Goal: Task Accomplishment & Management: Manage account settings

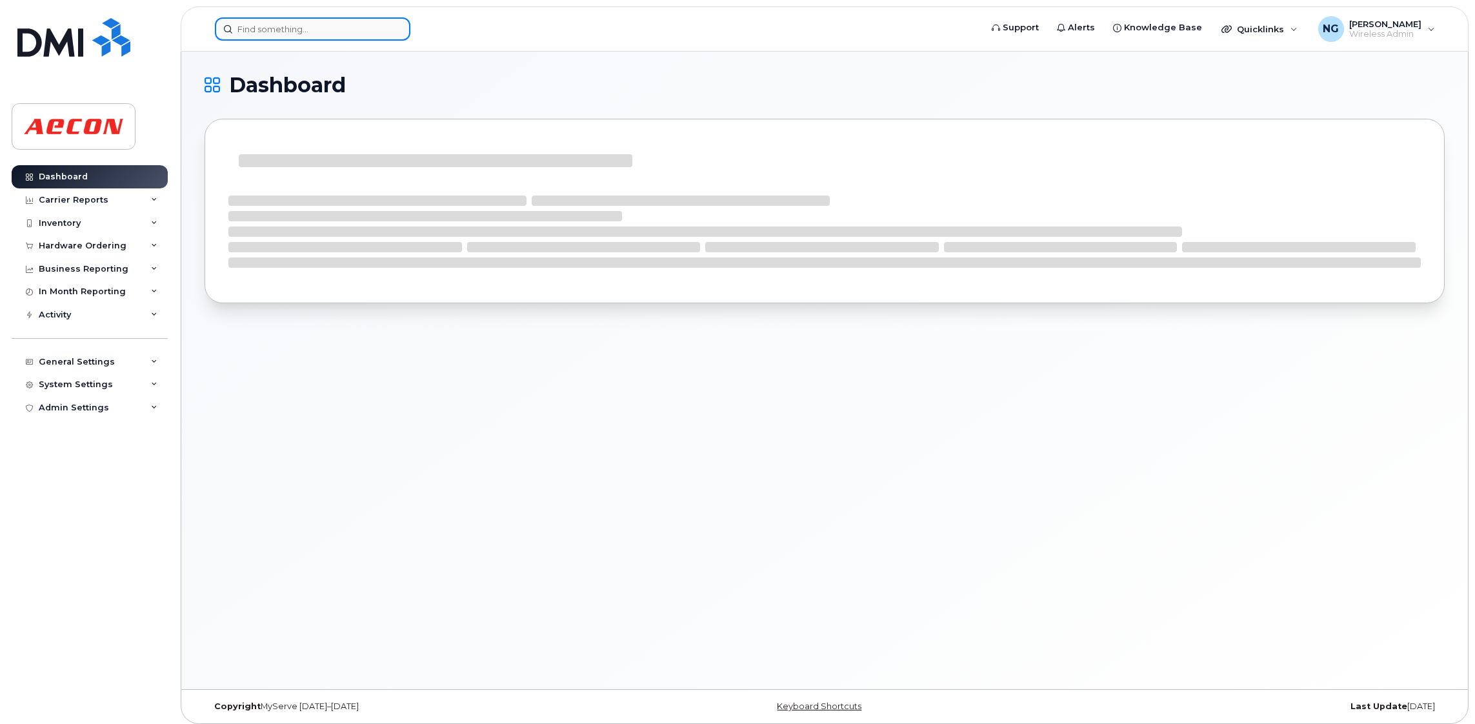
drag, startPoint x: 309, startPoint y: 26, endPoint x: 299, endPoint y: 19, distance: 12.9
click at [309, 26] on input at bounding box center [313, 28] width 196 height 23
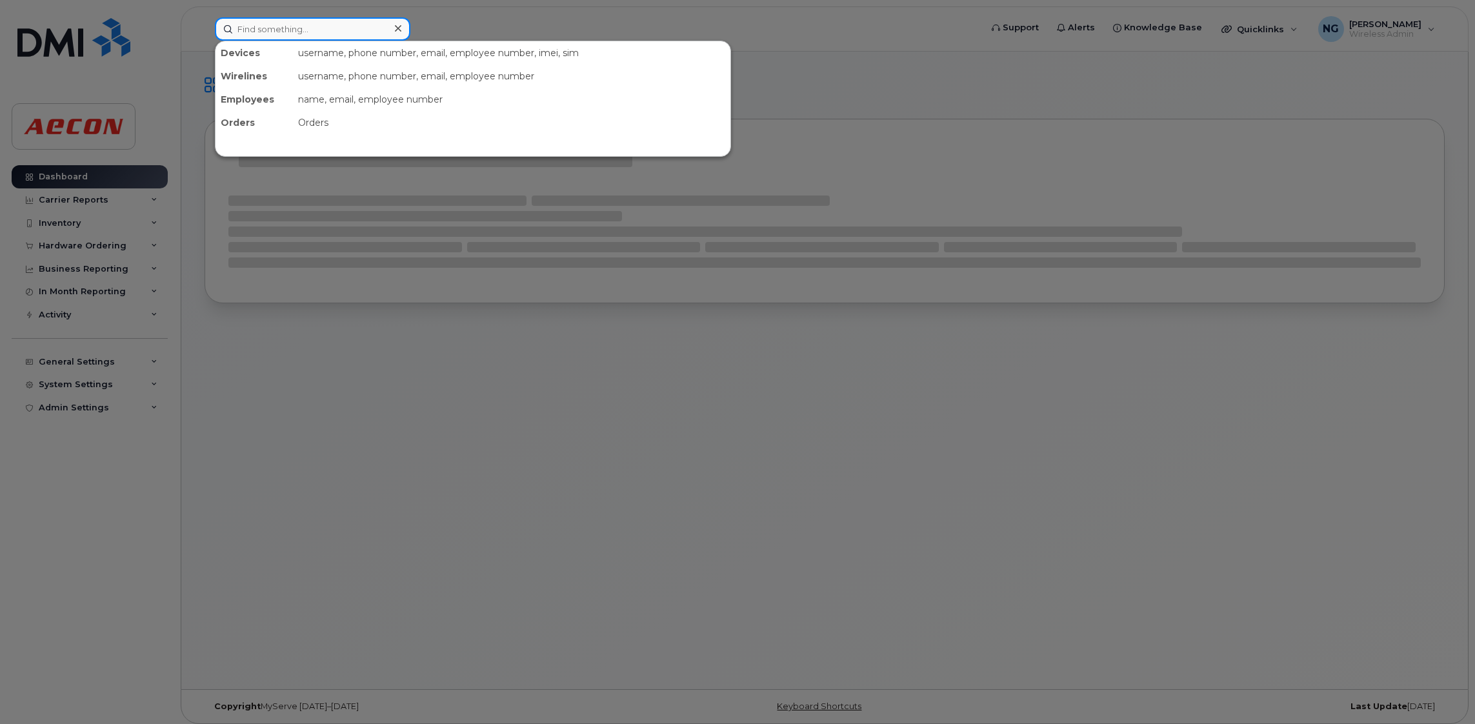
click at [314, 23] on input at bounding box center [313, 28] width 196 height 23
paste input "2502155381"
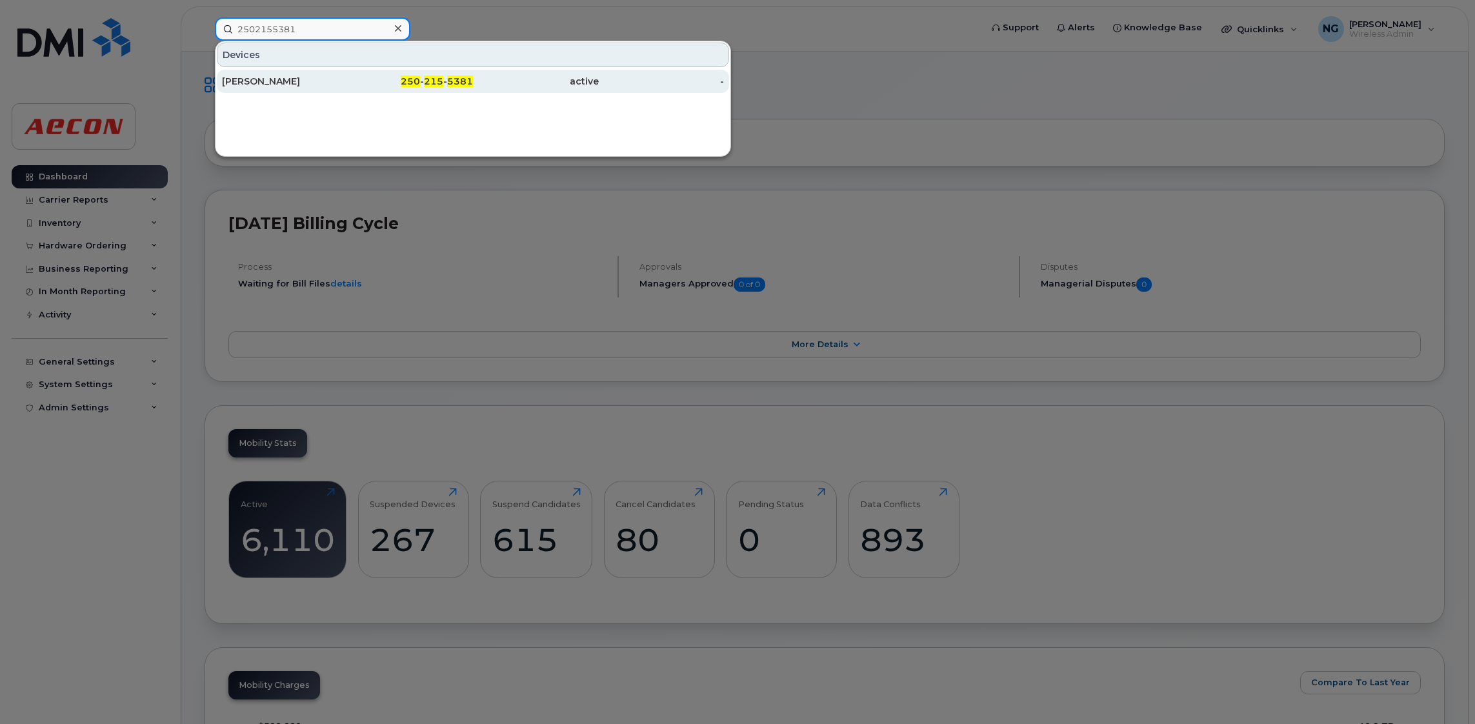
type input "2502155381"
click at [418, 81] on span "250" at bounding box center [410, 82] width 19 height 12
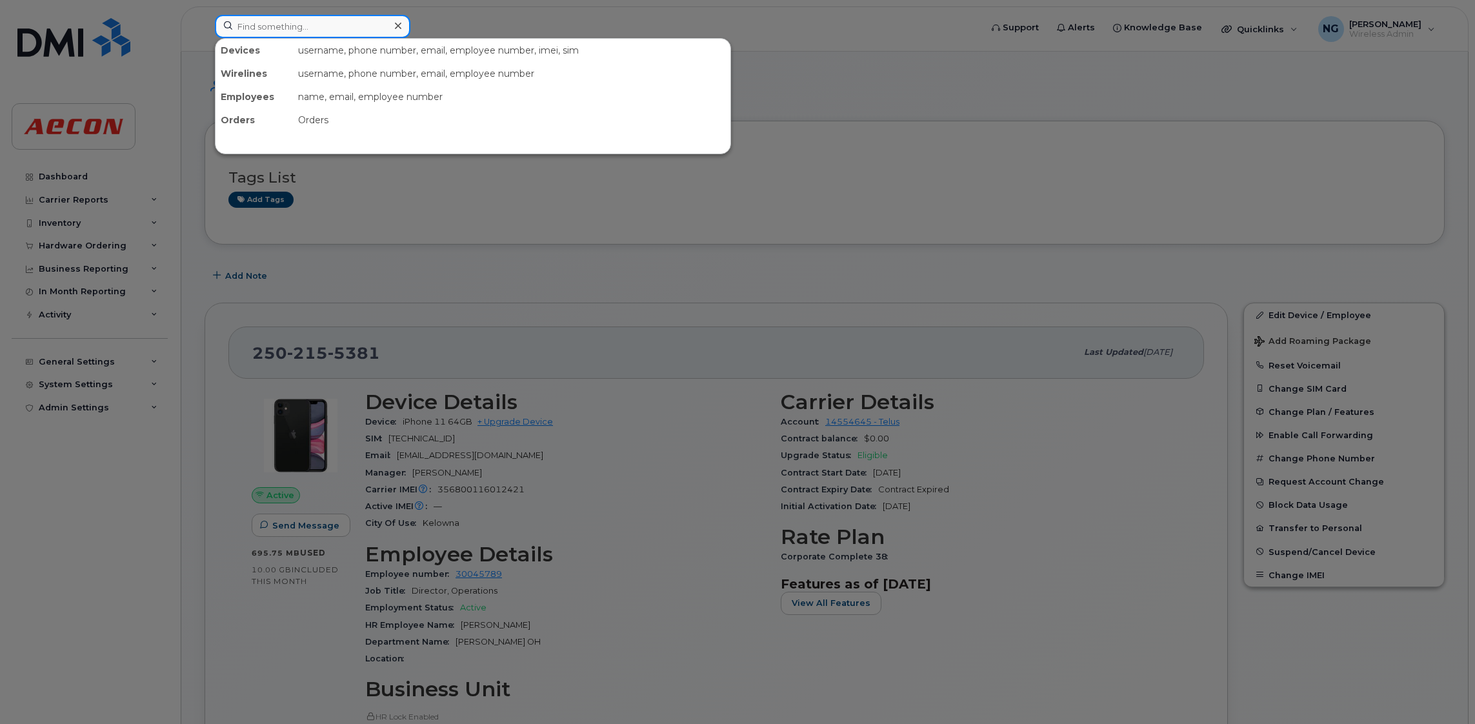
click at [272, 32] on input at bounding box center [313, 26] width 196 height 23
paste input "2502243359"
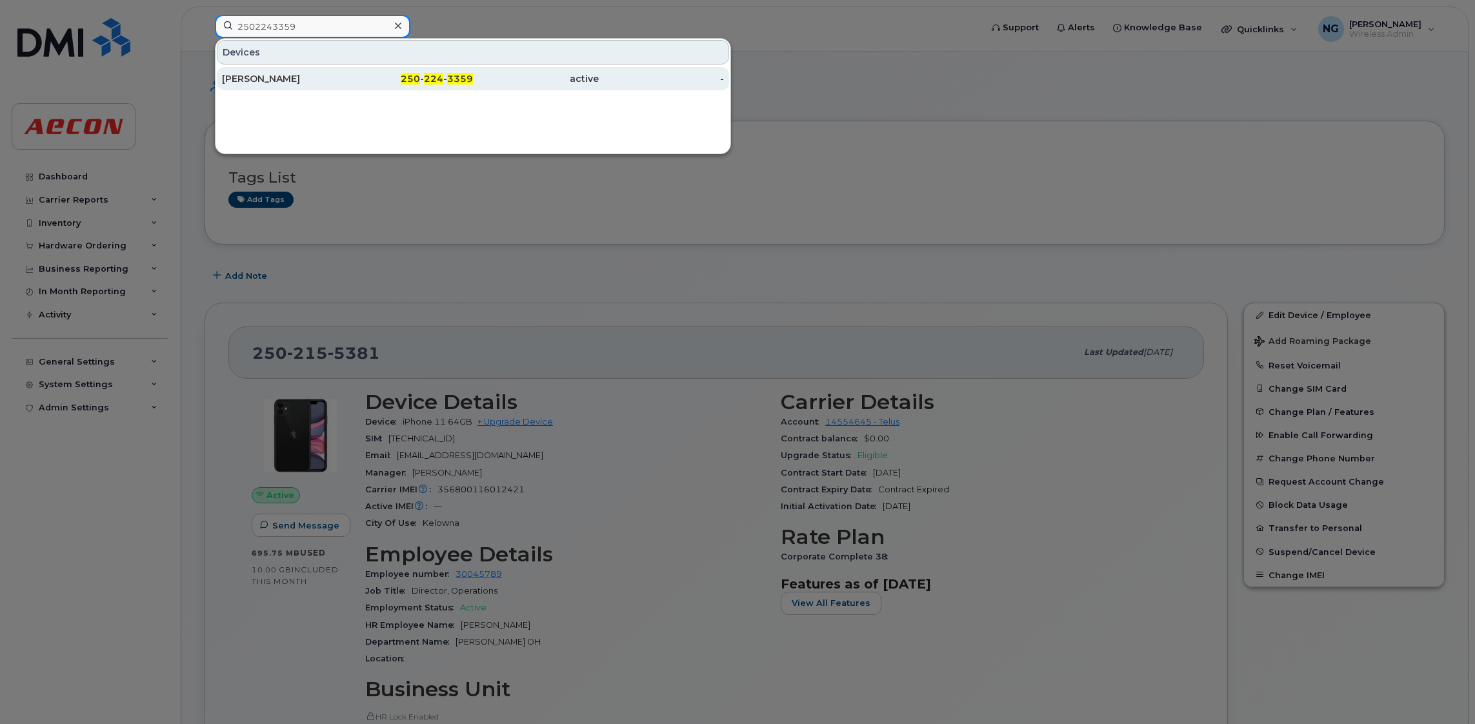
type input "2502243359"
click at [439, 70] on div "250 - 224 - 3359" at bounding box center [411, 78] width 126 height 23
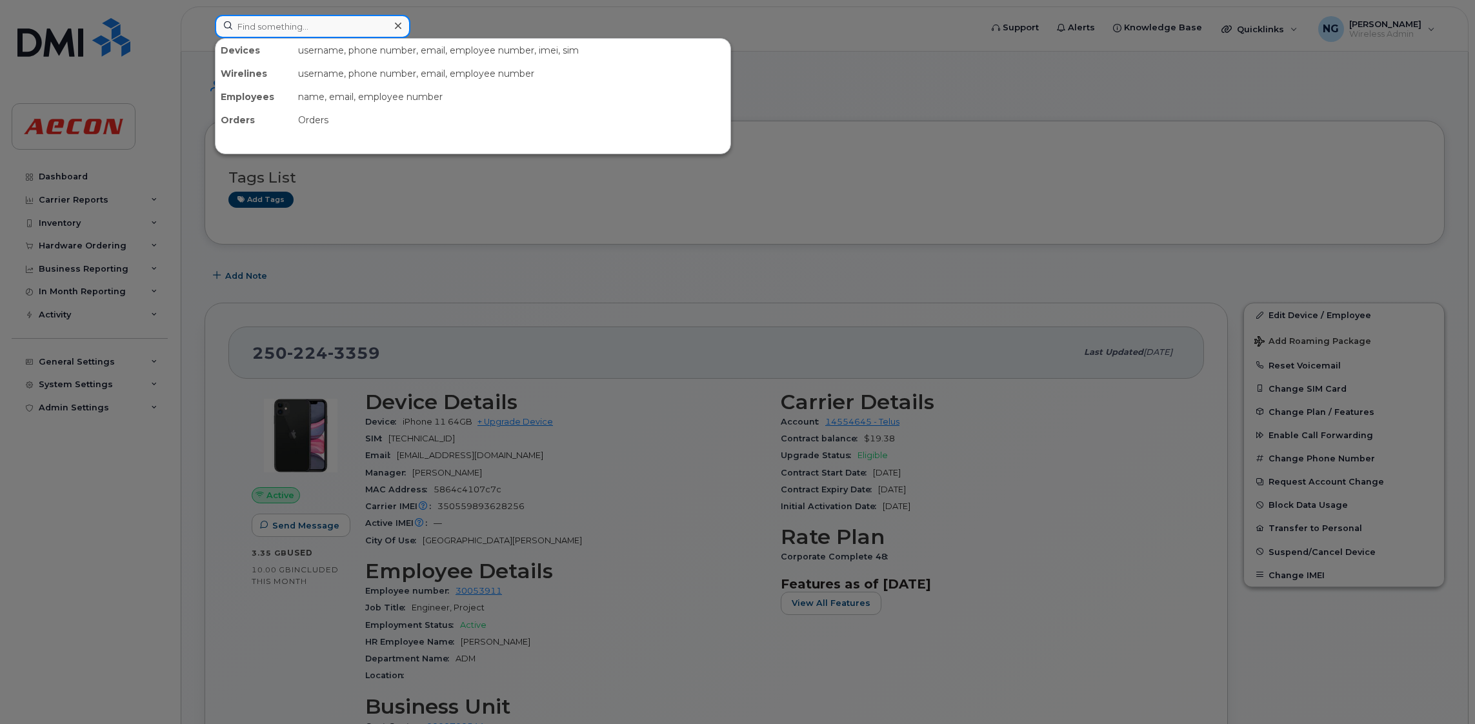
click at [318, 26] on input at bounding box center [313, 26] width 196 height 23
paste input "2896751895"
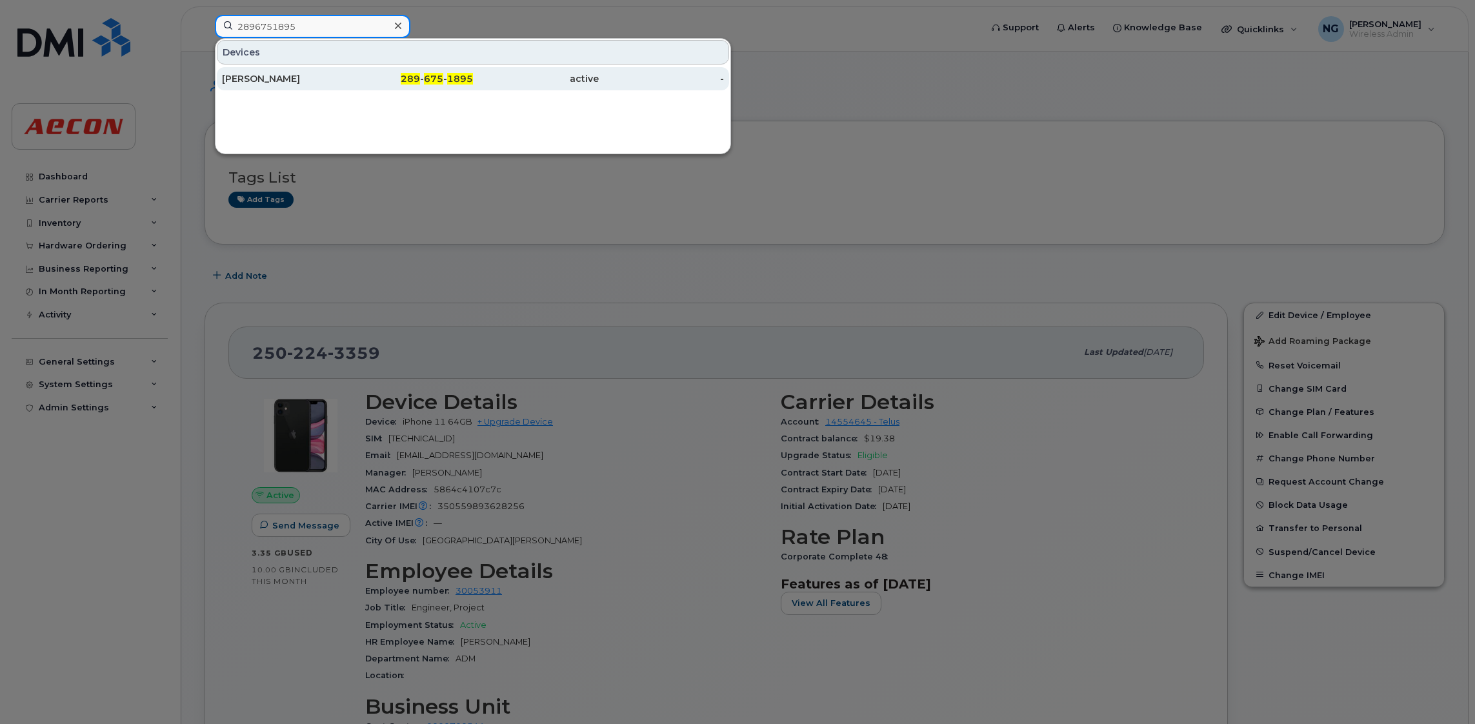
type input "2896751895"
click at [412, 79] on span "289" at bounding box center [410, 79] width 19 height 12
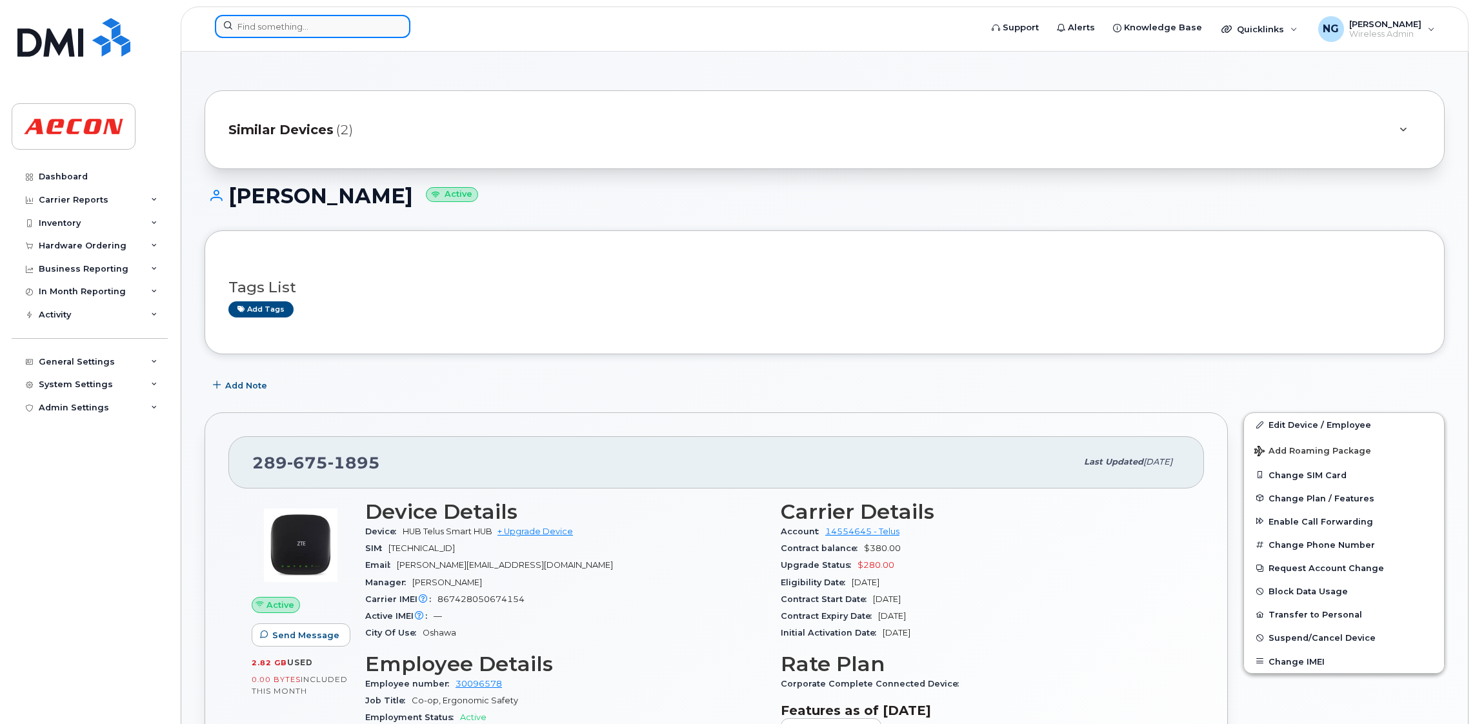
click at [309, 25] on input at bounding box center [313, 26] width 196 height 23
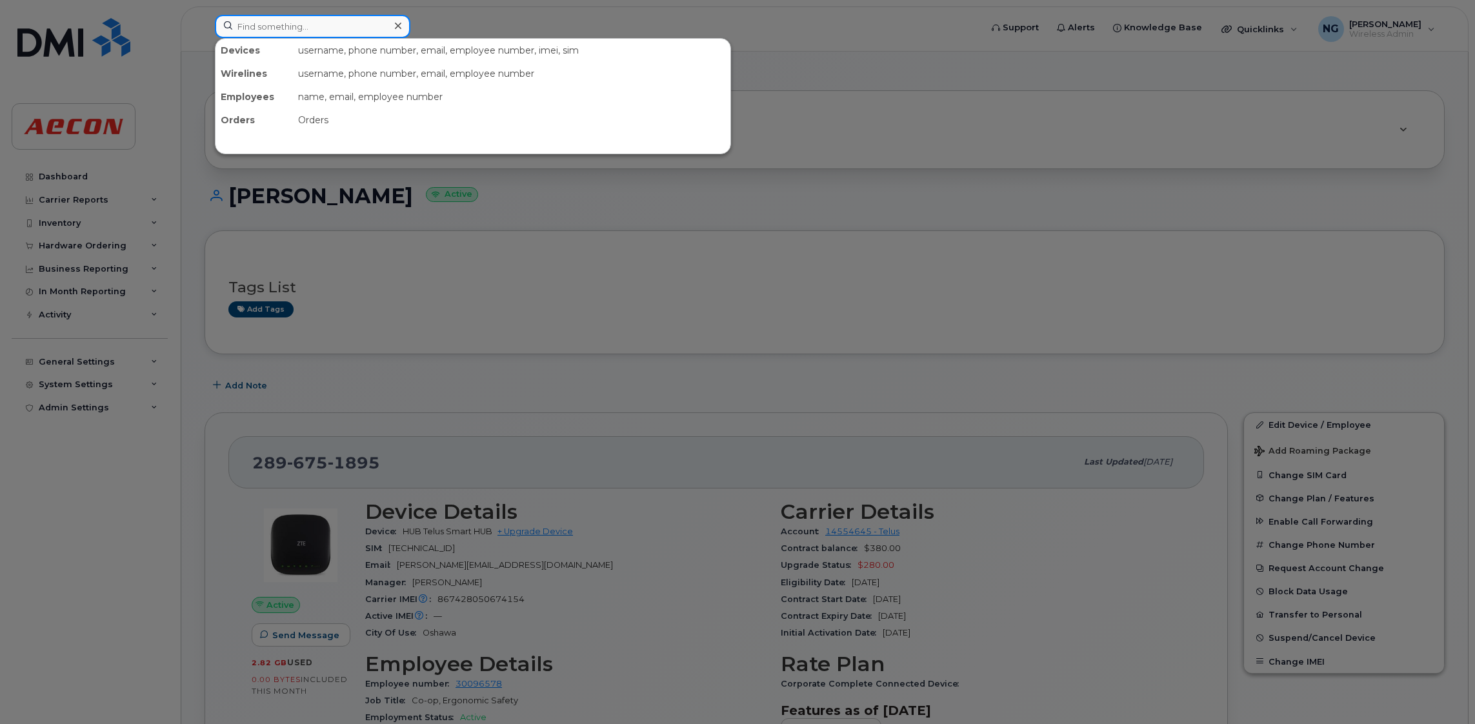
paste input "4035020159"
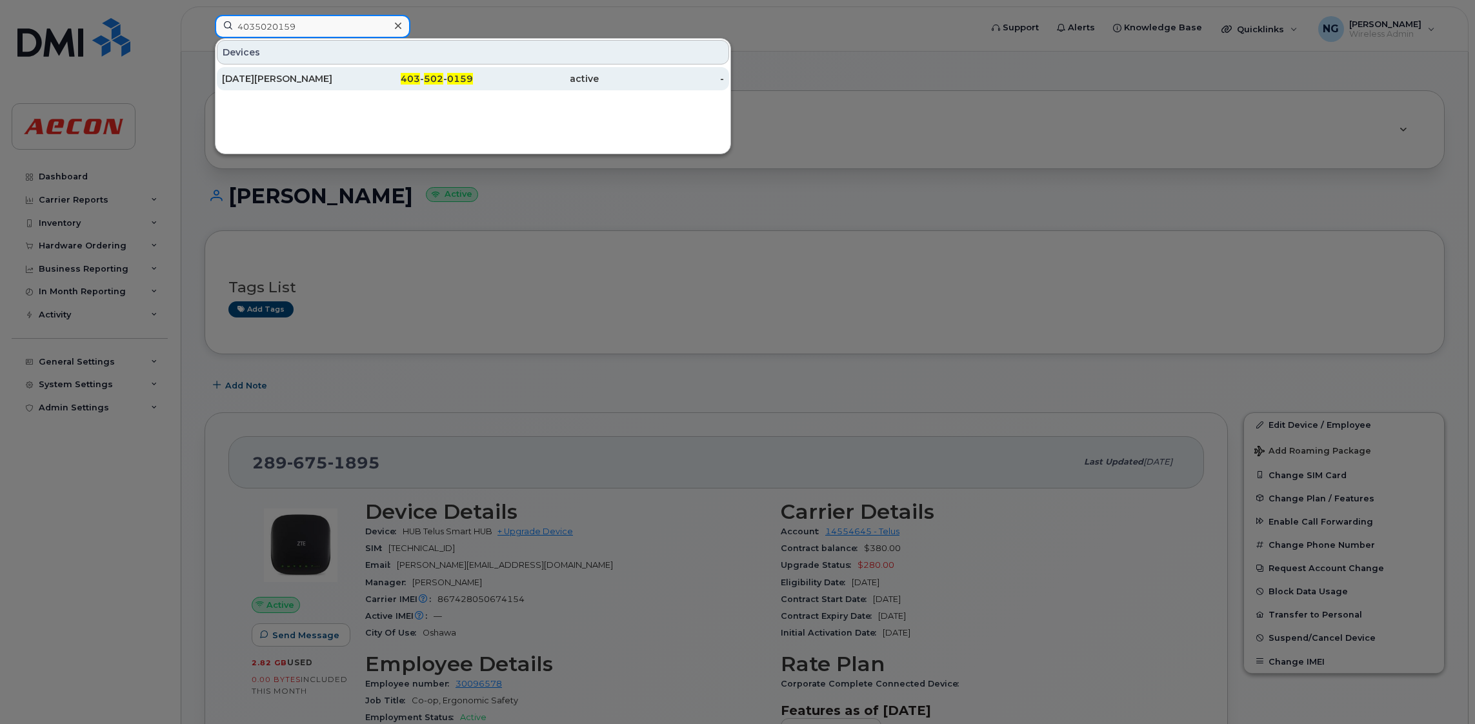
type input "4035020159"
click at [355, 77] on div "403 - 502 - 0159" at bounding box center [411, 78] width 126 height 13
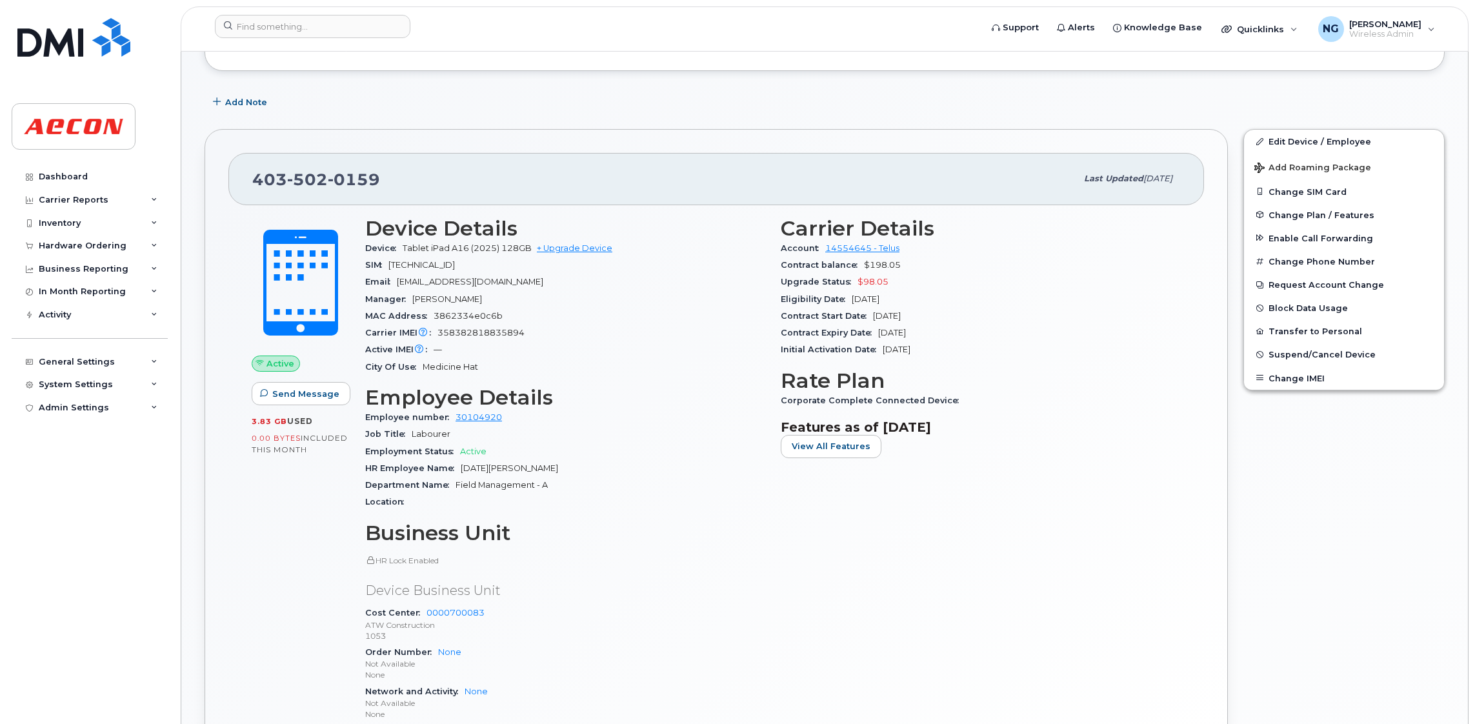
scroll to position [187, 0]
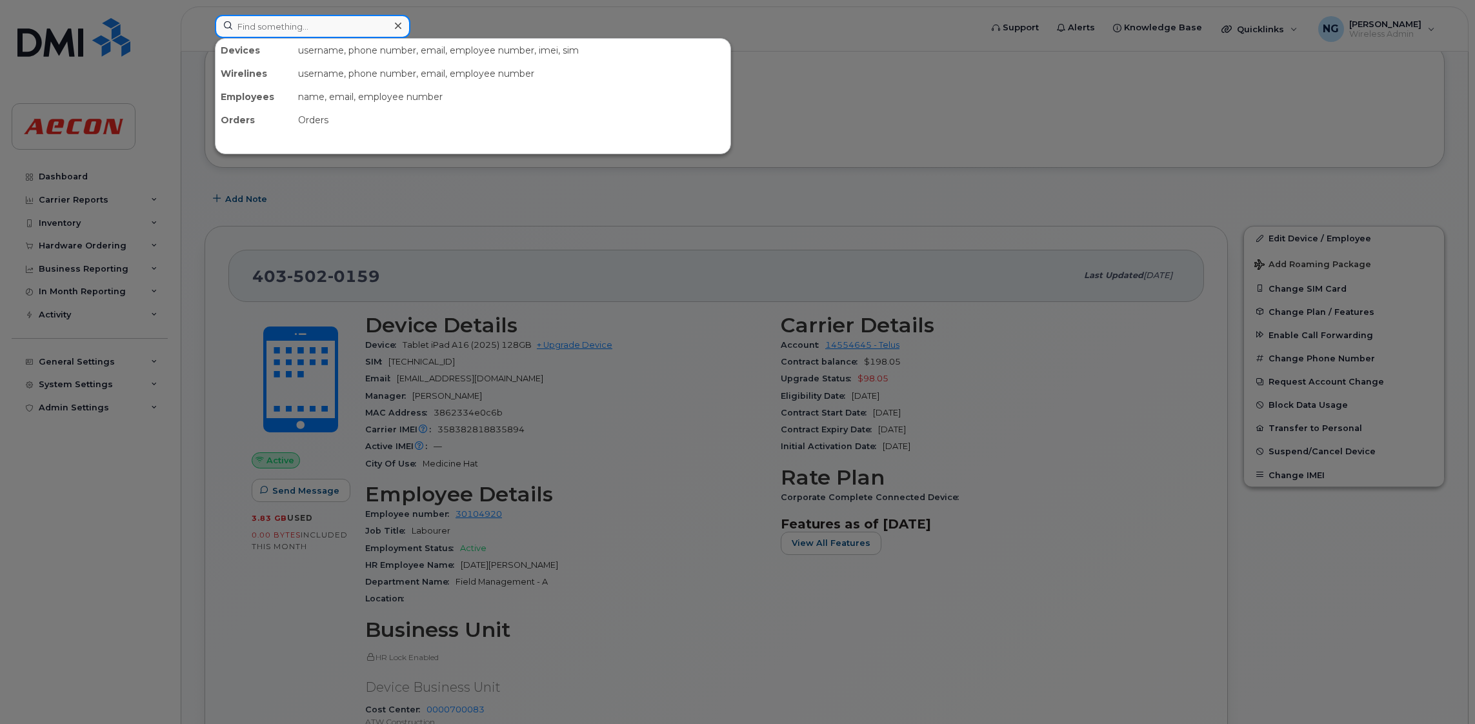
click at [314, 15] on input at bounding box center [313, 26] width 196 height 23
paste input "4166760282"
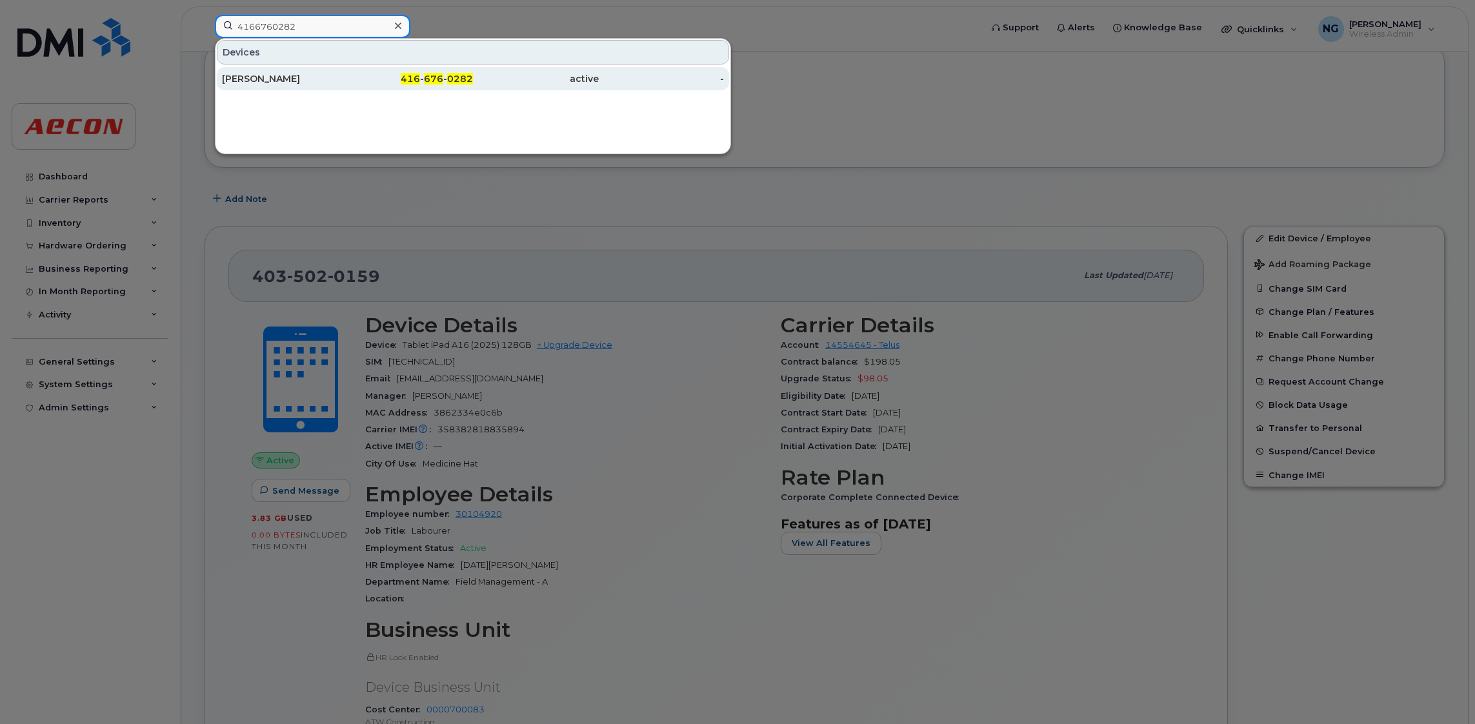
type input "4166760282"
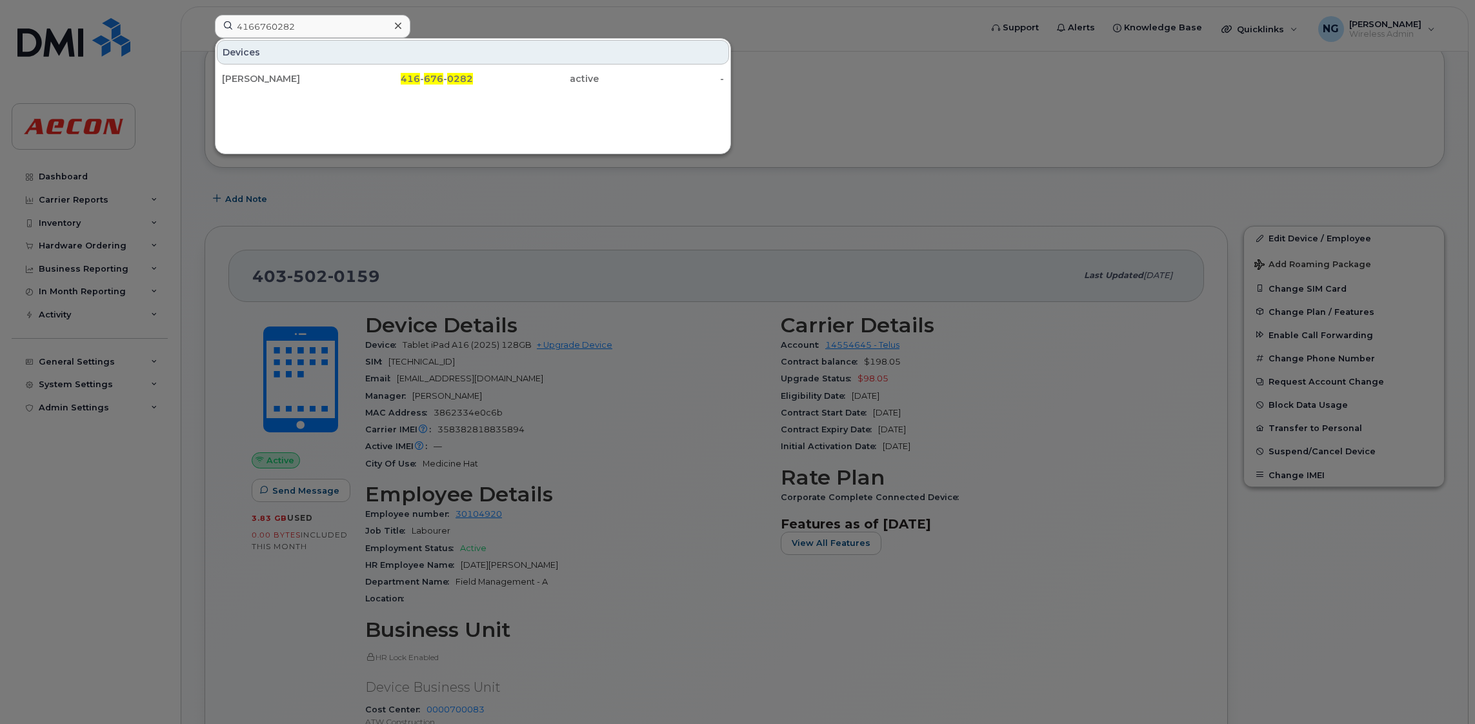
drag, startPoint x: 228, startPoint y: 73, endPoint x: 370, endPoint y: 130, distance: 153.2
click at [228, 73] on div "Richard Gritton" at bounding box center [285, 78] width 126 height 13
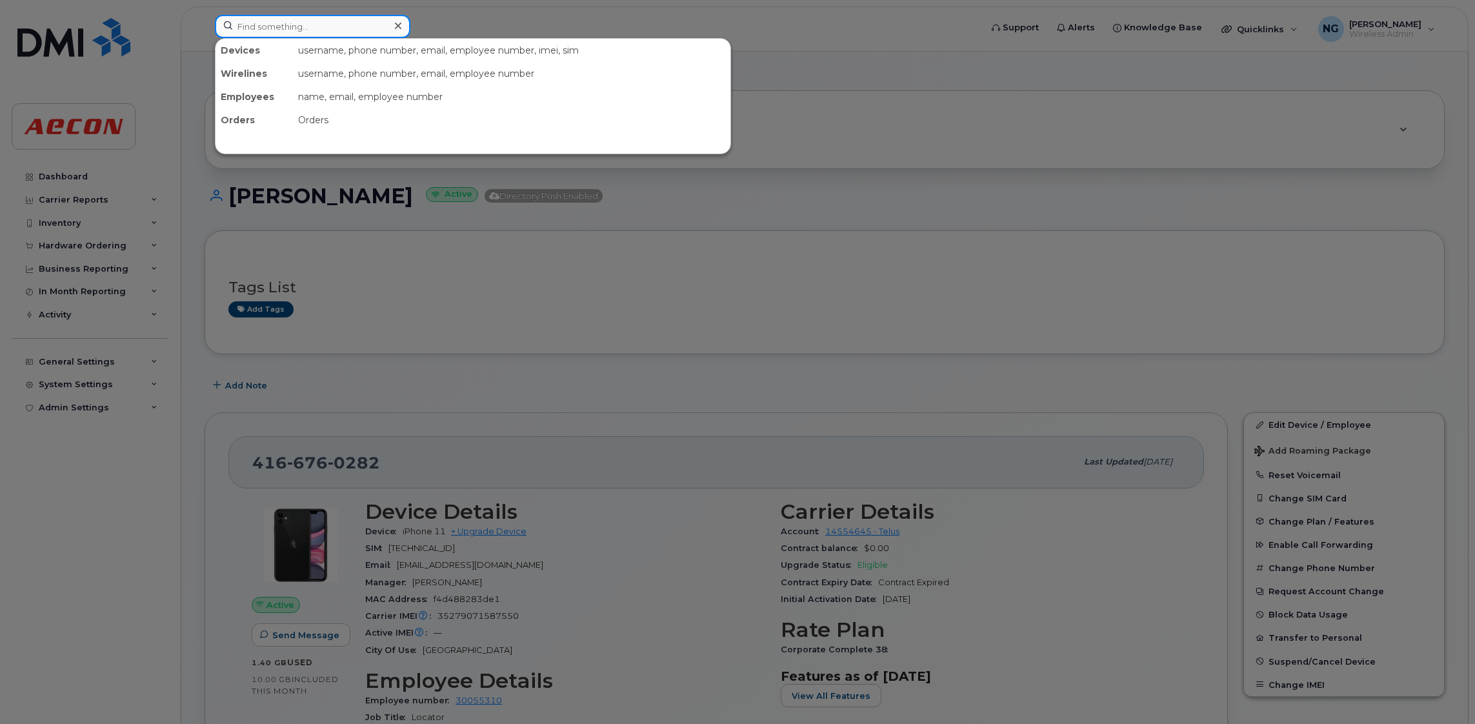
click at [295, 32] on input at bounding box center [313, 26] width 196 height 23
drag, startPoint x: 319, startPoint y: 13, endPoint x: 279, endPoint y: 25, distance: 41.7
paste input "4315544579"
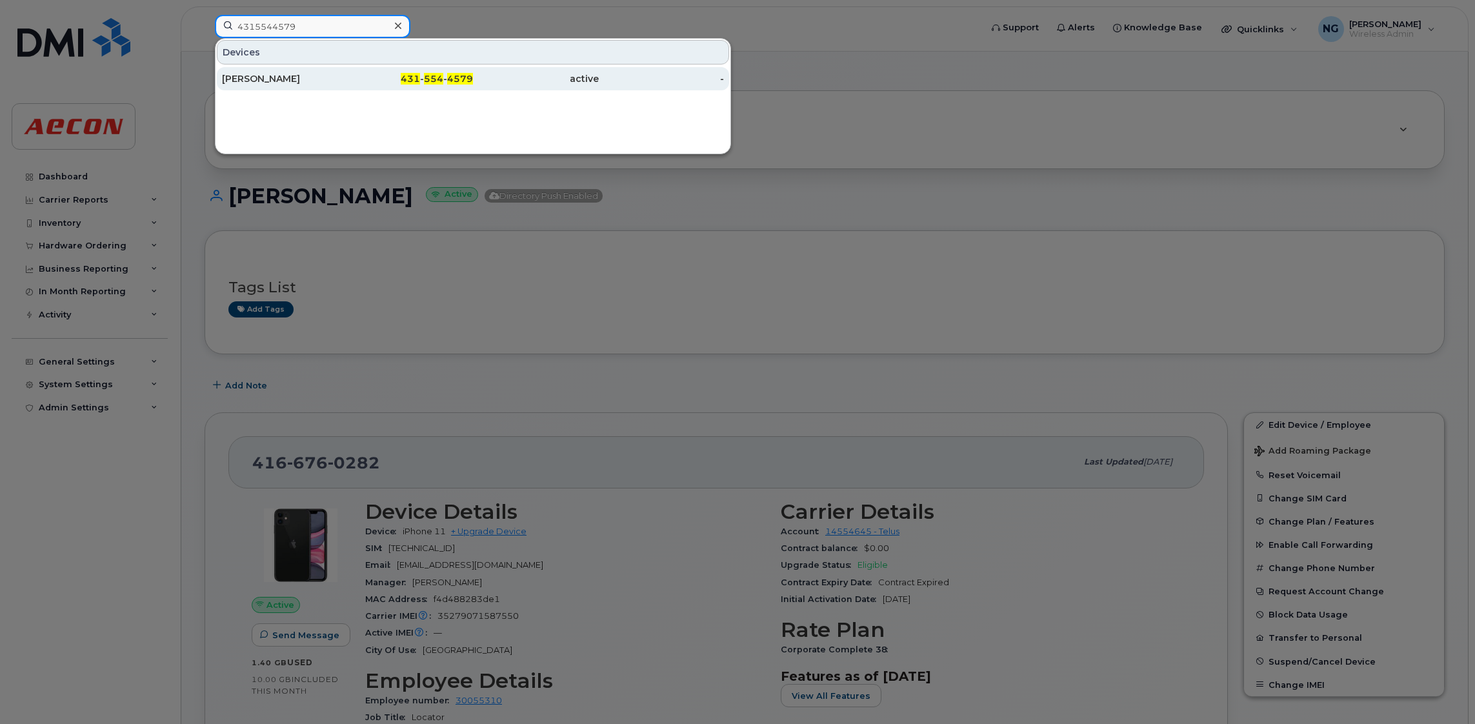
type input "4315544579"
click at [433, 80] on span "554" at bounding box center [433, 79] width 19 height 12
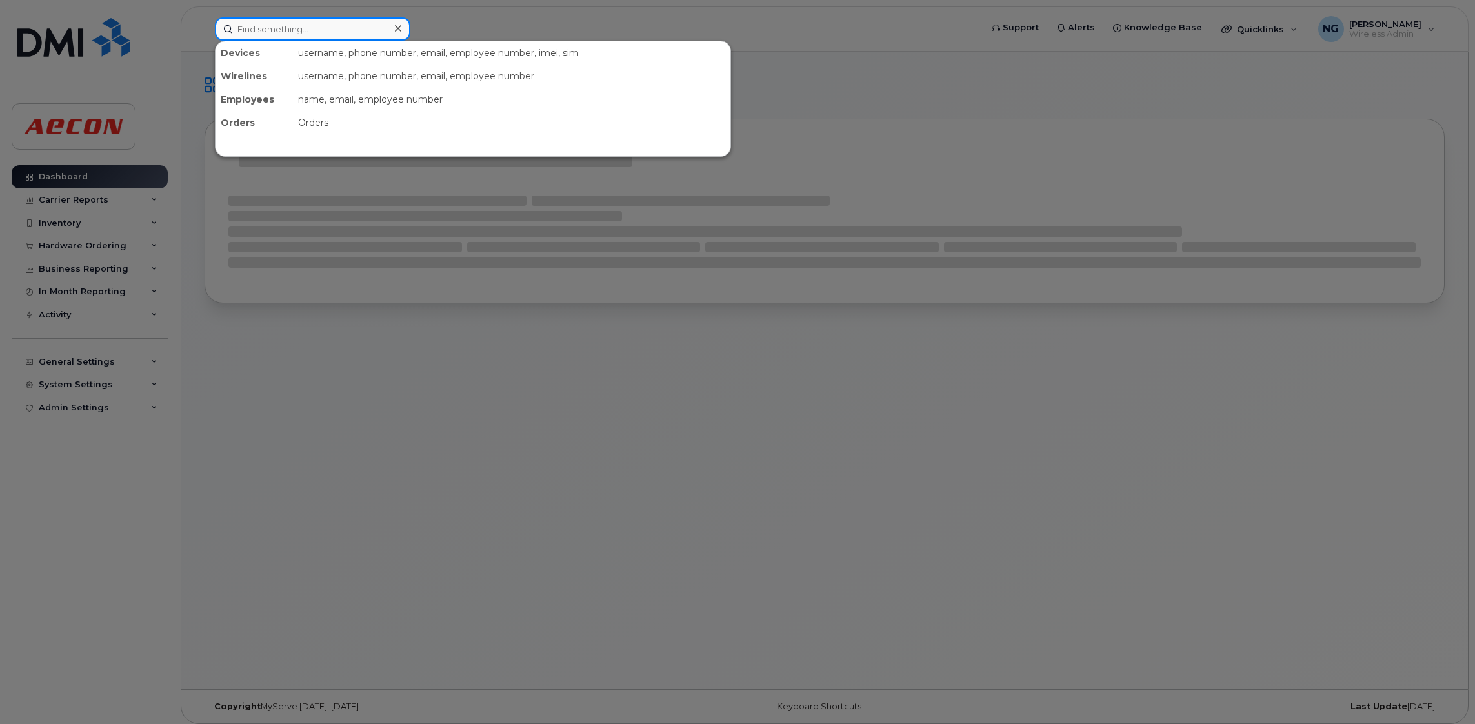
click at [309, 37] on input at bounding box center [313, 28] width 196 height 23
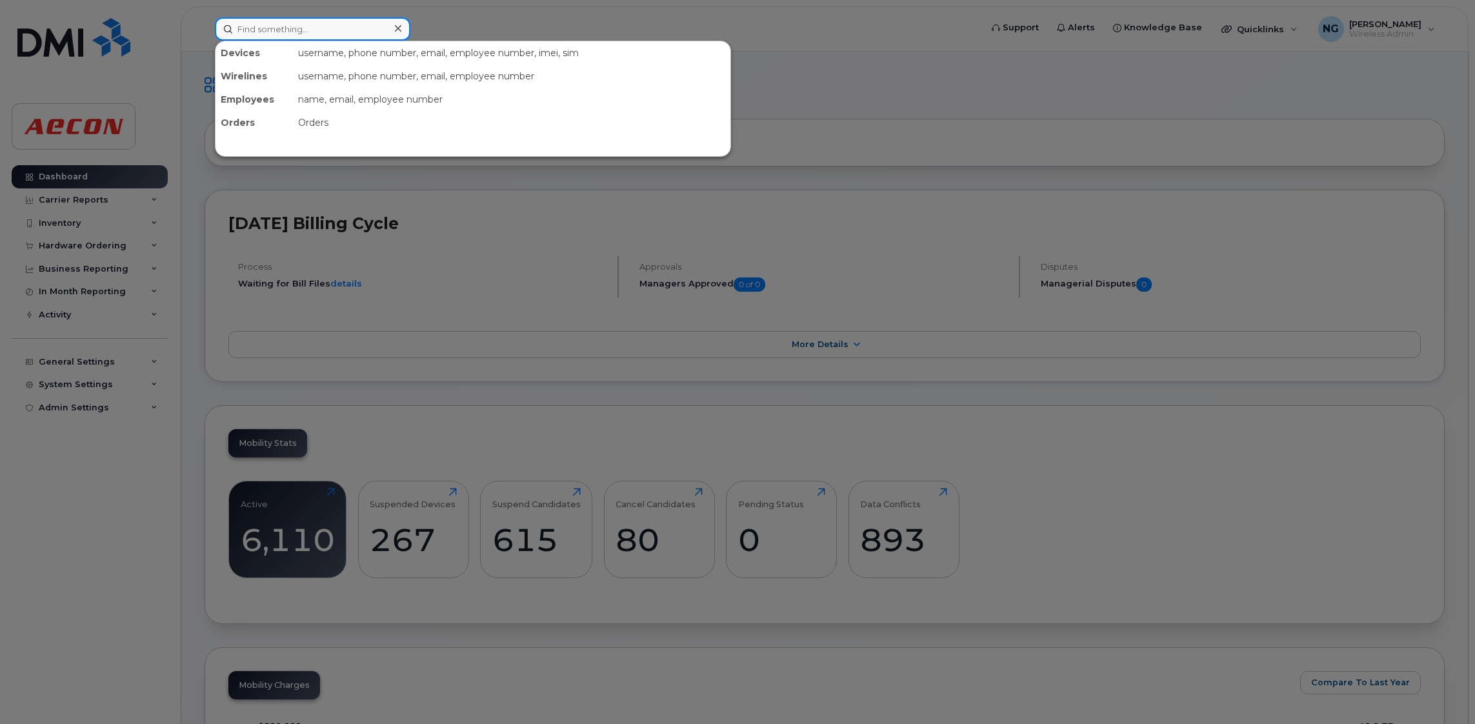
paste input "6399943373"
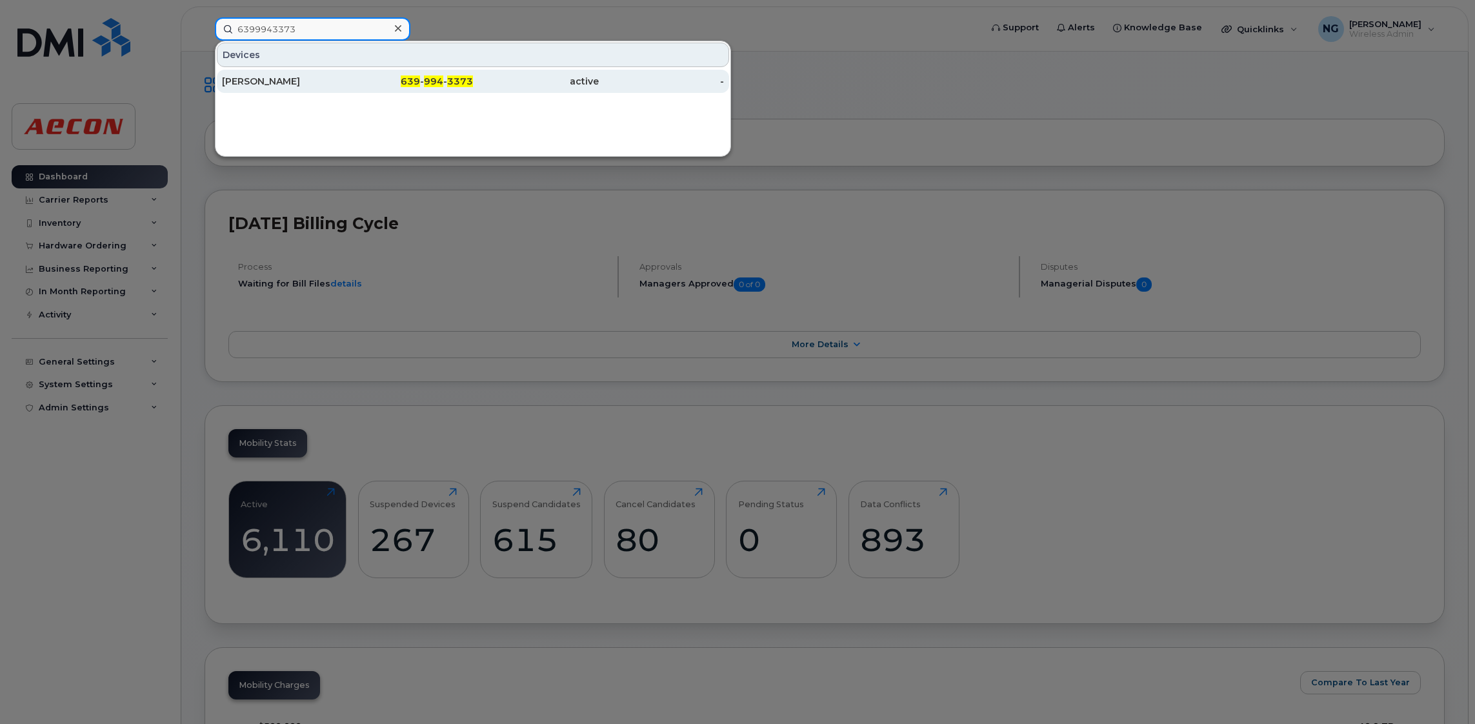
type input "6399943373"
click at [450, 78] on span "3373" at bounding box center [460, 82] width 26 height 12
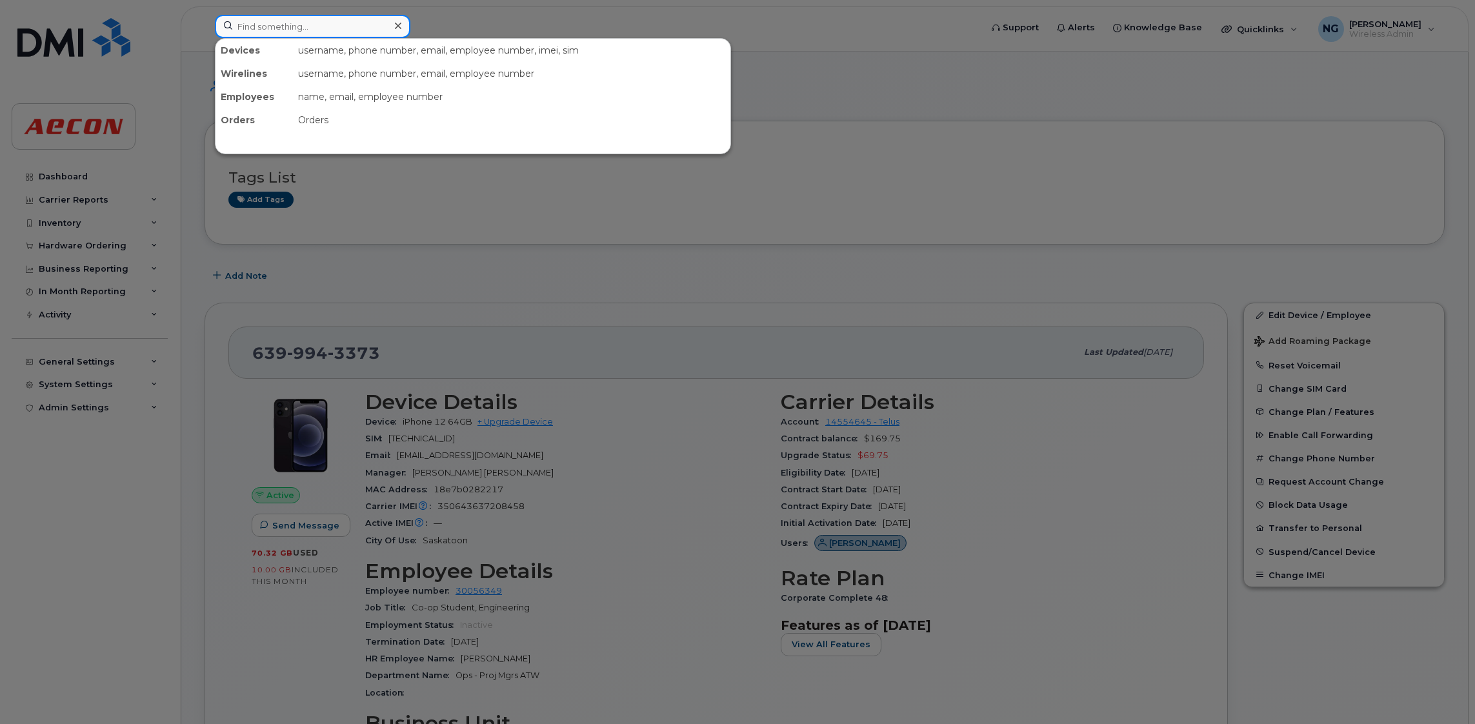
click at [270, 34] on input at bounding box center [313, 26] width 196 height 23
paste input "587-597-1087"
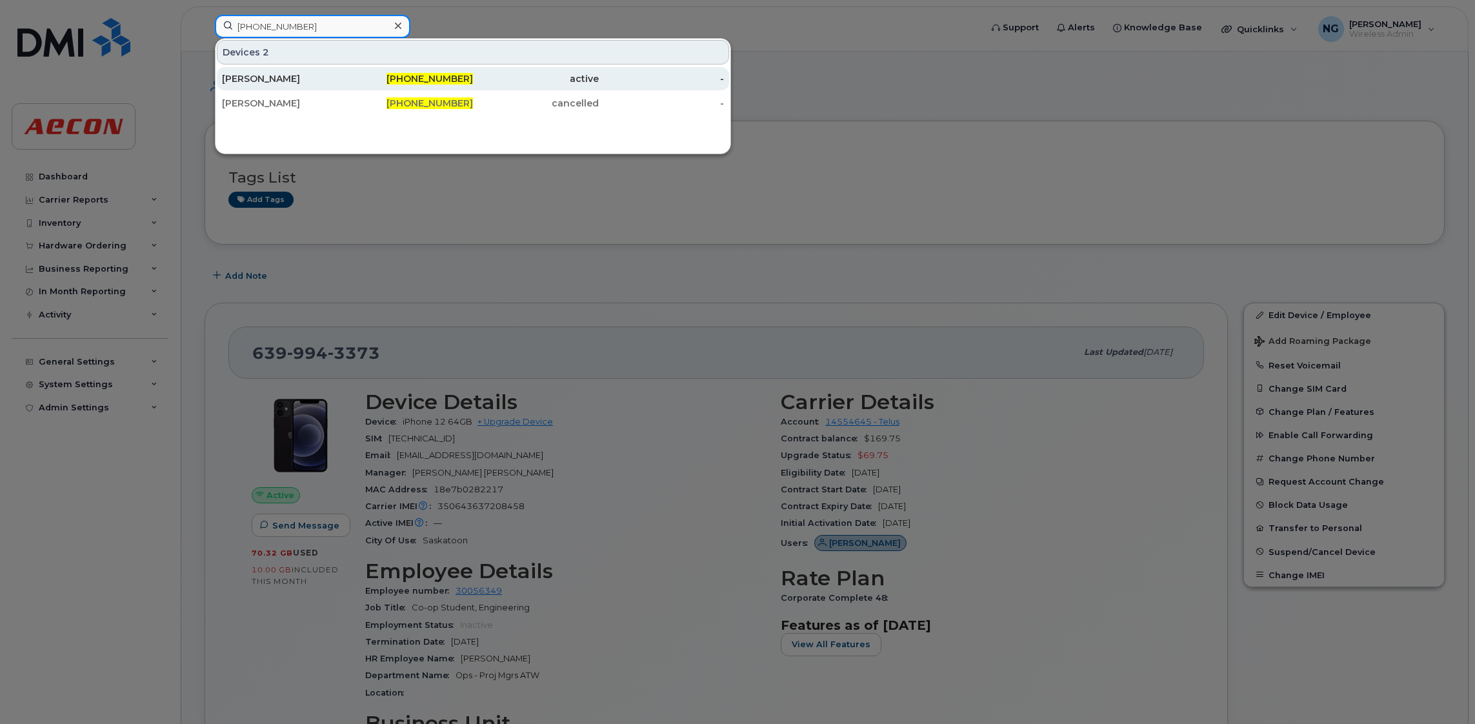
type input "587-597-1087"
click at [450, 77] on span "587-597-1087" at bounding box center [430, 79] width 86 height 12
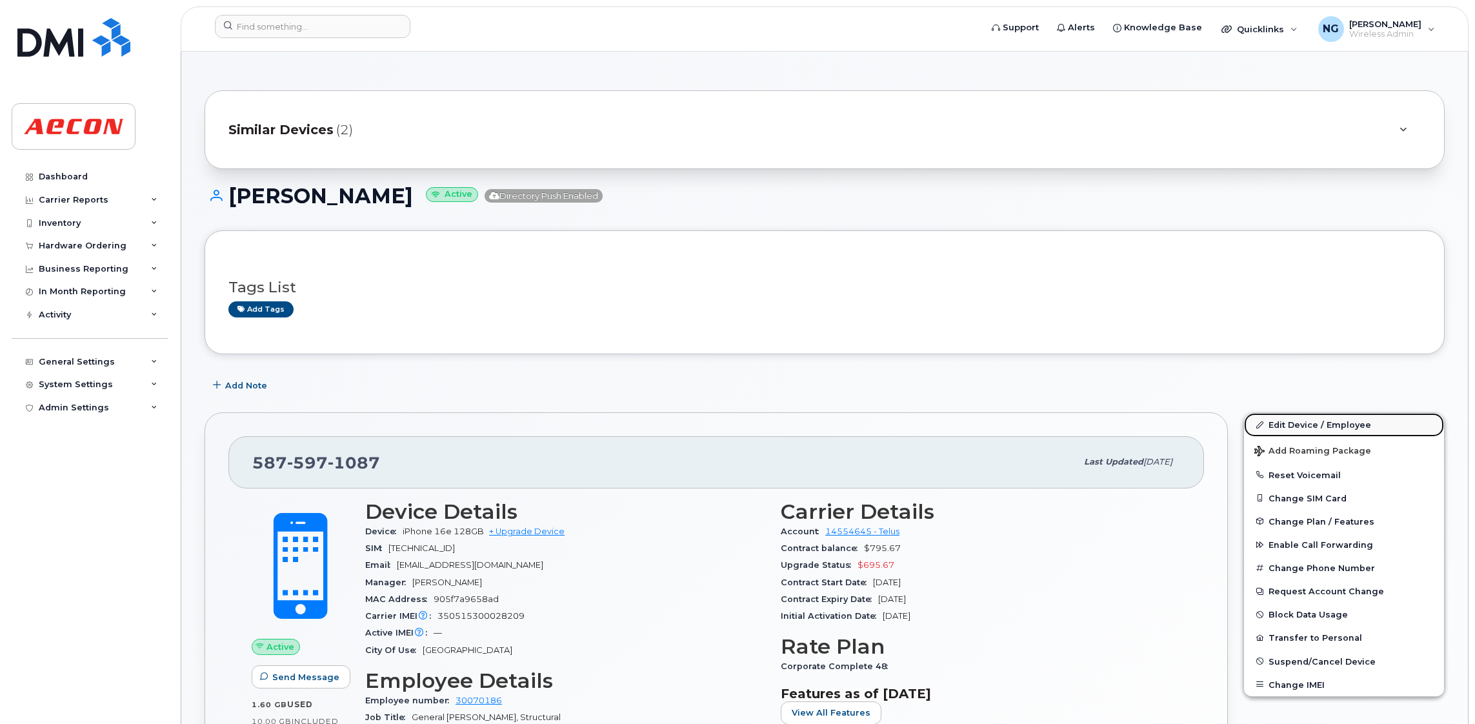
click at [1322, 429] on link "Edit Device / Employee" at bounding box center [1344, 424] width 200 height 23
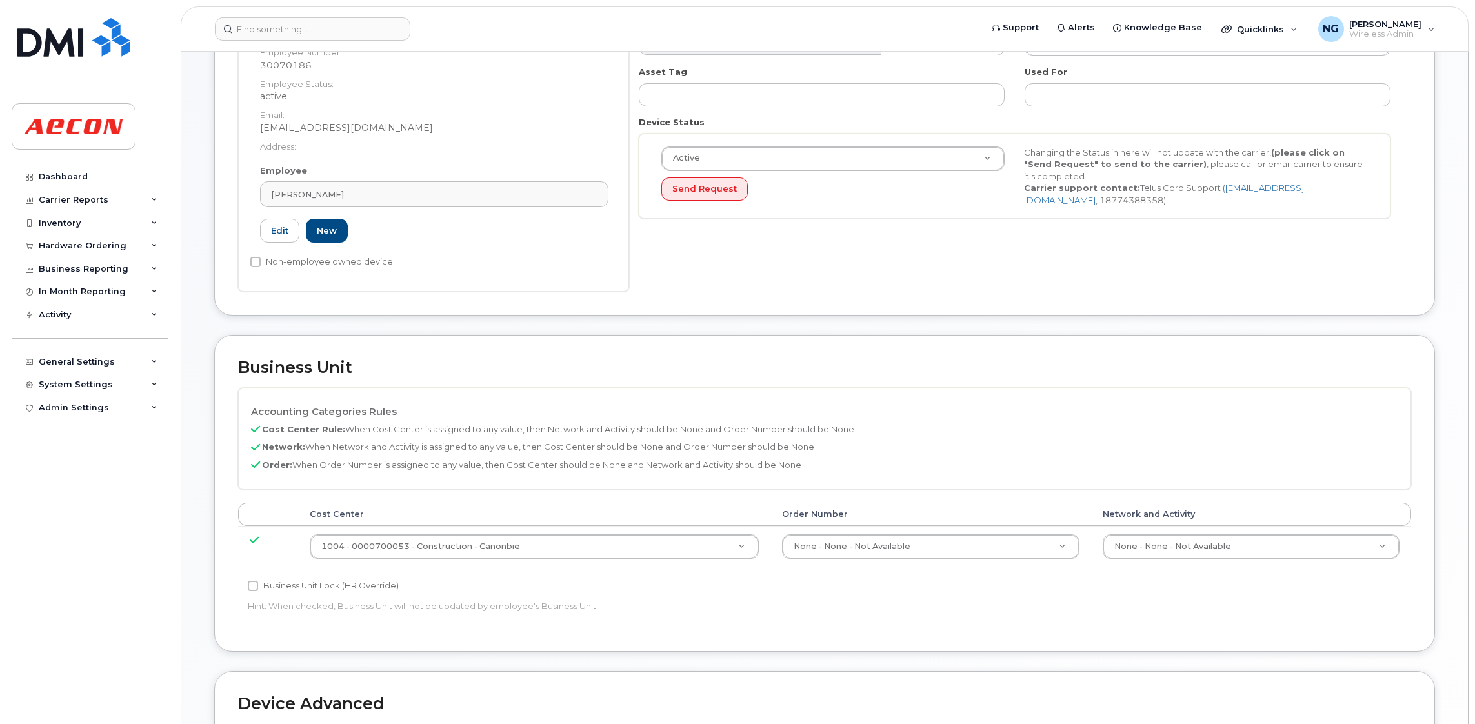
scroll to position [290, 0]
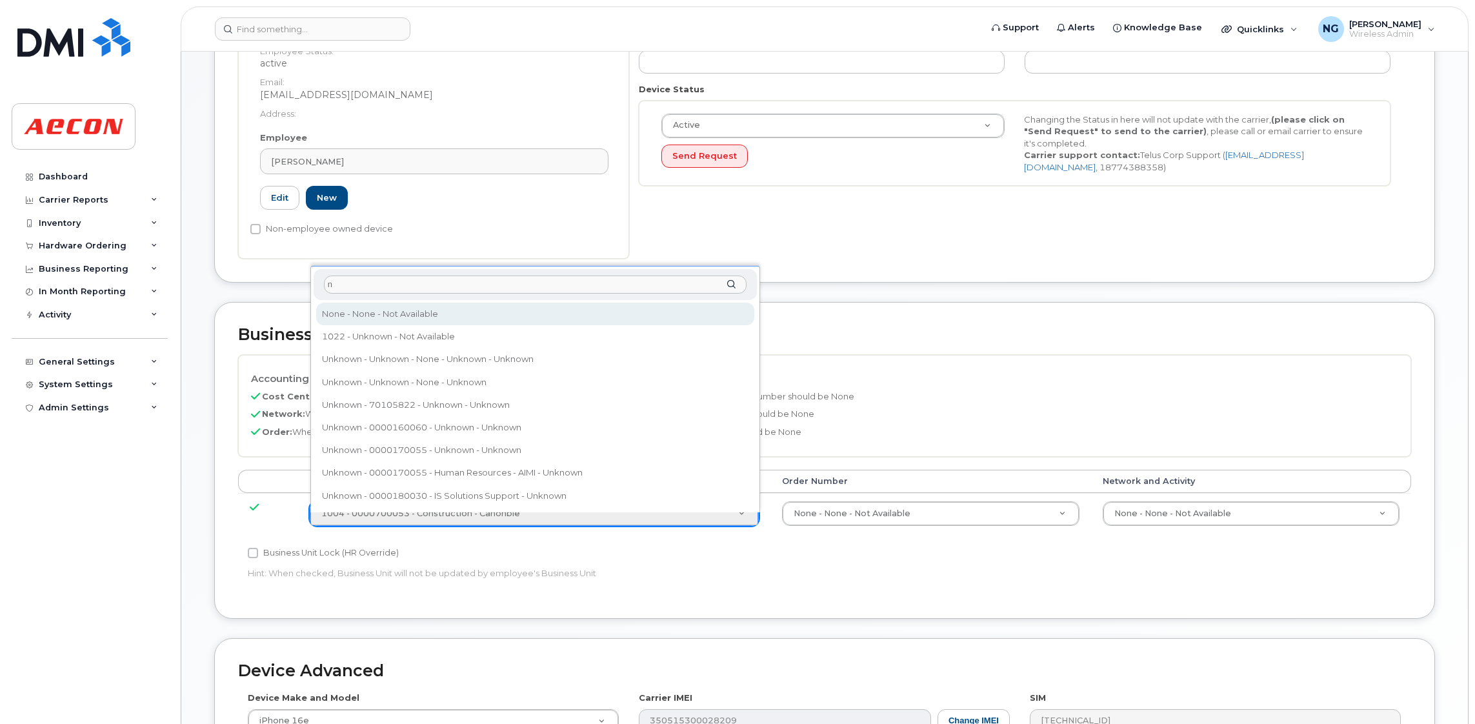
type input "n"
drag, startPoint x: 469, startPoint y: 314, endPoint x: 578, endPoint y: 329, distance: 110.1
type input "289660"
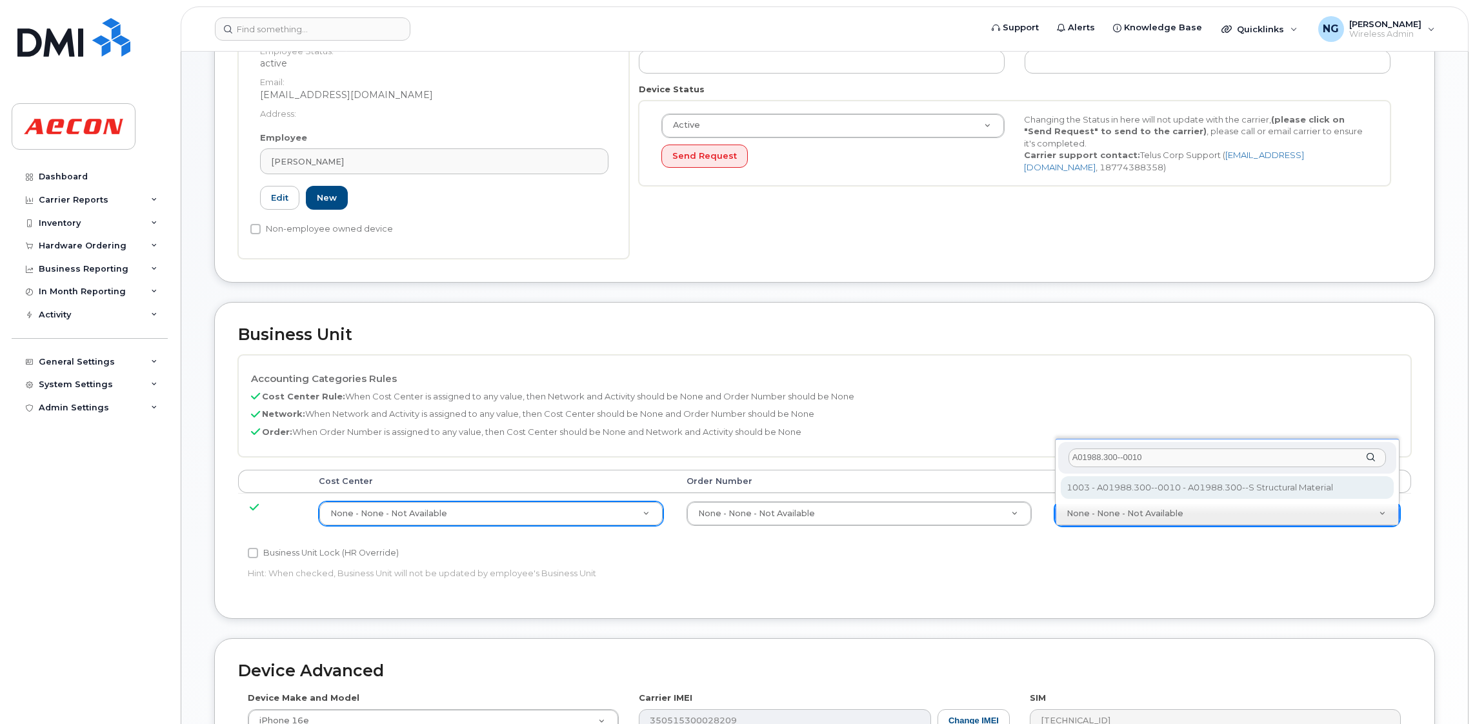
type input "A01988.300--0010"
type input "35369143"
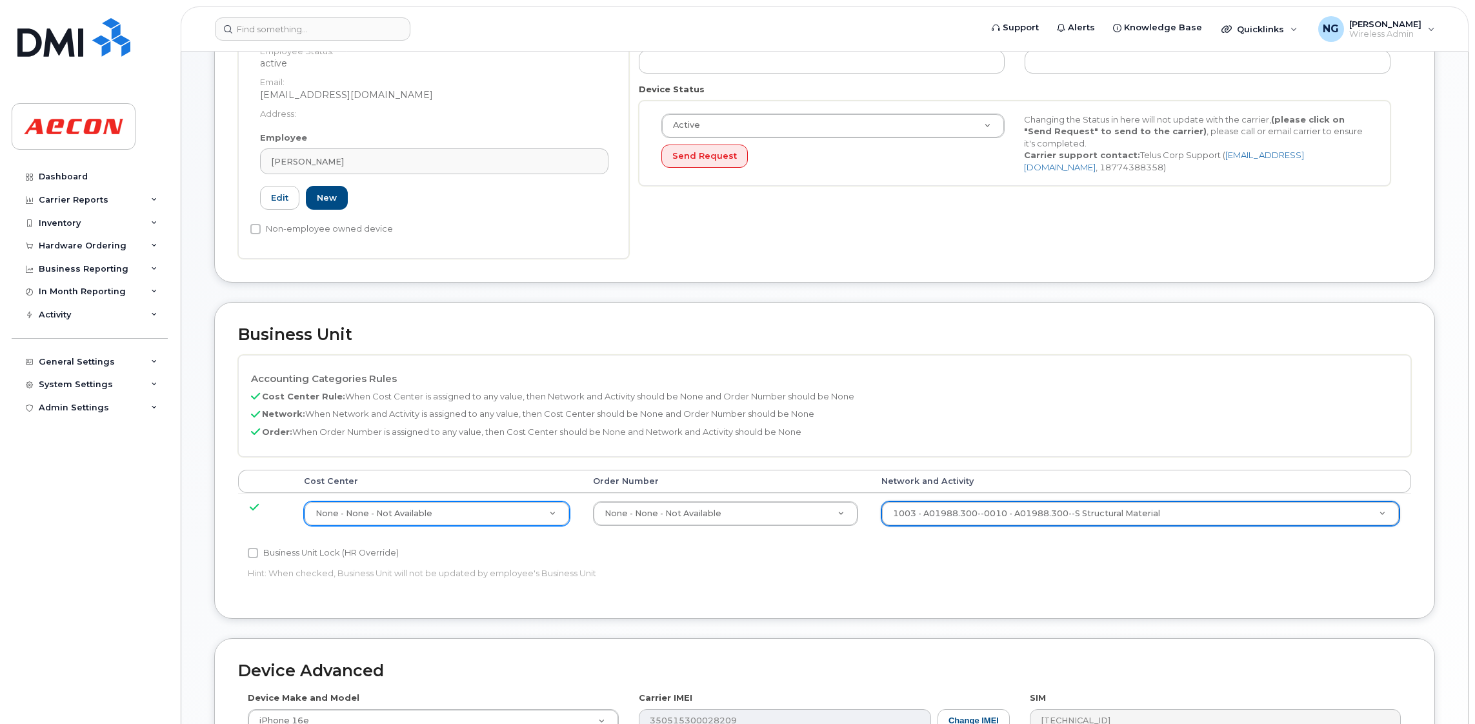
click at [291, 554] on label "Business Unit Lock (HR Override)" at bounding box center [323, 552] width 151 height 15
click at [258, 554] on input "Business Unit Lock (HR Override)" at bounding box center [253, 553] width 10 height 10
checkbox input "true"
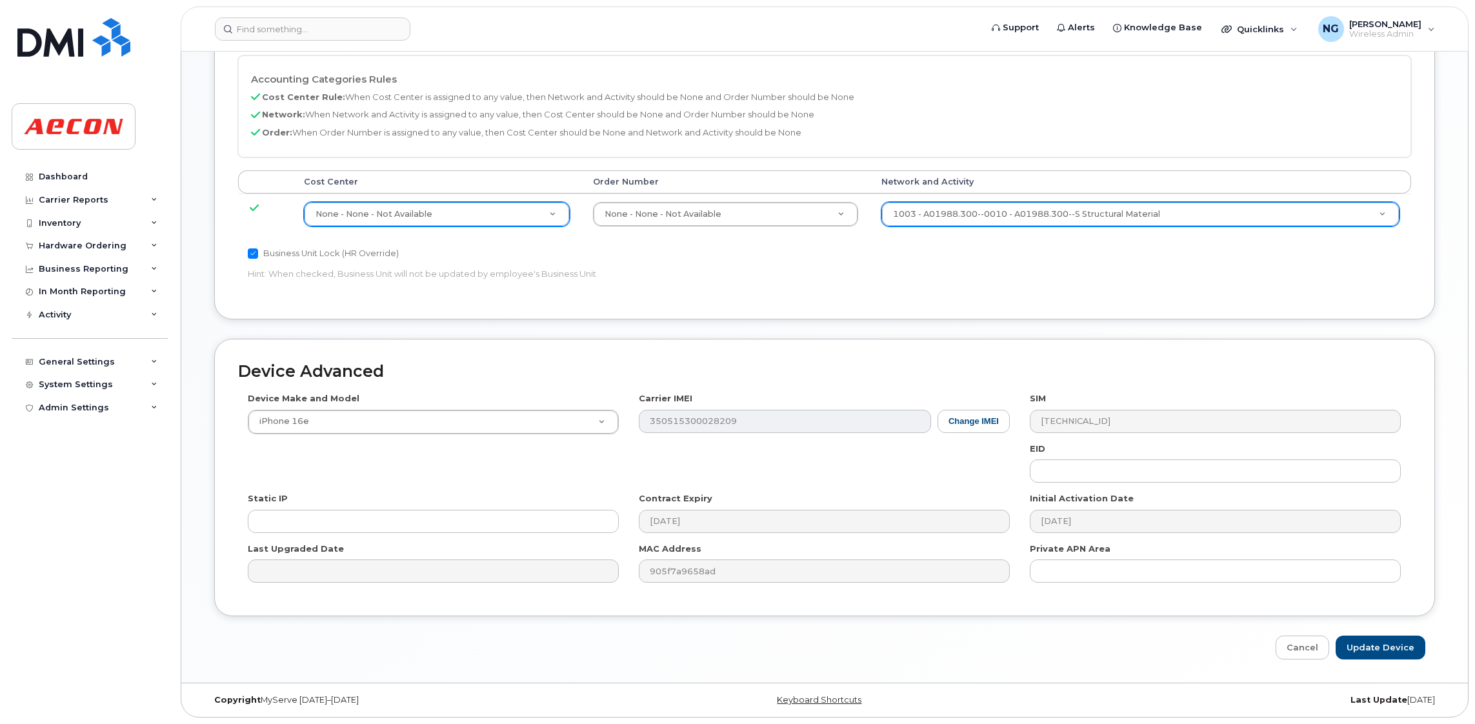
scroll to position [591, 0]
click at [1410, 649] on input "Update Device" at bounding box center [1381, 648] width 90 height 24
type input "Saving..."
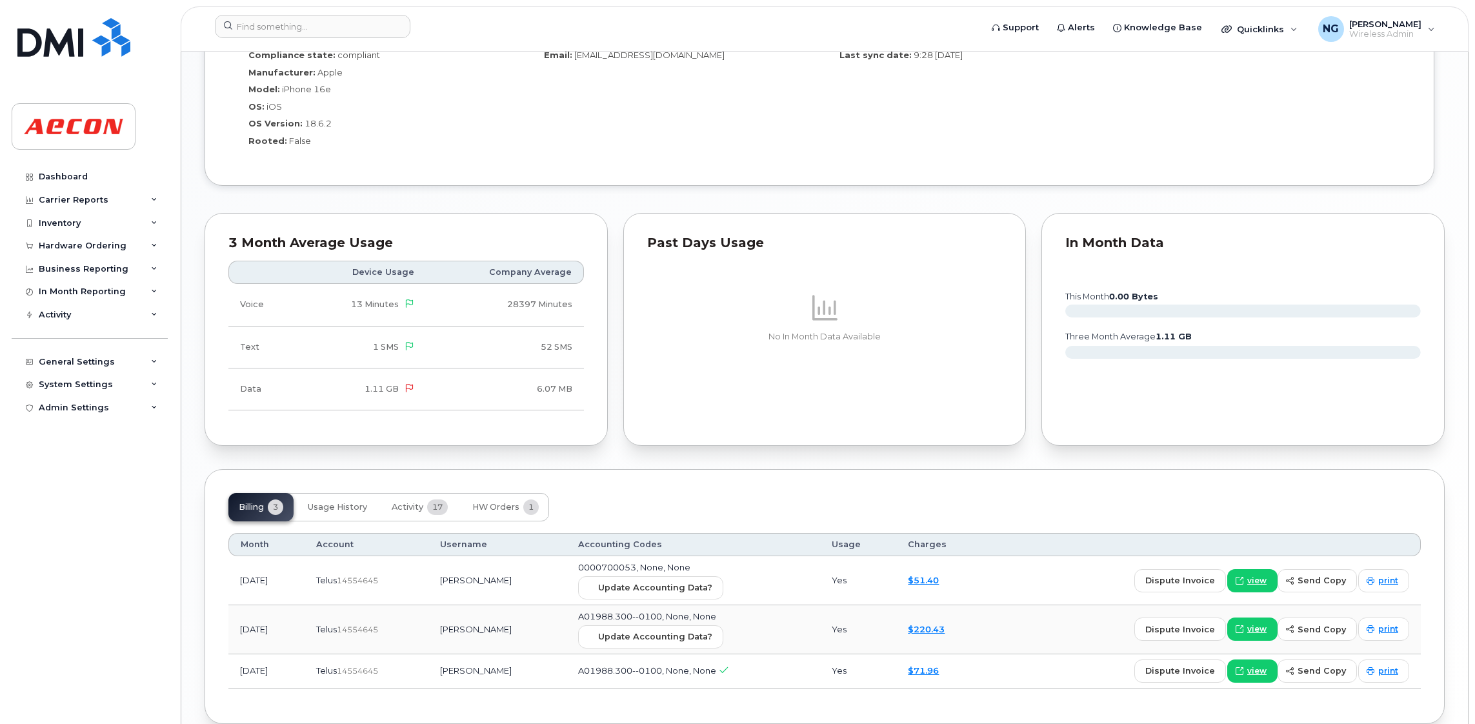
scroll to position [1161, 0]
click at [655, 592] on span "Update Accounting Data?" at bounding box center [655, 587] width 114 height 12
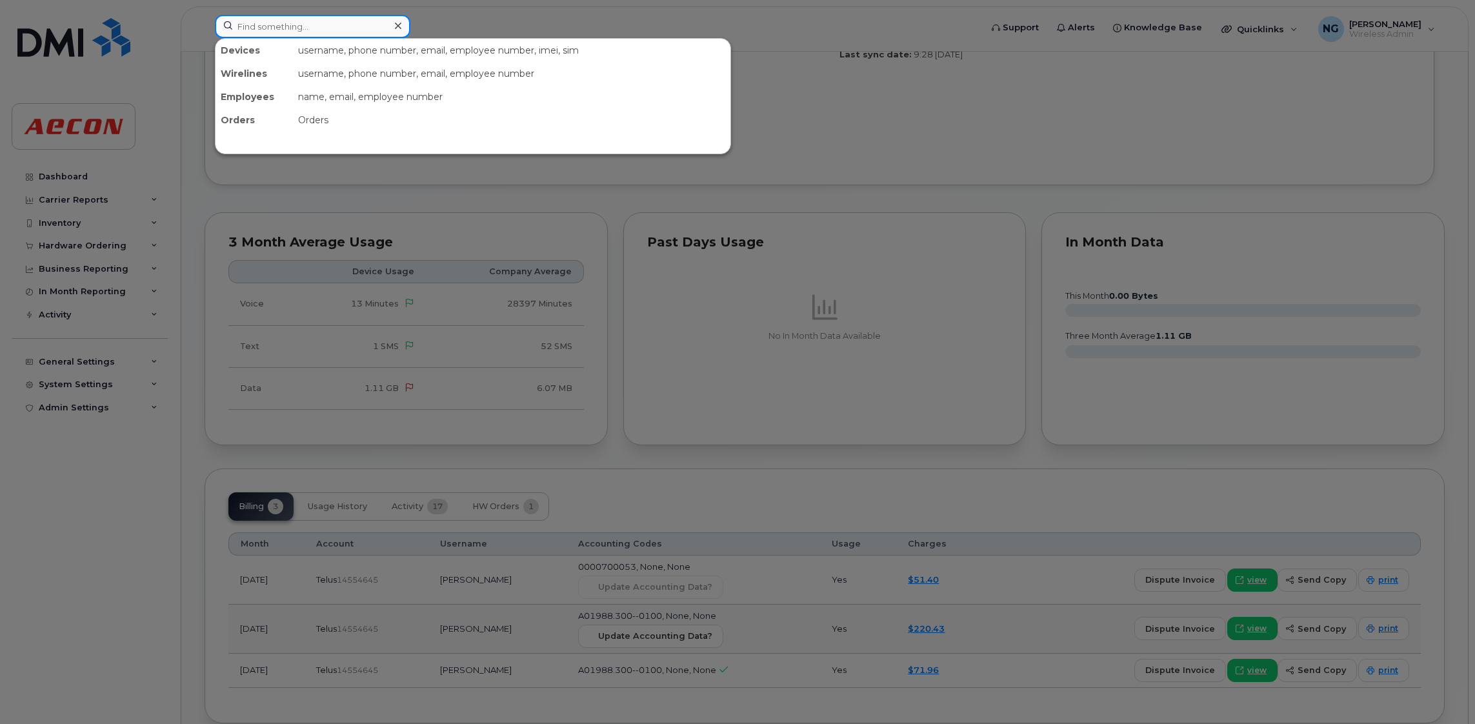
click at [286, 19] on input at bounding box center [313, 26] width 196 height 23
paste input "[PHONE_NUMBER]"
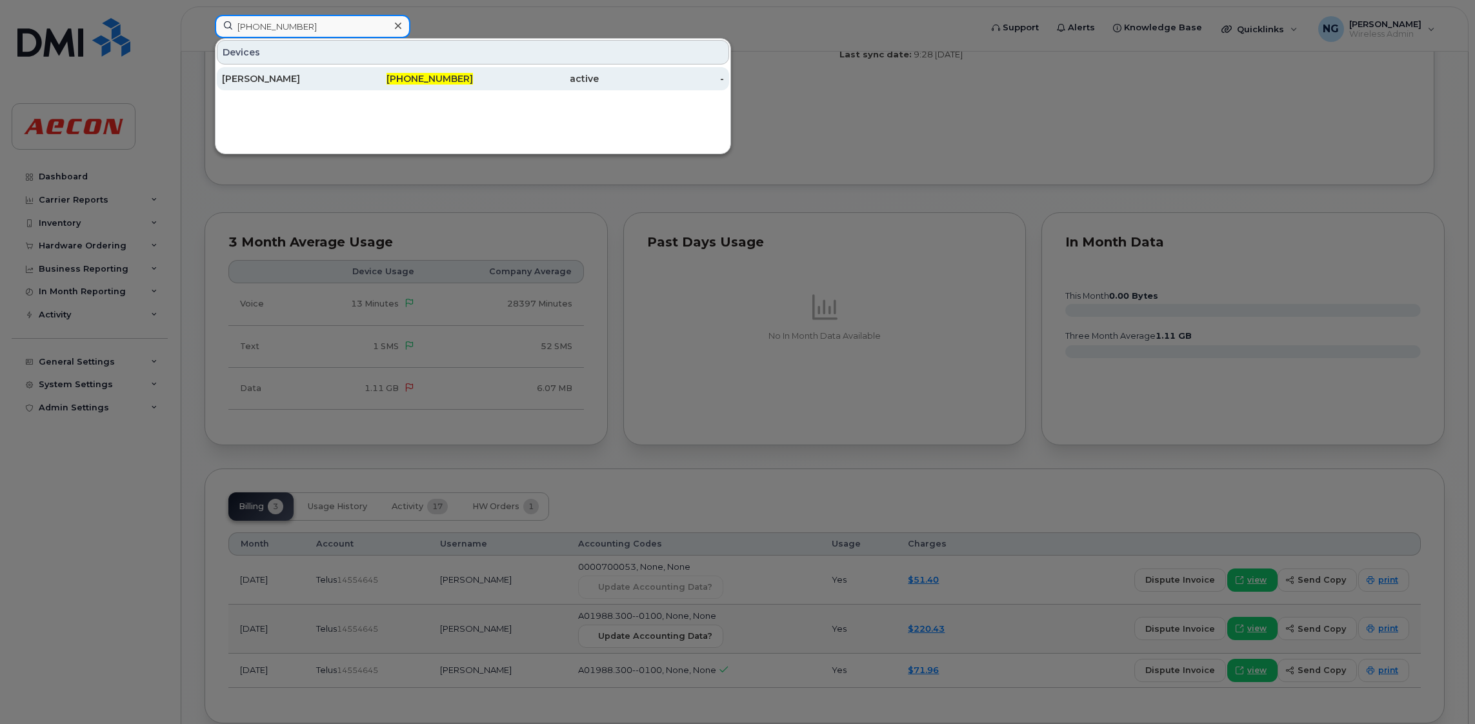
type input "[PHONE_NUMBER]"
click at [429, 86] on div "[PHONE_NUMBER]" at bounding box center [411, 78] width 126 height 23
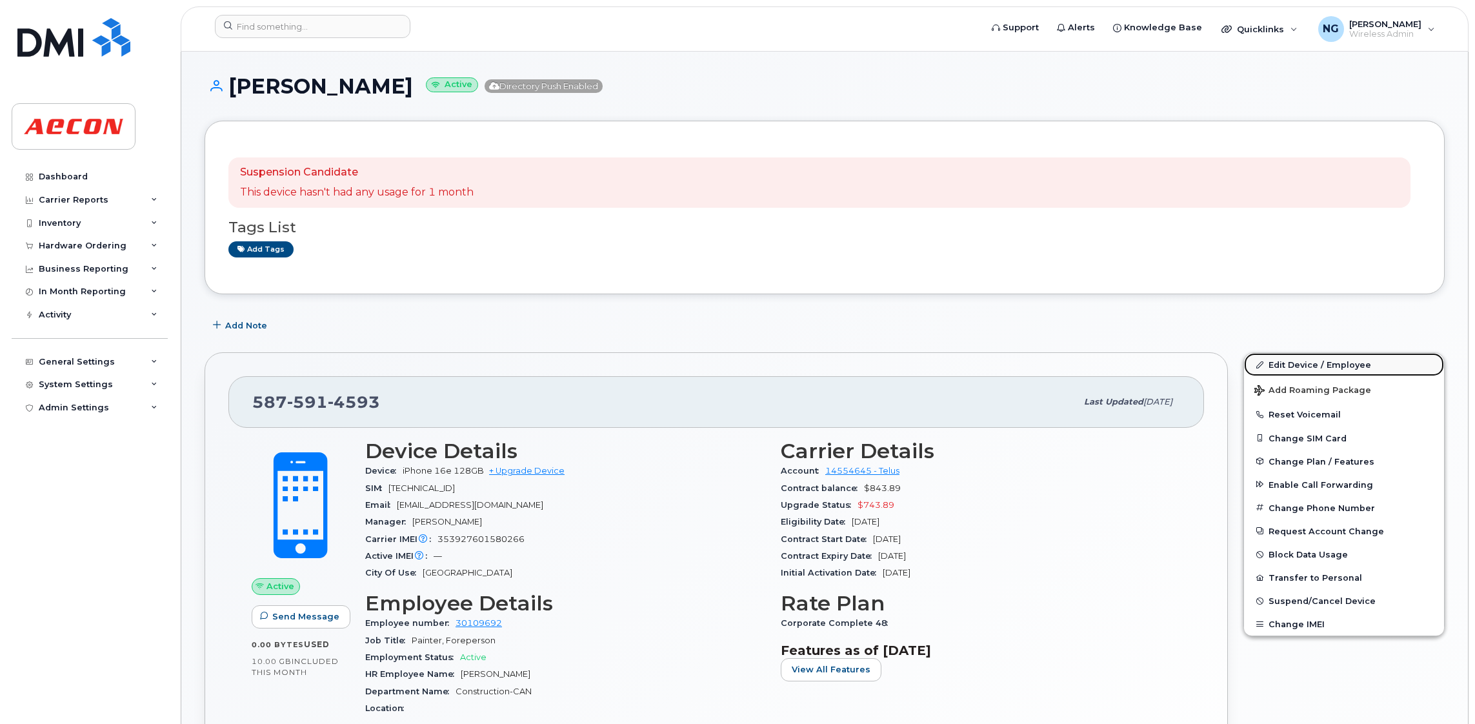
click at [1319, 369] on link "Edit Device / Employee" at bounding box center [1344, 364] width 200 height 23
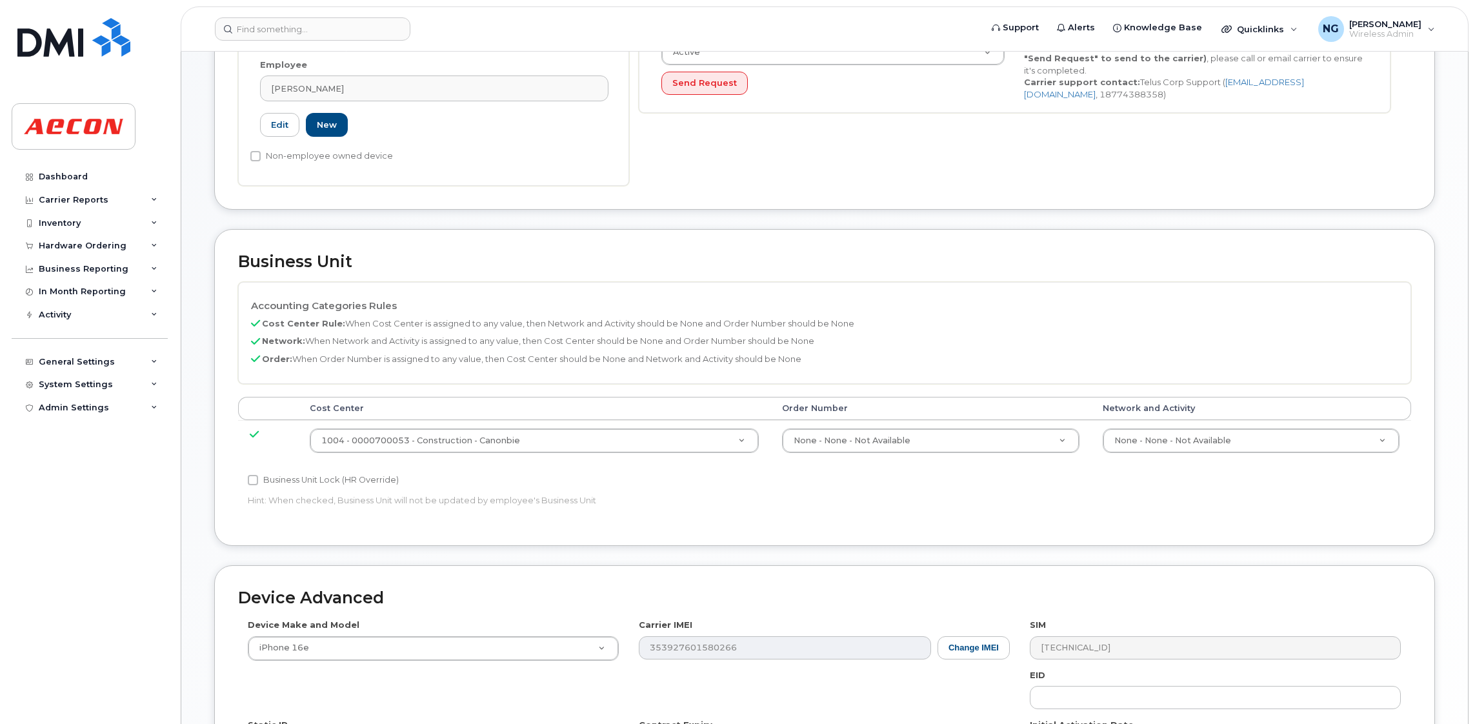
scroll to position [387, 0]
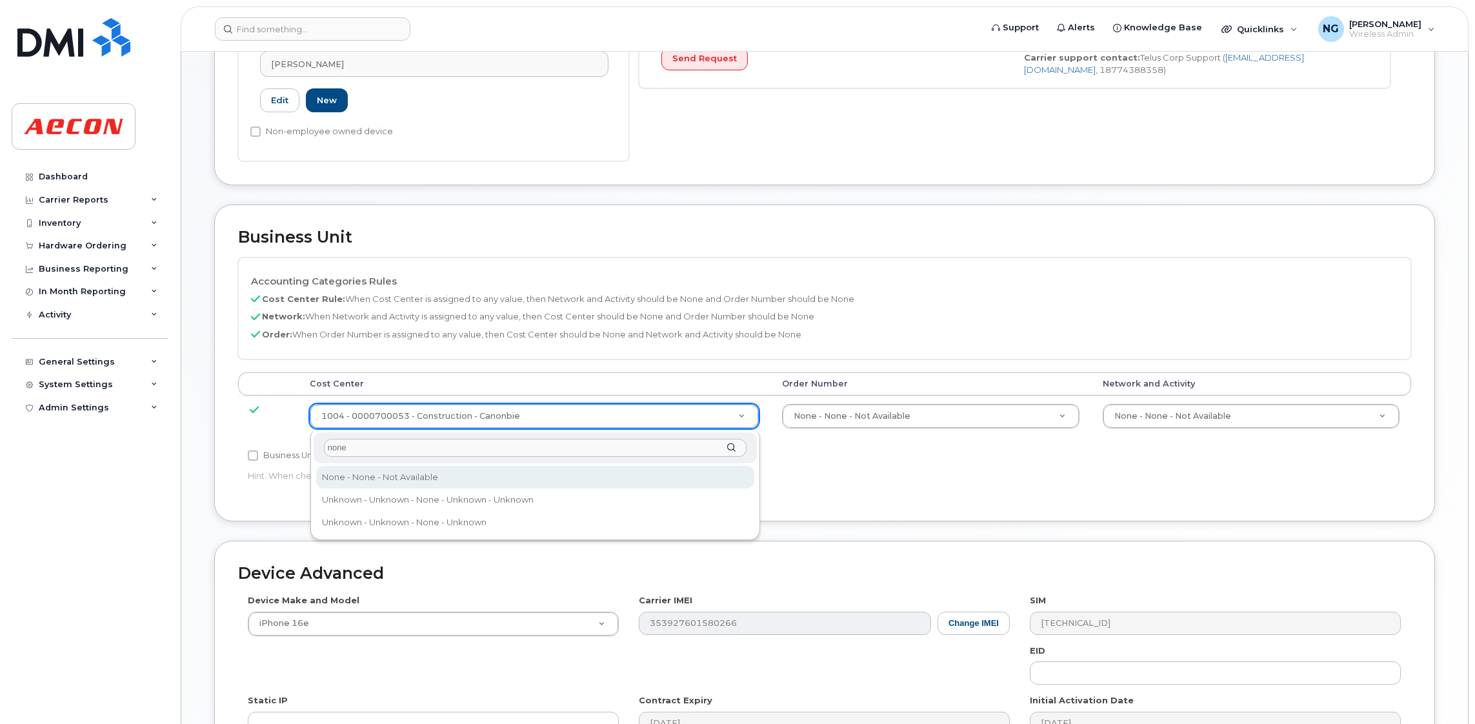
type input "none"
type input "289660"
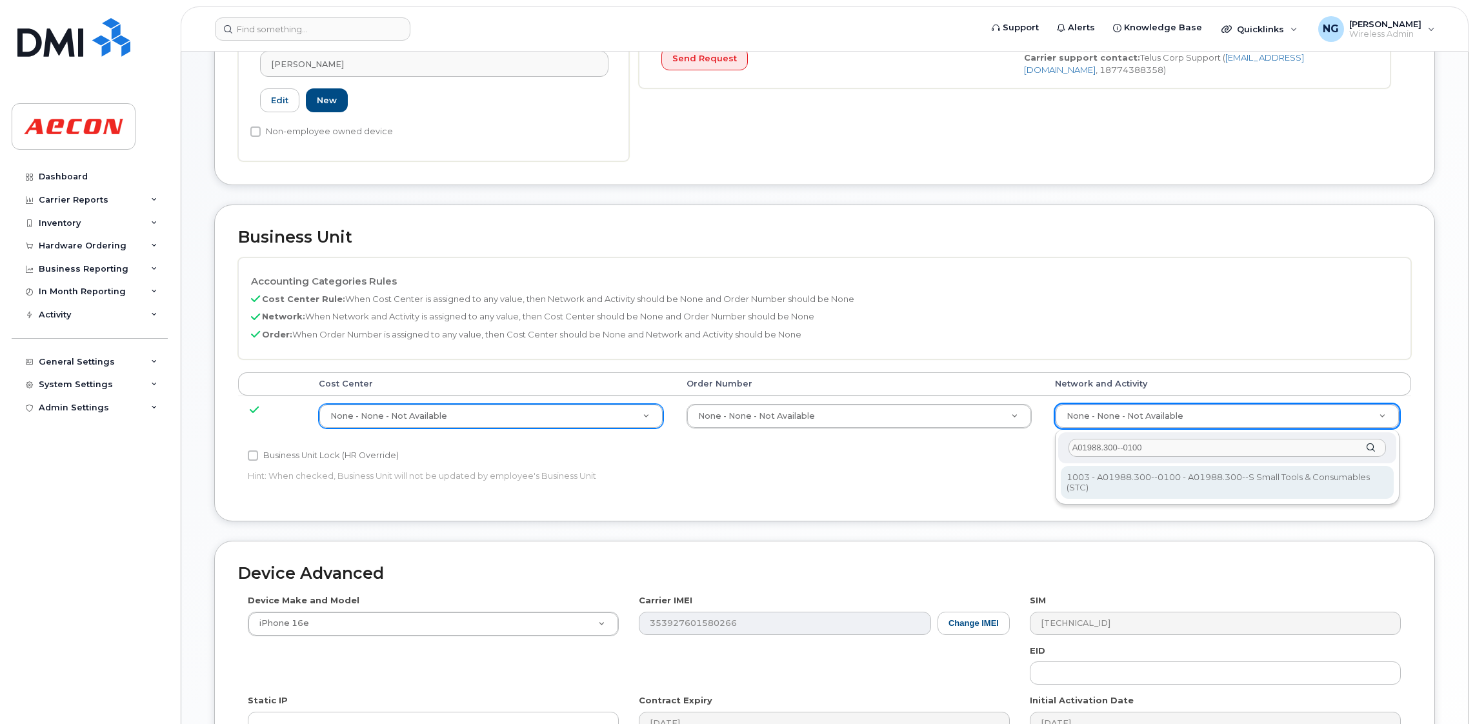
type input "A01988.300--0100"
type input "22644530"
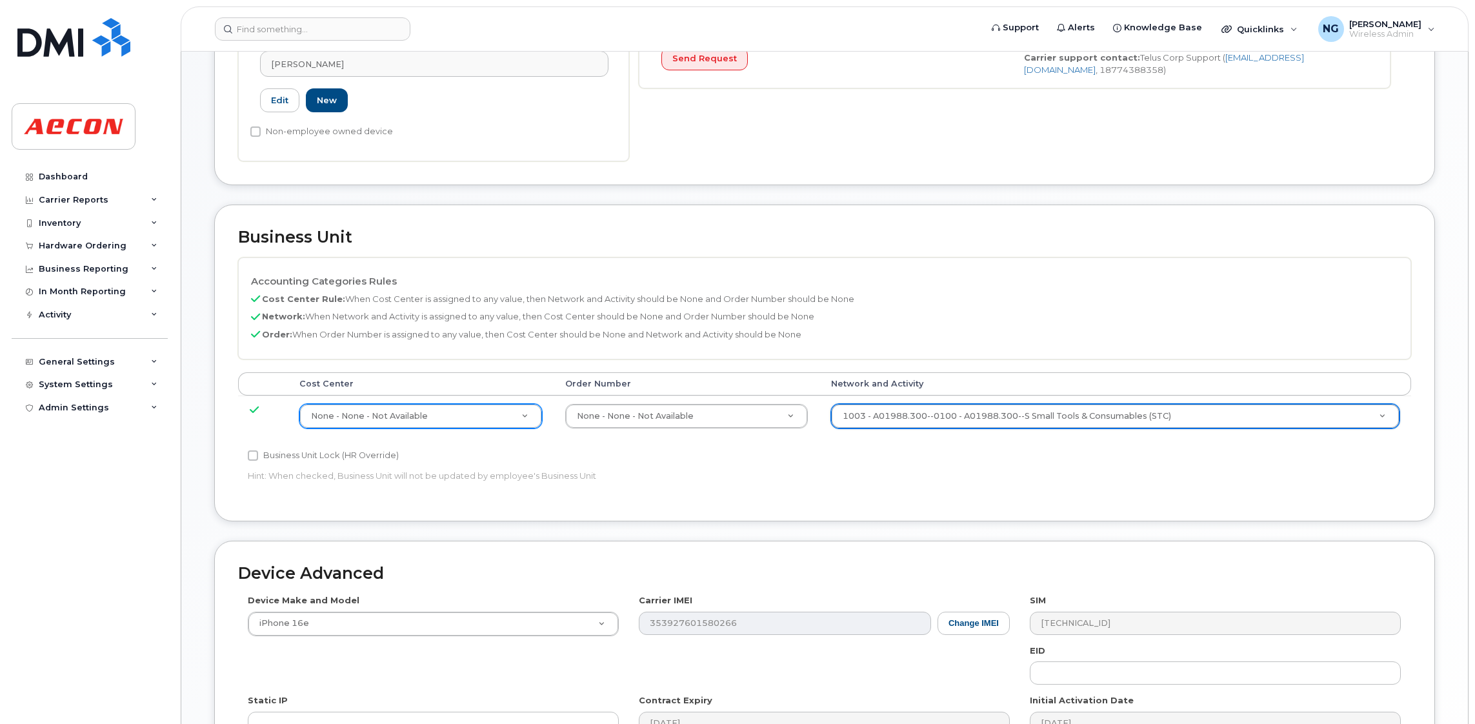
click at [280, 461] on label "Business Unit Lock (HR Override)" at bounding box center [323, 455] width 151 height 15
click at [258, 461] on input "Business Unit Lock (HR Override)" at bounding box center [253, 456] width 10 height 10
checkbox input "true"
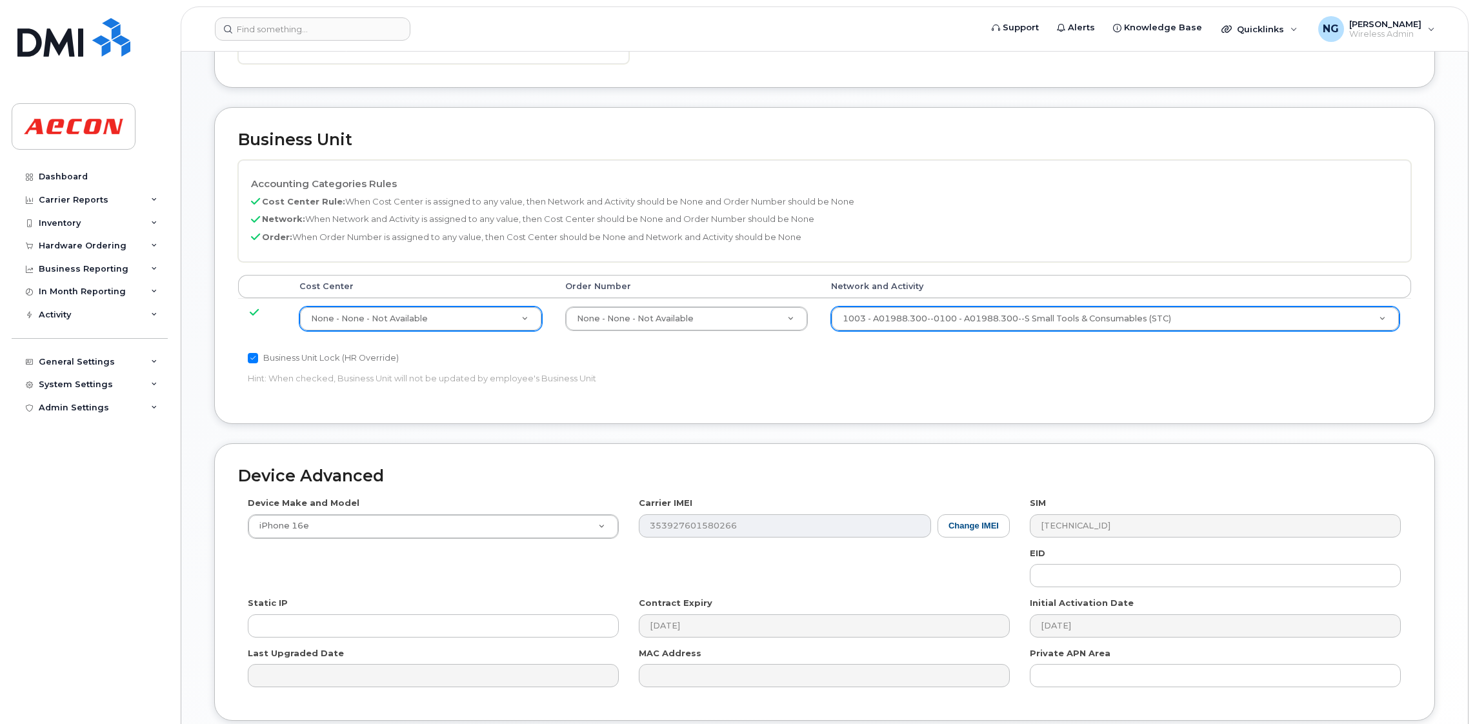
scroll to position [591, 0]
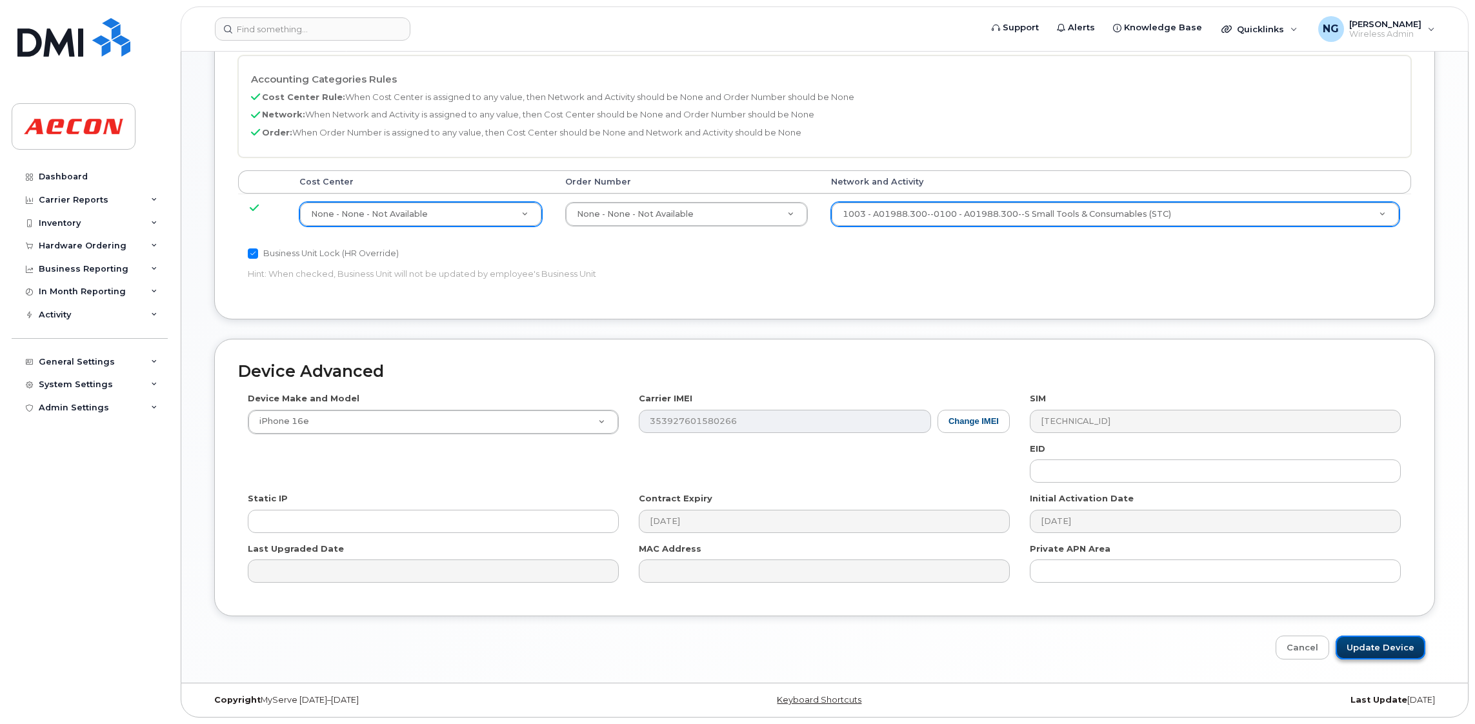
click at [1399, 648] on input "Update Device" at bounding box center [1381, 648] width 90 height 24
type input "Saving..."
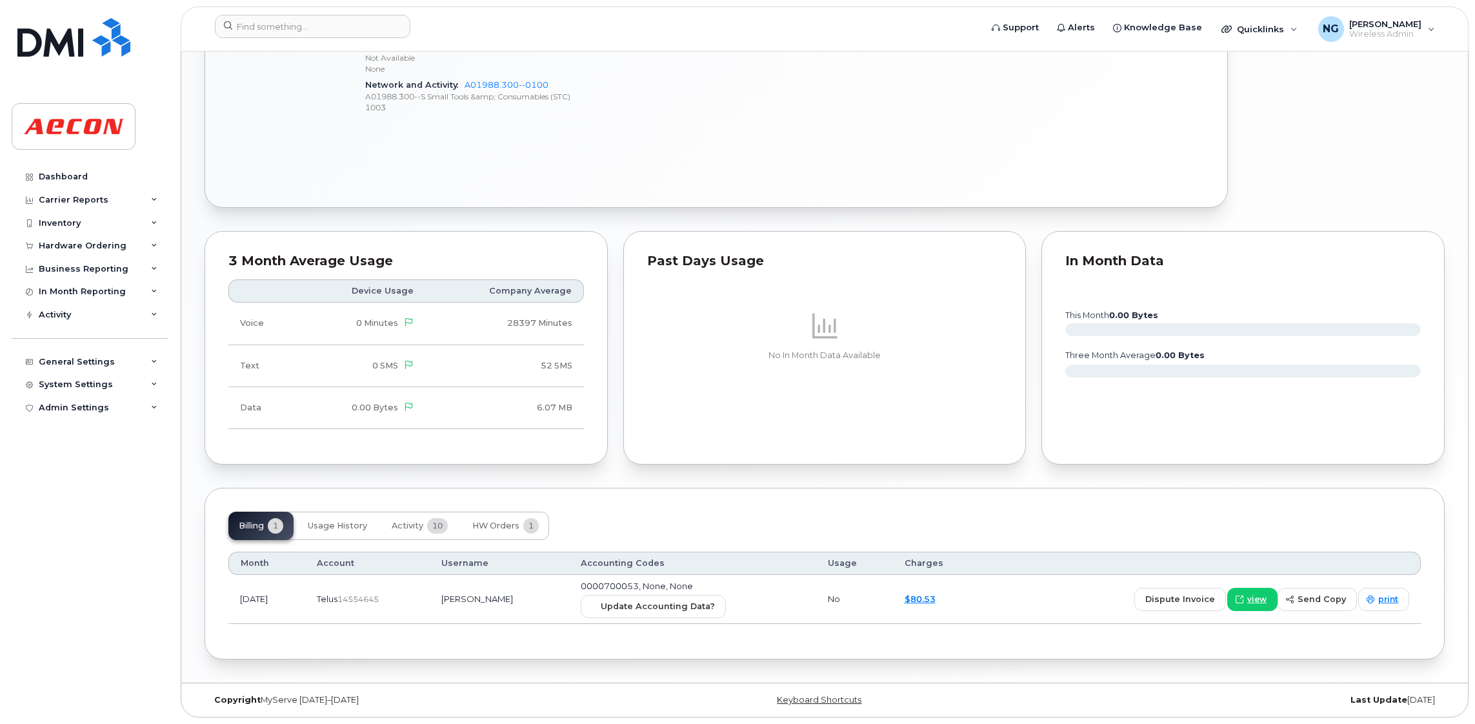
scroll to position [815, 0]
click at [672, 601] on span "Update Accounting Data?" at bounding box center [658, 606] width 114 height 12
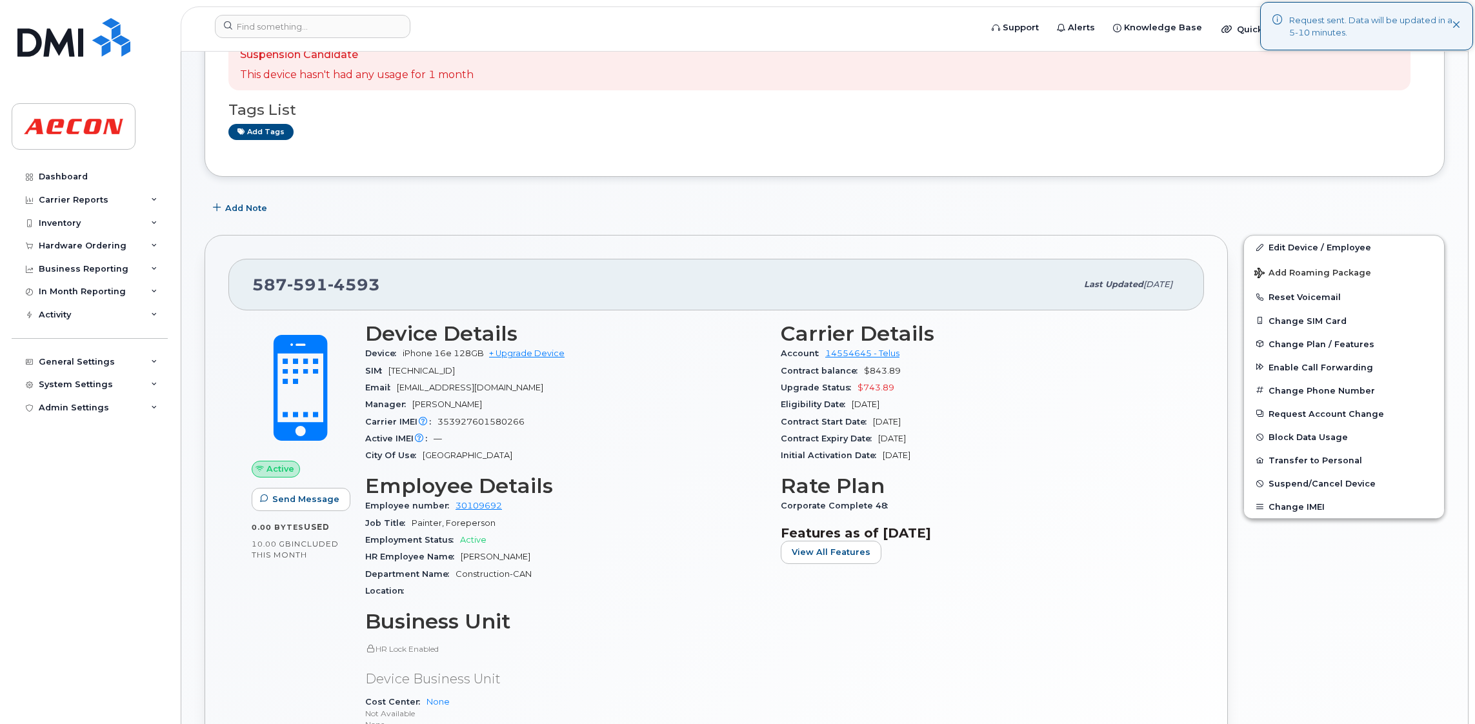
scroll to position [0, 0]
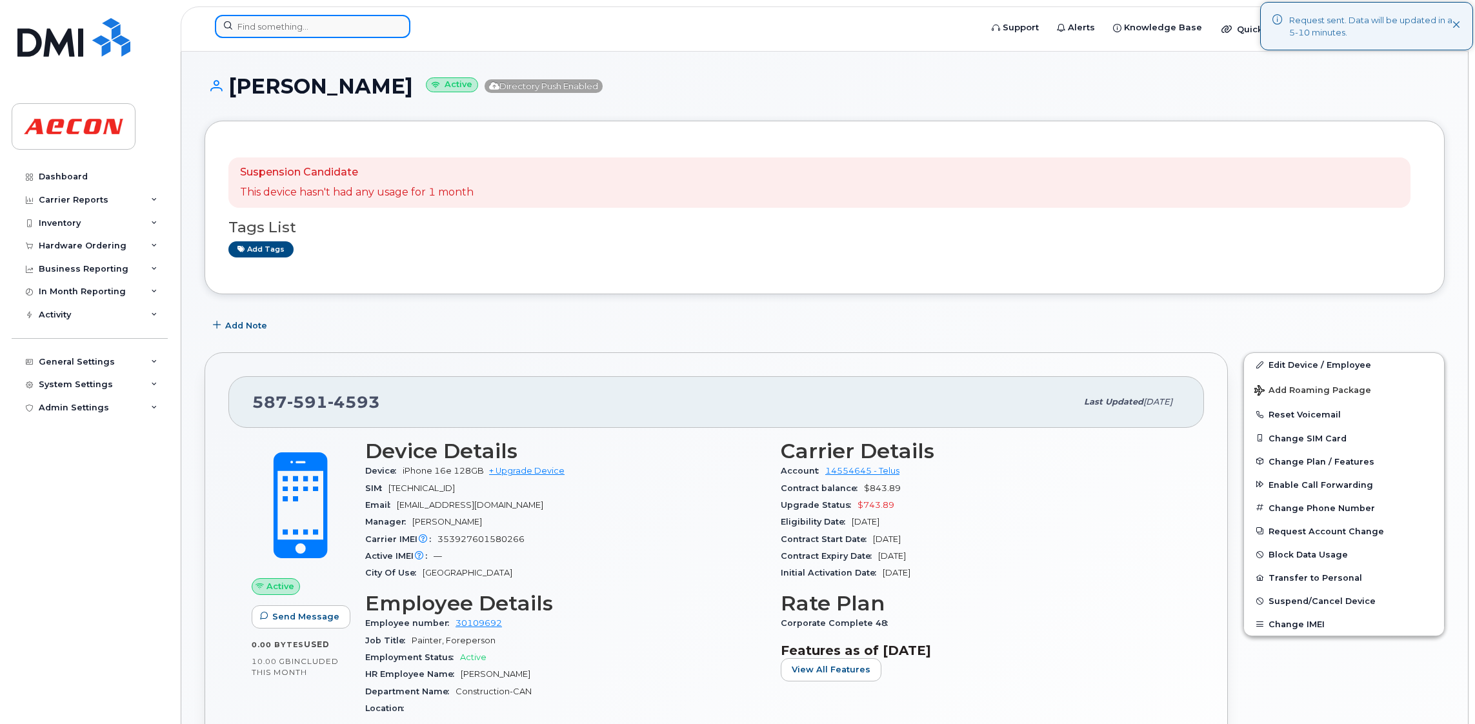
drag, startPoint x: 311, startPoint y: 34, endPoint x: 348, endPoint y: 18, distance: 39.9
click at [311, 34] on input at bounding box center [313, 26] width 196 height 23
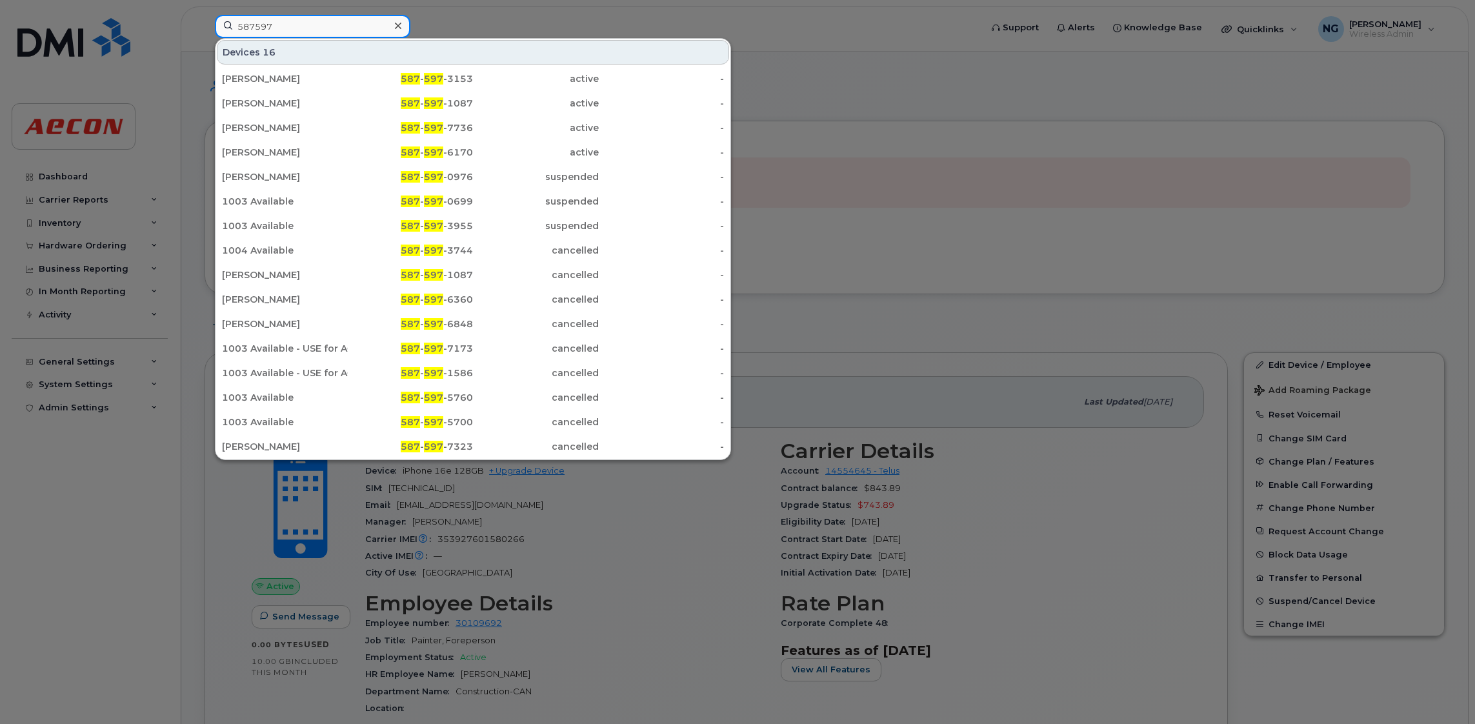
type input "5875971087"
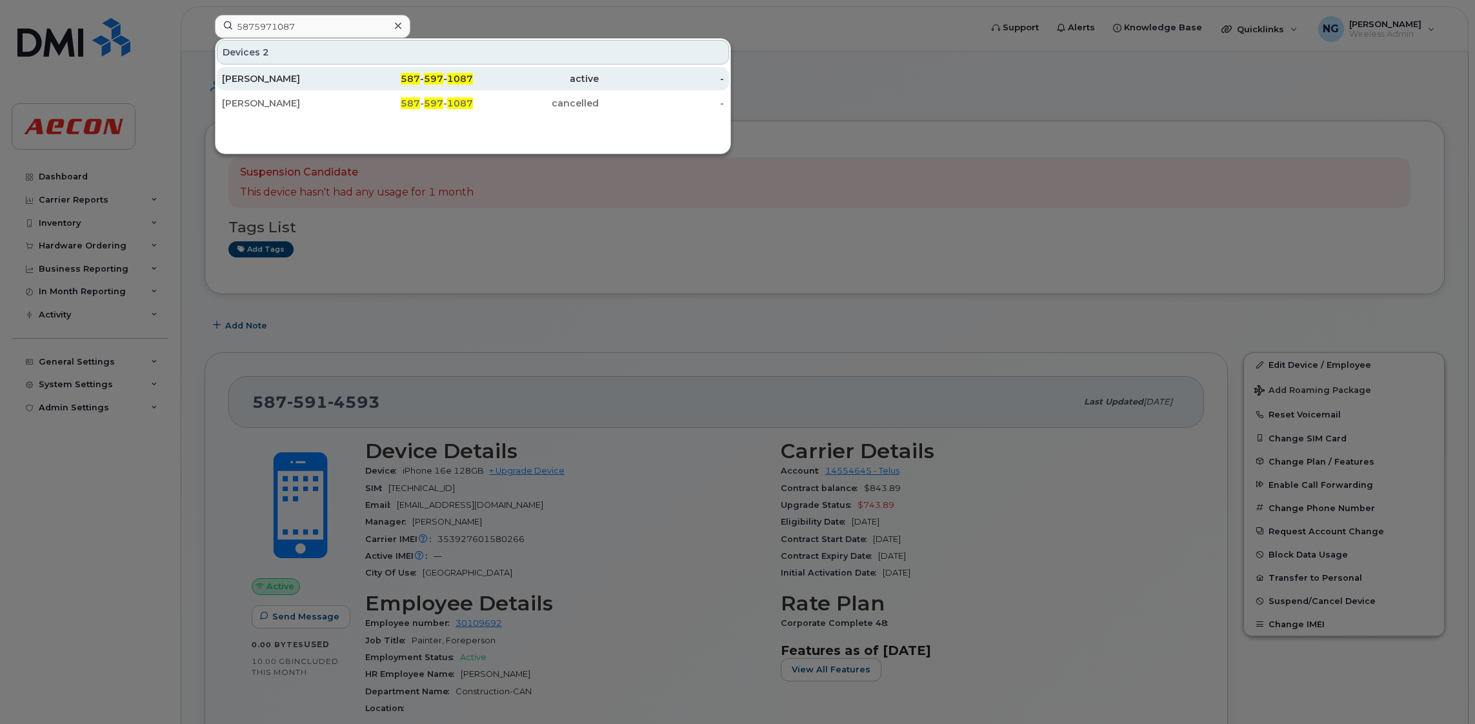
click at [440, 67] on div "587 - 597 - 1087" at bounding box center [411, 78] width 126 height 23
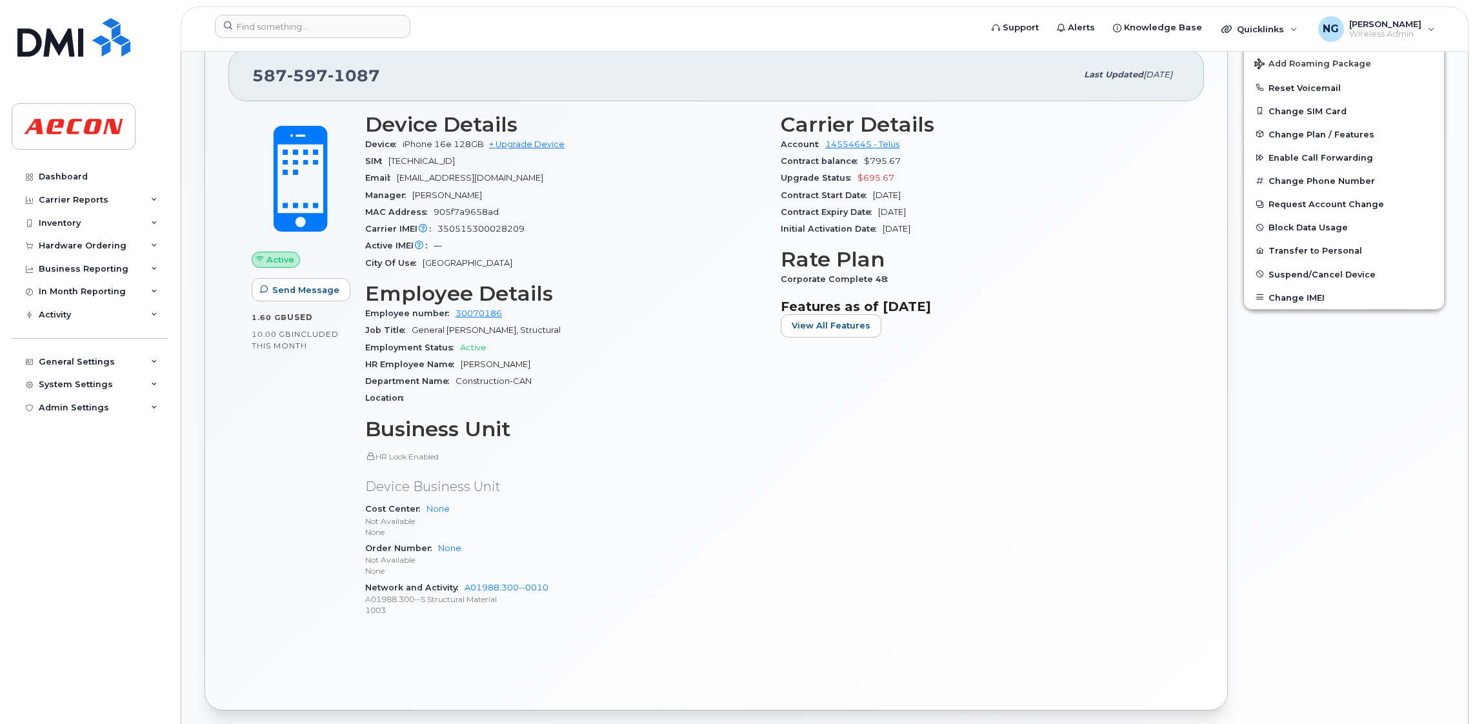
scroll to position [97, 0]
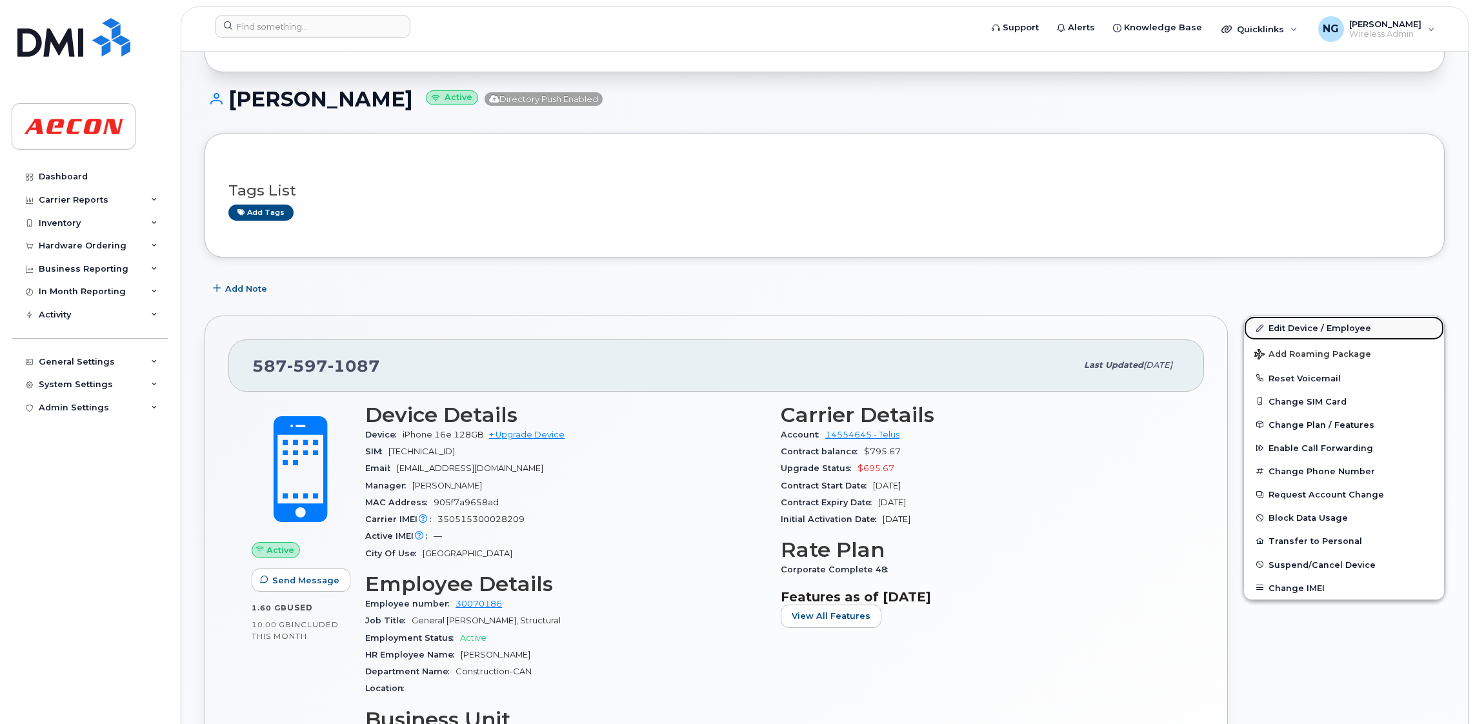
click at [1325, 322] on link "Edit Device / Employee" at bounding box center [1344, 327] width 200 height 23
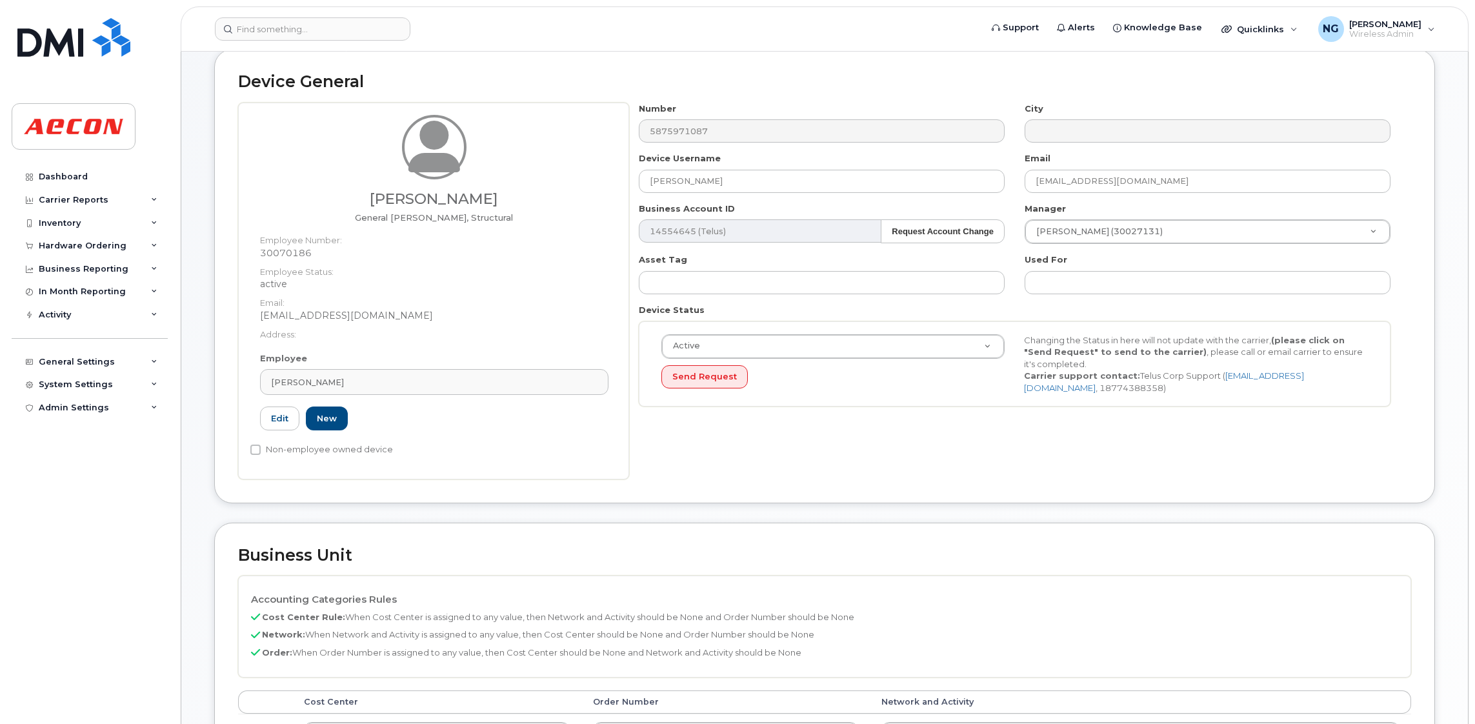
scroll to position [290, 0]
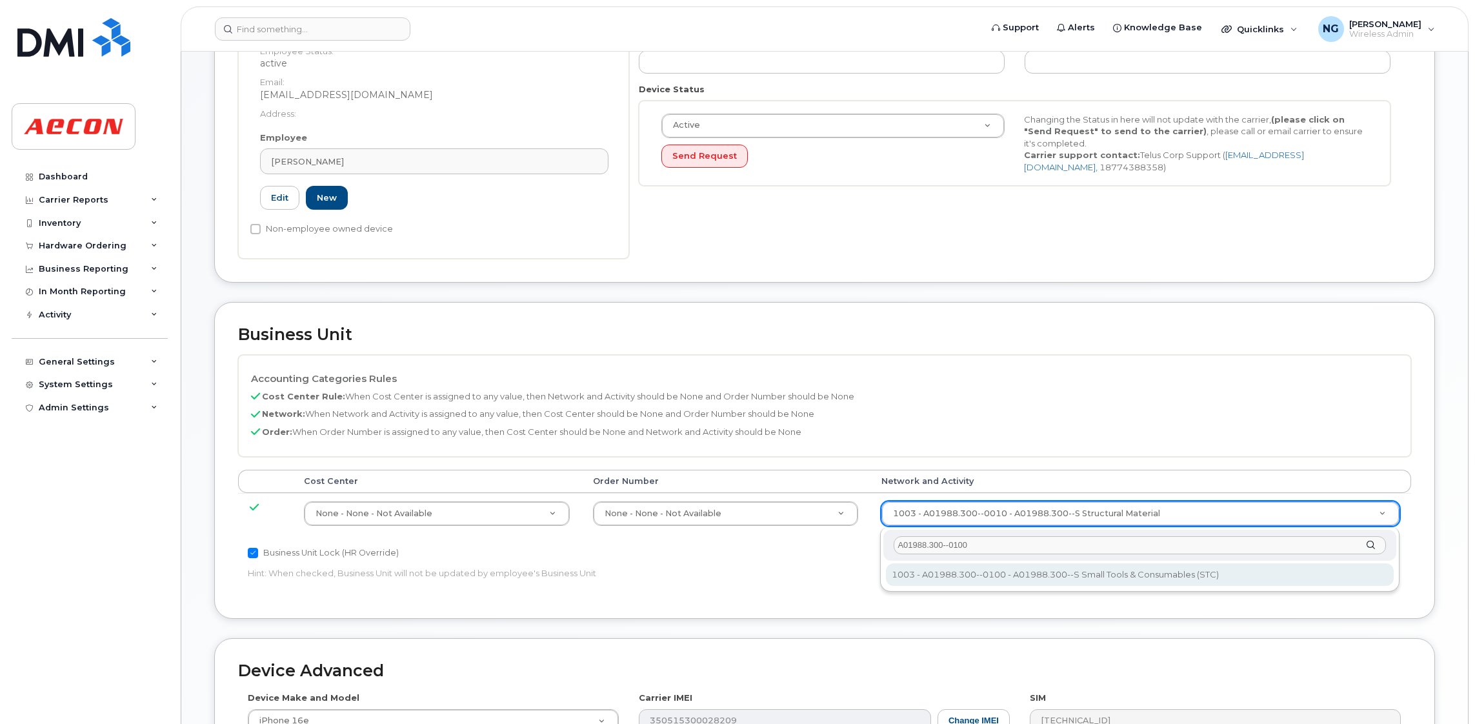
type input "A01988.300--0100"
type input "22644530"
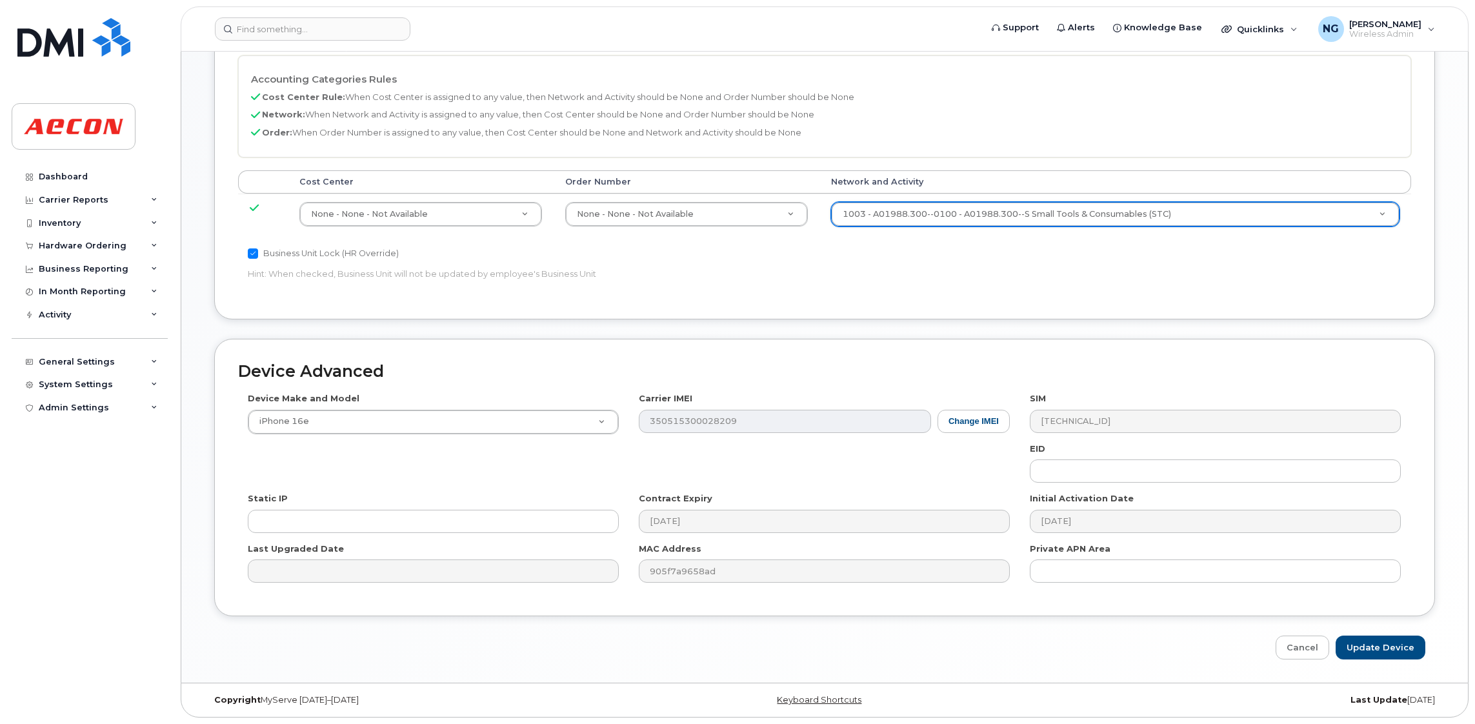
scroll to position [591, 0]
click at [1380, 643] on input "Update Device" at bounding box center [1381, 648] width 90 height 24
type input "Saving..."
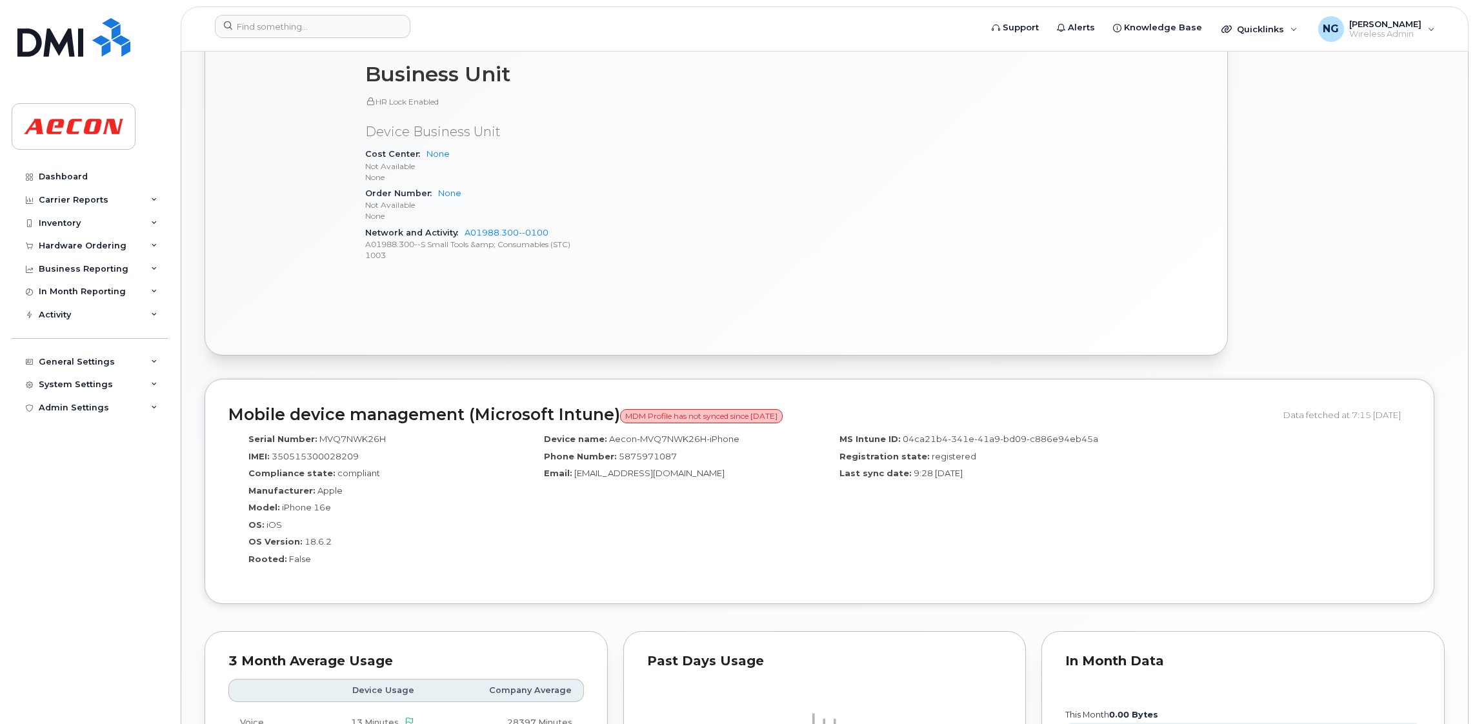
scroll to position [1102, 0]
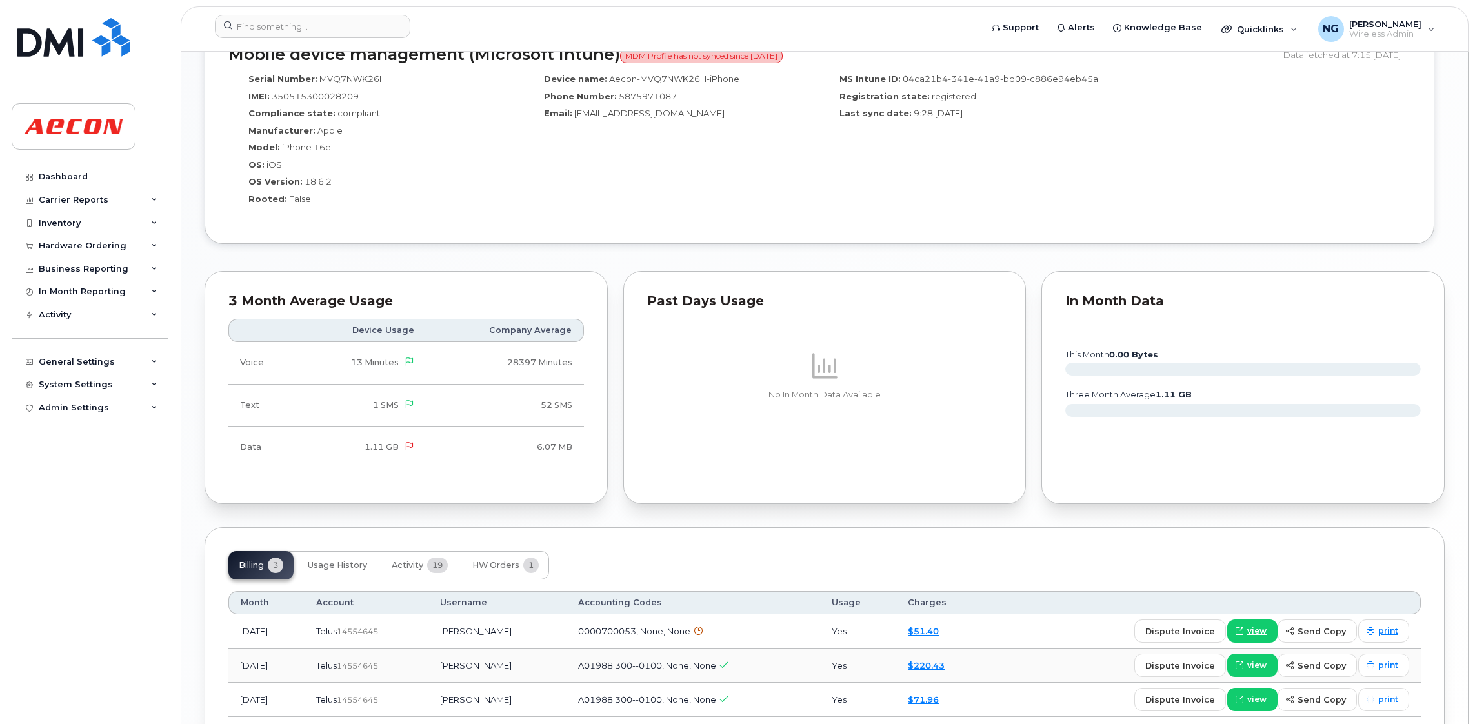
click at [703, 632] on icon at bounding box center [698, 631] width 8 height 8
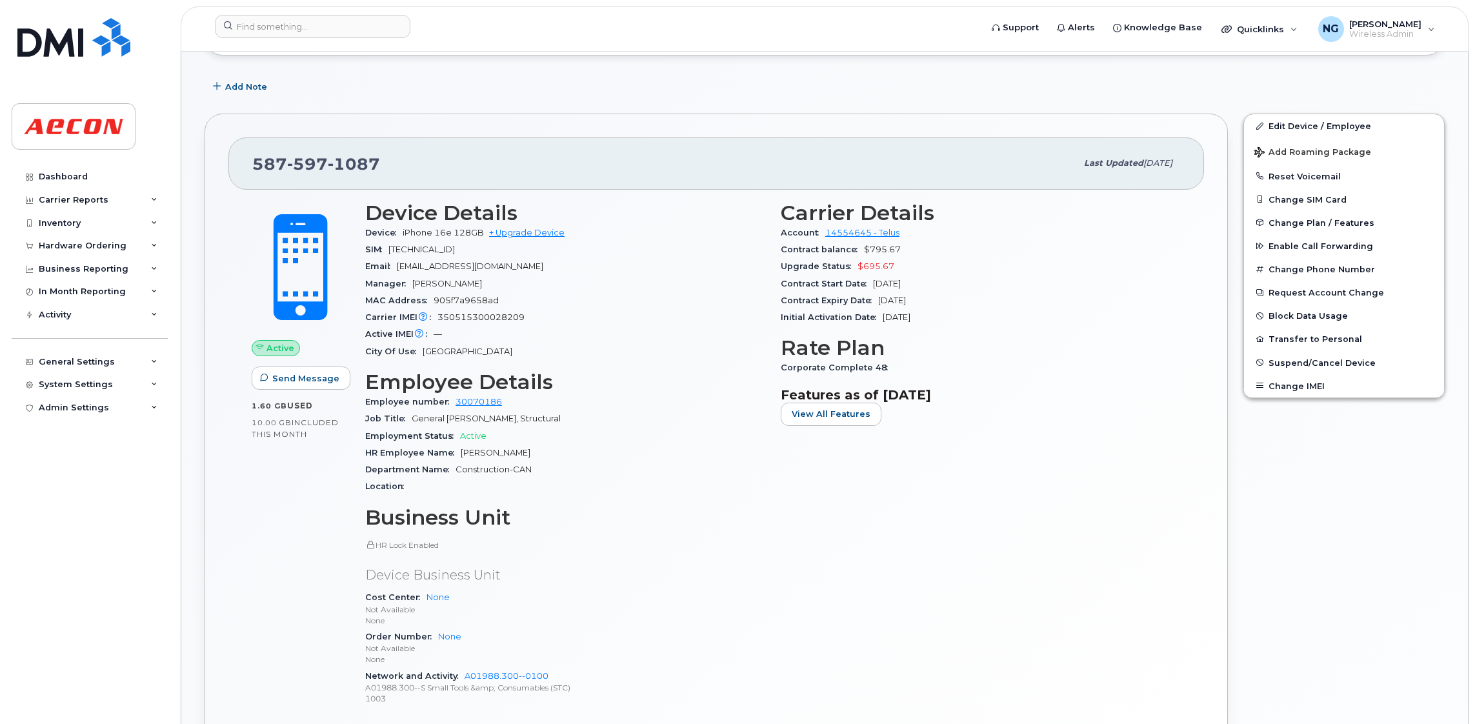
scroll to position [0, 0]
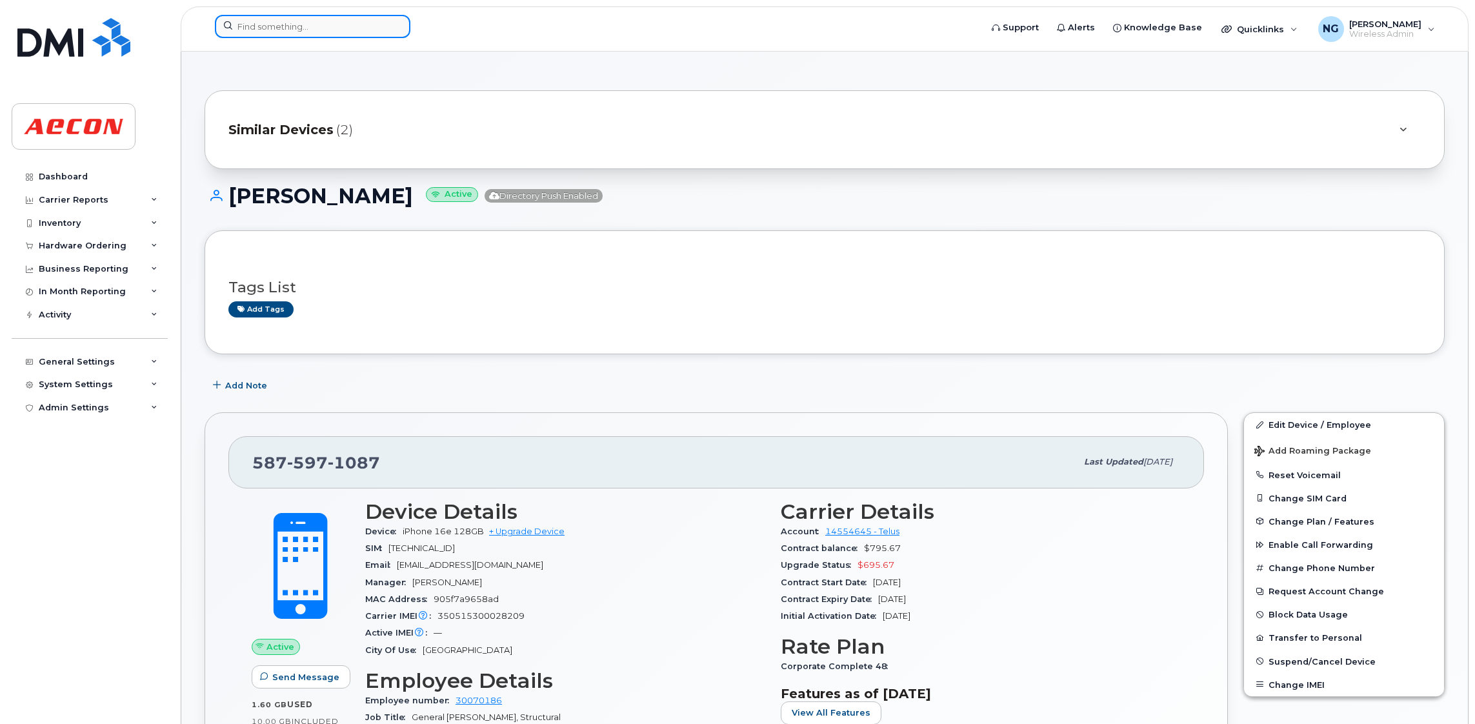
click at [318, 28] on input at bounding box center [313, 26] width 196 height 23
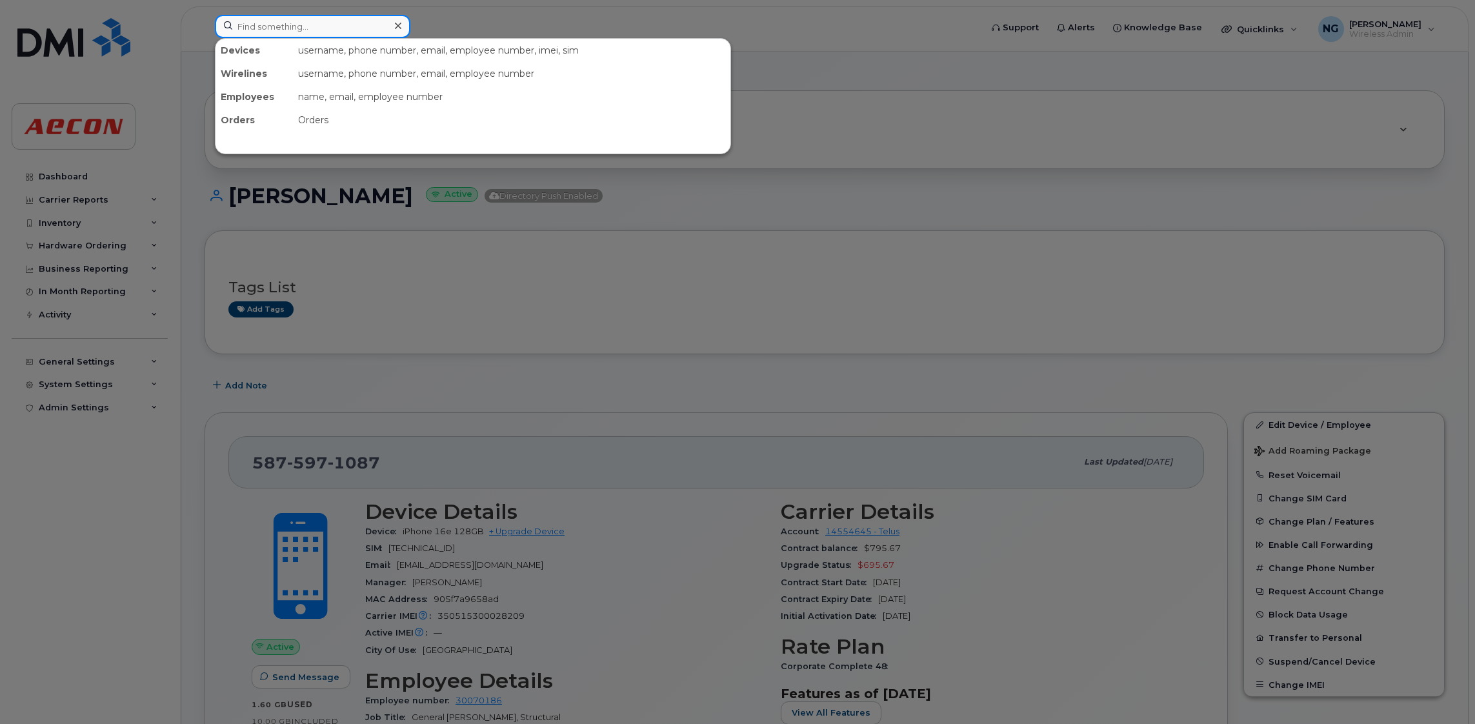
paste input "306-713-3111"
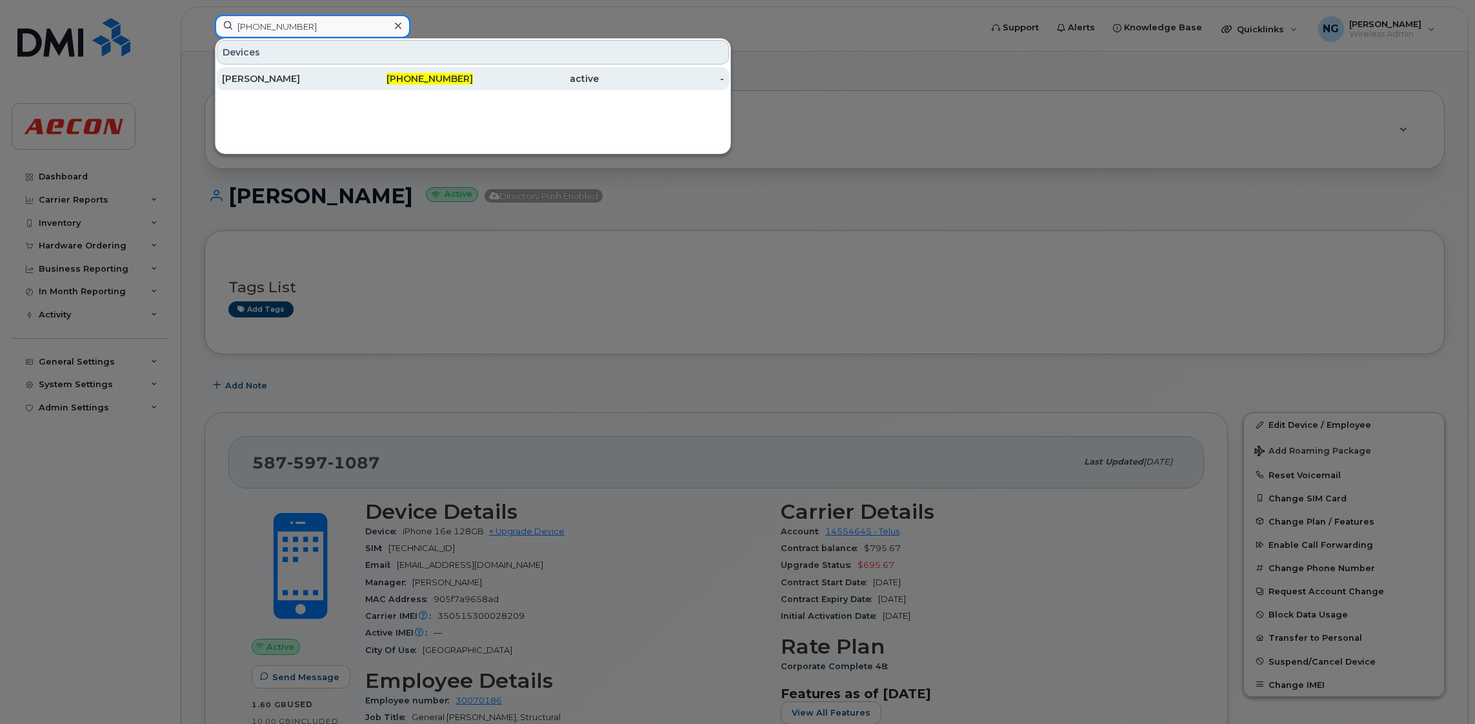
type input "306-713-3111"
click at [429, 82] on span "306-713-3111" at bounding box center [430, 79] width 86 height 12
click at [429, 81] on span "306-713-3111" at bounding box center [430, 79] width 86 height 12
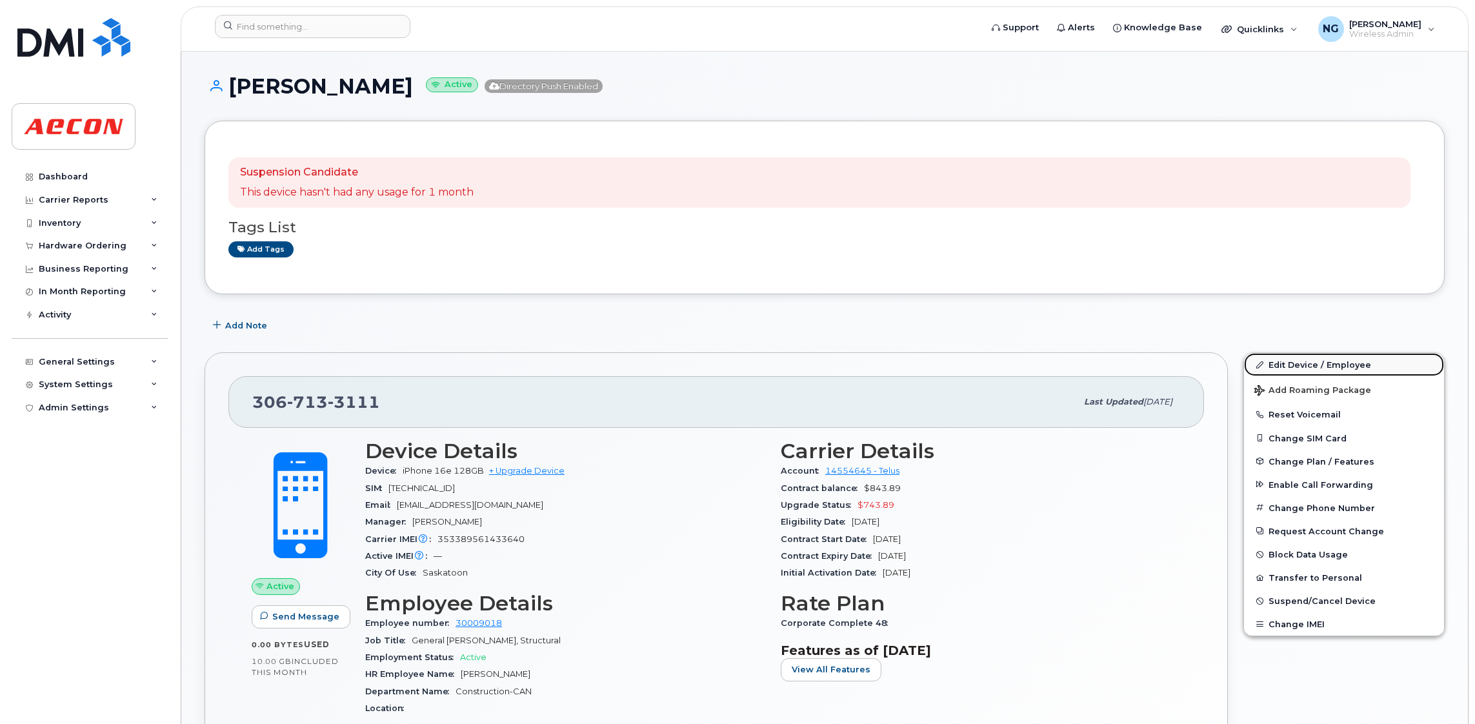
click at [1312, 361] on link "Edit Device / Employee" at bounding box center [1344, 364] width 200 height 23
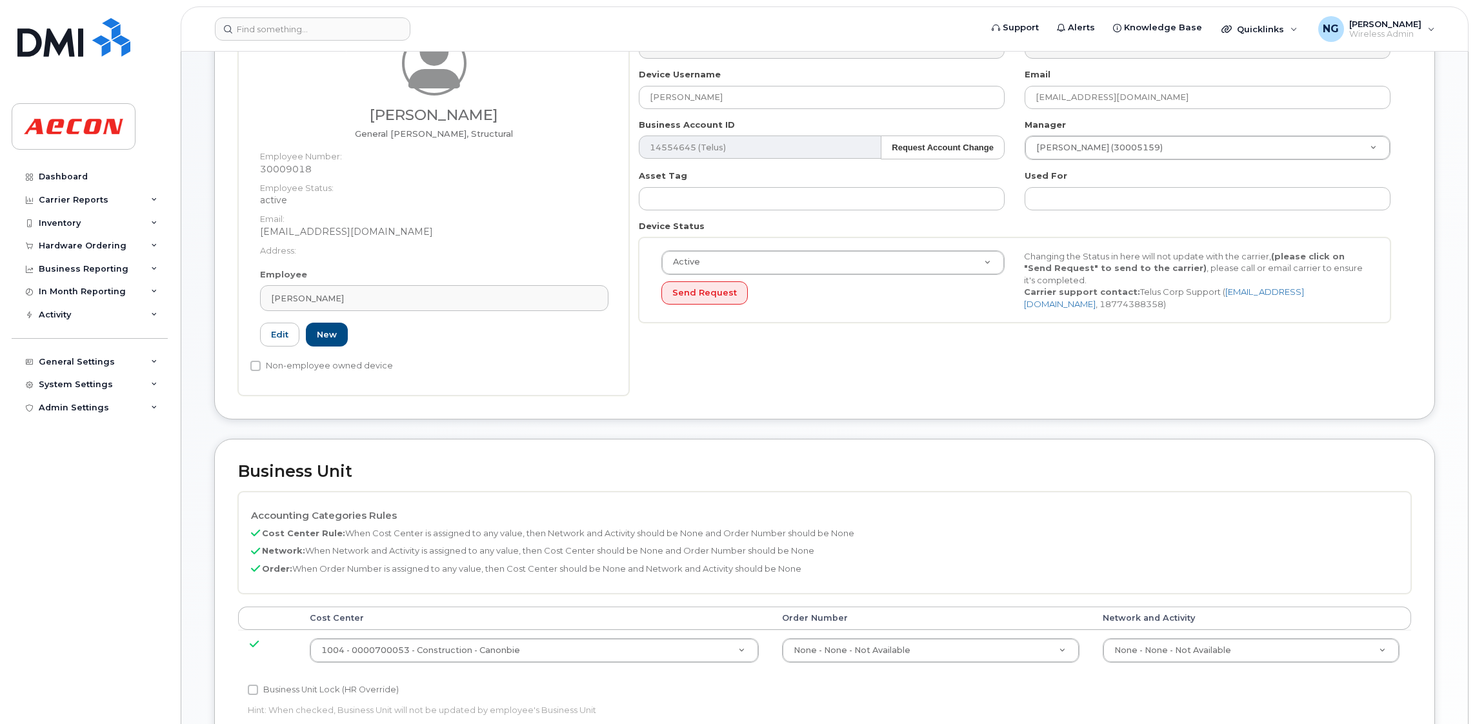
scroll to position [290, 0]
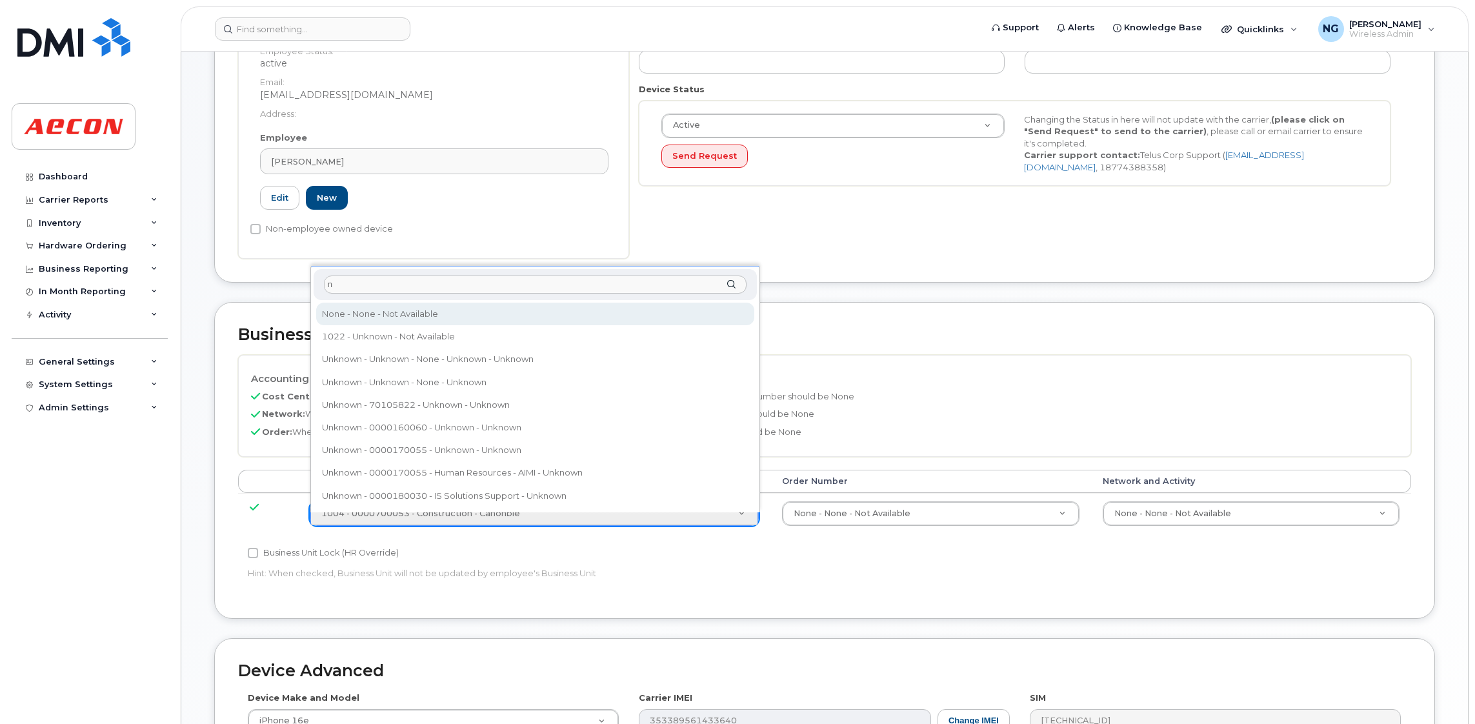
type input "n"
type input "289660"
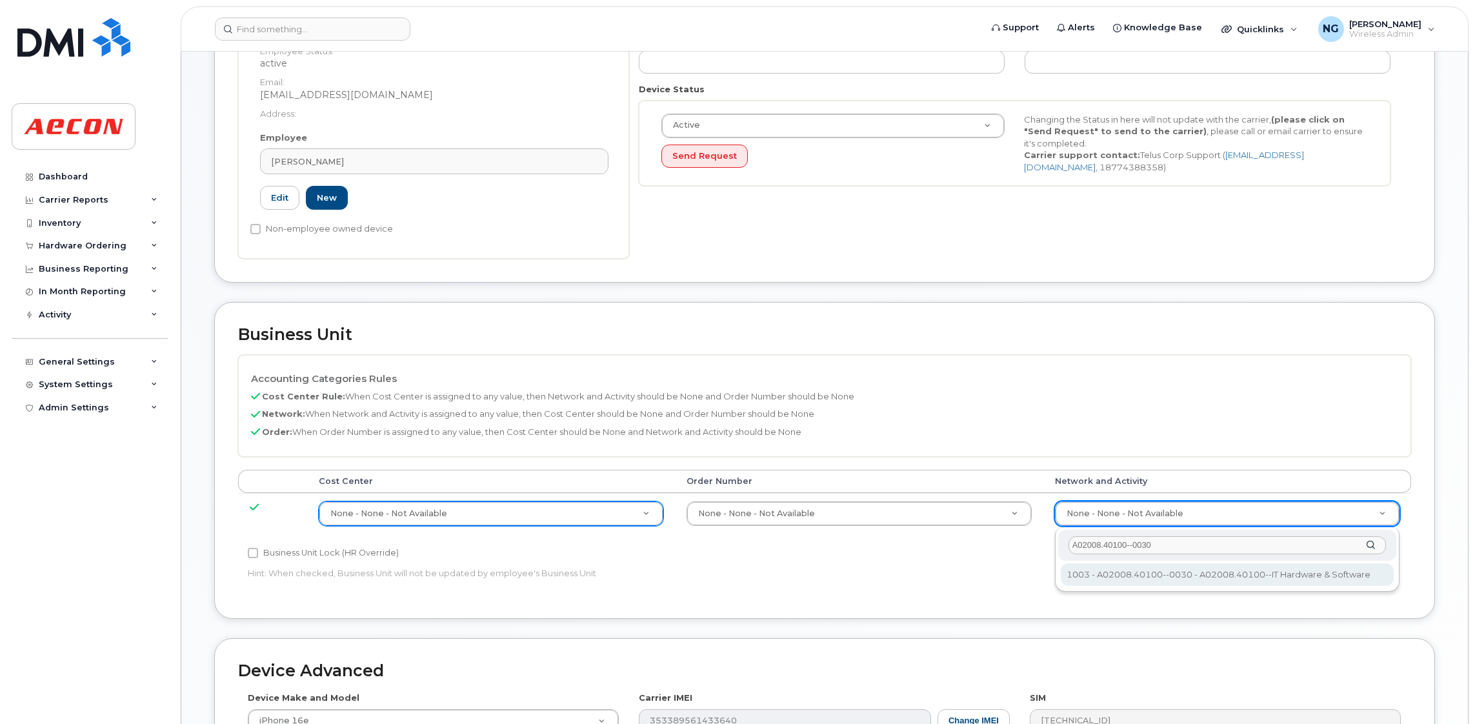
type input "A02008.40100--0030"
type input "29321587"
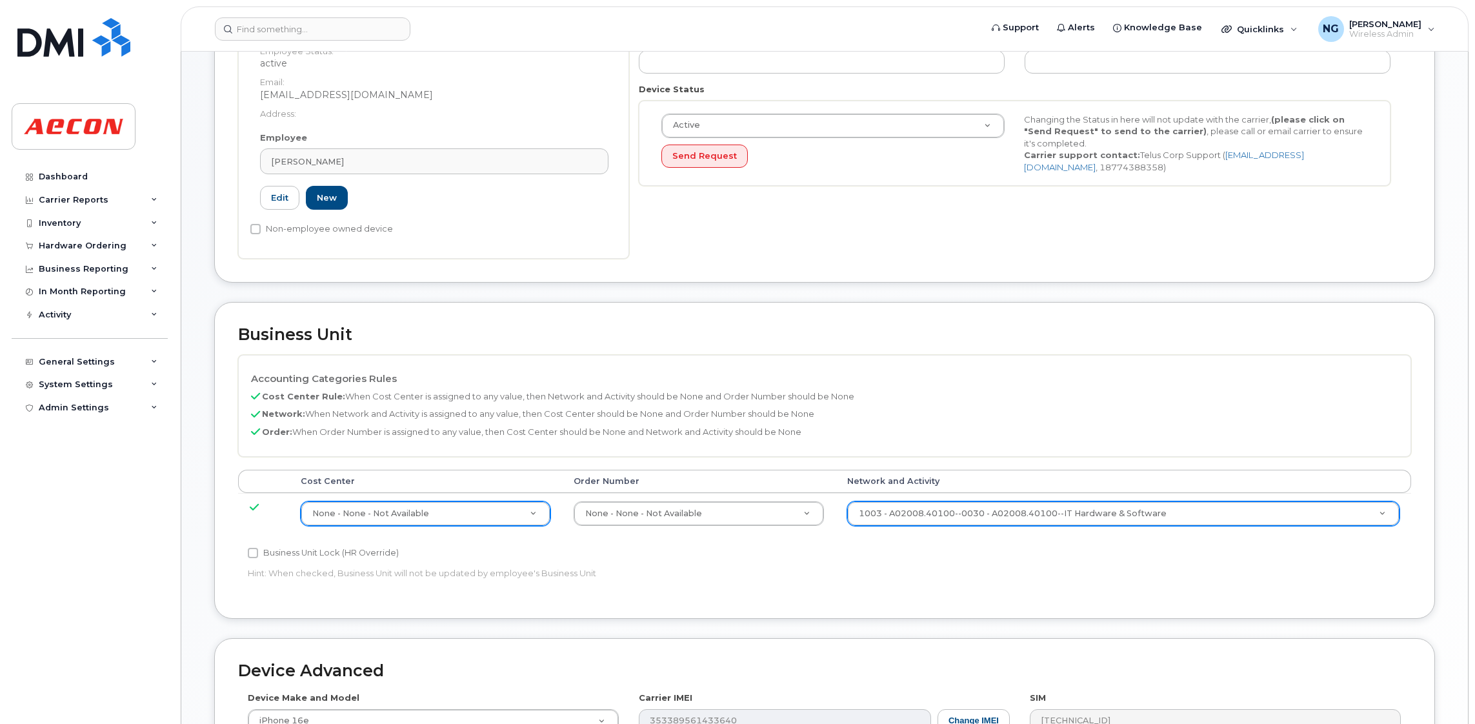
click at [273, 558] on label "Business Unit Lock (HR Override)" at bounding box center [323, 552] width 151 height 15
click at [258, 558] on input "Business Unit Lock (HR Override)" at bounding box center [253, 553] width 10 height 10
checkbox input "true"
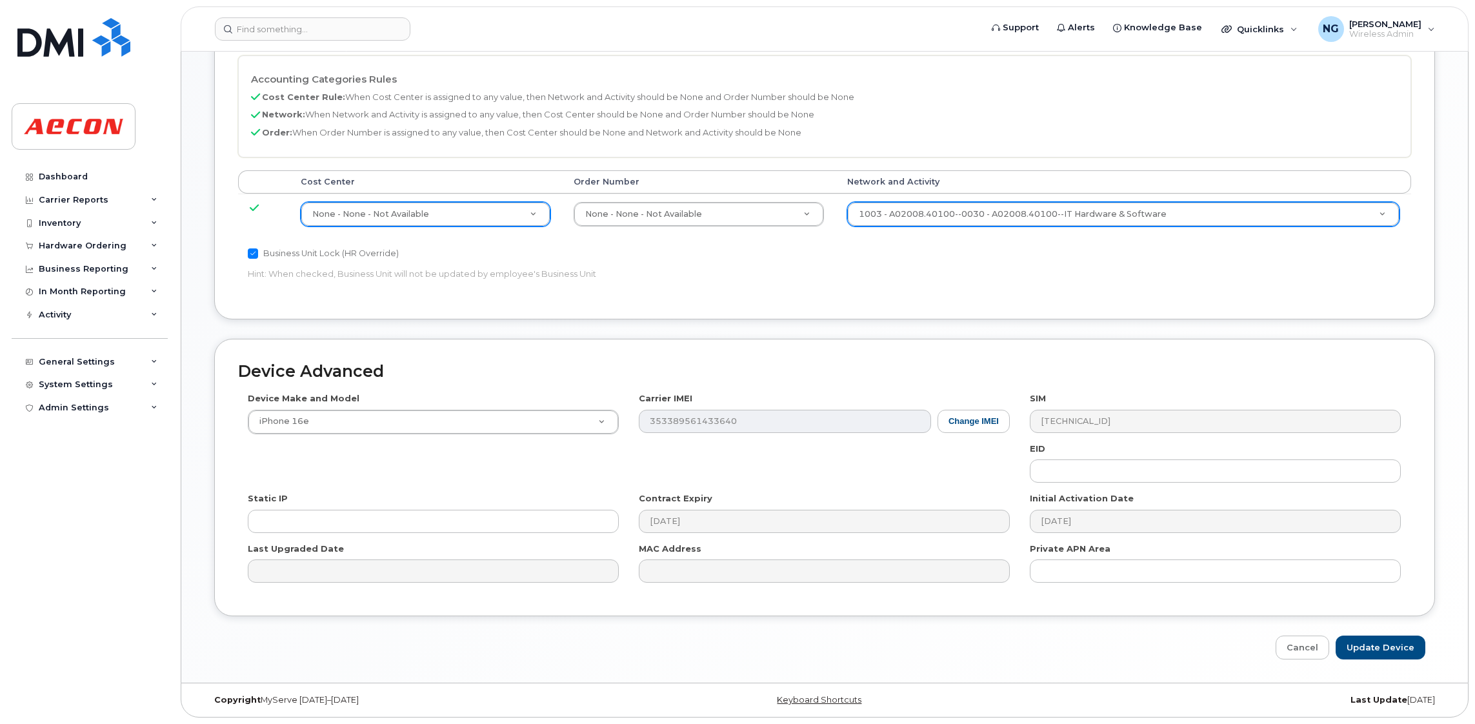
scroll to position [591, 0]
click at [1377, 654] on input "Update Device" at bounding box center [1381, 648] width 90 height 24
type input "Saving..."
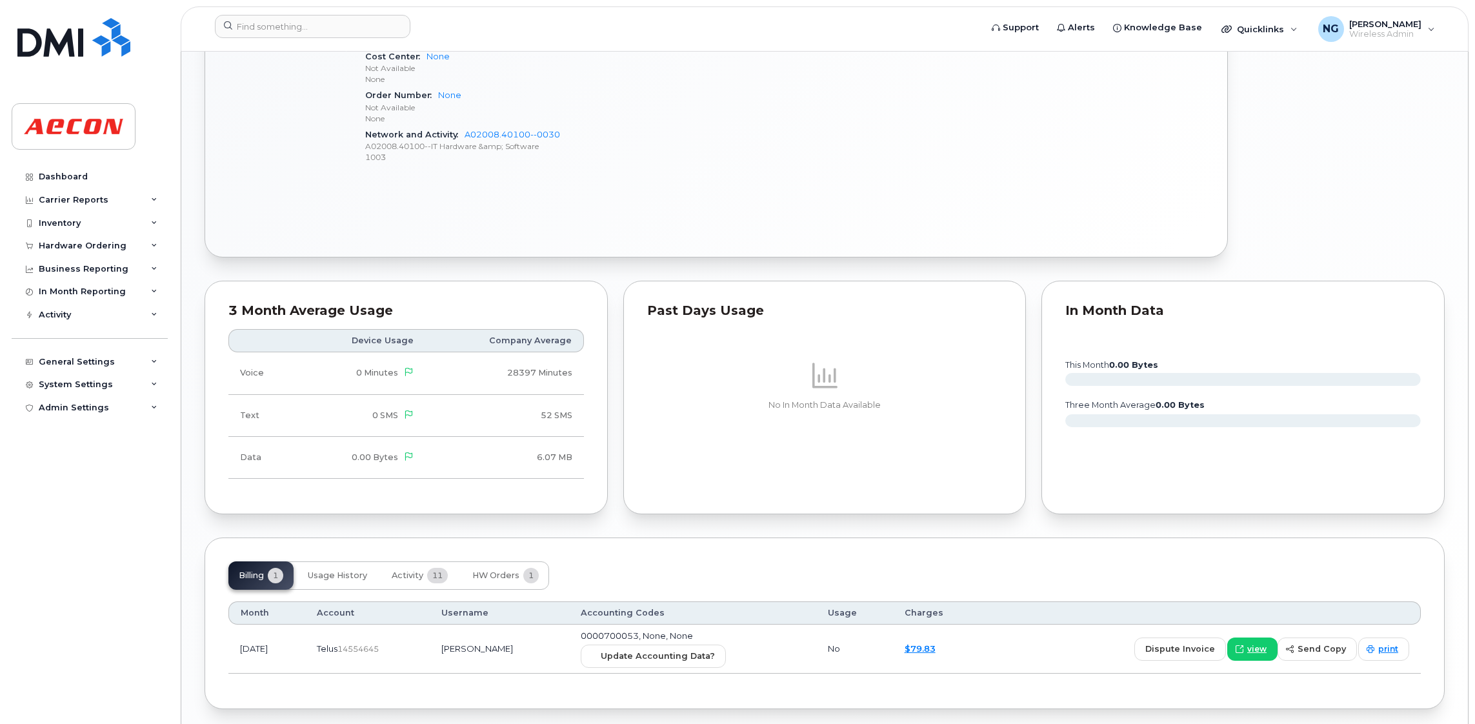
scroll to position [815, 0]
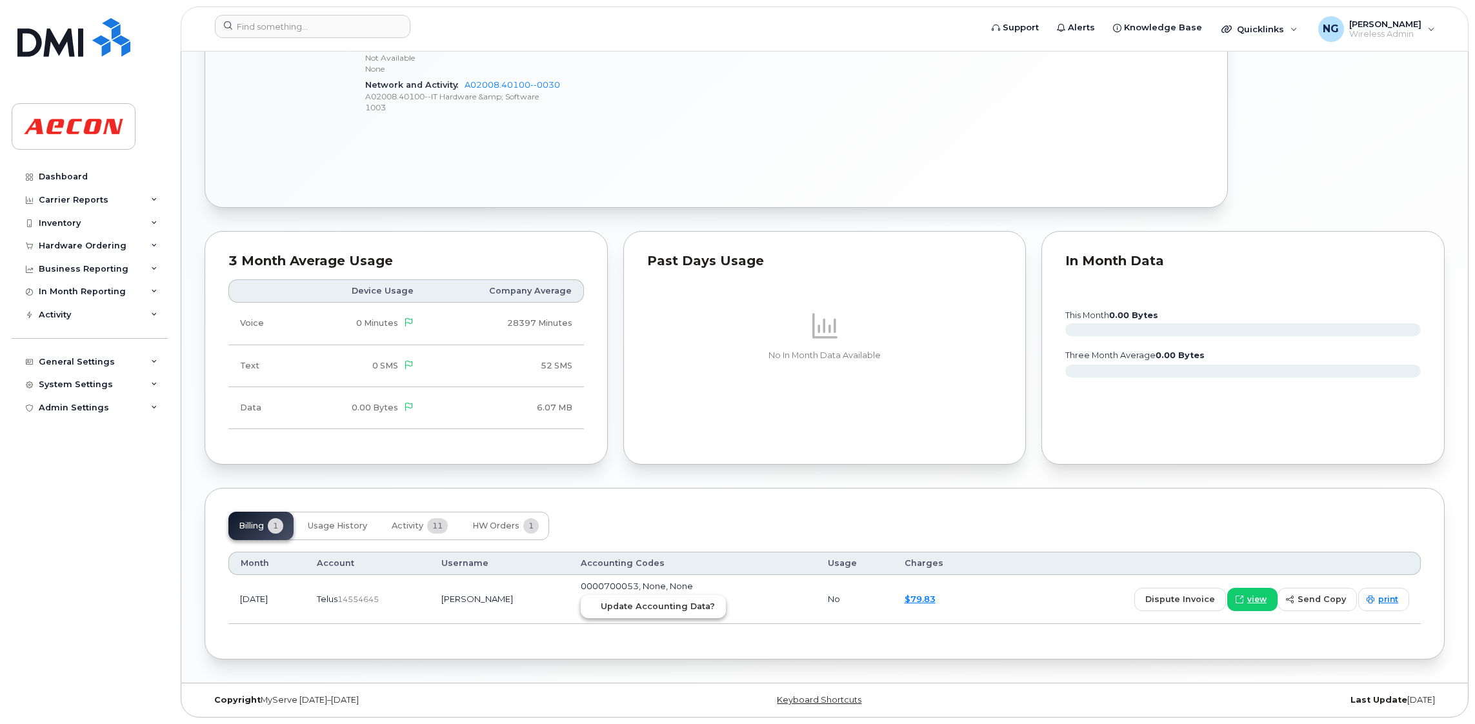
click at [690, 609] on span "Update Accounting Data?" at bounding box center [658, 606] width 114 height 12
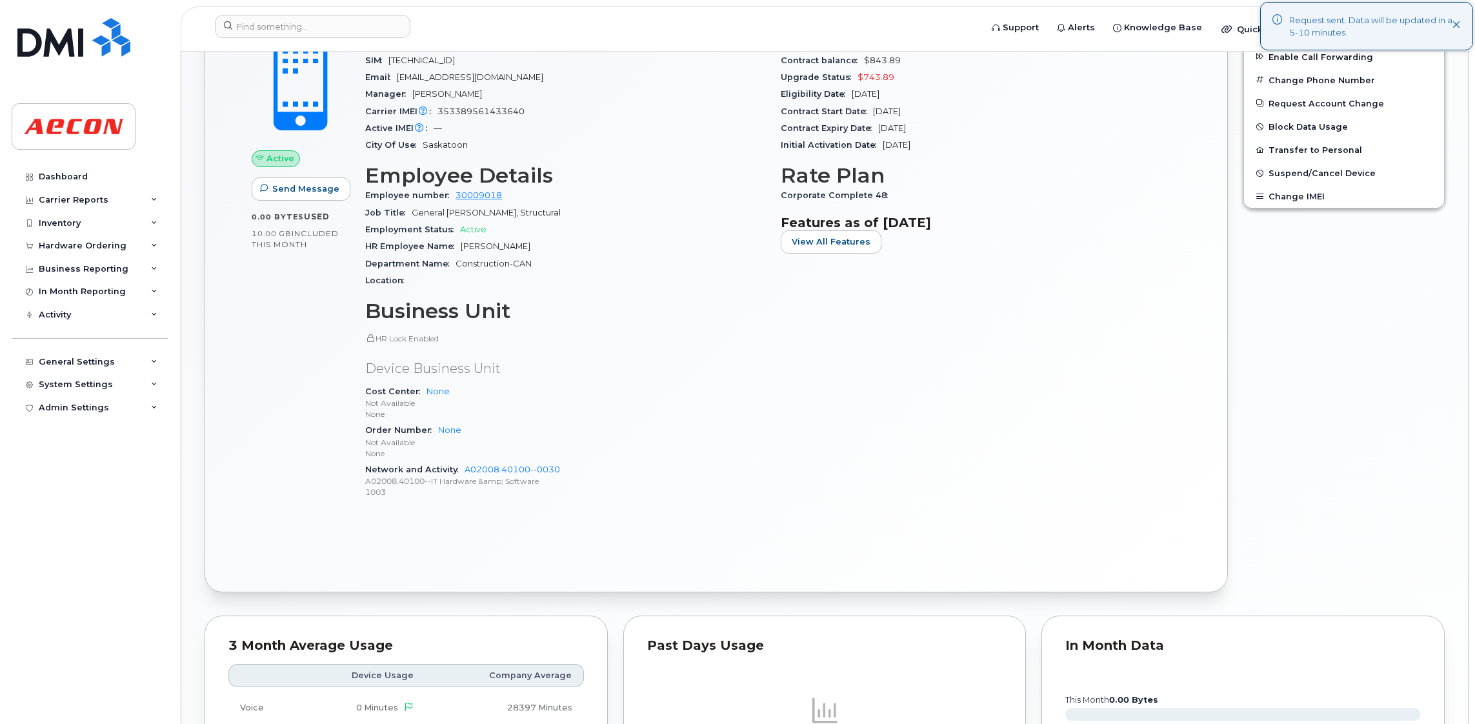
scroll to position [0, 0]
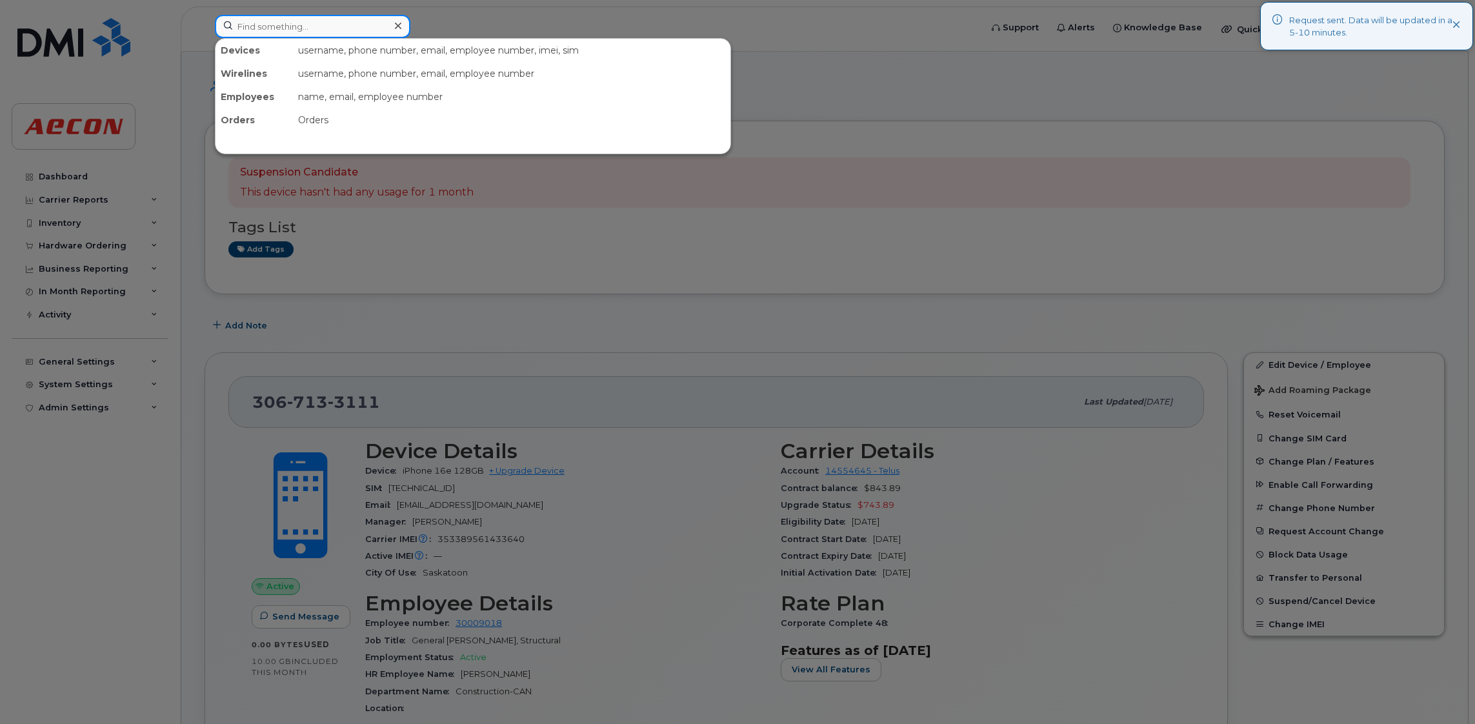
click at [260, 26] on input at bounding box center [313, 26] width 196 height 23
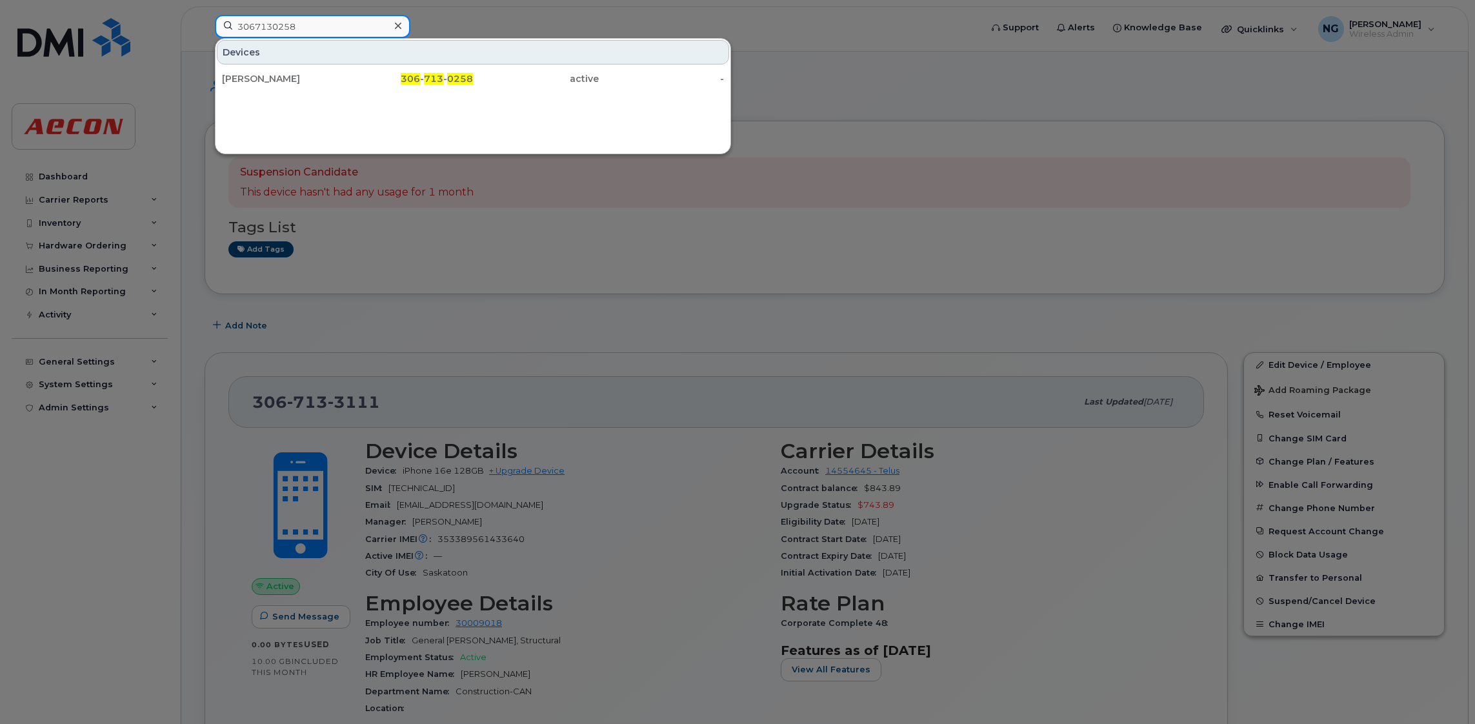
type input "3067130258"
click at [458, 57] on div "Devices" at bounding box center [473, 52] width 512 height 25
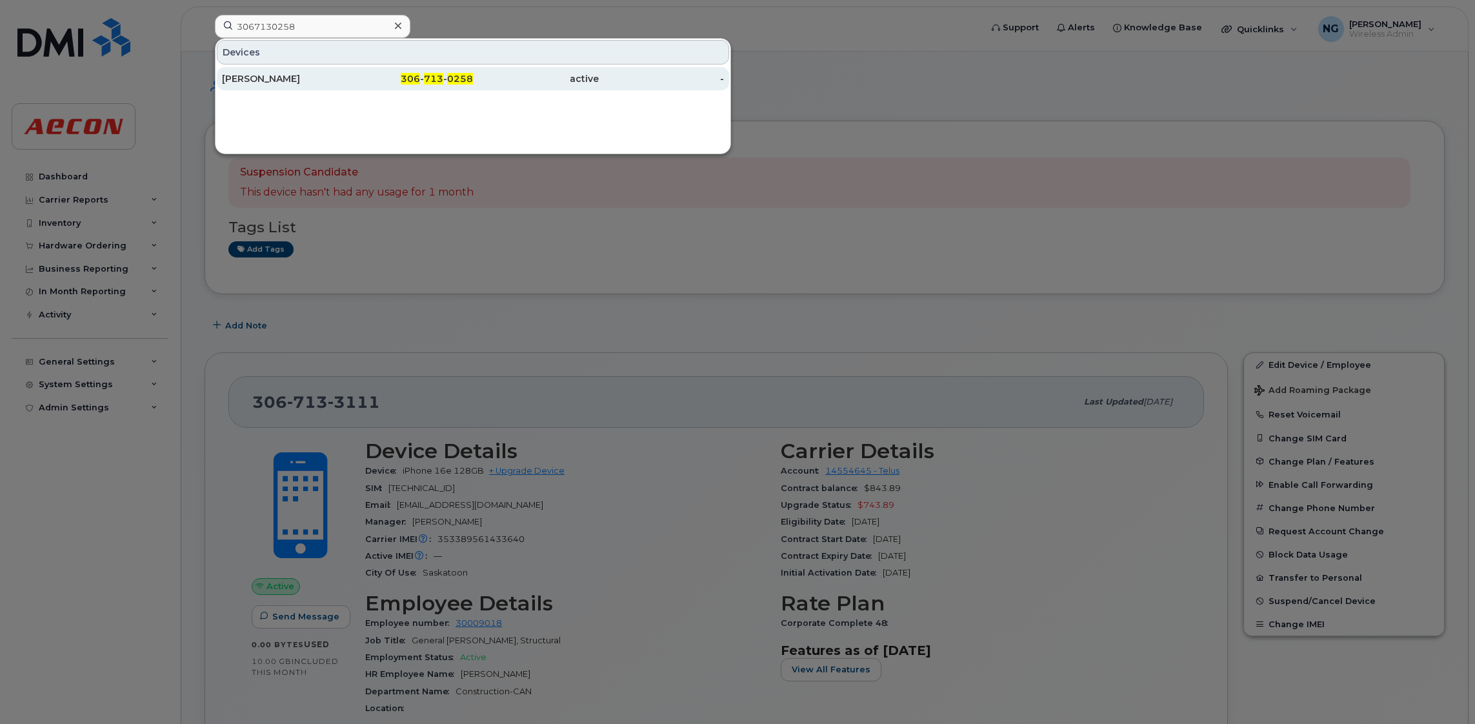
click at [448, 76] on span "0258" at bounding box center [460, 79] width 26 height 12
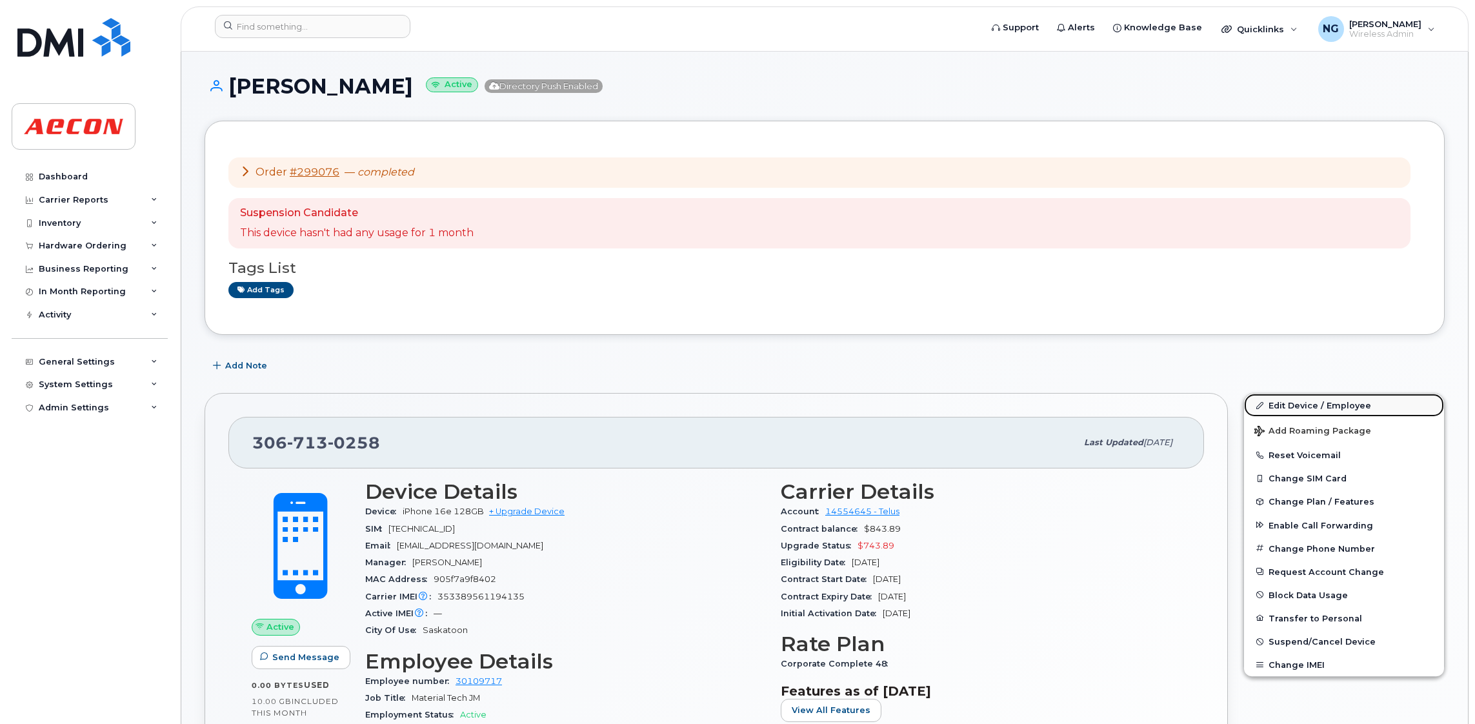
click at [1335, 399] on link "Edit Device / Employee" at bounding box center [1344, 405] width 200 height 23
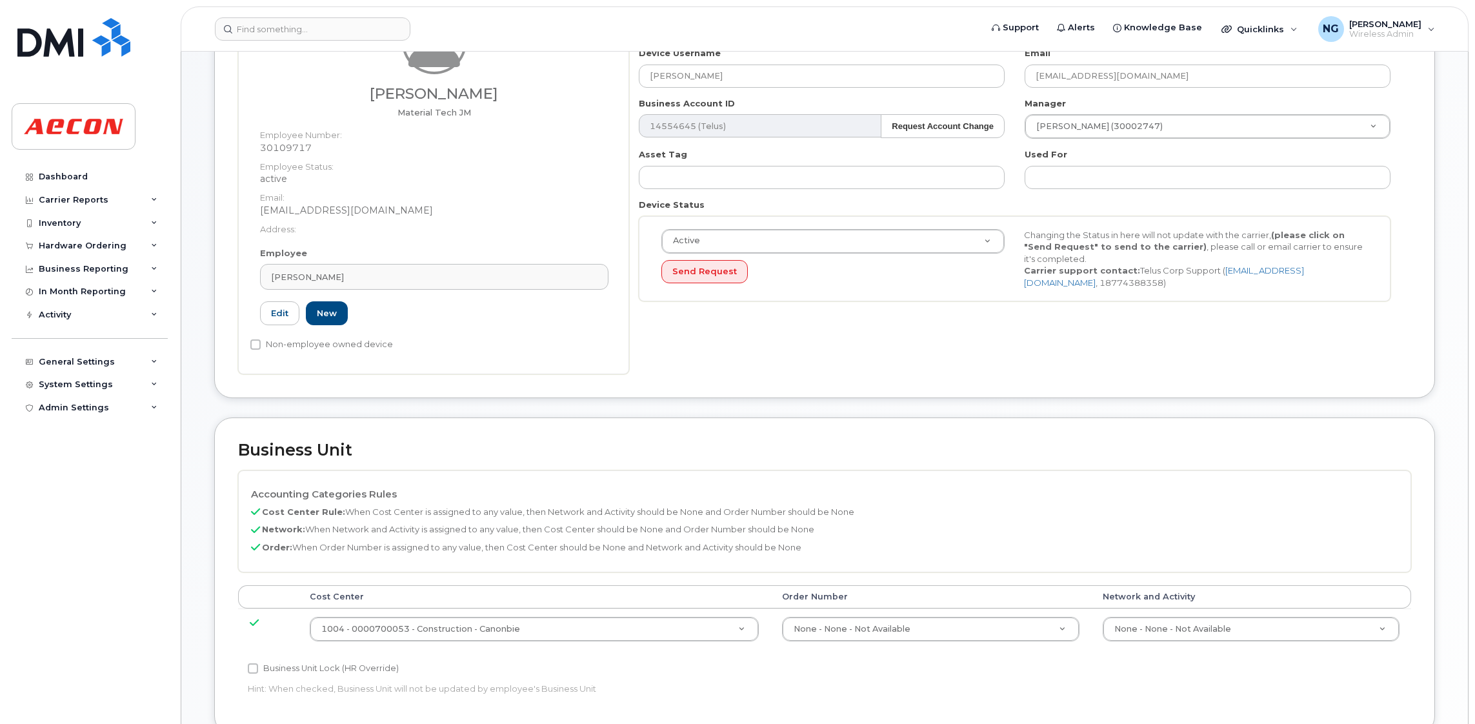
scroll to position [387, 0]
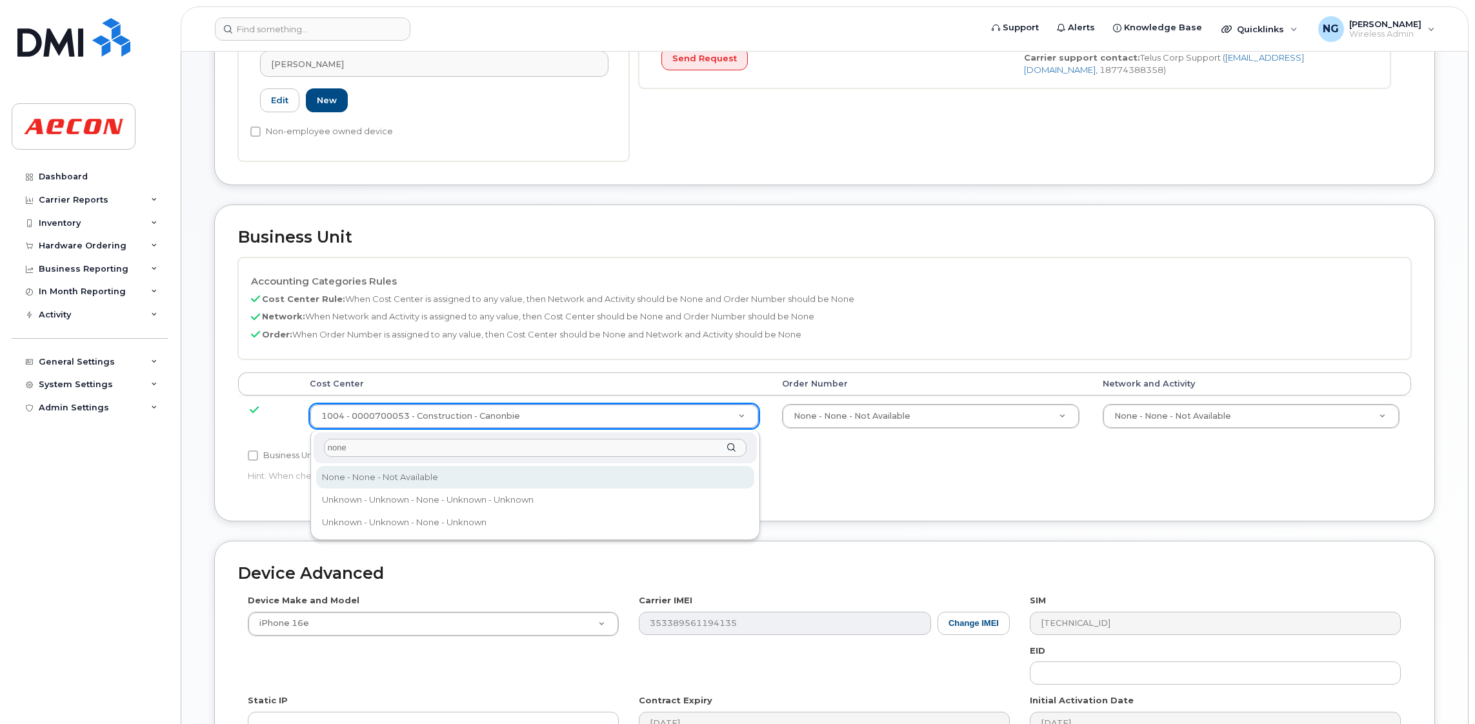
type input "none"
type input "289660"
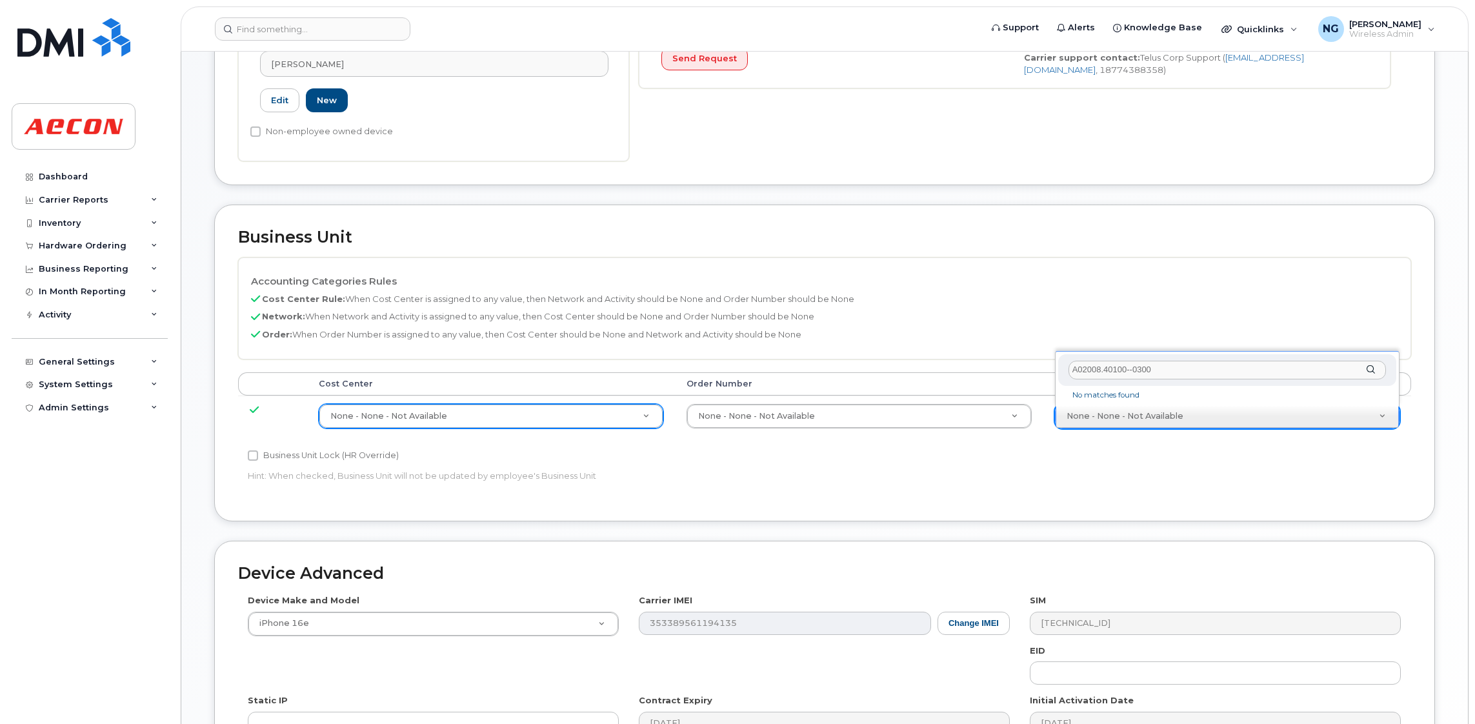
drag, startPoint x: 1192, startPoint y: 374, endPoint x: 815, endPoint y: 321, distance: 380.7
click at [815, 321] on body "Support Alerts Knowledge Base Quicklinks Suspend / Cancel Device Change SIM Car…" at bounding box center [737, 269] width 1475 height 1313
drag, startPoint x: 1211, startPoint y: 376, endPoint x: 872, endPoint y: 337, distance: 341.7
click at [872, 337] on body "Support Alerts Knowledge Base Quicklinks Suspend / Cancel Device Change SIM Car…" at bounding box center [737, 269] width 1475 height 1313
type input "A02008.4100--0030"
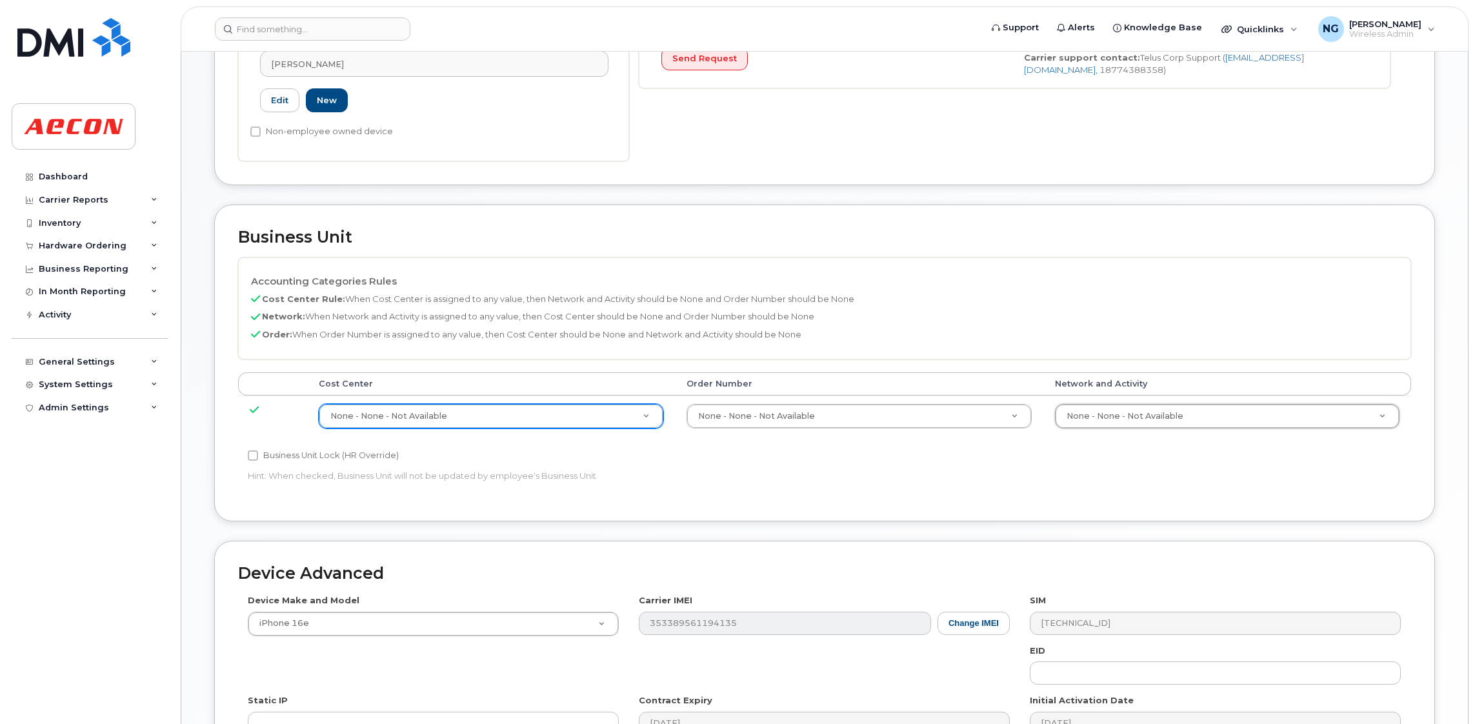
drag, startPoint x: 1193, startPoint y: 417, endPoint x: 1186, endPoint y: 372, distance: 45.8
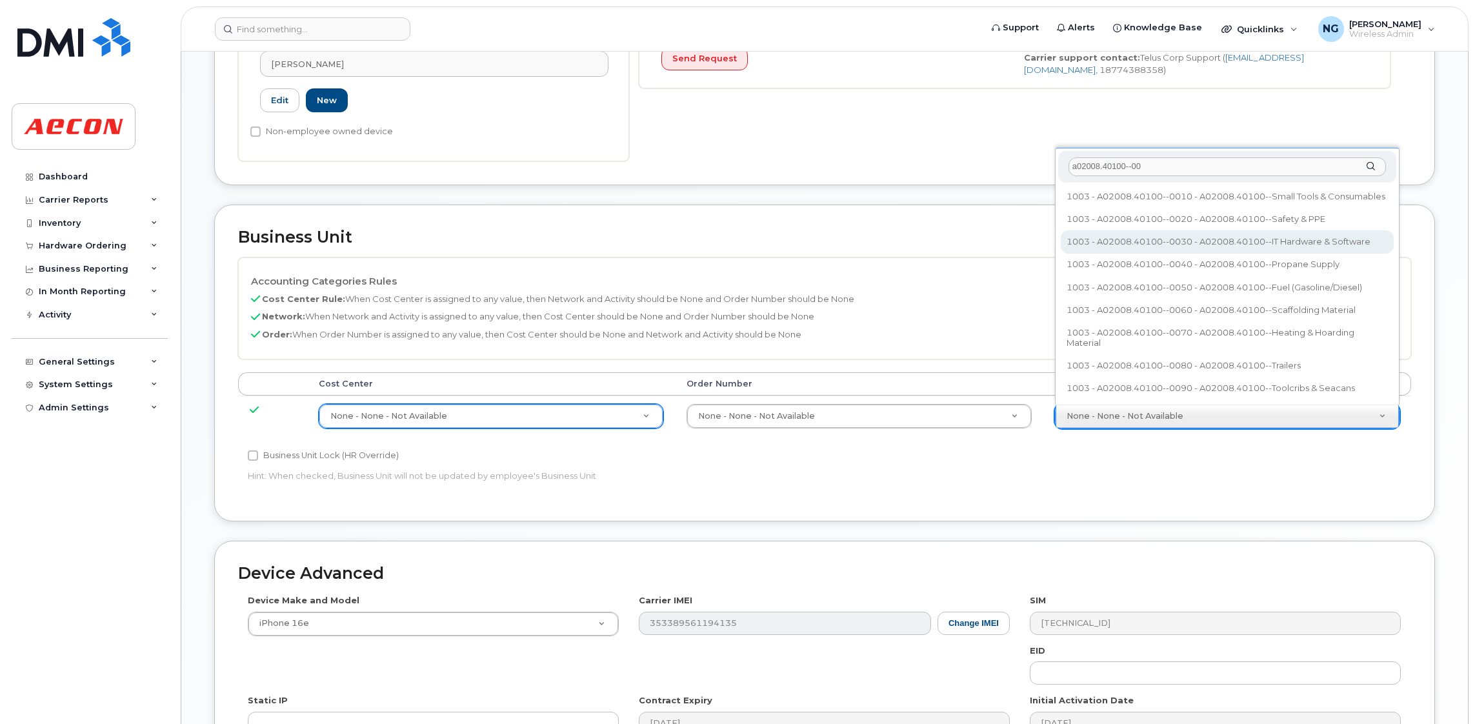
type input "a02008.40100--00"
type input "29321587"
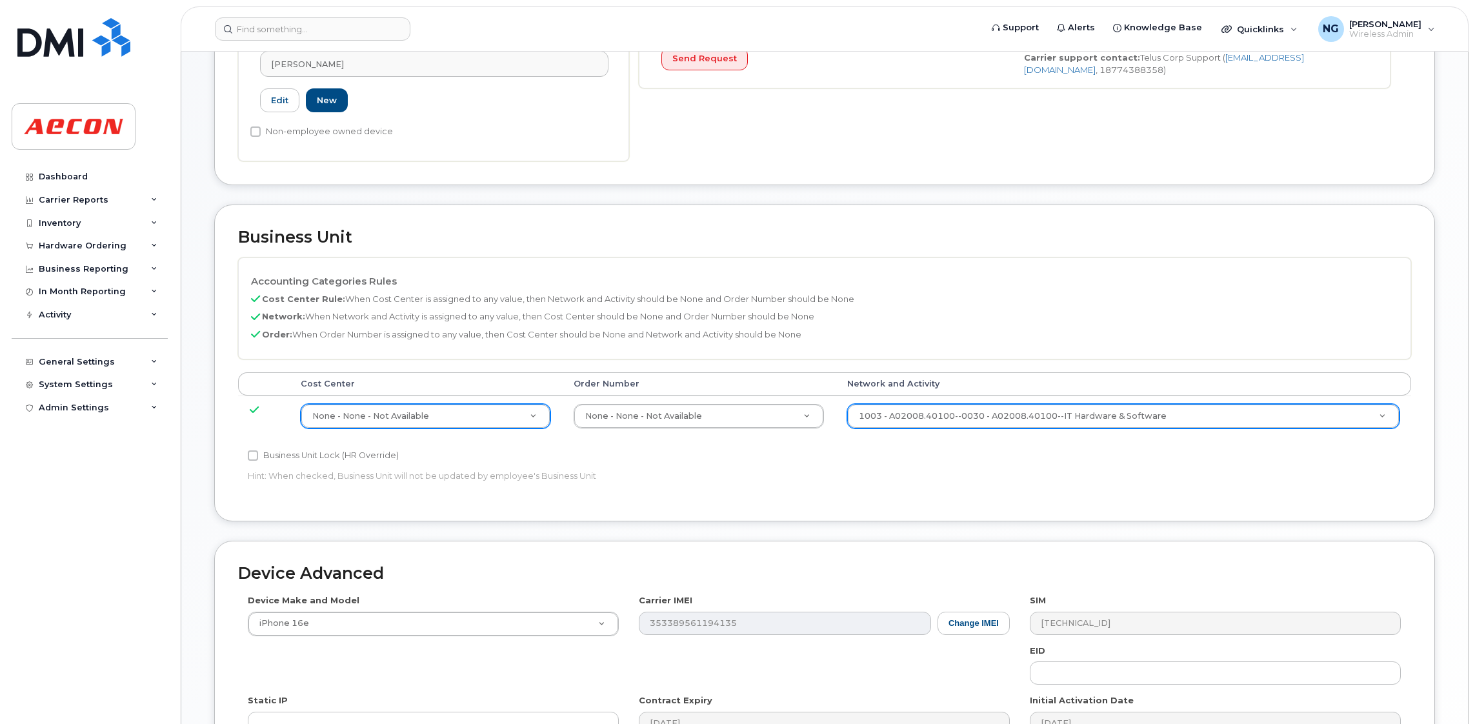
click at [261, 443] on div "Cost Center Order Number Network and Activity None - None - Not Available 28966…" at bounding box center [824, 410] width 1173 height 76
click at [256, 454] on input "Business Unit Lock (HR Override)" at bounding box center [253, 456] width 10 height 10
checkbox input "true"
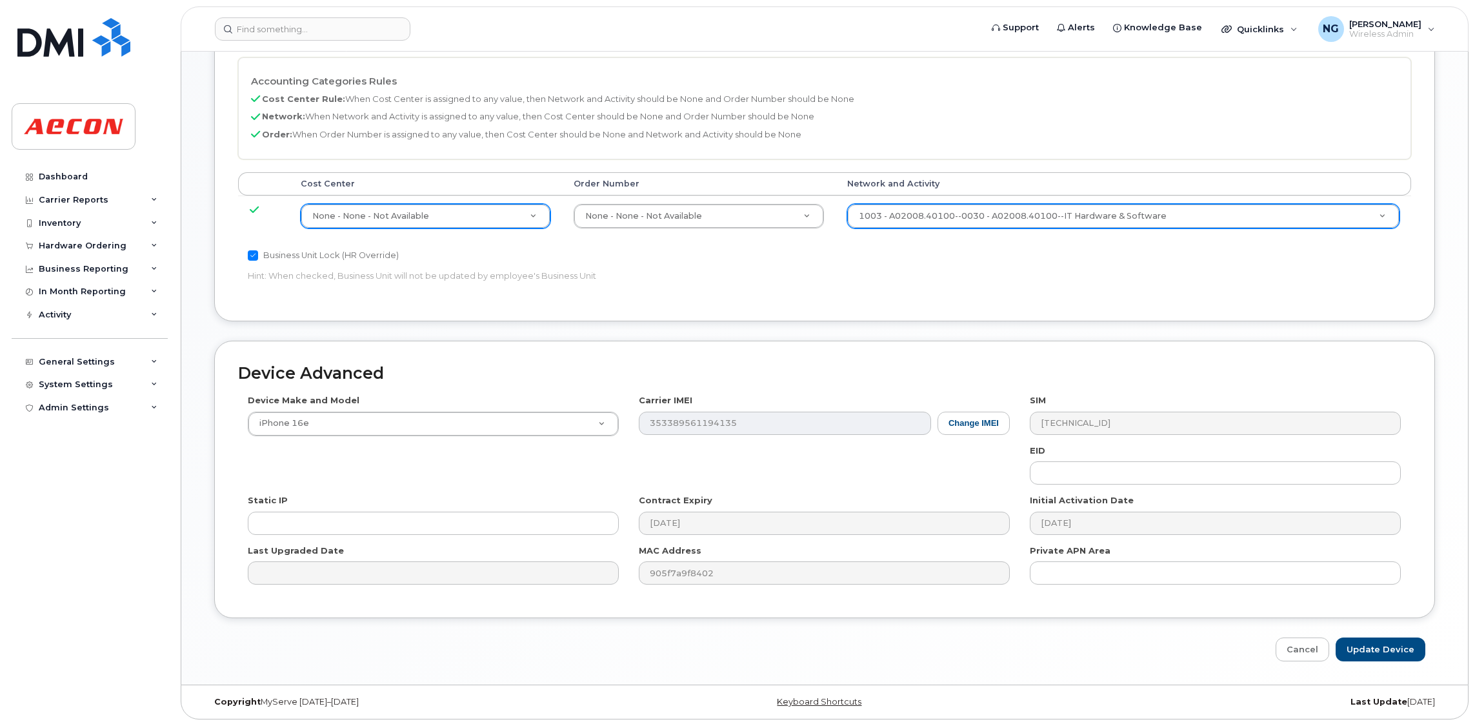
scroll to position [591, 0]
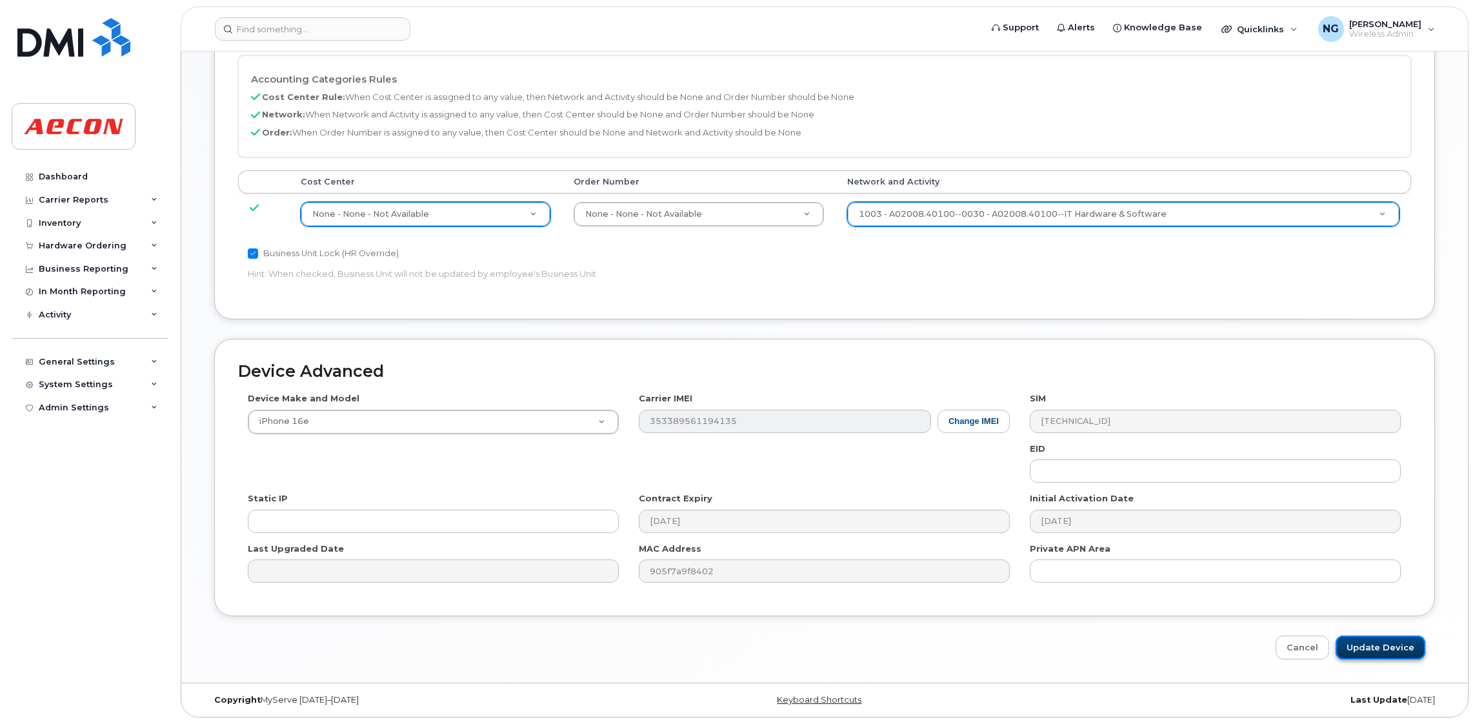
click at [1391, 642] on input "Update Device" at bounding box center [1381, 648] width 90 height 24
type input "Saving..."
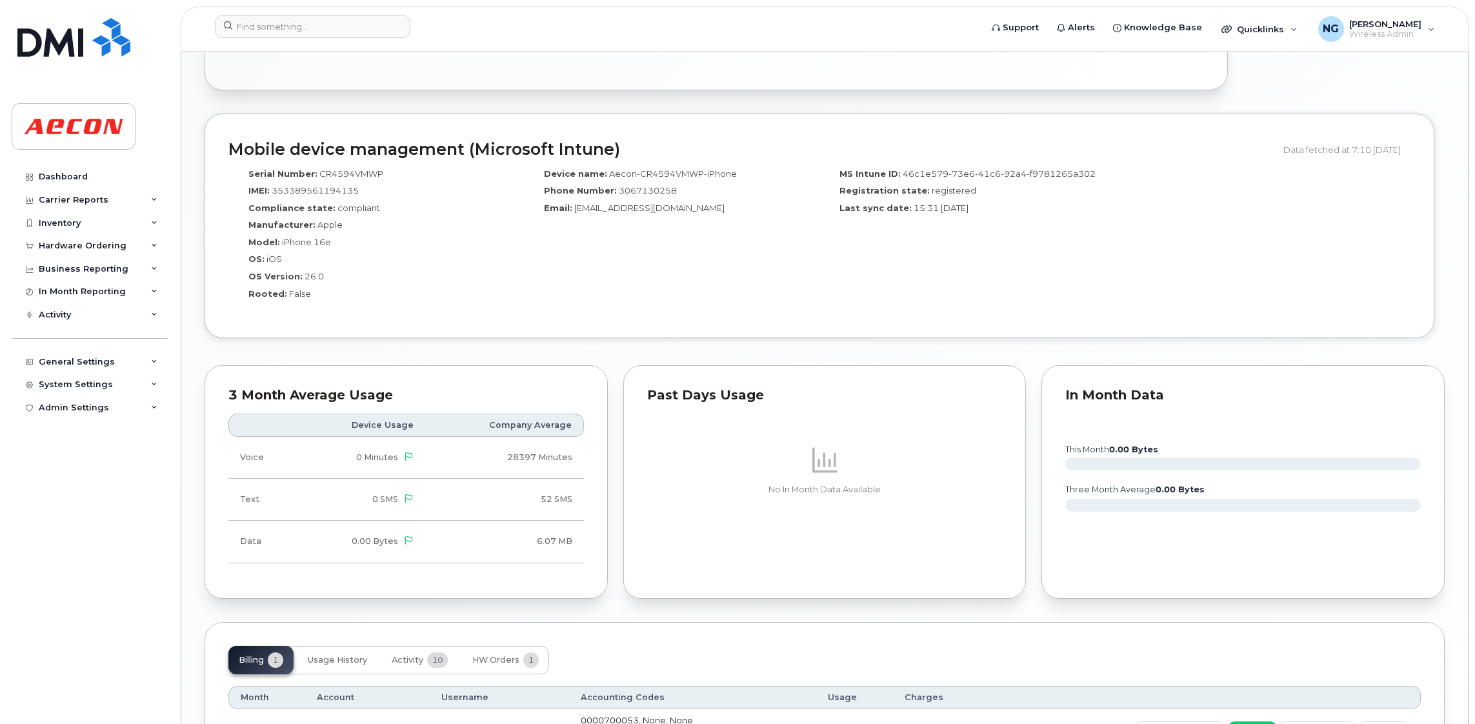
scroll to position [1064, 0]
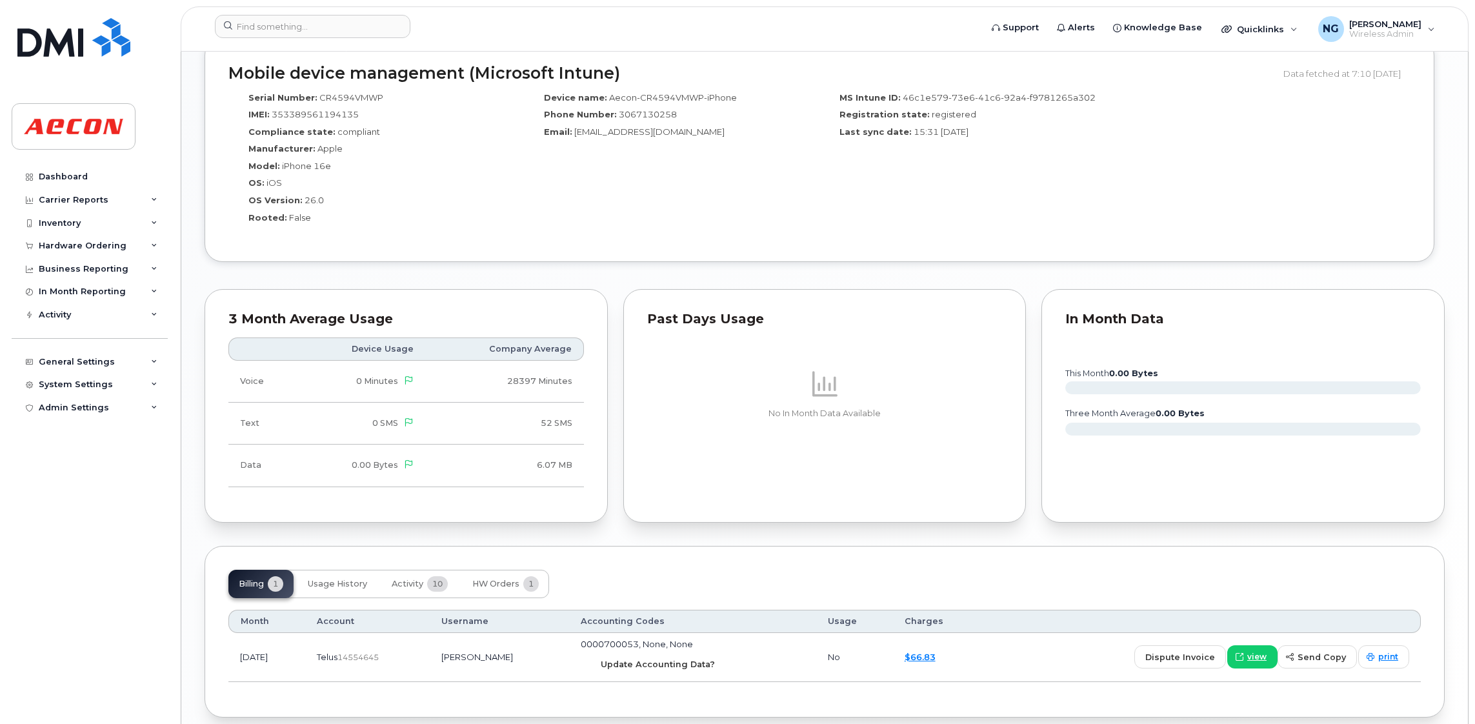
drag, startPoint x: 677, startPoint y: 665, endPoint x: 835, endPoint y: 108, distance: 579.6
click at [678, 665] on span "Update Accounting Data?" at bounding box center [658, 664] width 114 height 12
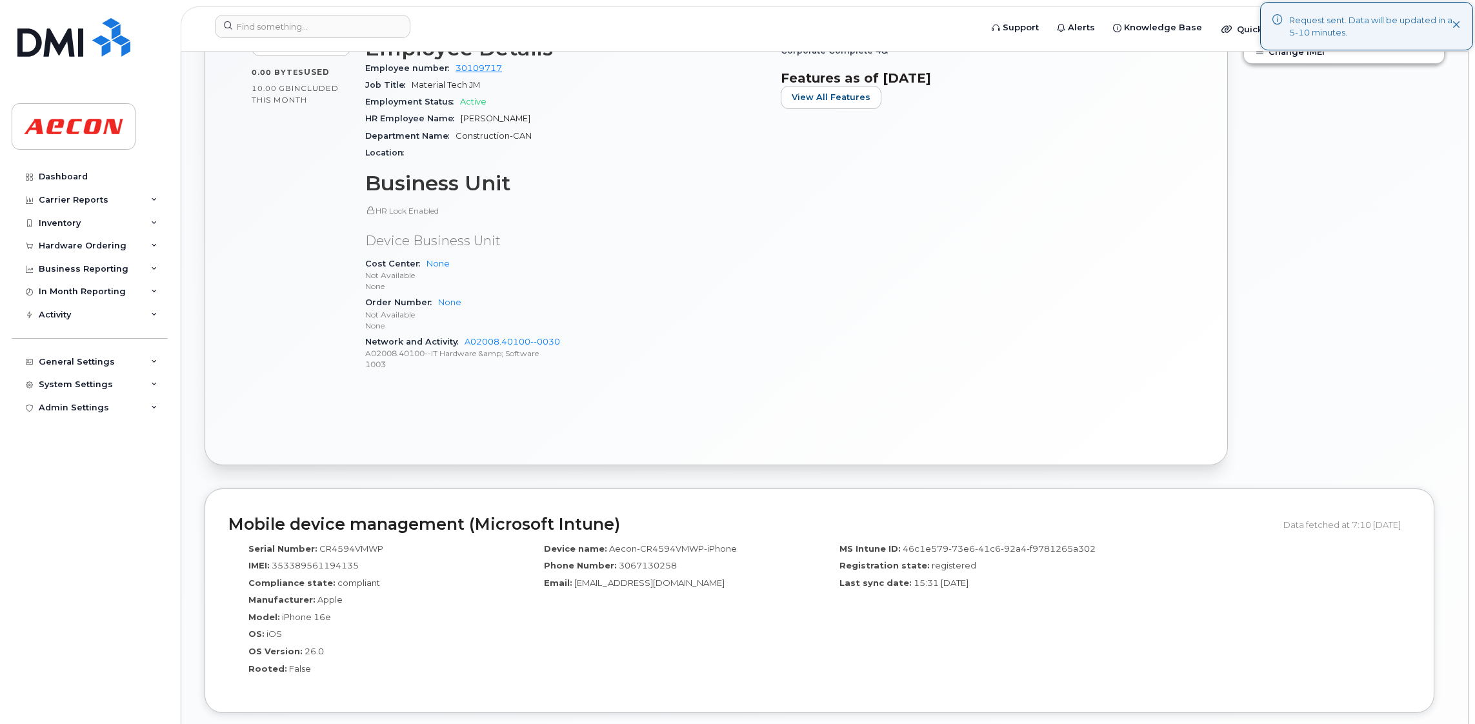
scroll to position [447, 0]
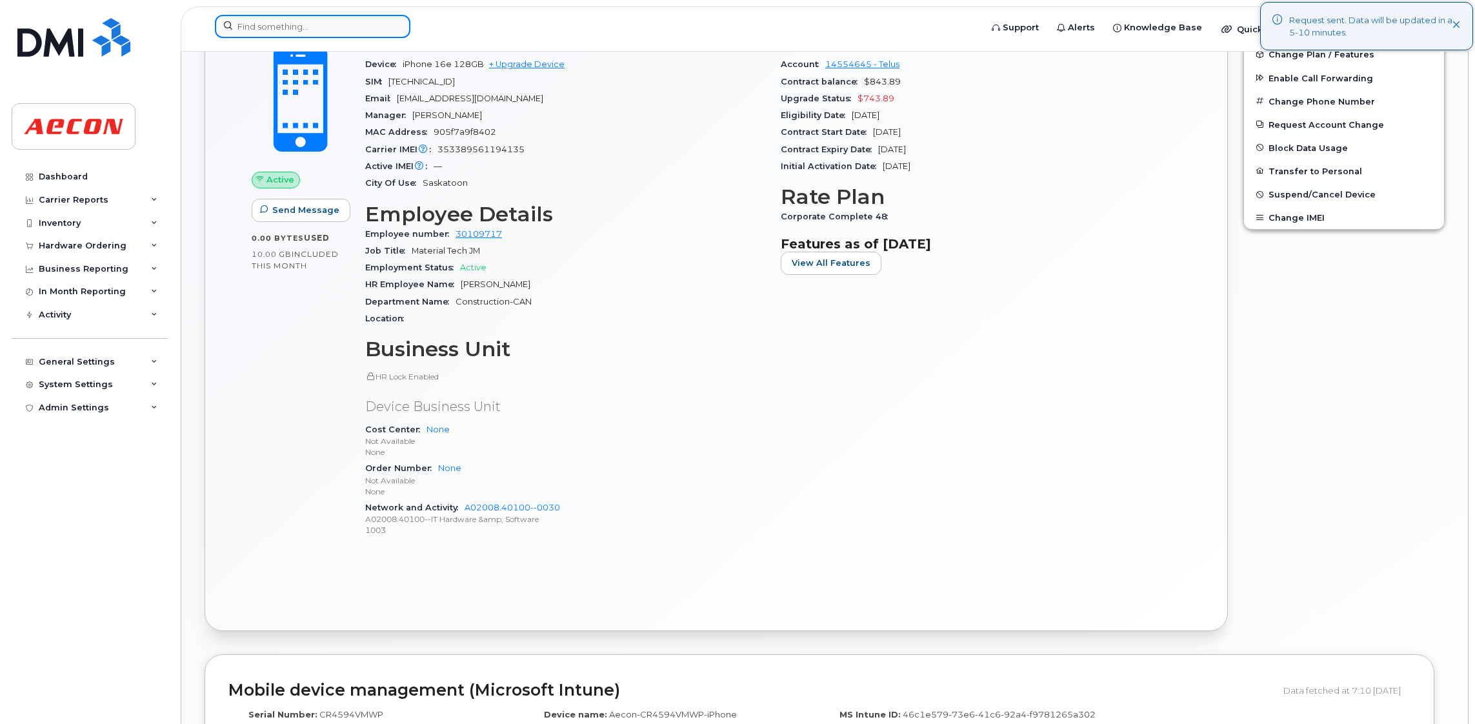
click at [310, 19] on input at bounding box center [313, 26] width 196 height 23
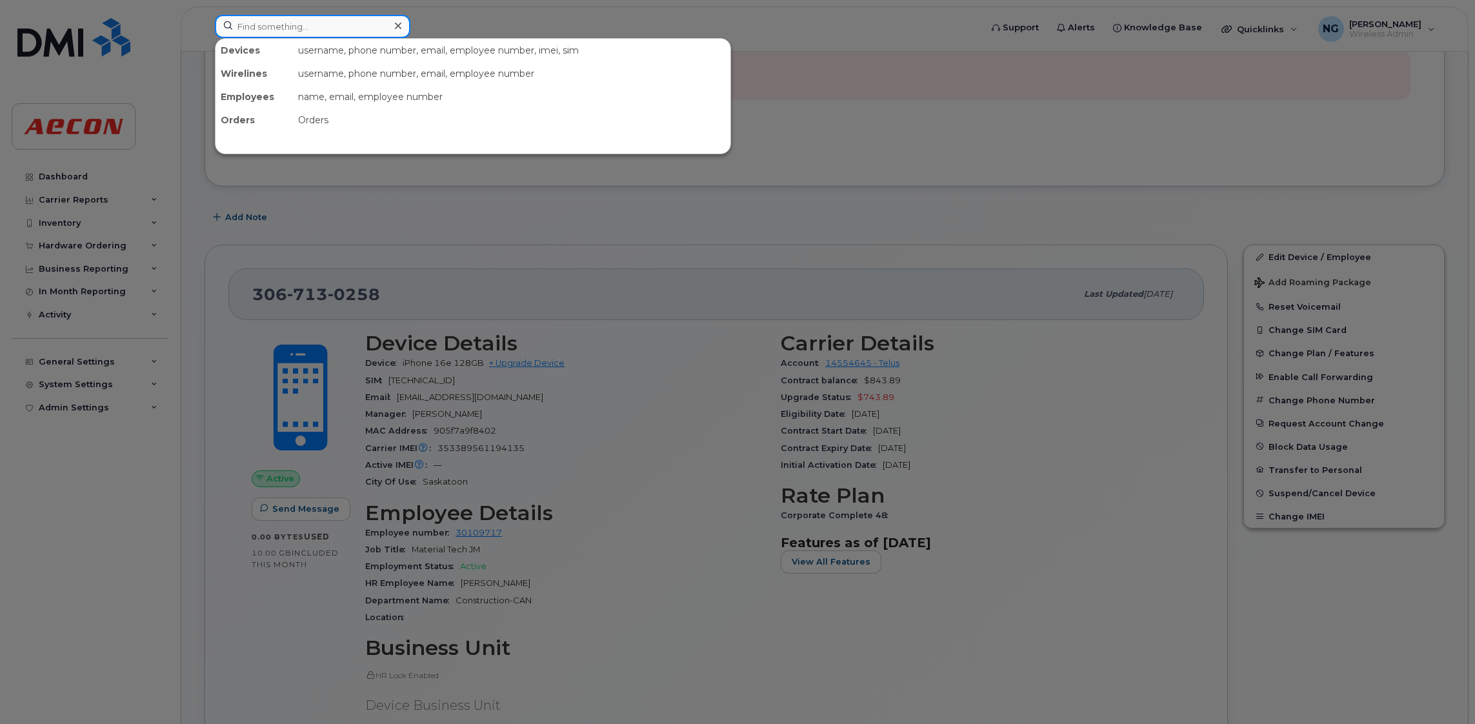
scroll to position [0, 0]
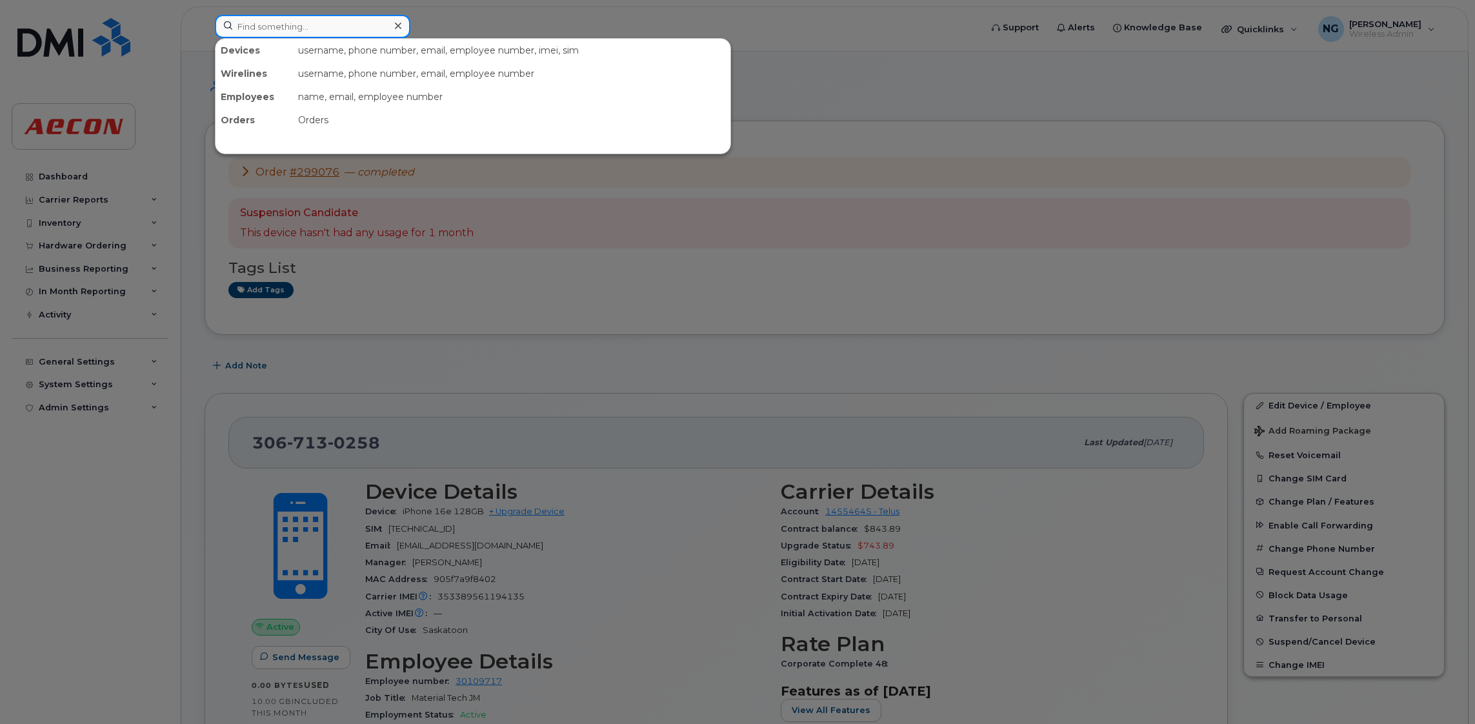
click at [348, 26] on input at bounding box center [313, 26] width 196 height 23
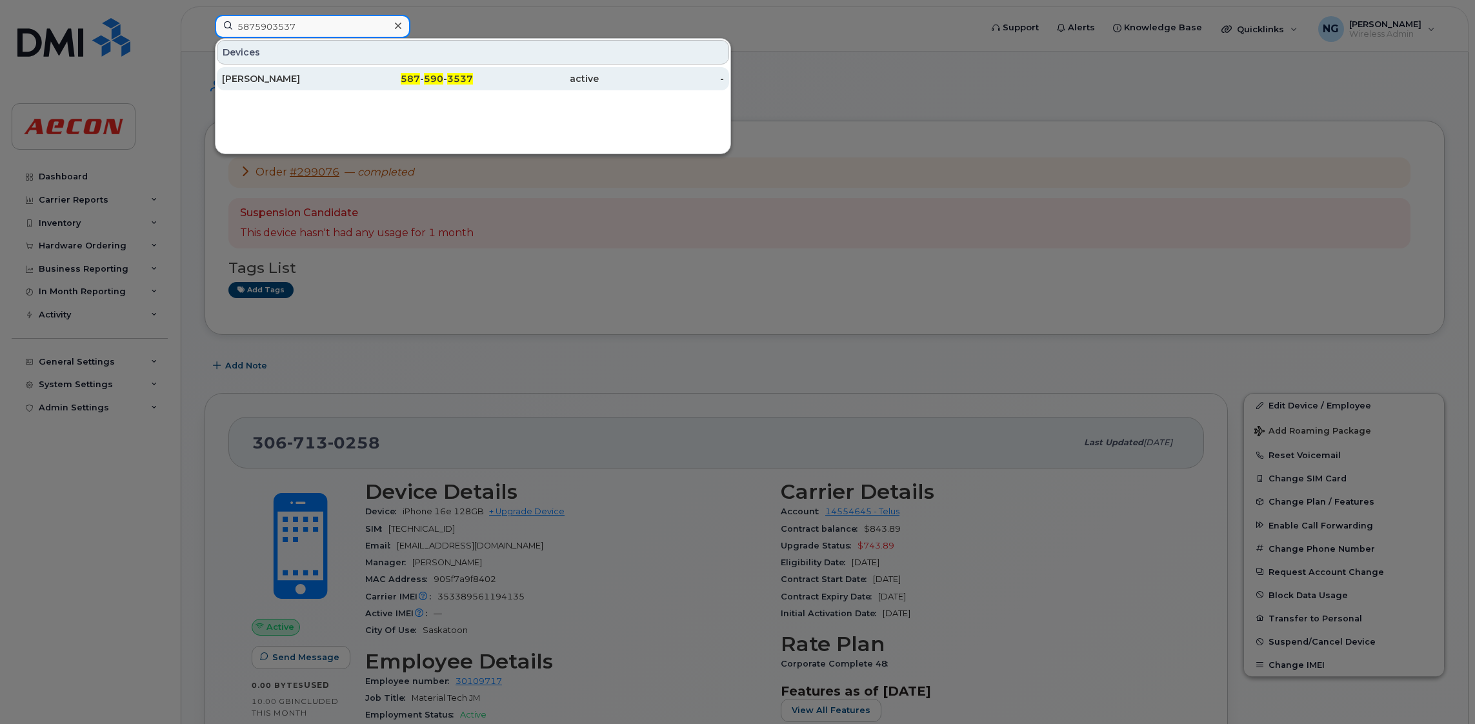
type input "5875903537"
click at [424, 78] on div "587 - 590 - 3537" at bounding box center [411, 78] width 126 height 13
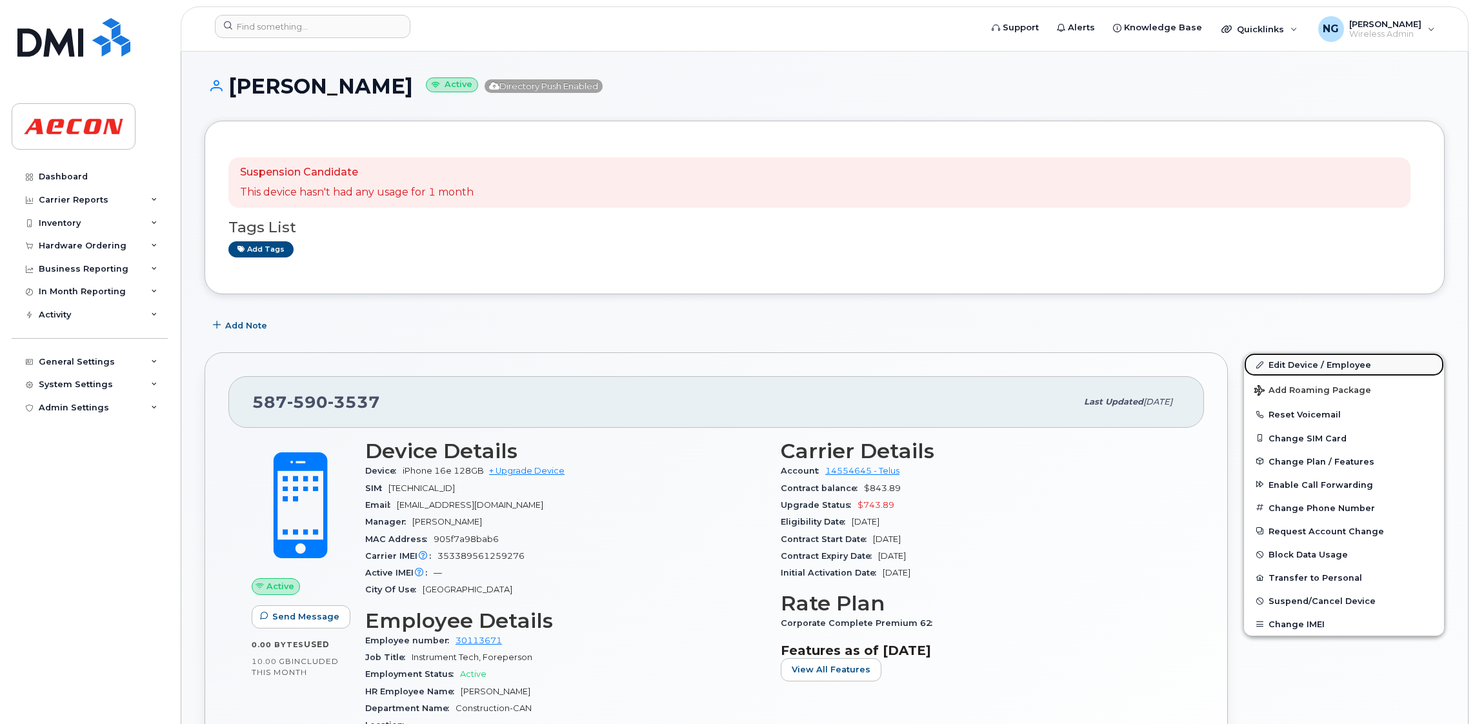
click at [1339, 365] on link "Edit Device / Employee" at bounding box center [1344, 364] width 200 height 23
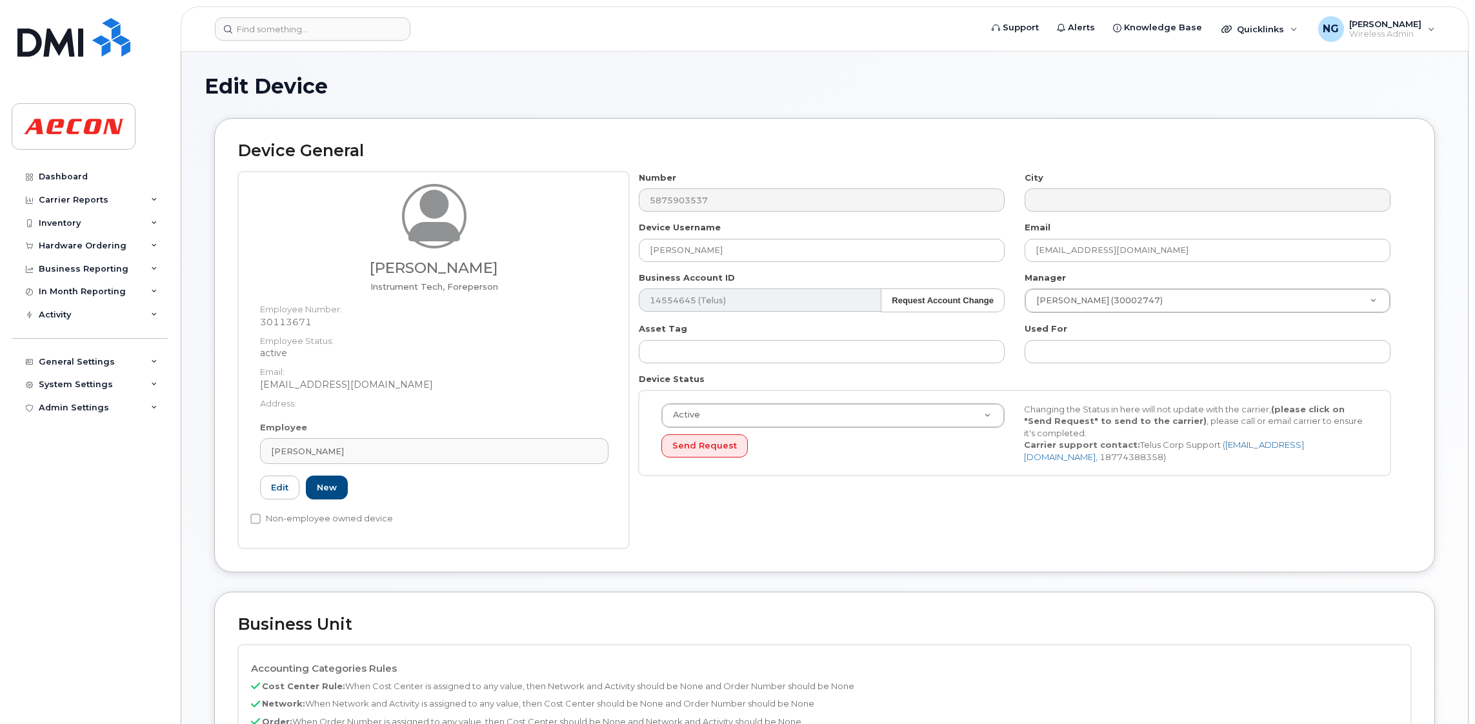
scroll to position [387, 0]
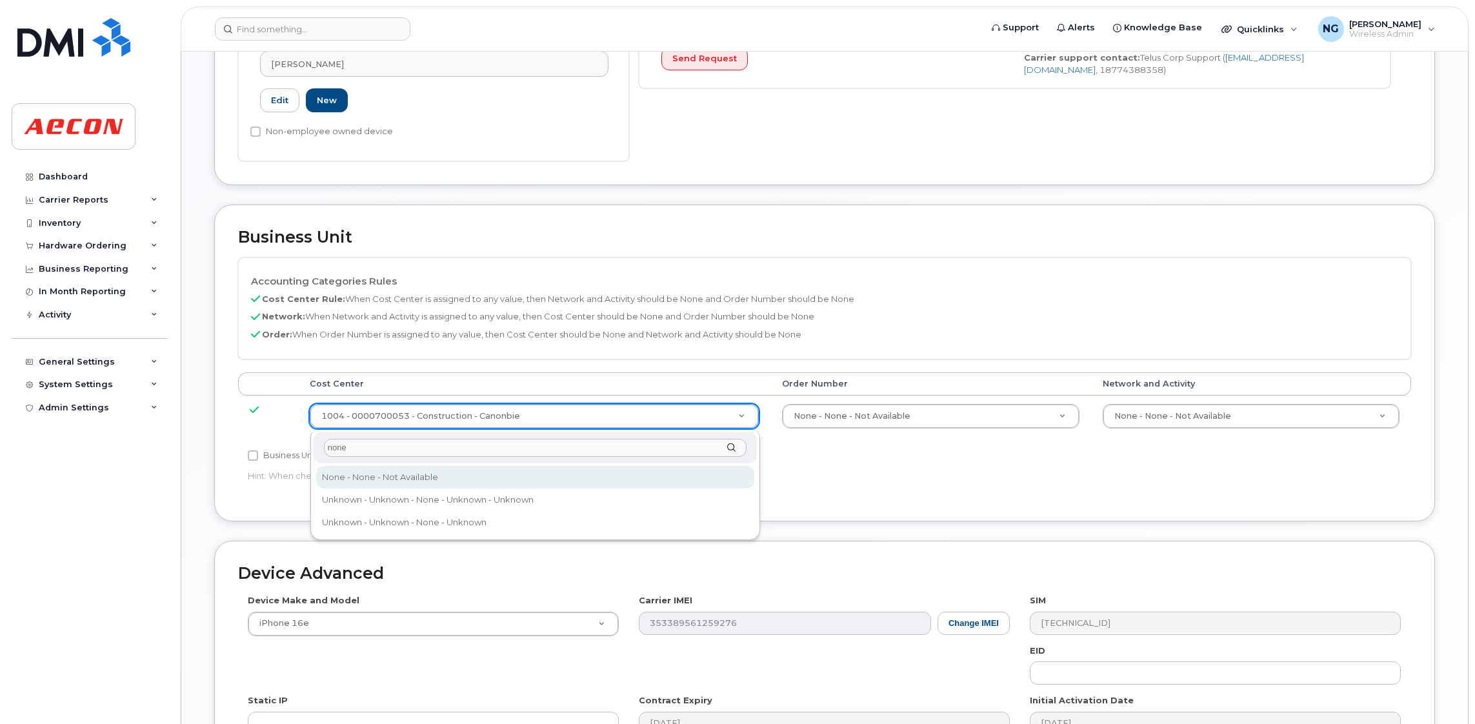
type input "none"
type input "289660"
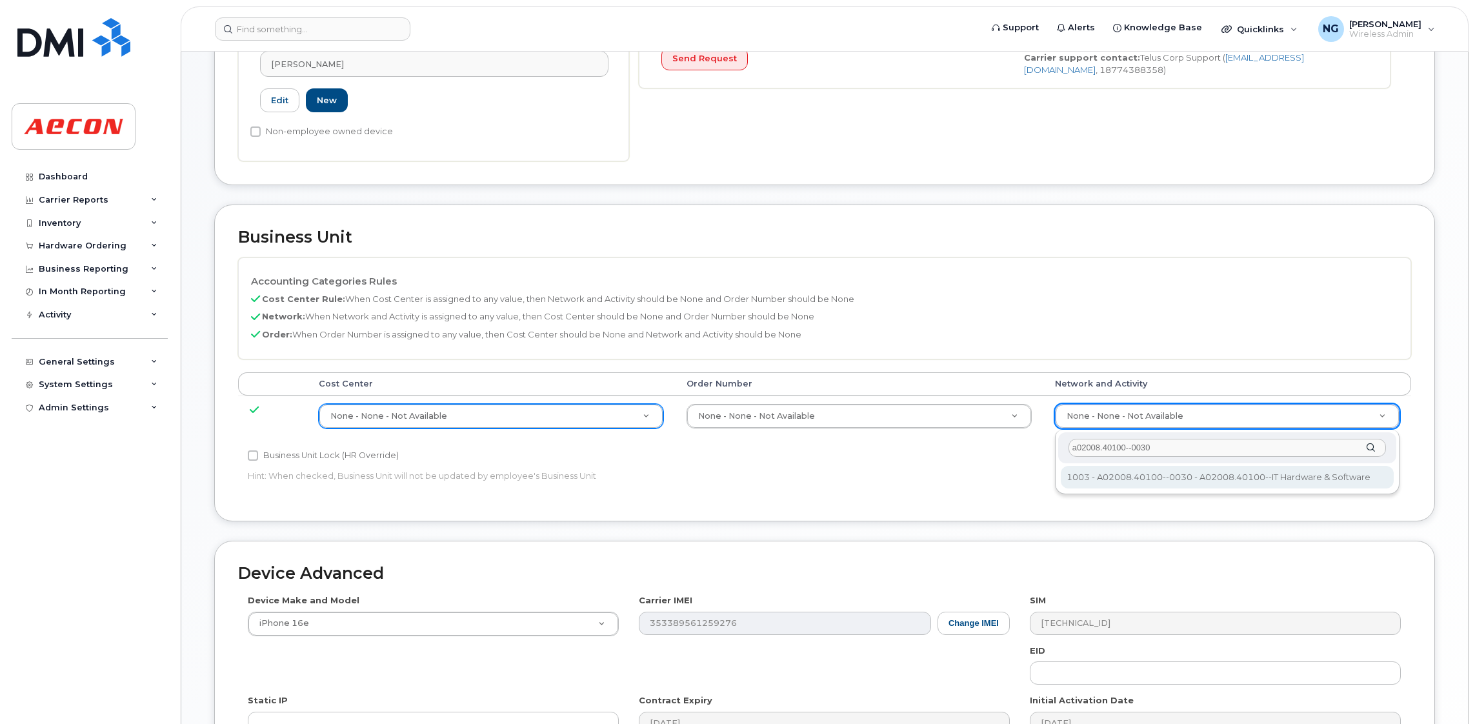
type input "a02008.40100--0030"
type input "29321587"
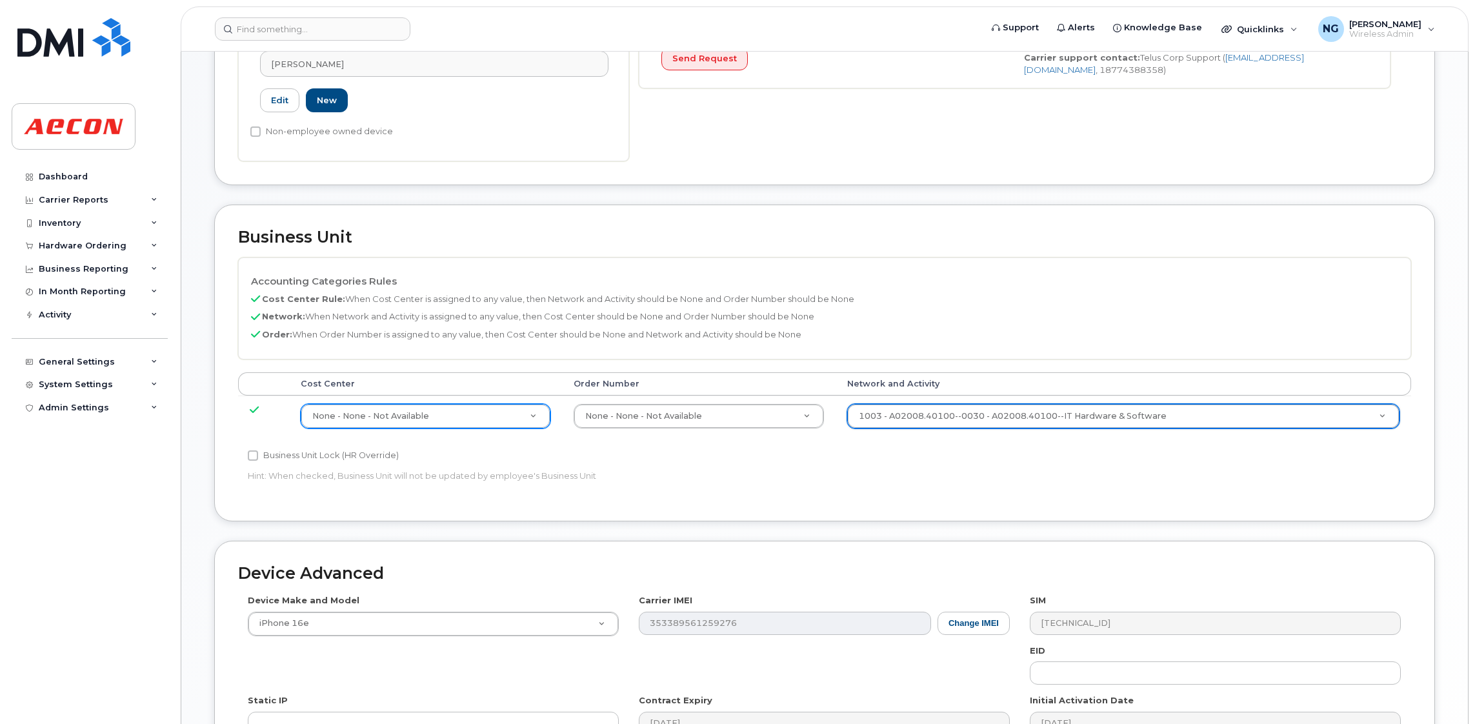
click at [335, 463] on label "Business Unit Lock (HR Override)" at bounding box center [323, 455] width 151 height 15
click at [258, 461] on input "Business Unit Lock (HR Override)" at bounding box center [253, 456] width 10 height 10
checkbox input "true"
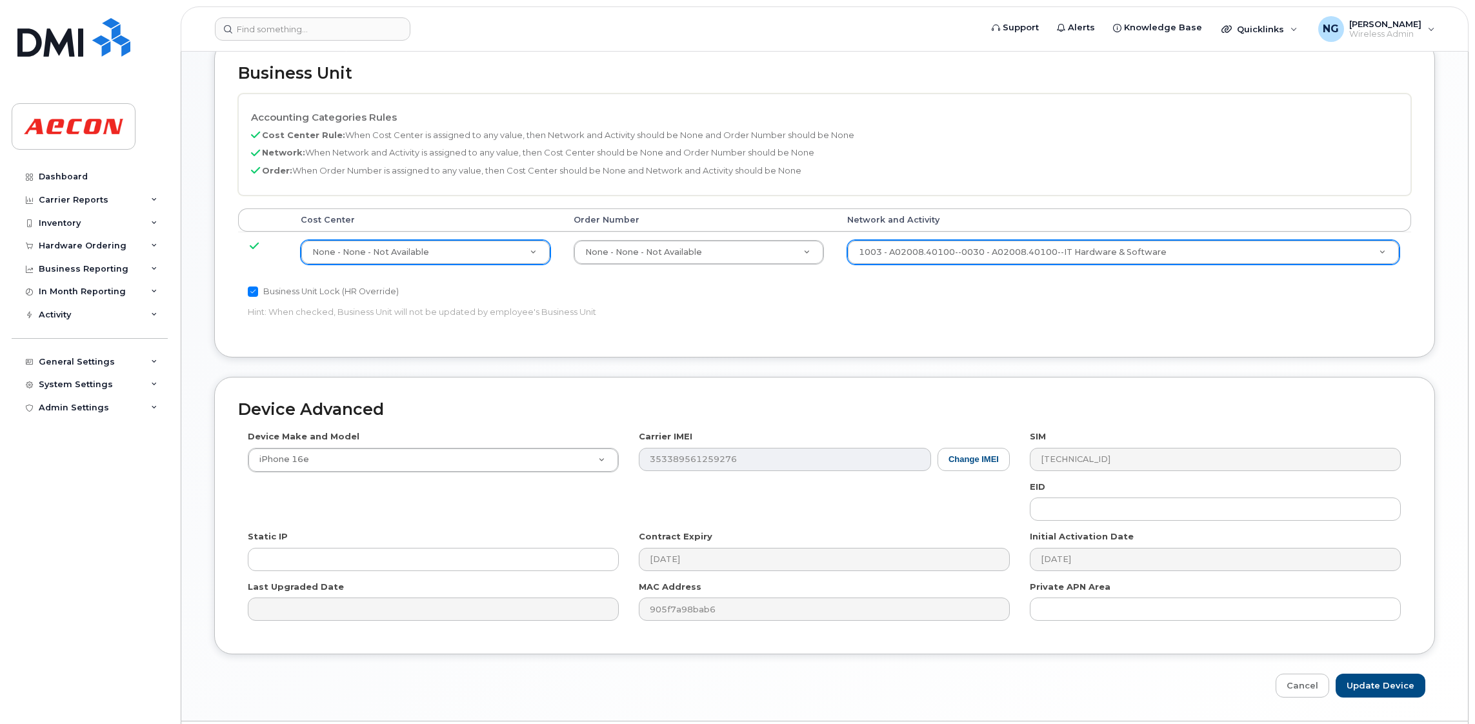
scroll to position [591, 0]
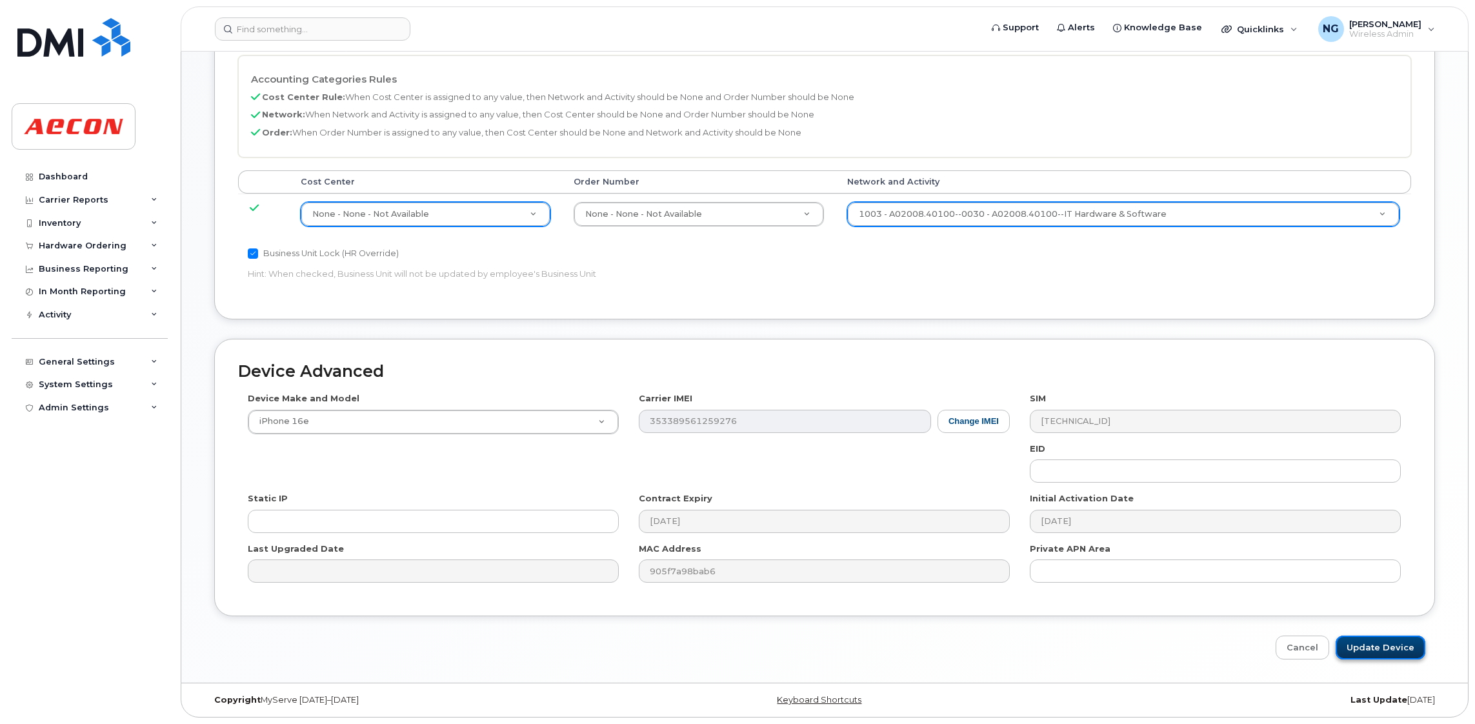
click at [1366, 647] on input "Update Device" at bounding box center [1381, 648] width 90 height 24
type input "Saving..."
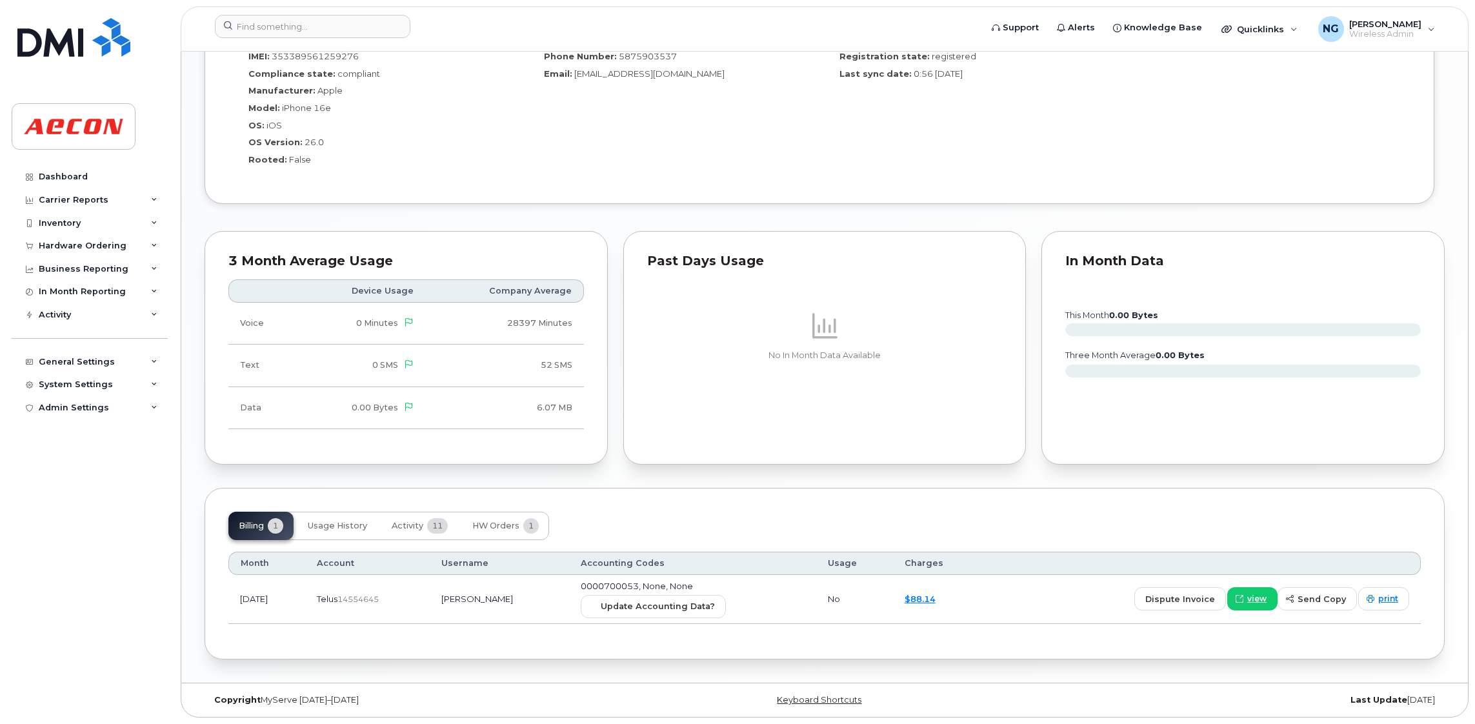
scroll to position [1085, 0]
click at [675, 611] on span "Update Accounting Data?" at bounding box center [658, 606] width 114 height 12
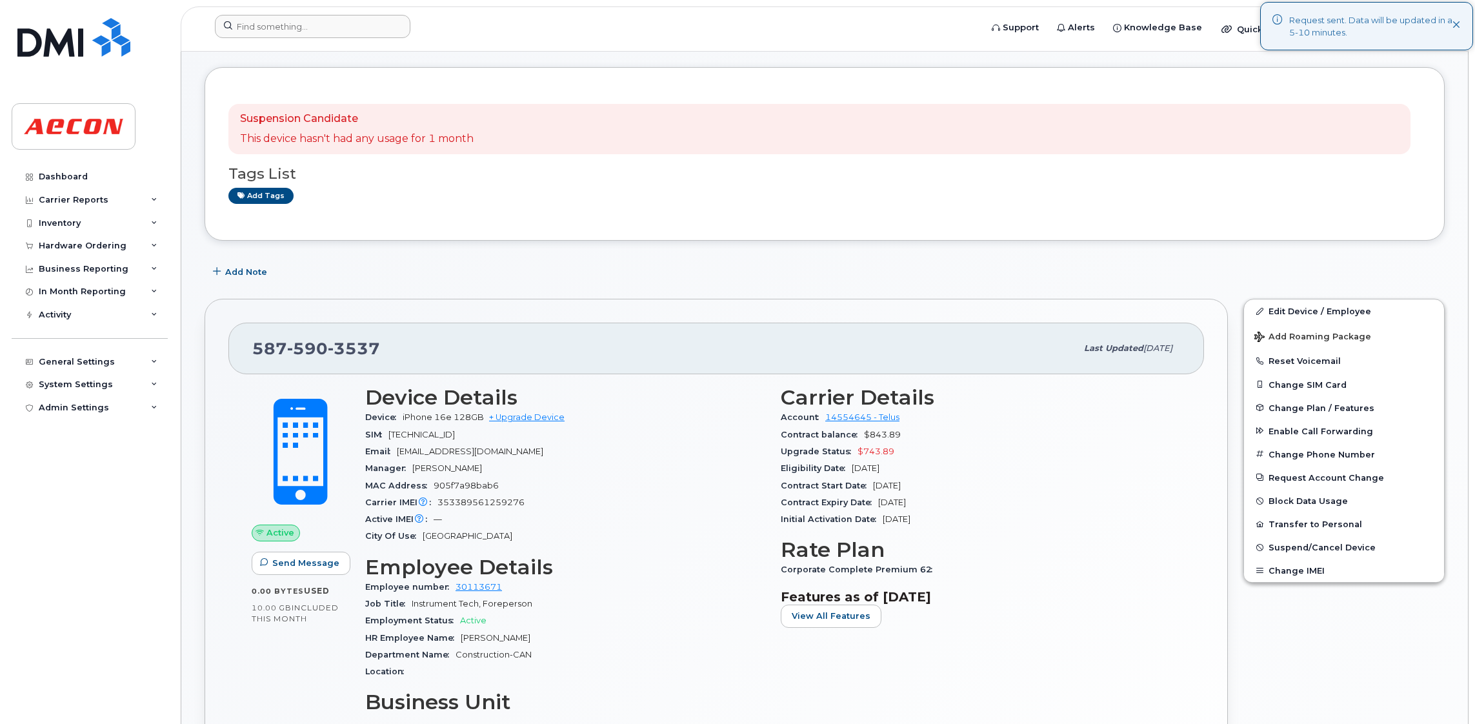
scroll to position [0, 0]
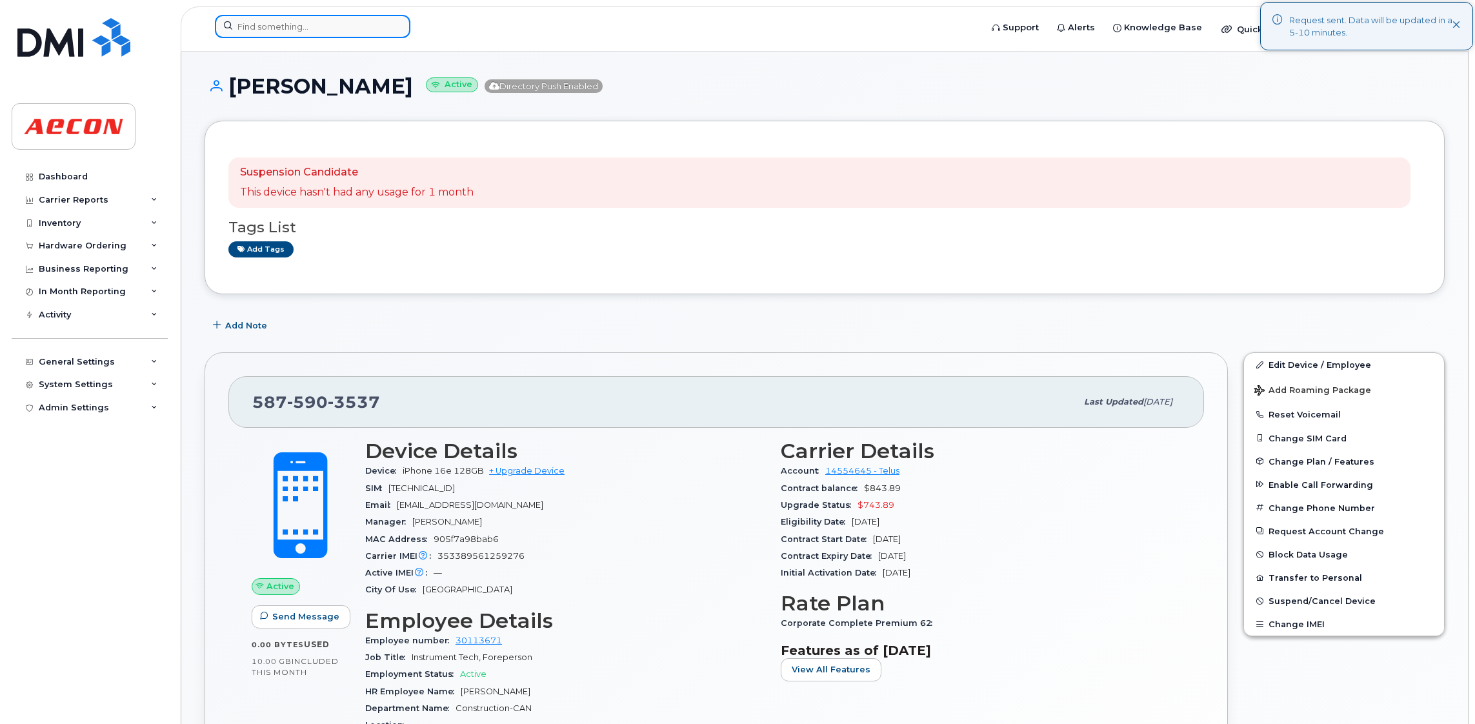
click at [332, 24] on input at bounding box center [313, 26] width 196 height 23
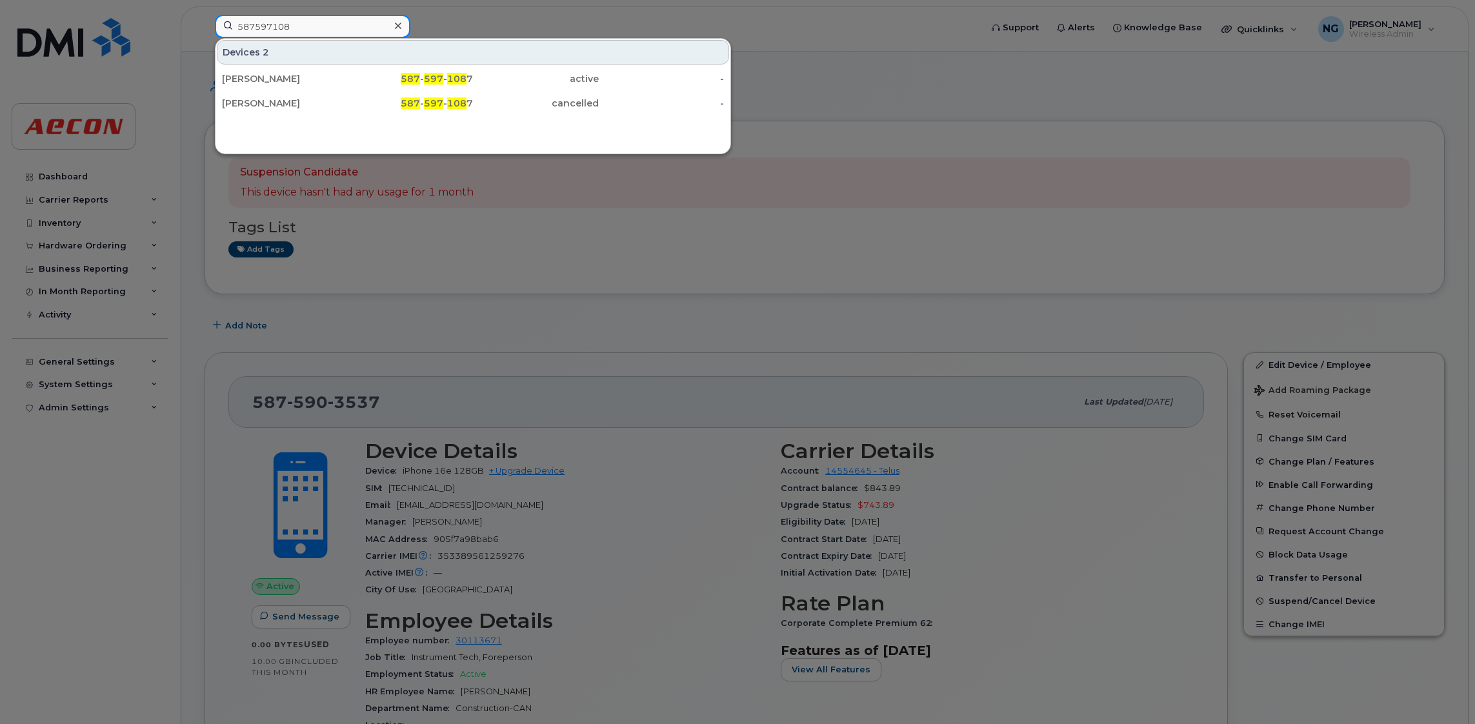
type input "5875971087"
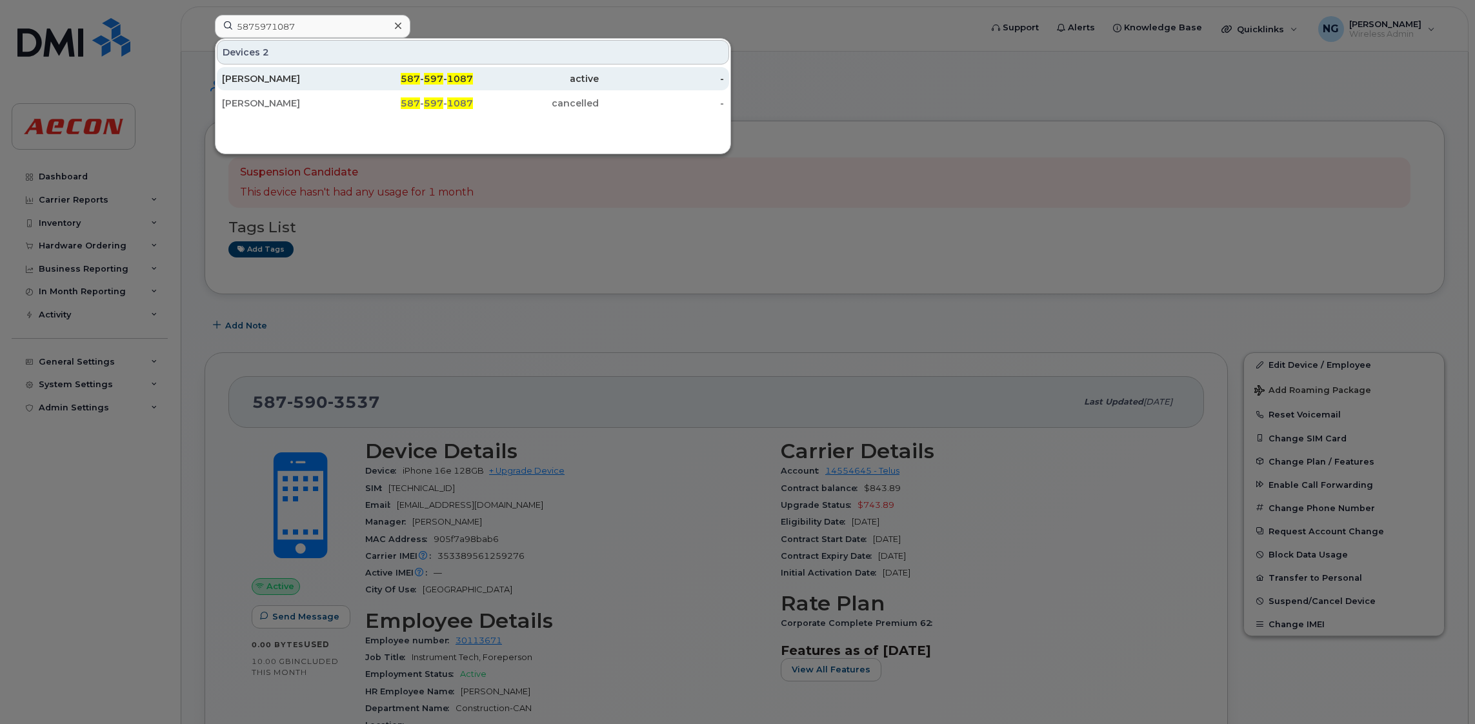
click at [437, 77] on span "597" at bounding box center [433, 79] width 19 height 12
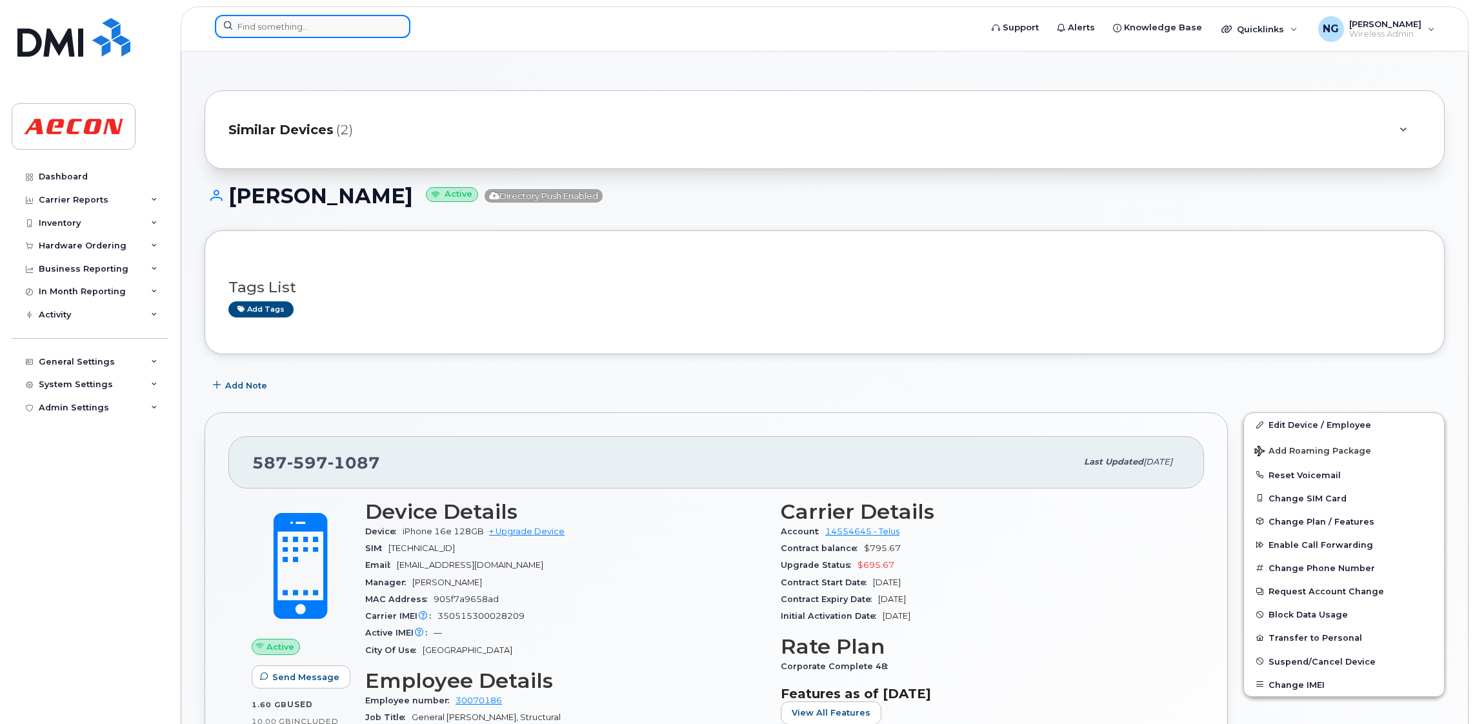
click at [354, 34] on input at bounding box center [313, 26] width 196 height 23
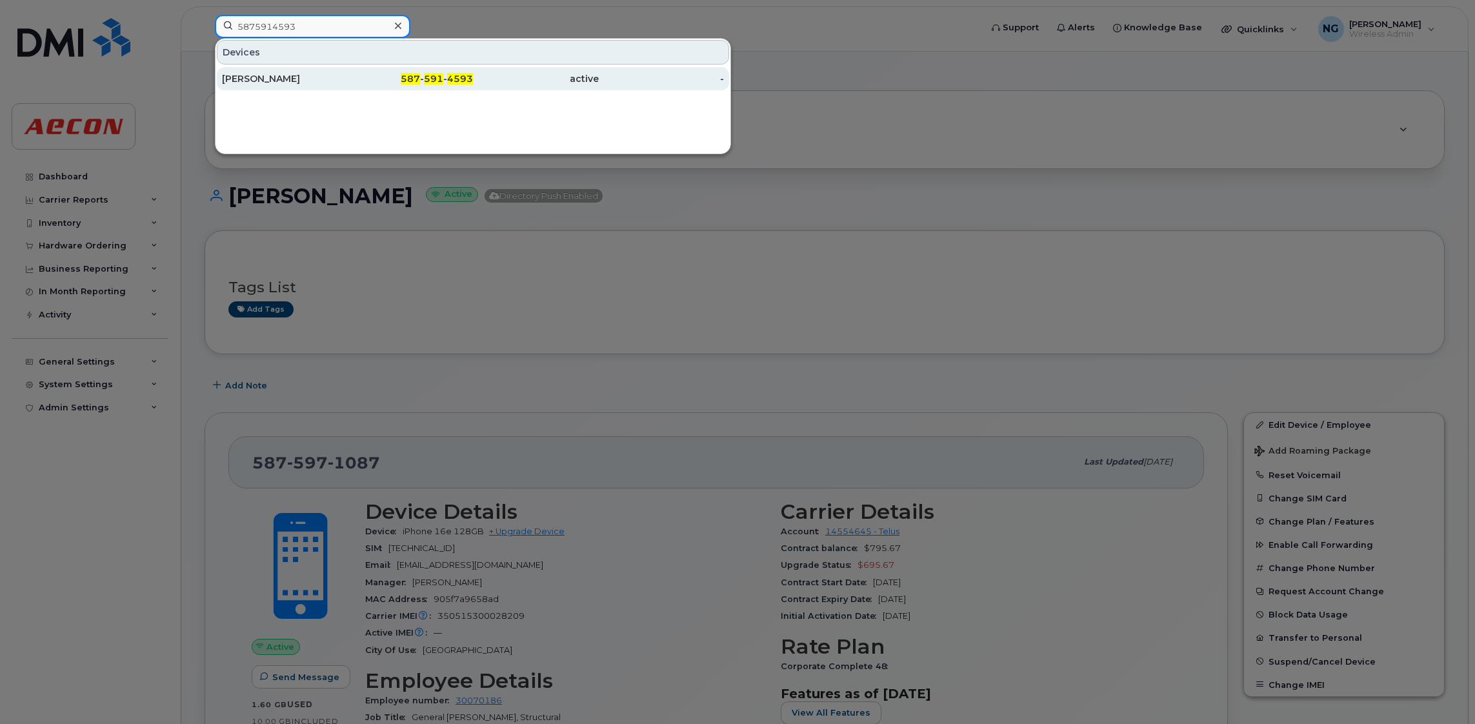
type input "5875914593"
click at [429, 83] on span "591" at bounding box center [433, 79] width 19 height 12
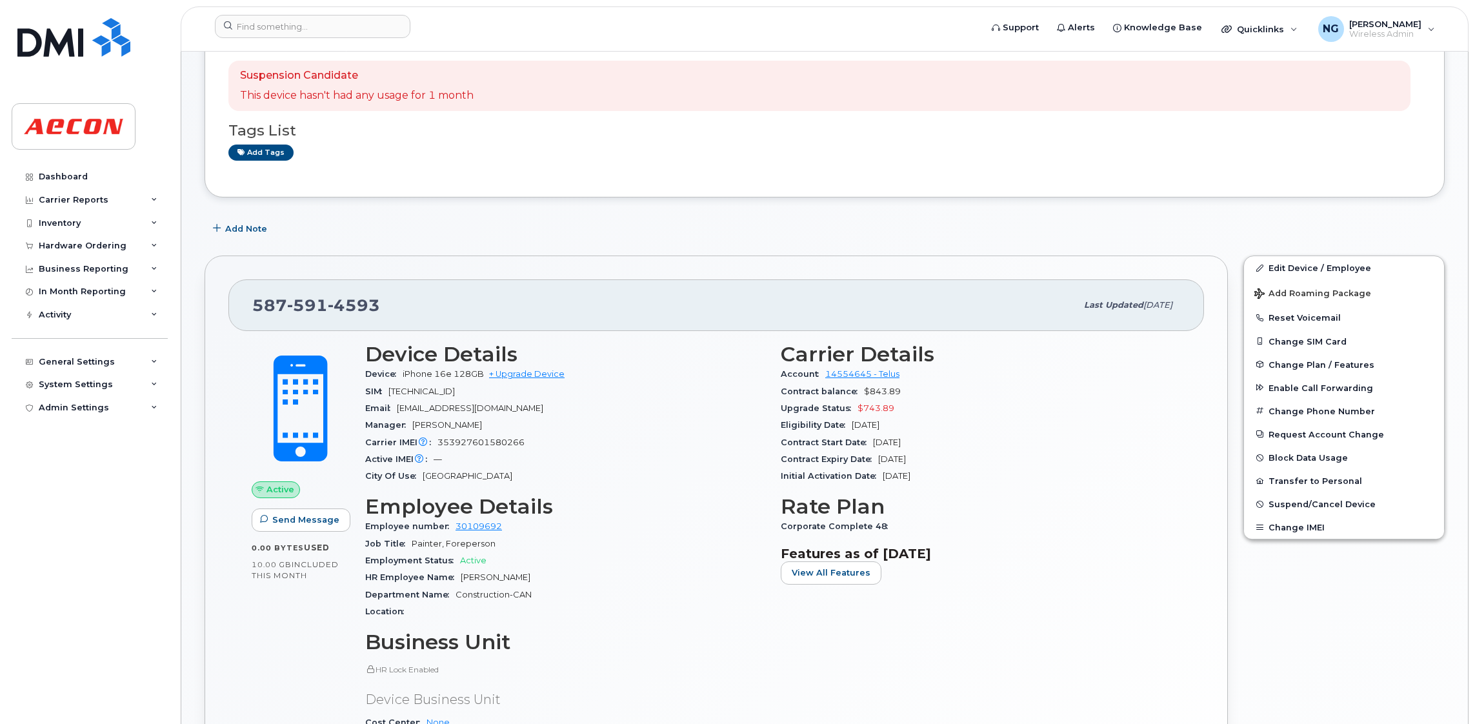
scroll to position [194, 0]
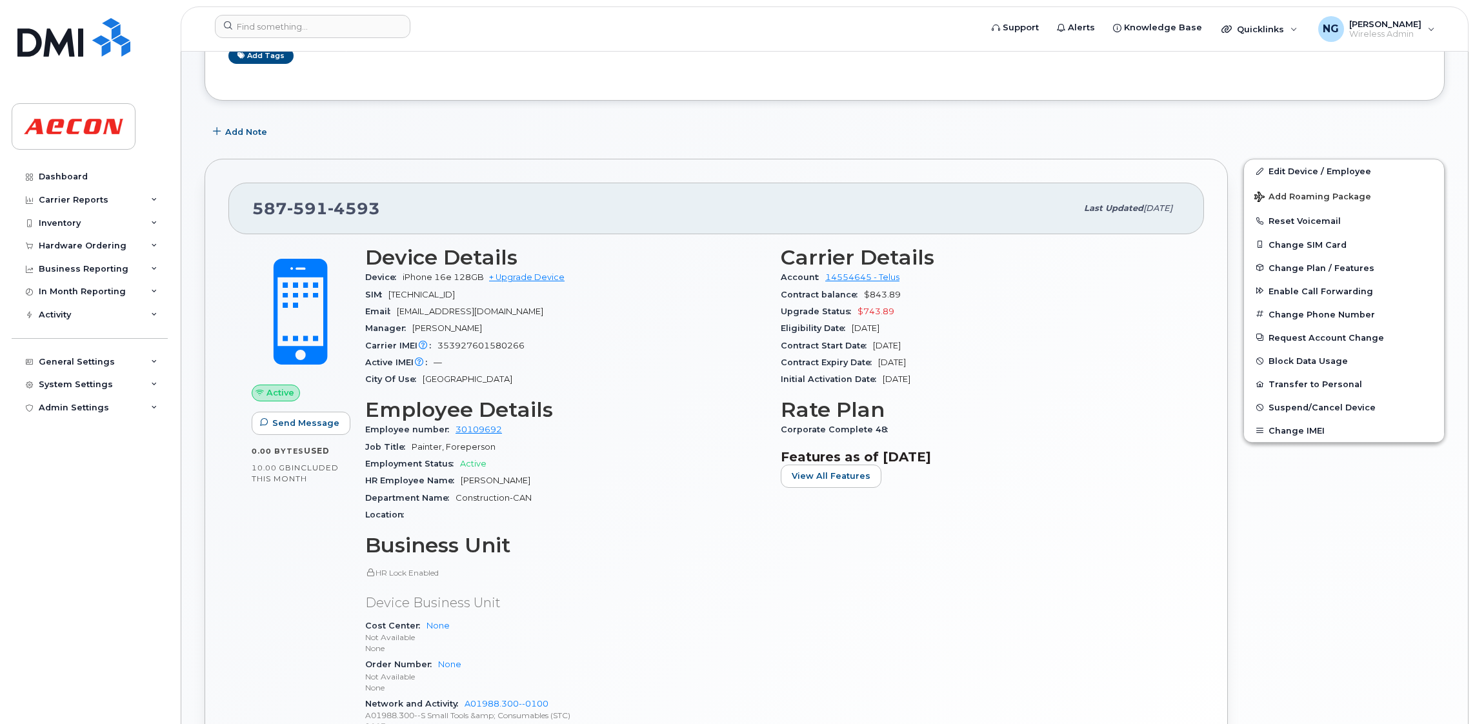
drag, startPoint x: 285, startPoint y: 1, endPoint x: 290, endPoint y: 8, distance: 9.3
click at [286, 6] on div "Support Alerts Knowledge Base Quicklinks Suspend / Cancel Device Change SIM Car…" at bounding box center [825, 28] width 1288 height 45
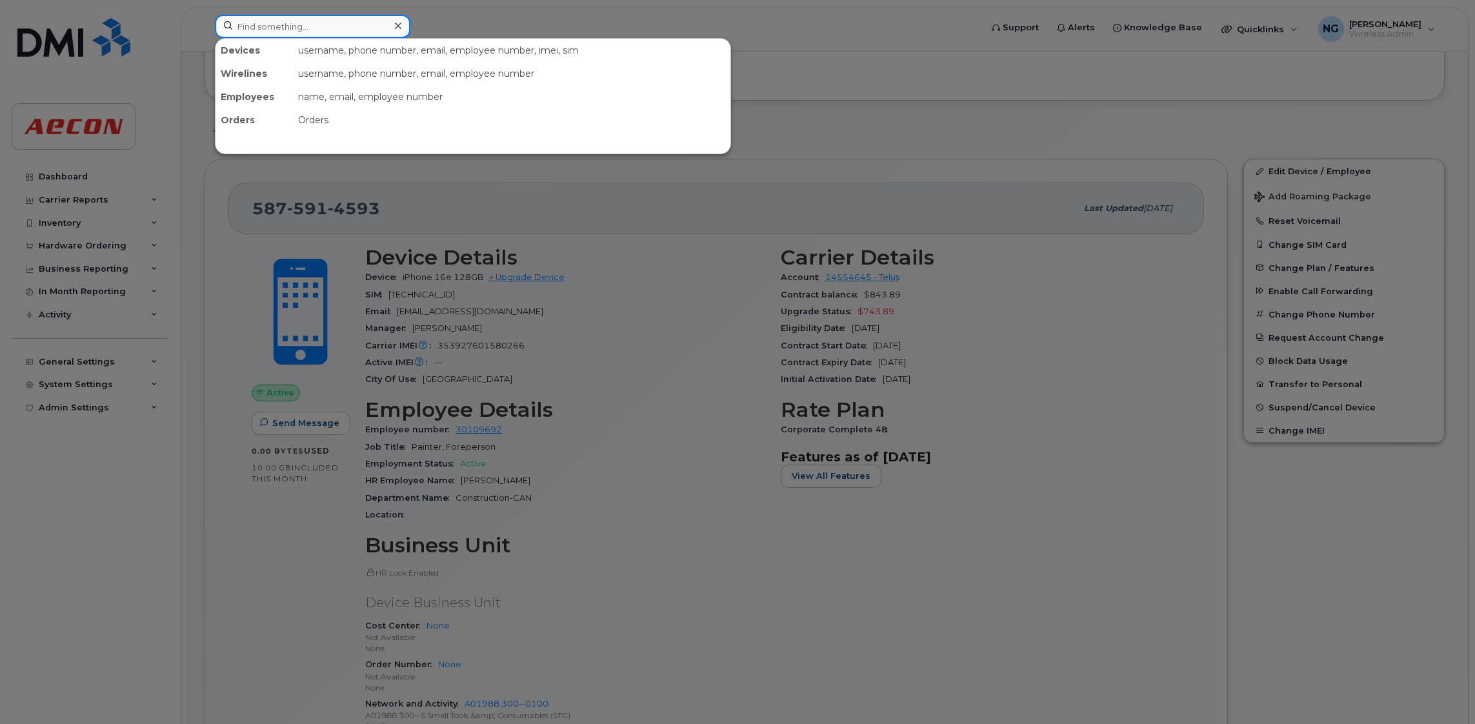
click at [298, 19] on input at bounding box center [313, 26] width 196 height 23
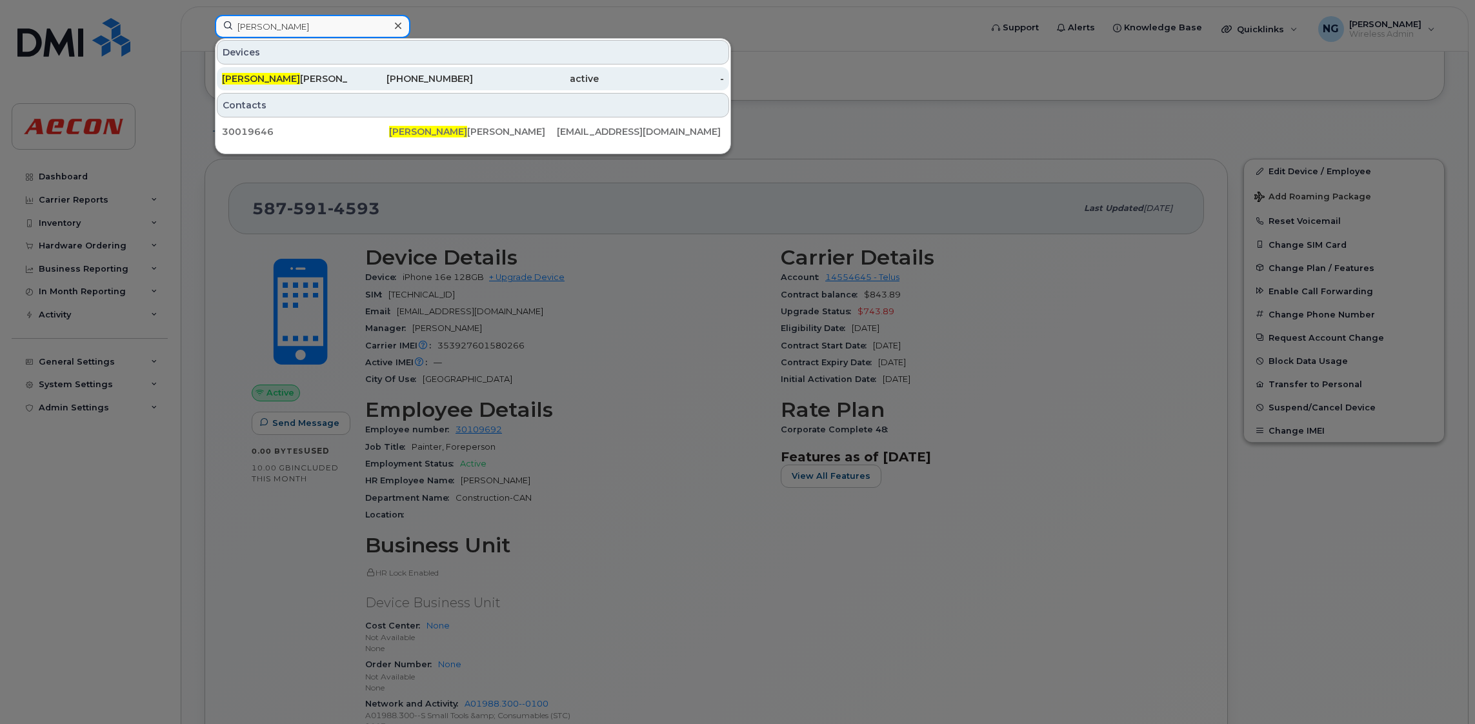
type input "sameet"
click at [438, 86] on div "519-242-3732" at bounding box center [411, 78] width 126 height 23
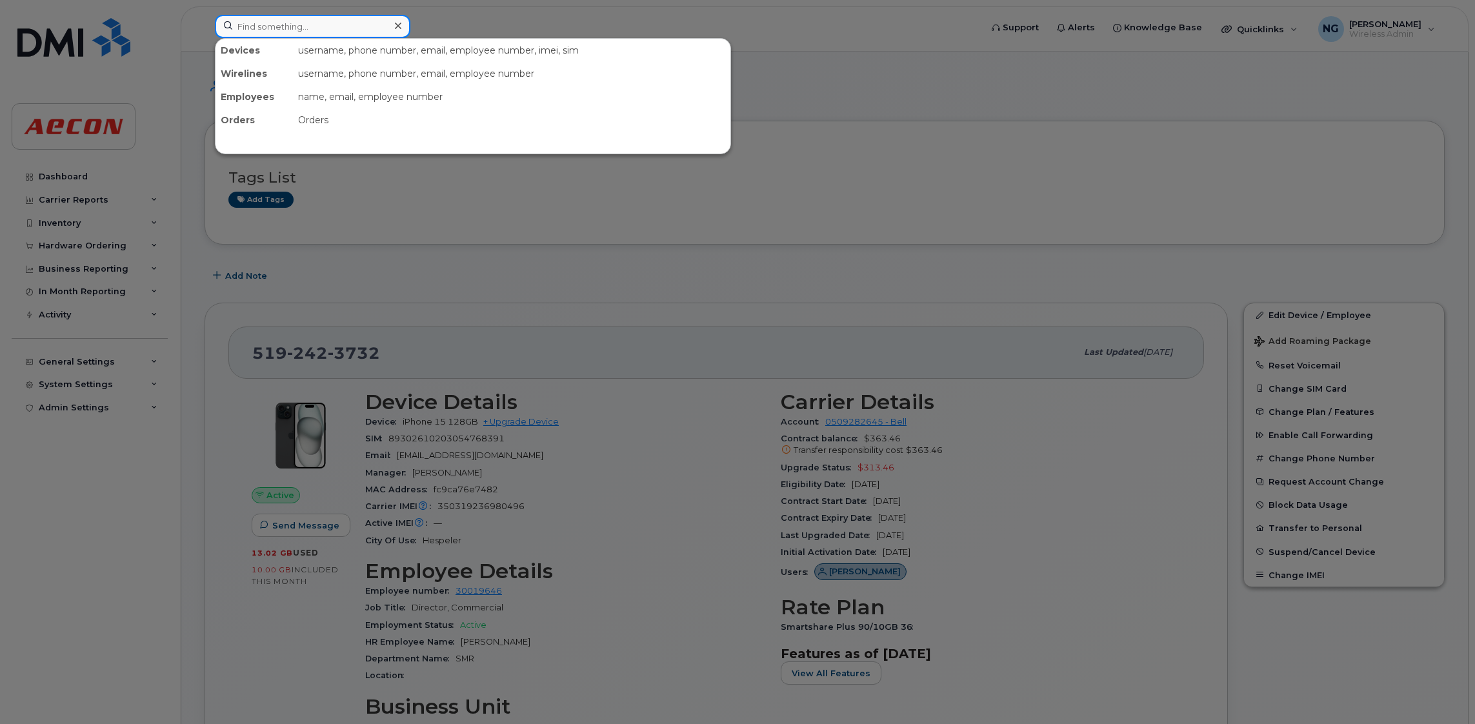
click at [336, 18] on input at bounding box center [313, 26] width 196 height 23
paste input "672 963 1520"
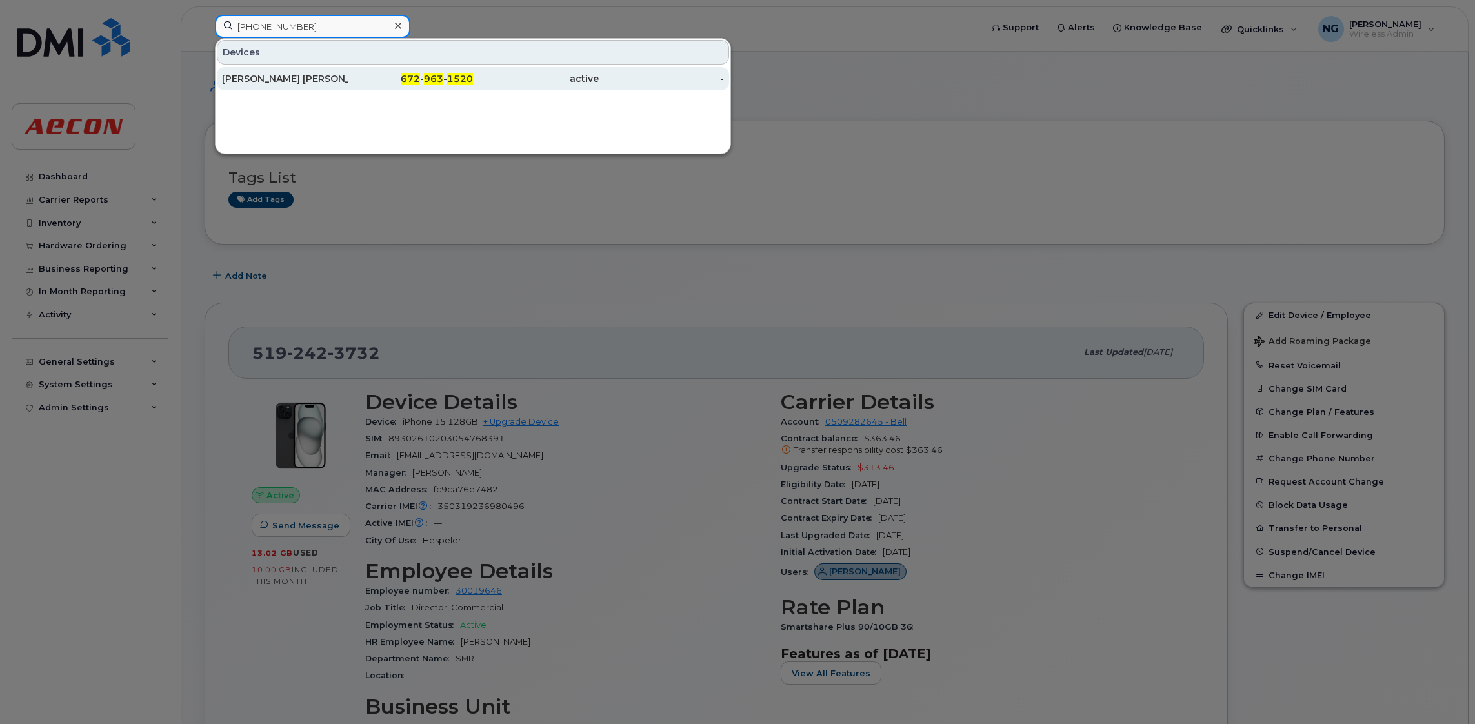
type input "672 963 1520"
click at [452, 83] on span "1520" at bounding box center [460, 79] width 26 height 12
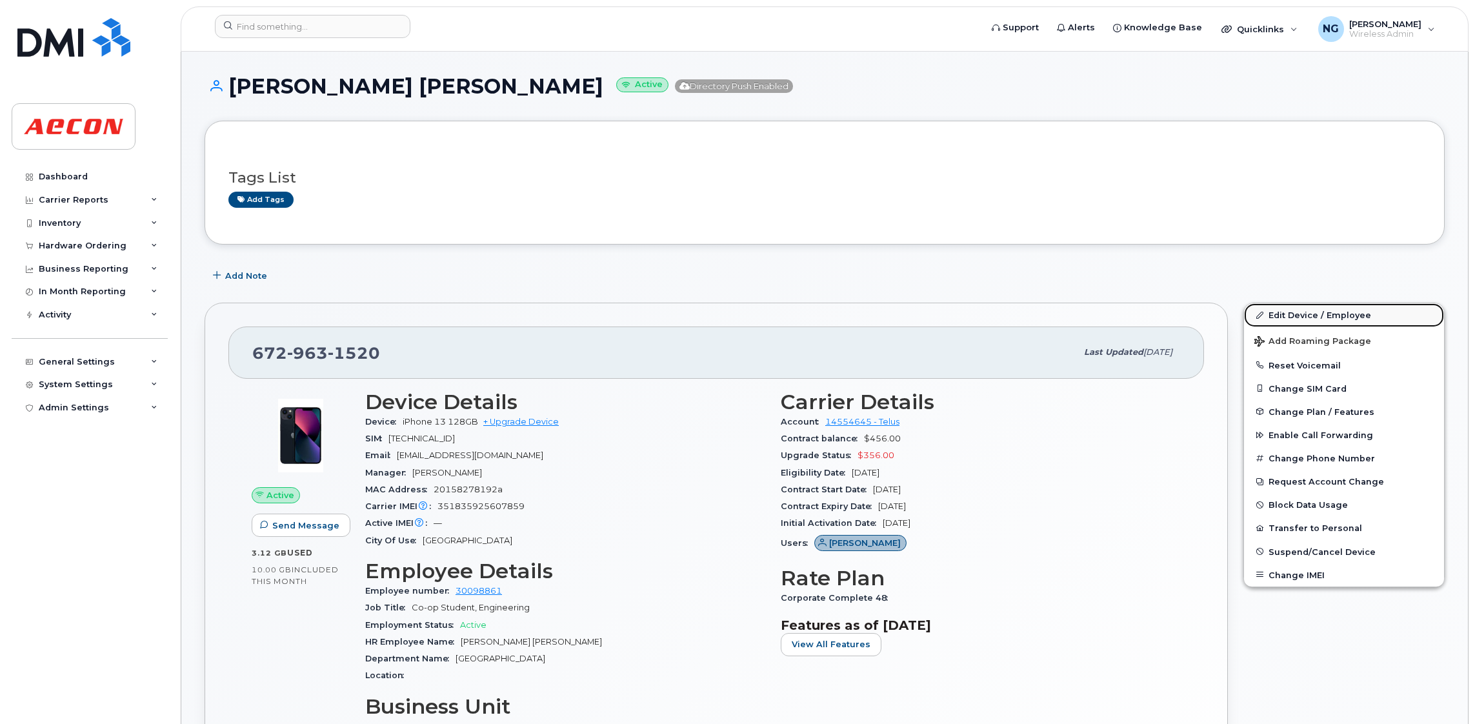
click at [1284, 315] on link "Edit Device / Employee" at bounding box center [1344, 314] width 200 height 23
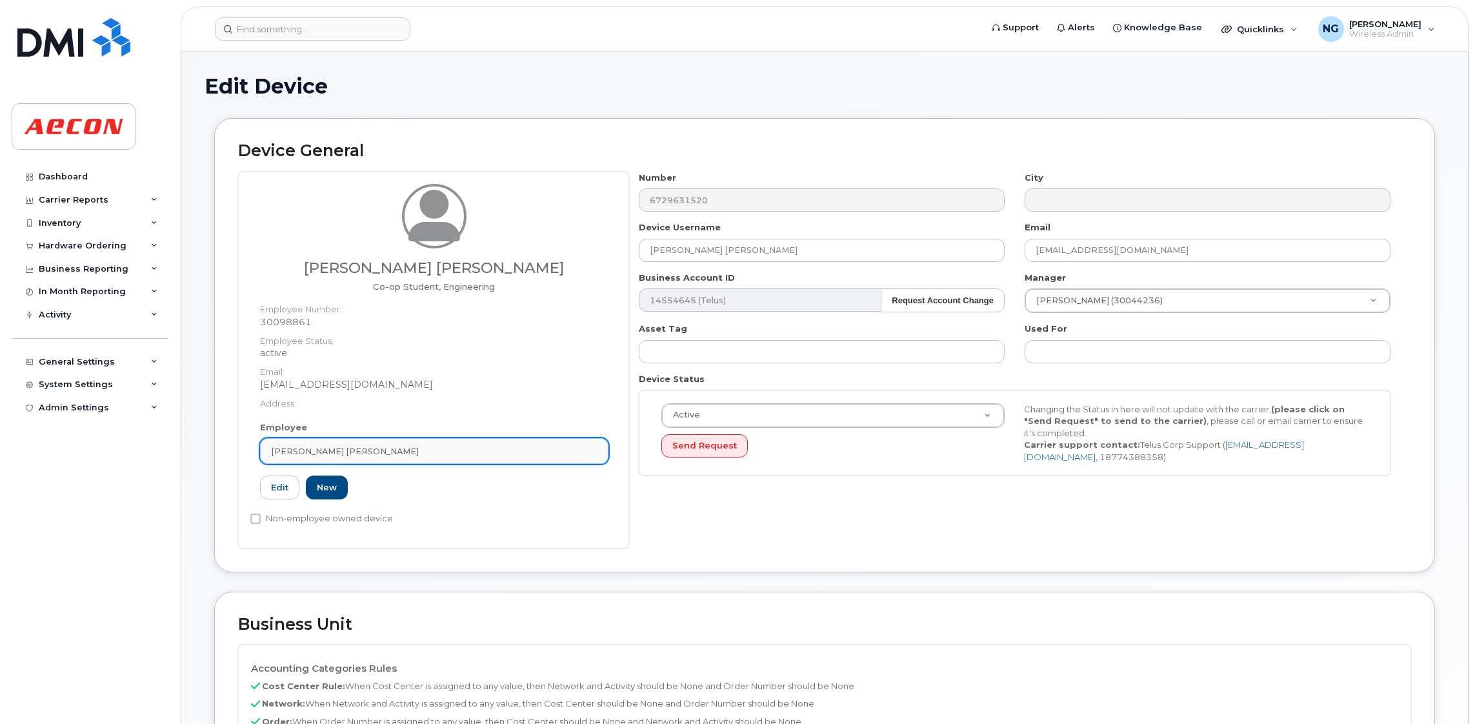
click at [432, 453] on div "[PERSON_NAME] [PERSON_NAME]" at bounding box center [434, 451] width 327 height 12
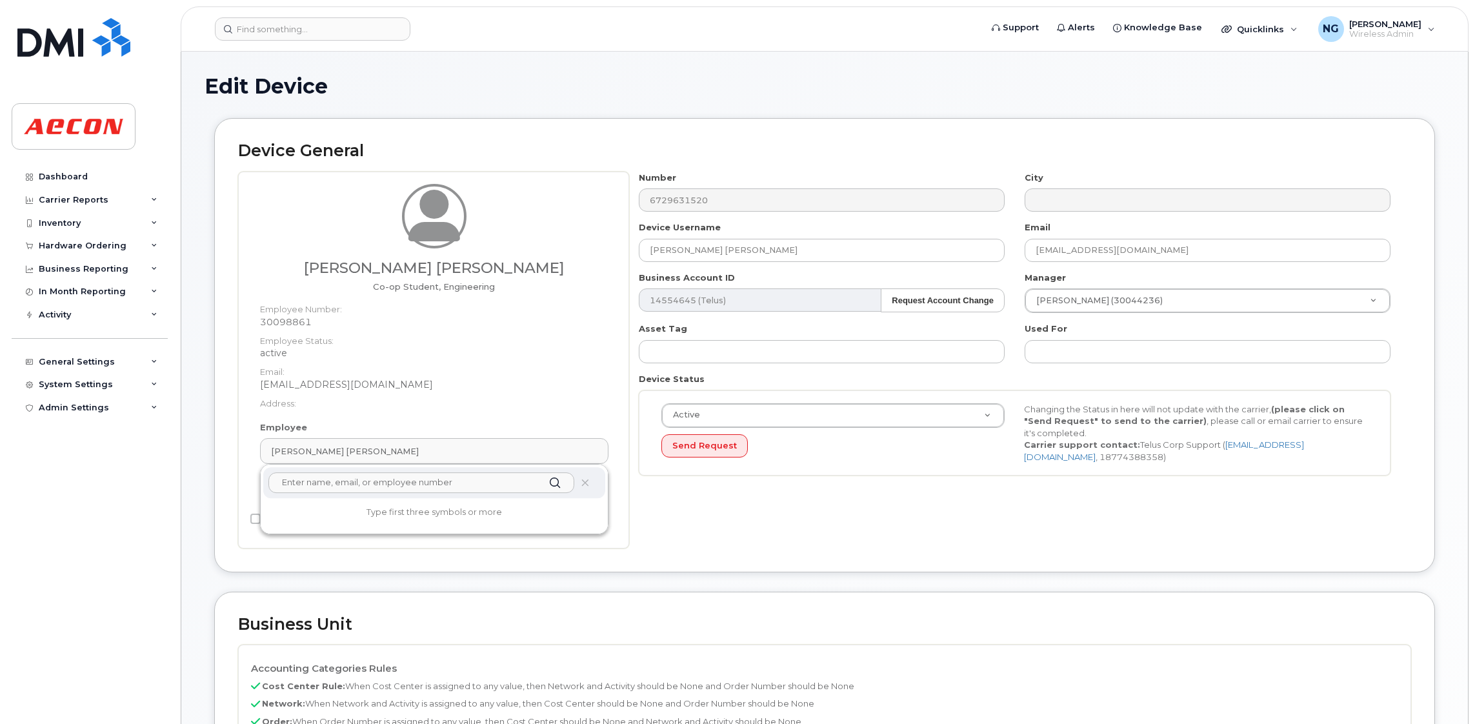
click at [418, 492] on input "text" at bounding box center [421, 482] width 306 height 21
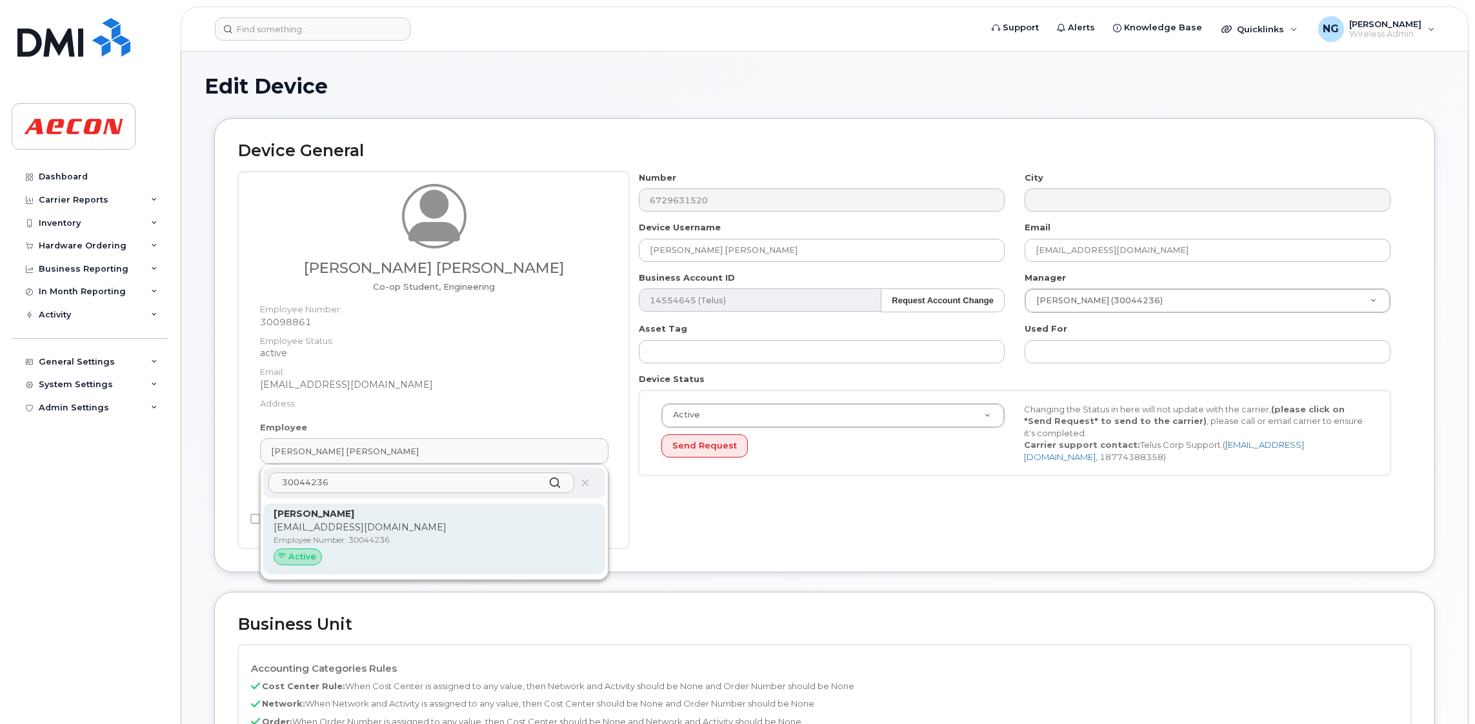
type input "30044236"
click at [387, 520] on div "Benjamin Lafuente BLAFUENTE@AECON.COM Employee Number: 30044236 Active" at bounding box center [434, 538] width 321 height 63
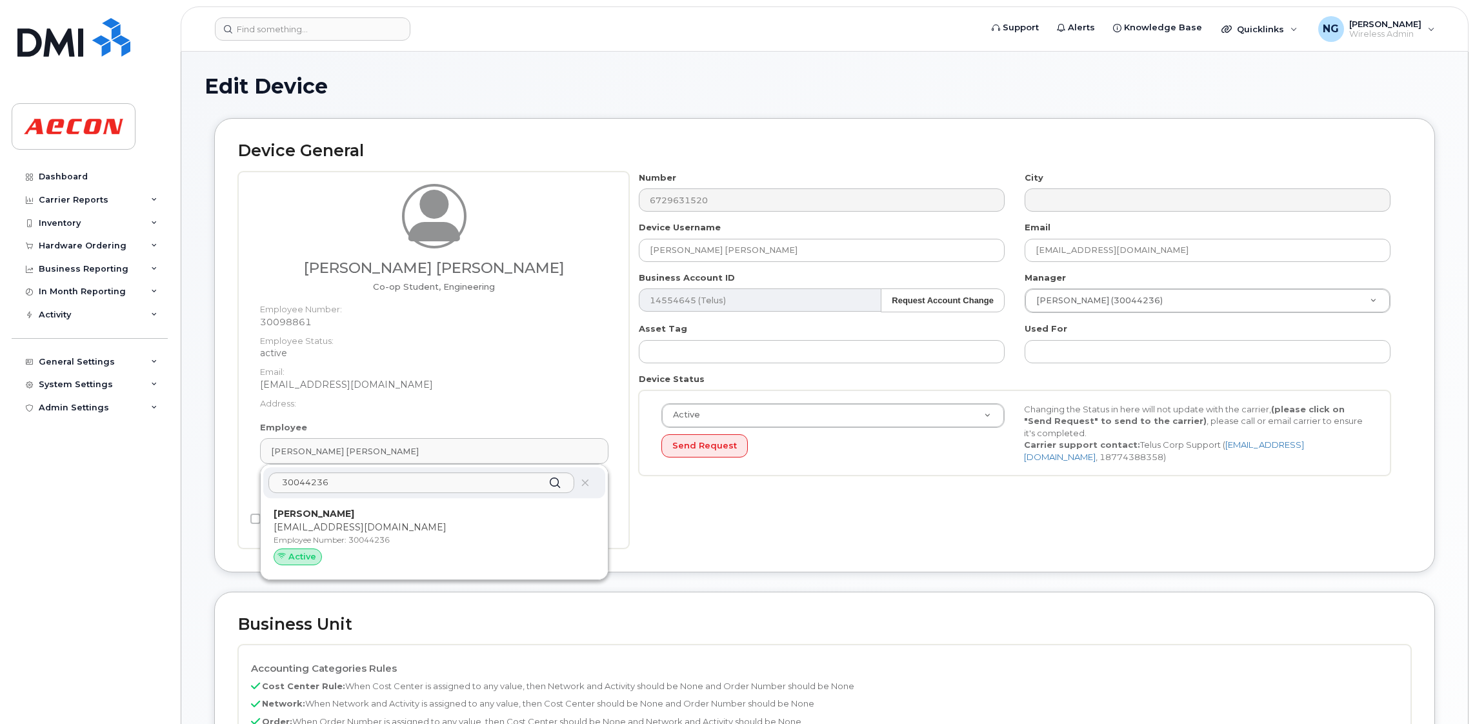
type input "30044236"
type input "[PERSON_NAME]"
type input "[EMAIL_ADDRESS][DOMAIN_NAME]"
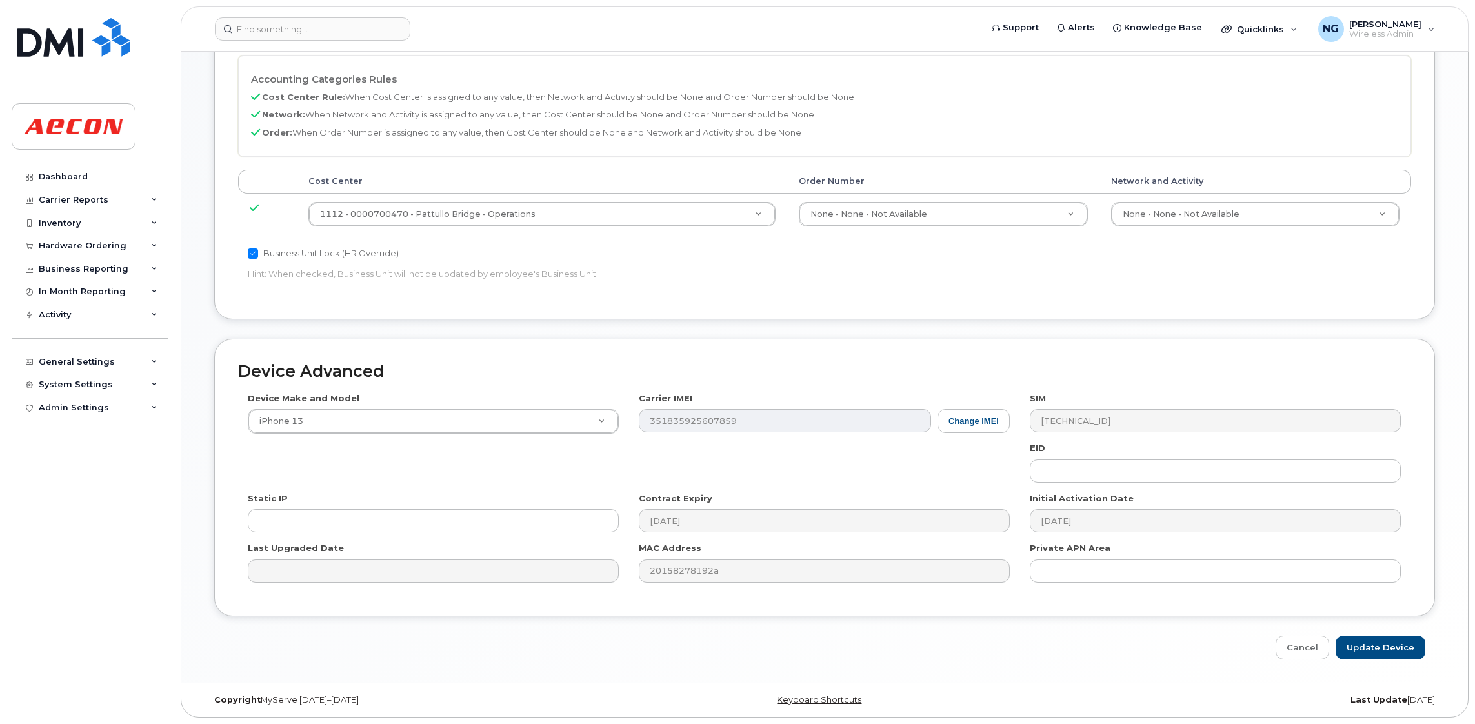
scroll to position [563, 0]
click at [1410, 643] on input "Update Device" at bounding box center [1381, 648] width 90 height 24
type input "Saving..."
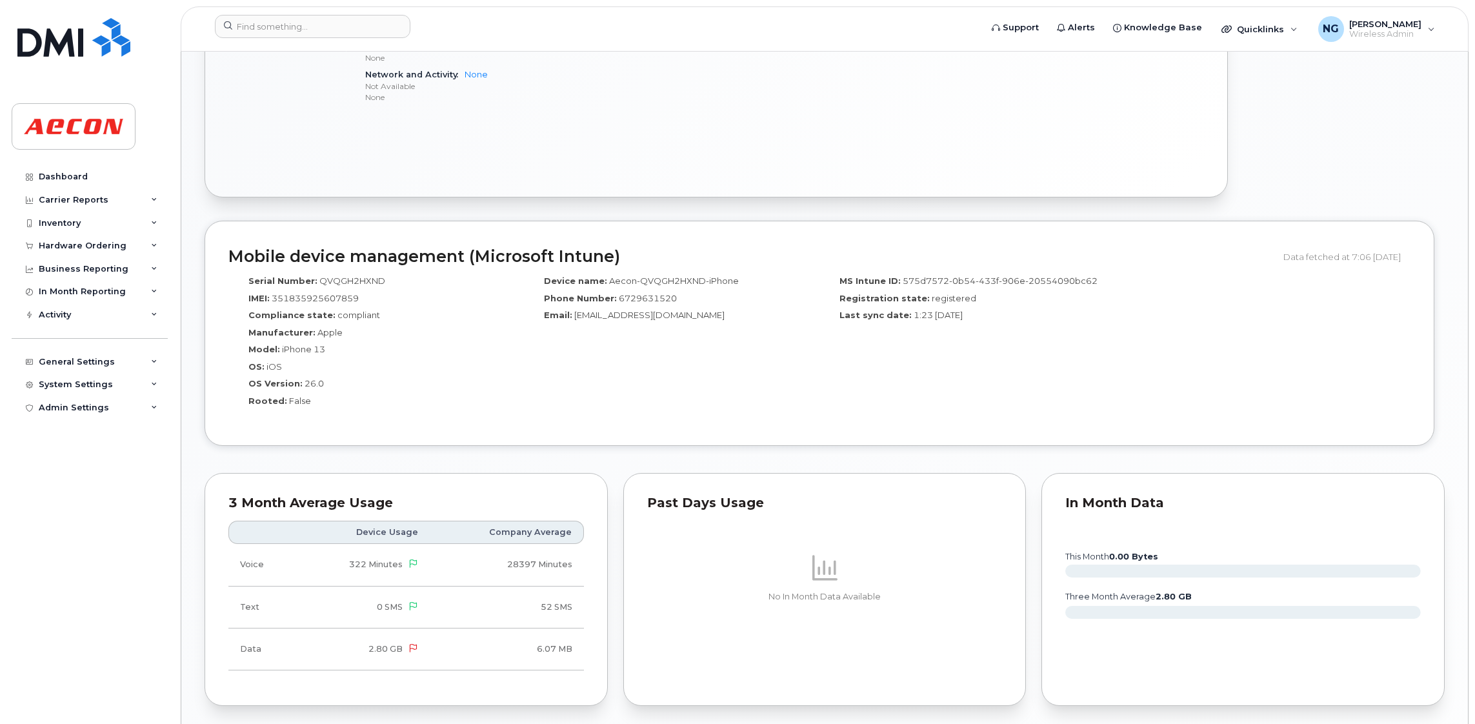
scroll to position [1161, 0]
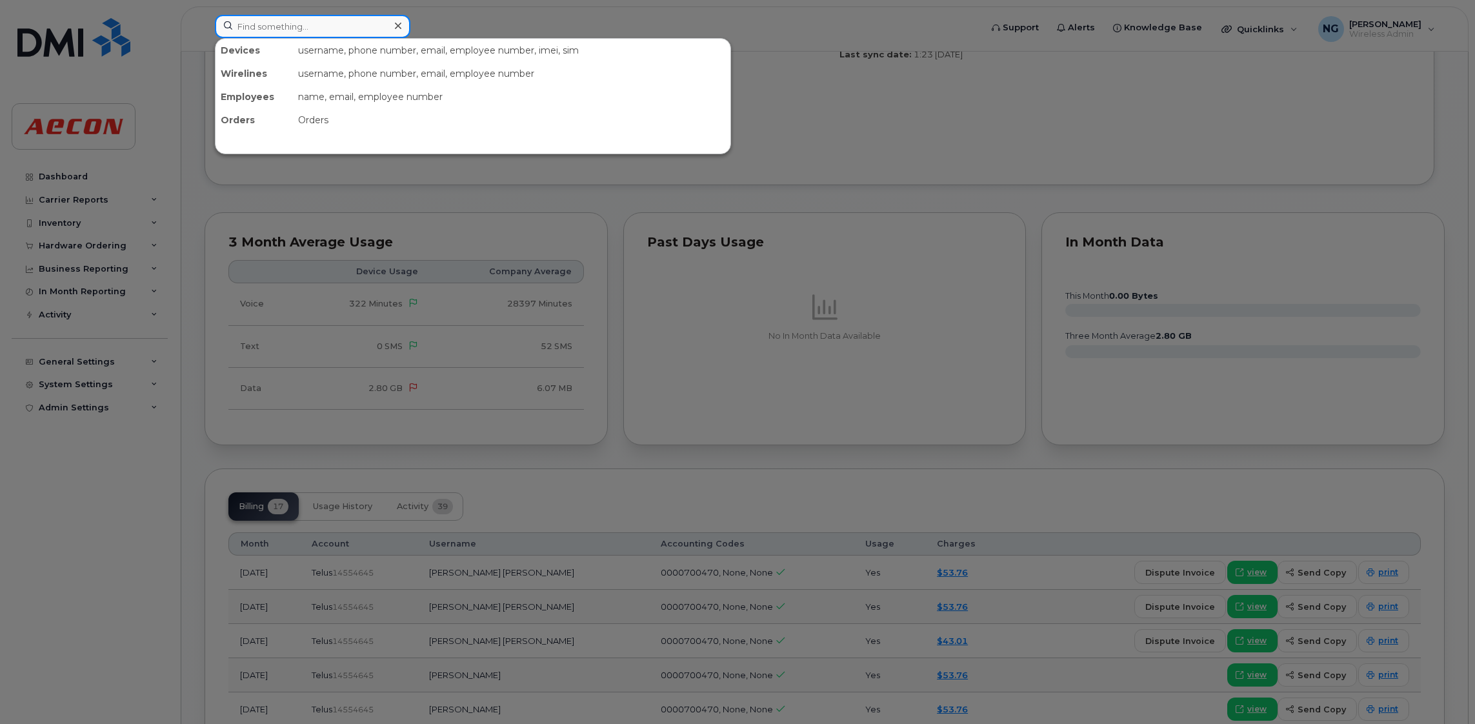
click at [365, 22] on input at bounding box center [313, 26] width 196 height 23
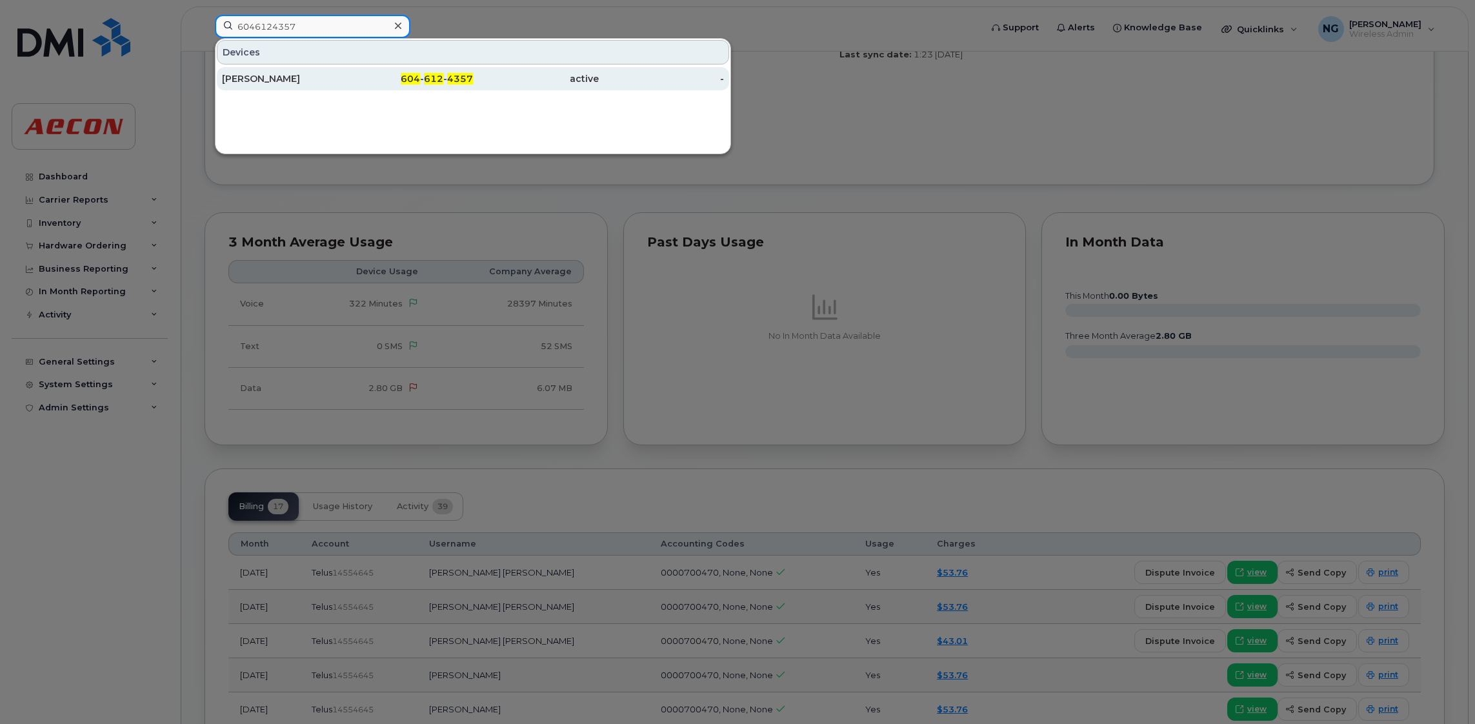
type input "6046124357"
click at [370, 68] on div "604 - 612 - 4357" at bounding box center [411, 78] width 126 height 23
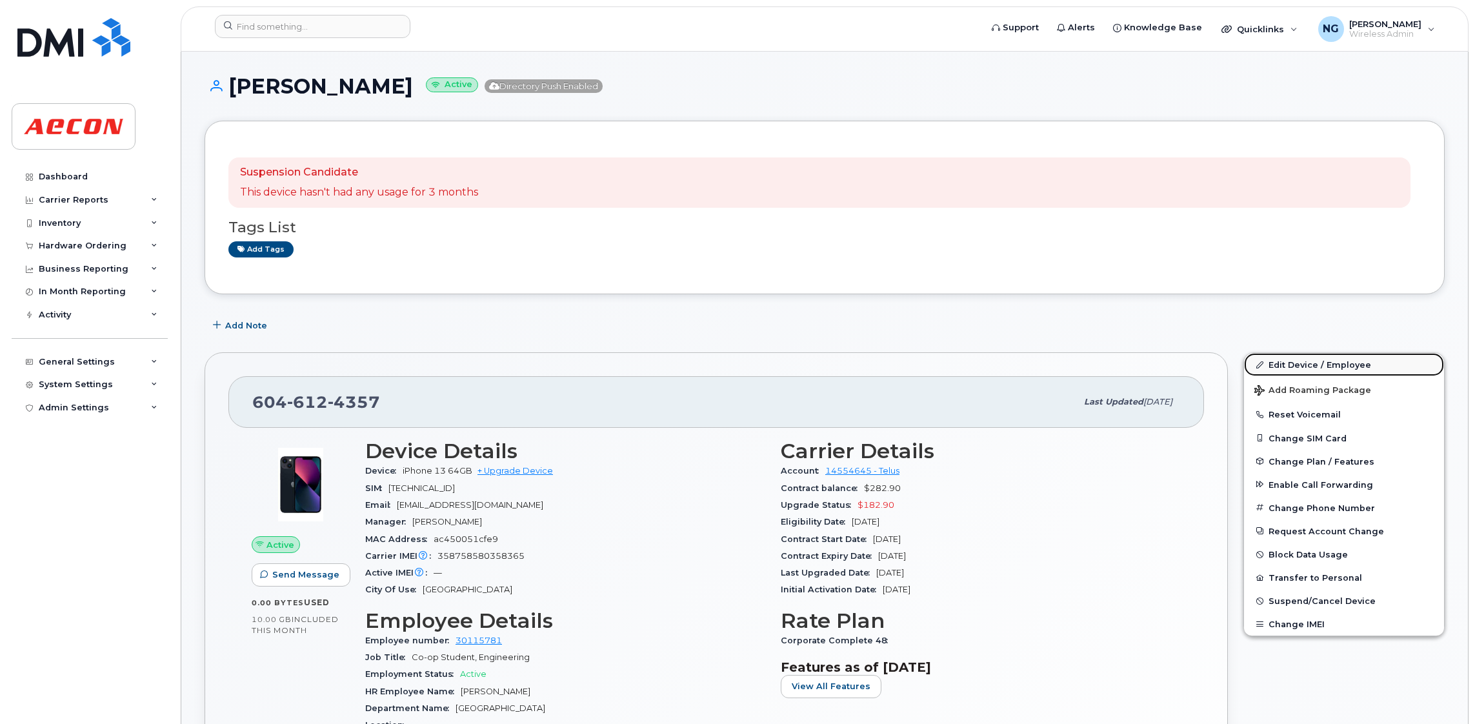
click at [1312, 361] on link "Edit Device / Employee" at bounding box center [1344, 364] width 200 height 23
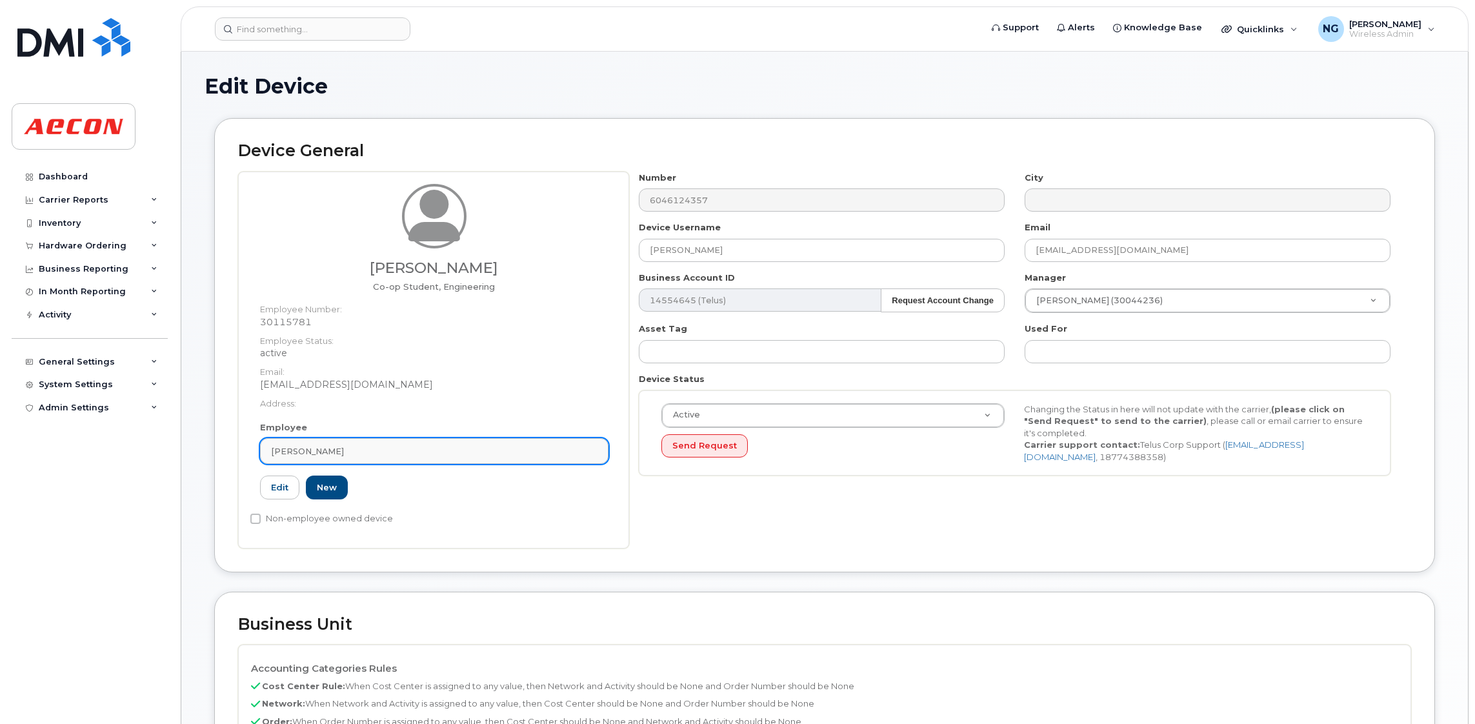
click at [438, 441] on link "Eric Yuan" at bounding box center [434, 451] width 349 height 26
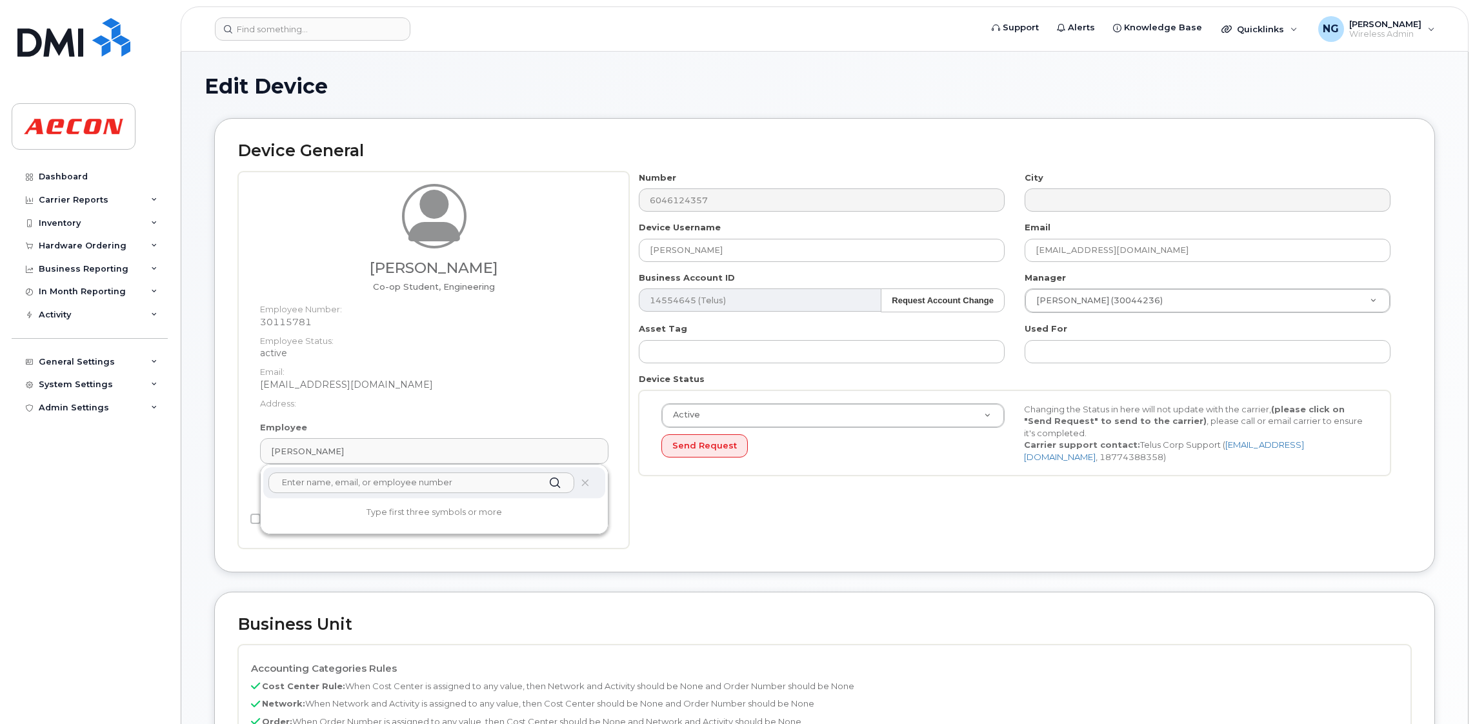
click at [408, 491] on input "text" at bounding box center [421, 482] width 306 height 21
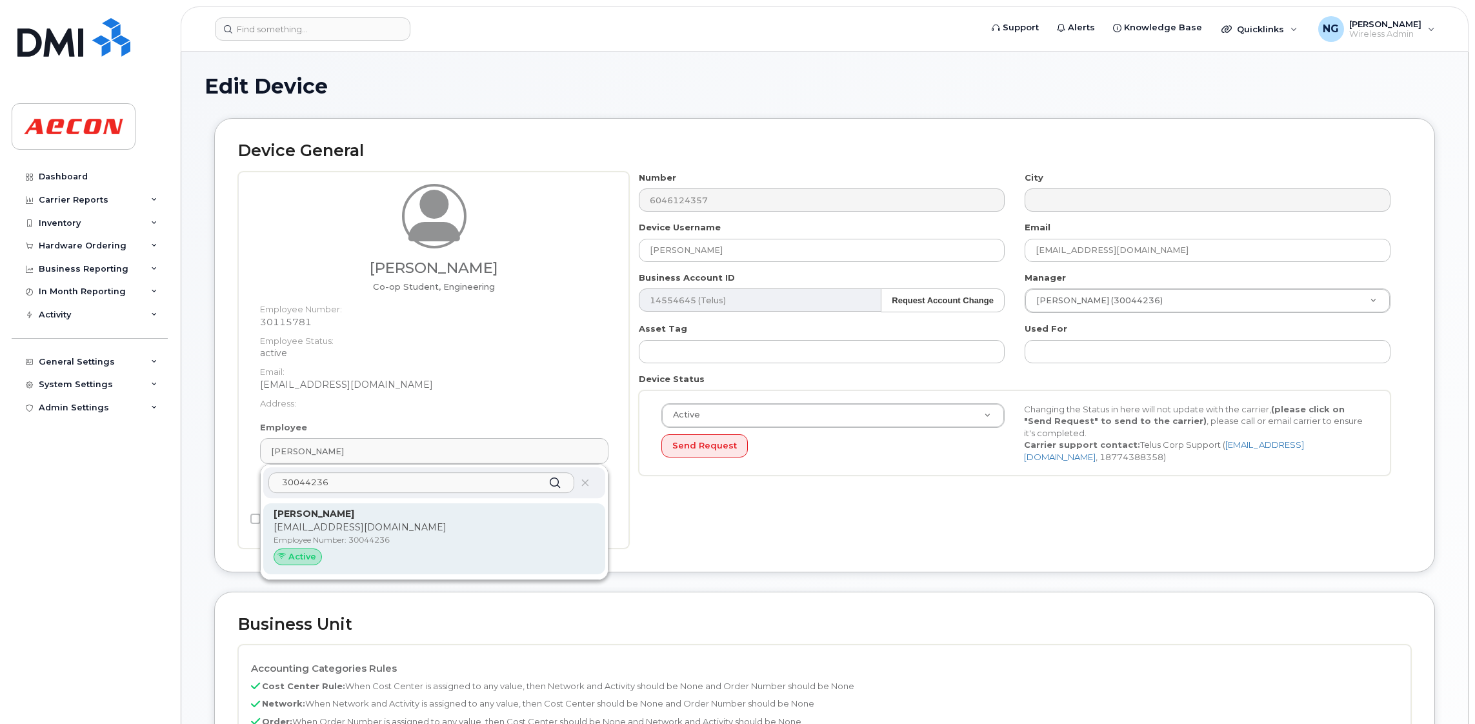
type input "30044236"
click at [486, 525] on p "BLAFUENTE@AECON.COM" at bounding box center [434, 528] width 321 height 14
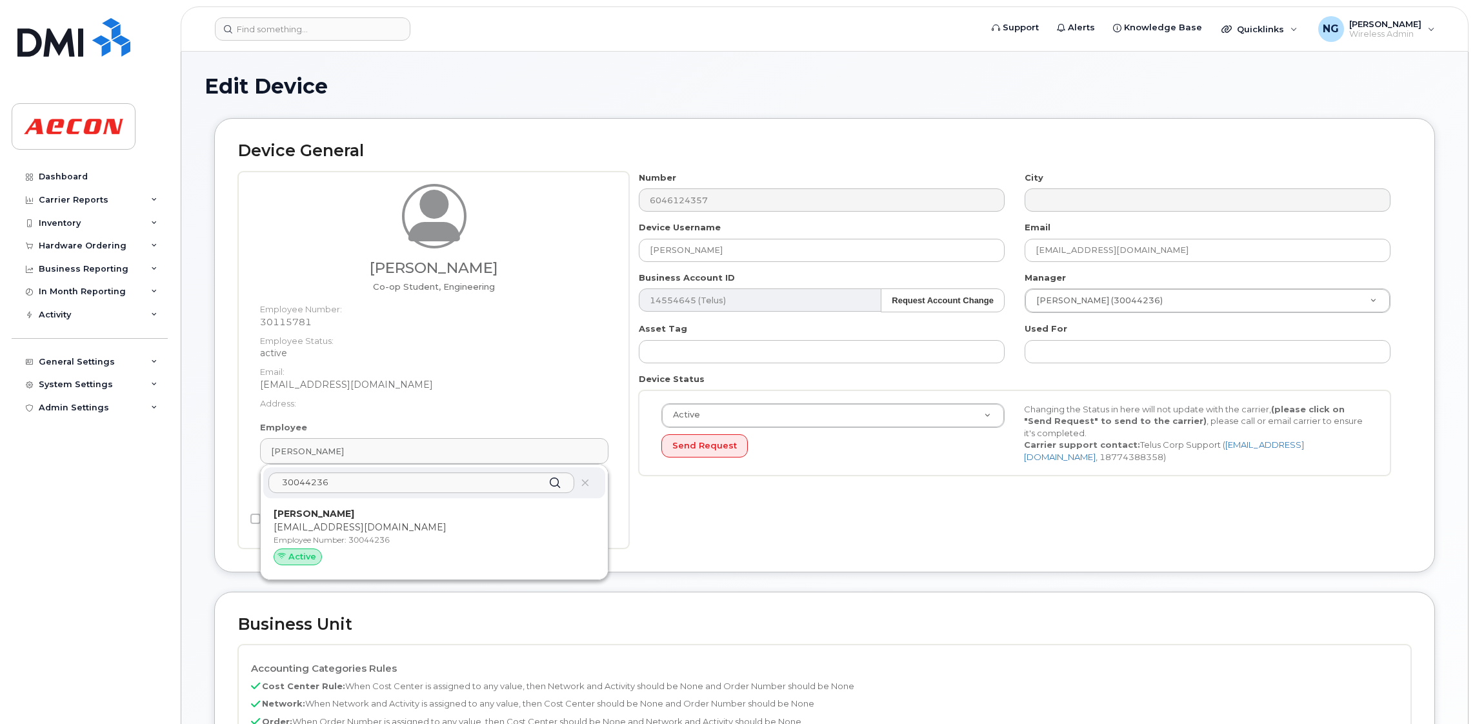
type input "30044236"
type input "Benjamin Lafuente"
type input "blafuente@aecon.com"
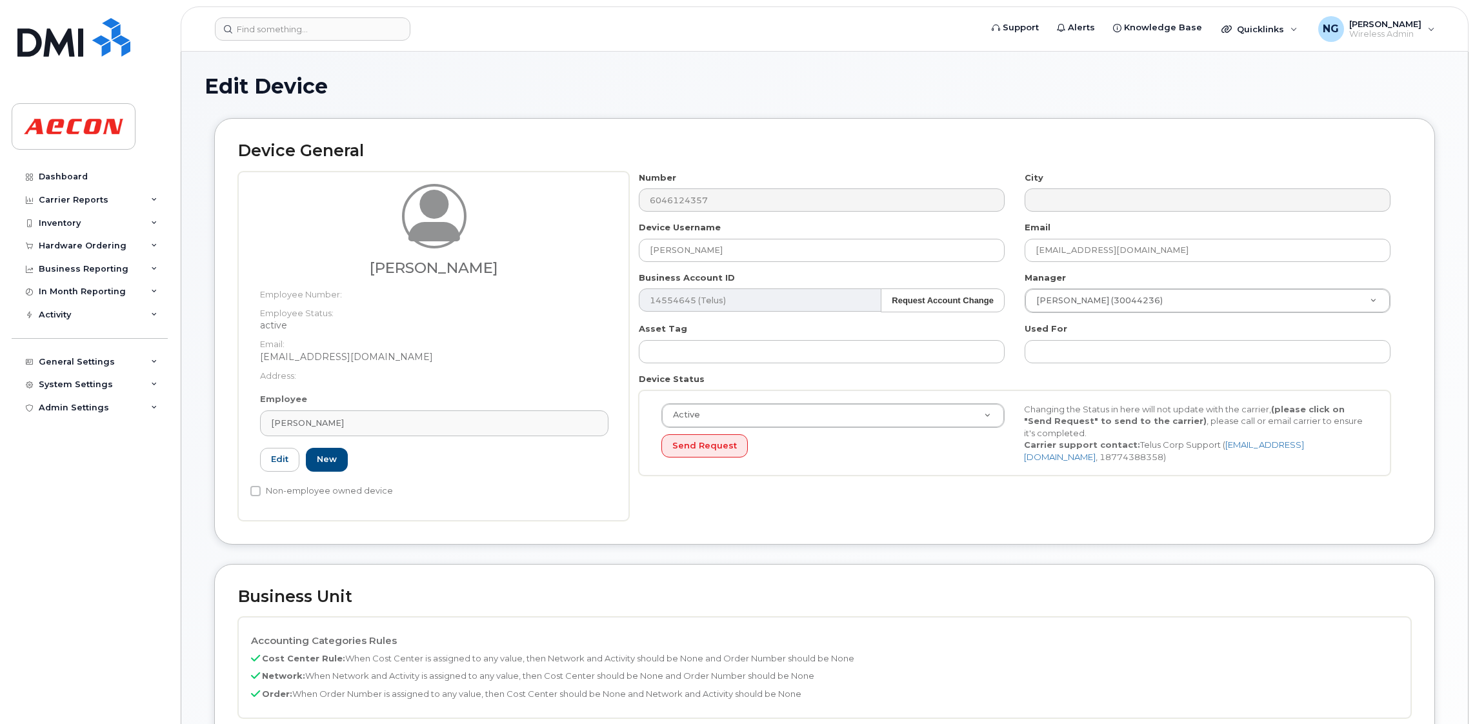
scroll to position [290, 0]
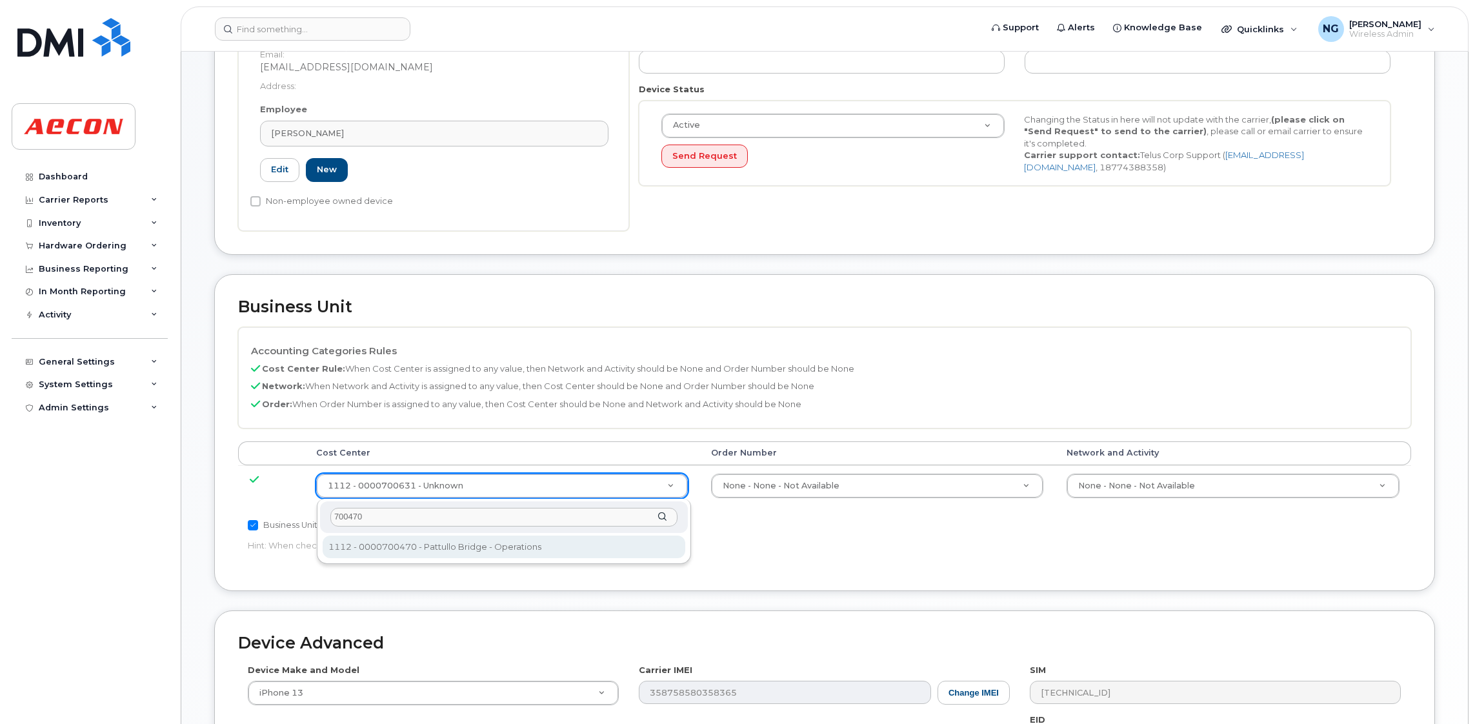
type input "700470"
type input "557241"
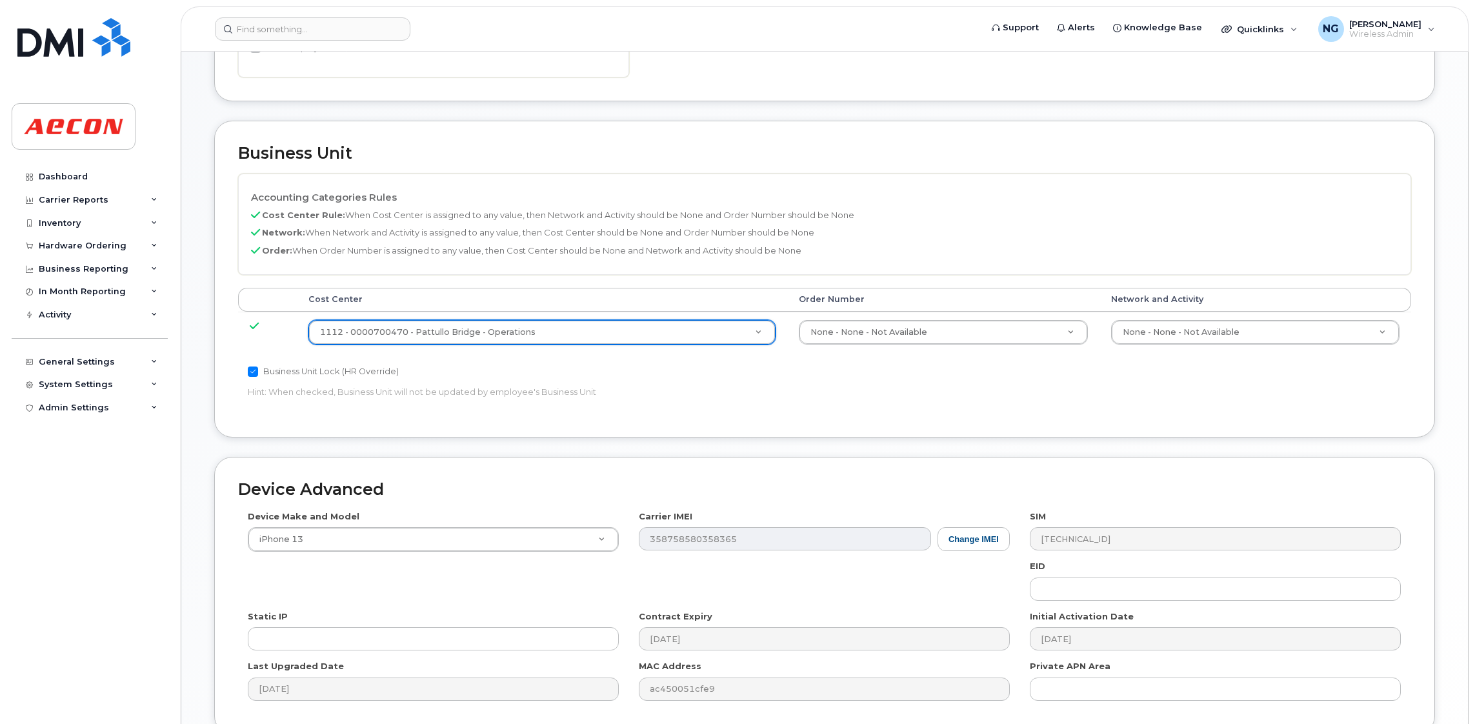
scroll to position [563, 0]
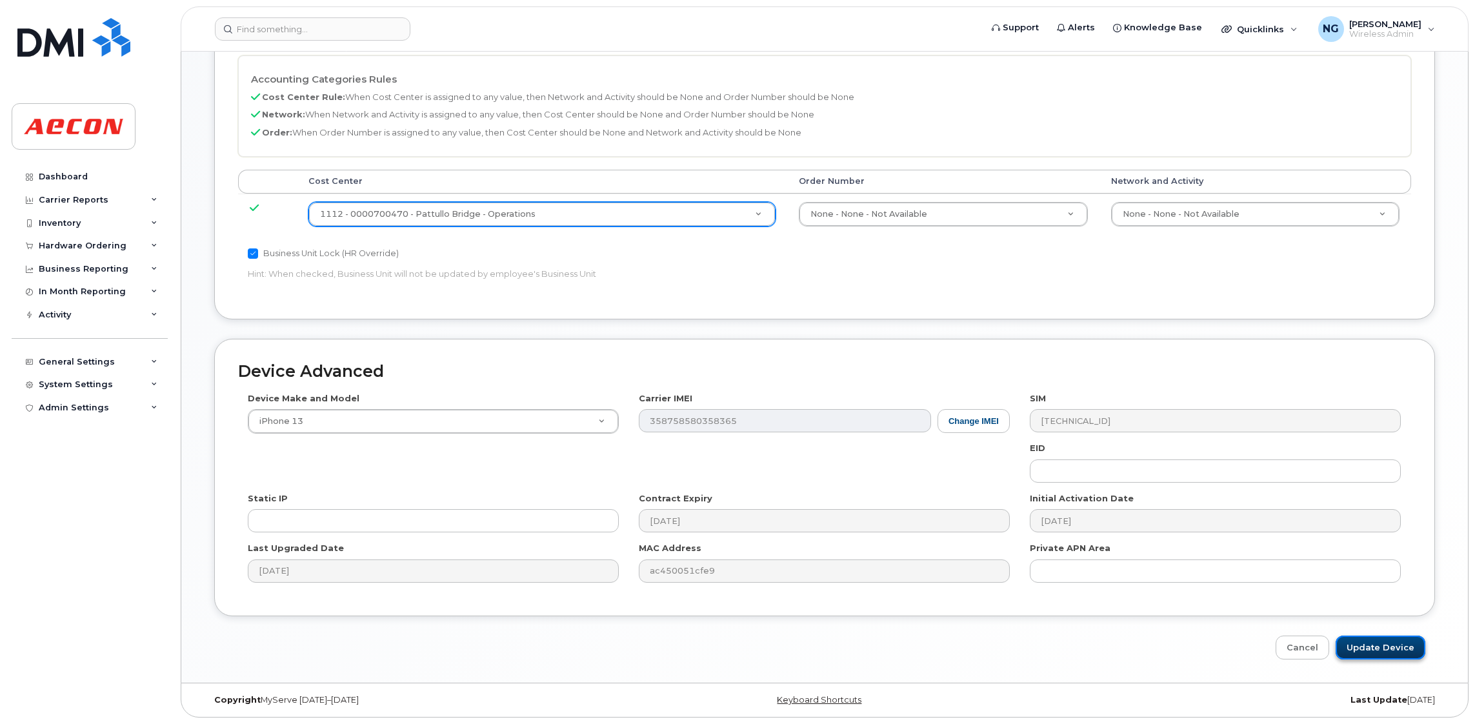
click at [1399, 636] on input "Update Device" at bounding box center [1381, 648] width 90 height 24
type input "Saving..."
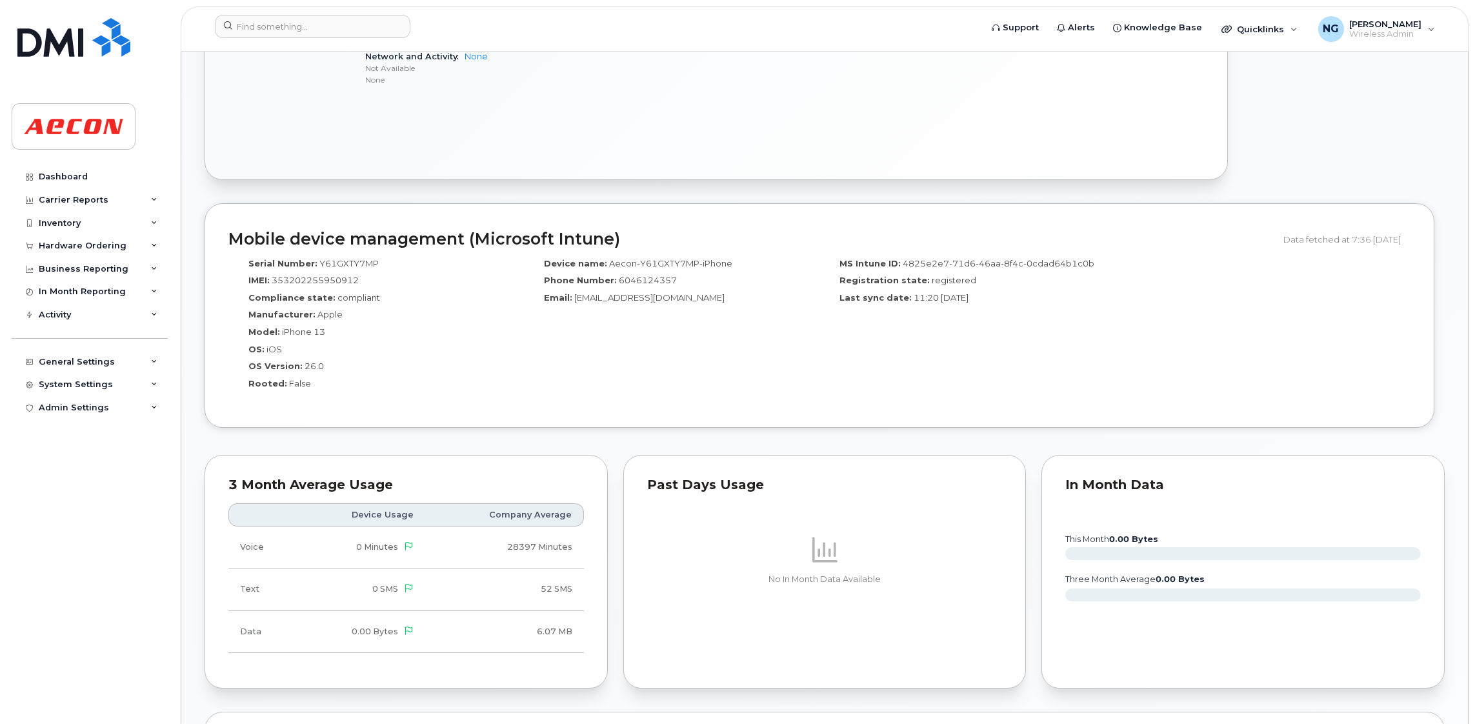
scroll to position [1258, 0]
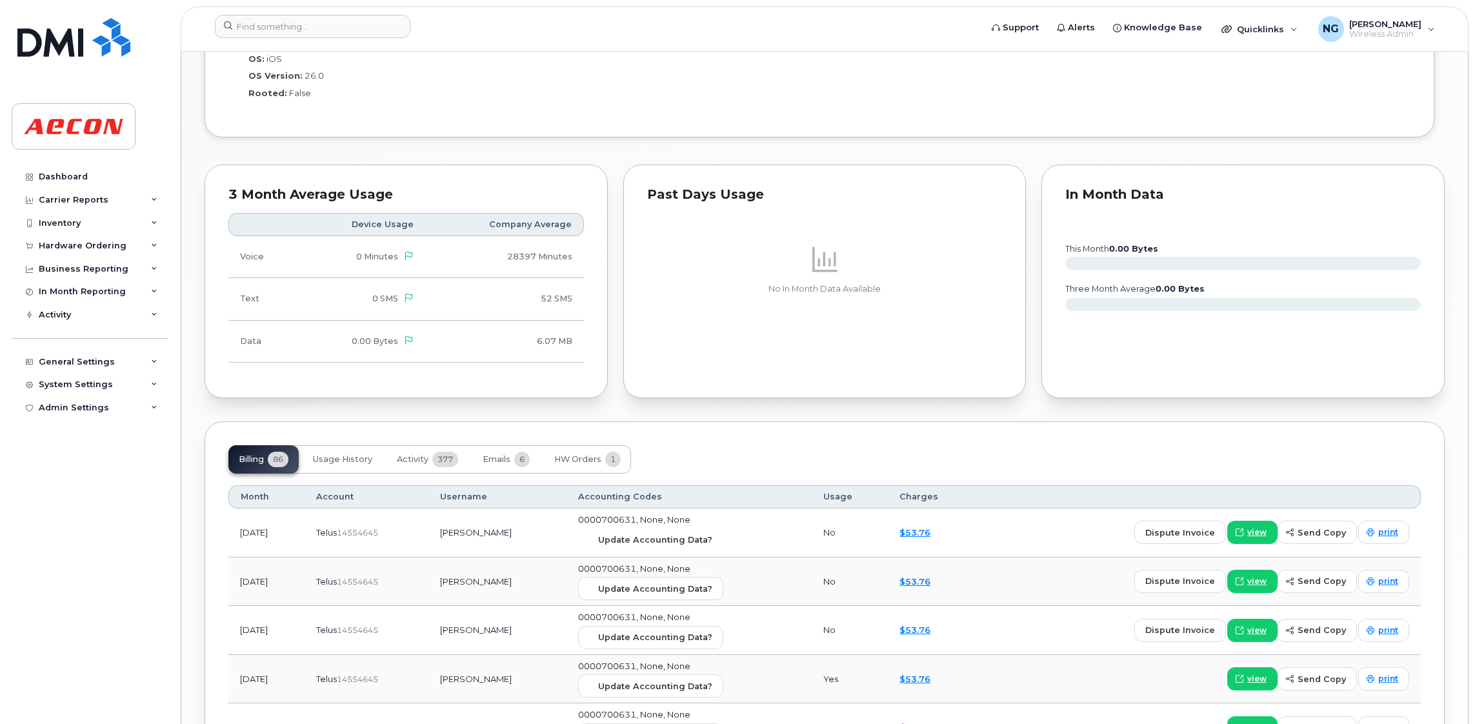
drag, startPoint x: 704, startPoint y: 545, endPoint x: 831, endPoint y: 112, distance: 451.5
click at [704, 545] on span "Update Accounting Data?" at bounding box center [655, 540] width 114 height 12
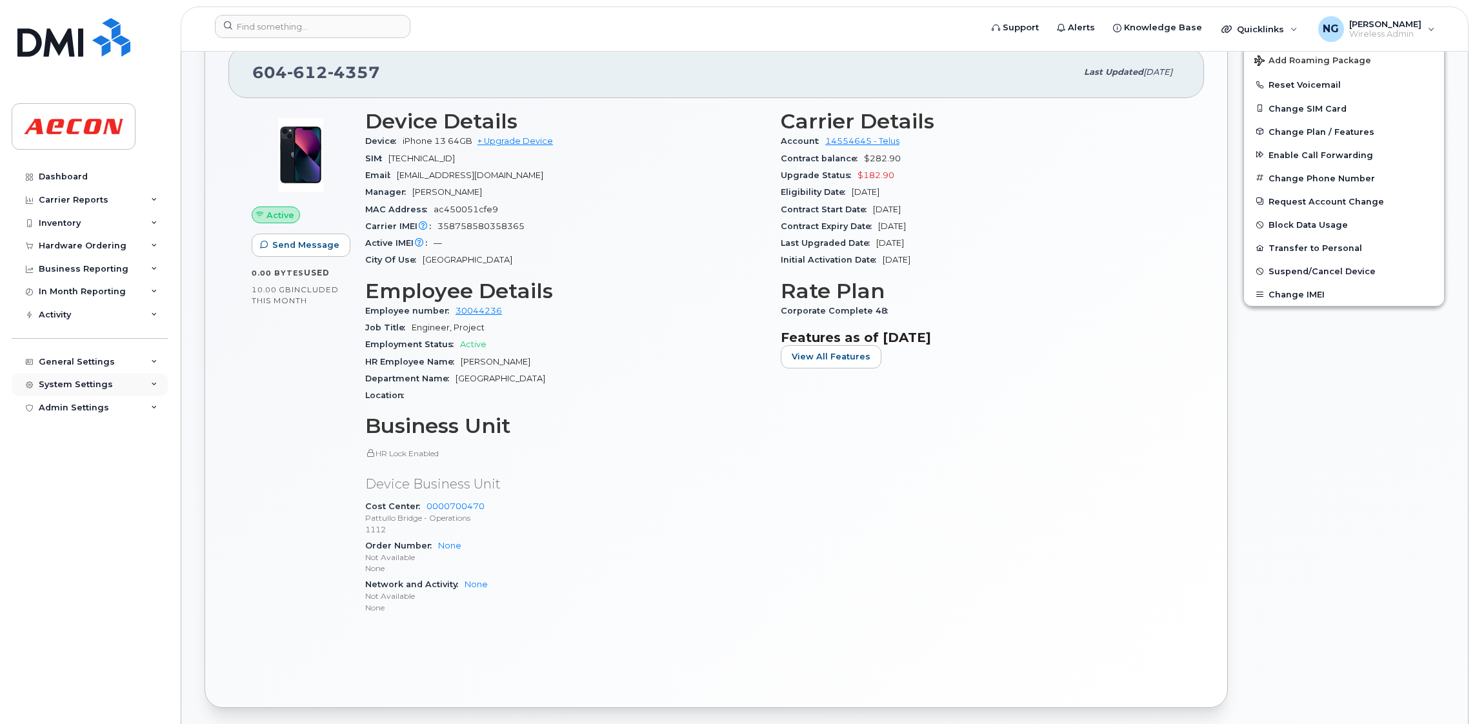
scroll to position [194, 0]
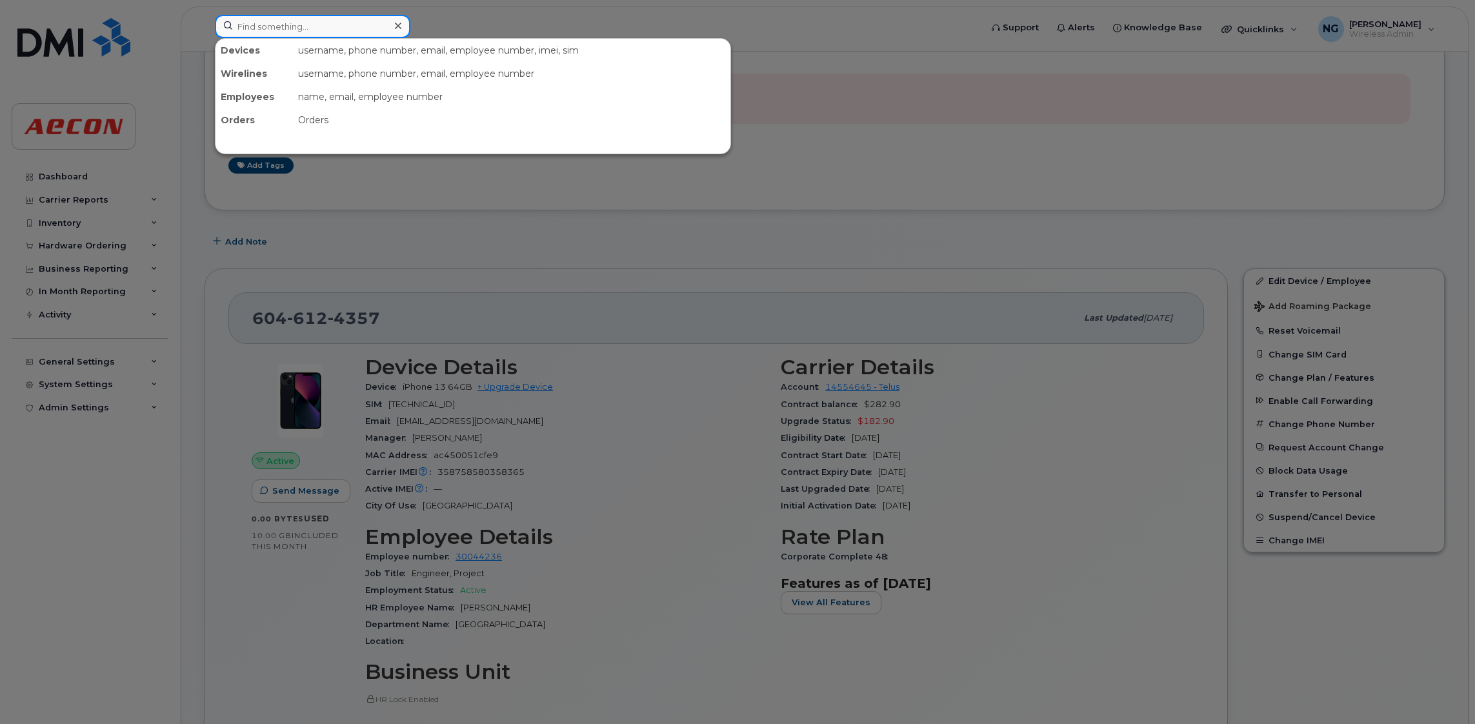
click at [392, 20] on div at bounding box center [313, 26] width 196 height 23
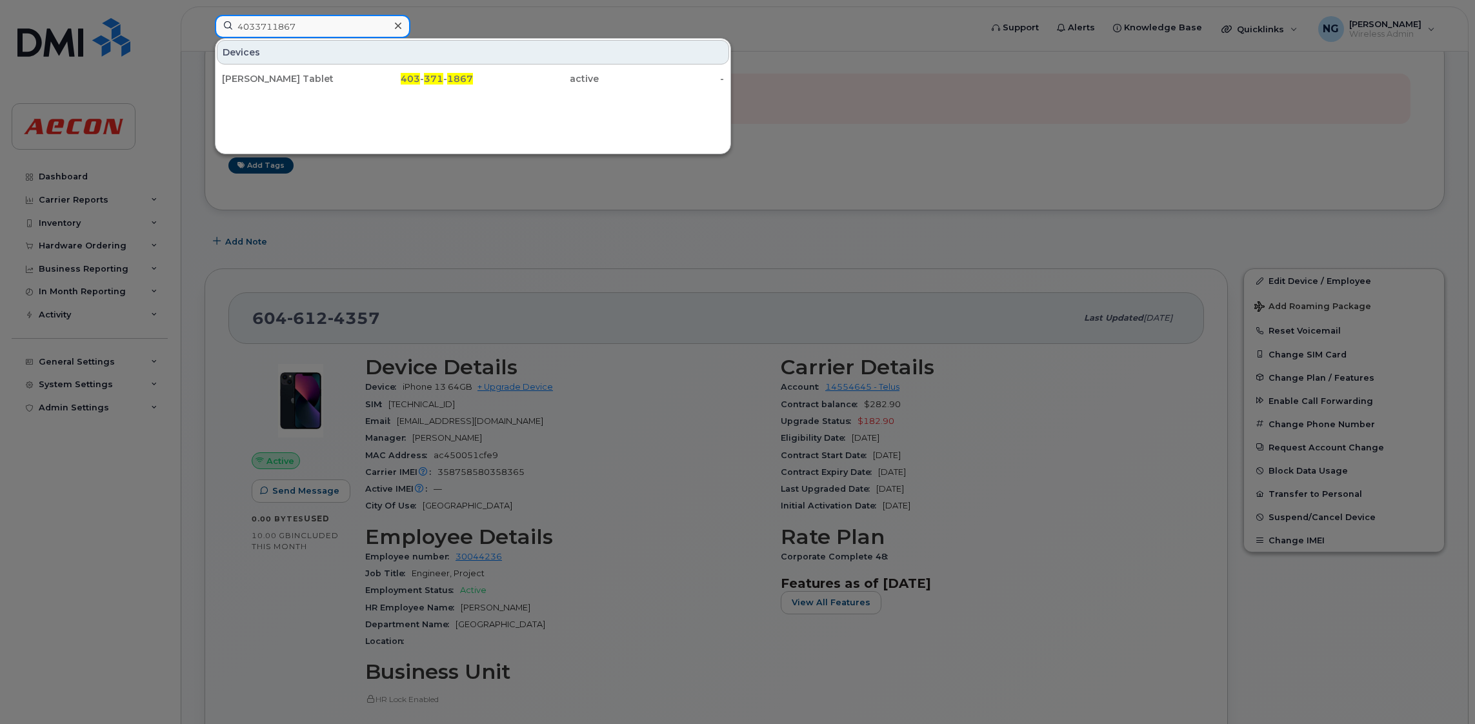
type input "4033711867"
click at [439, 78] on span "371" at bounding box center [433, 79] width 19 height 12
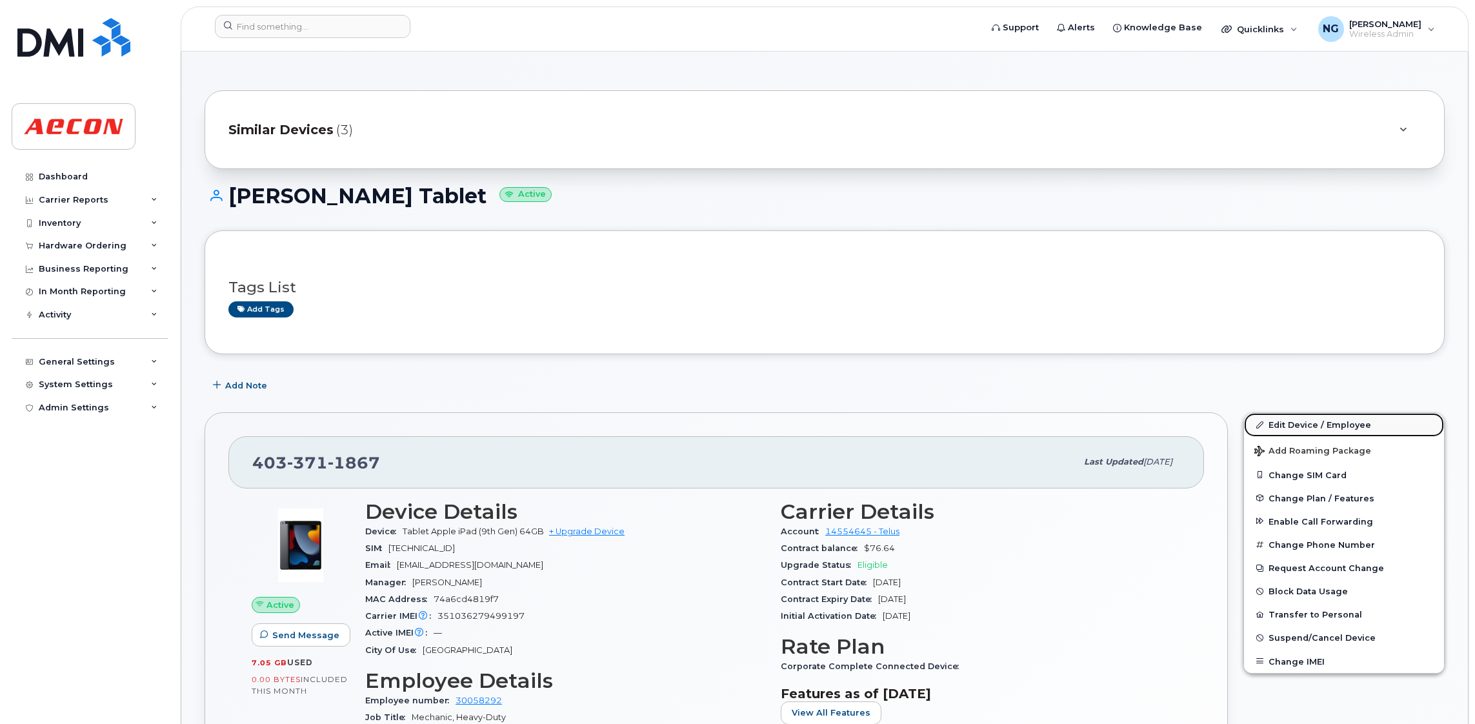
click at [1357, 426] on link "Edit Device / Employee" at bounding box center [1344, 424] width 200 height 23
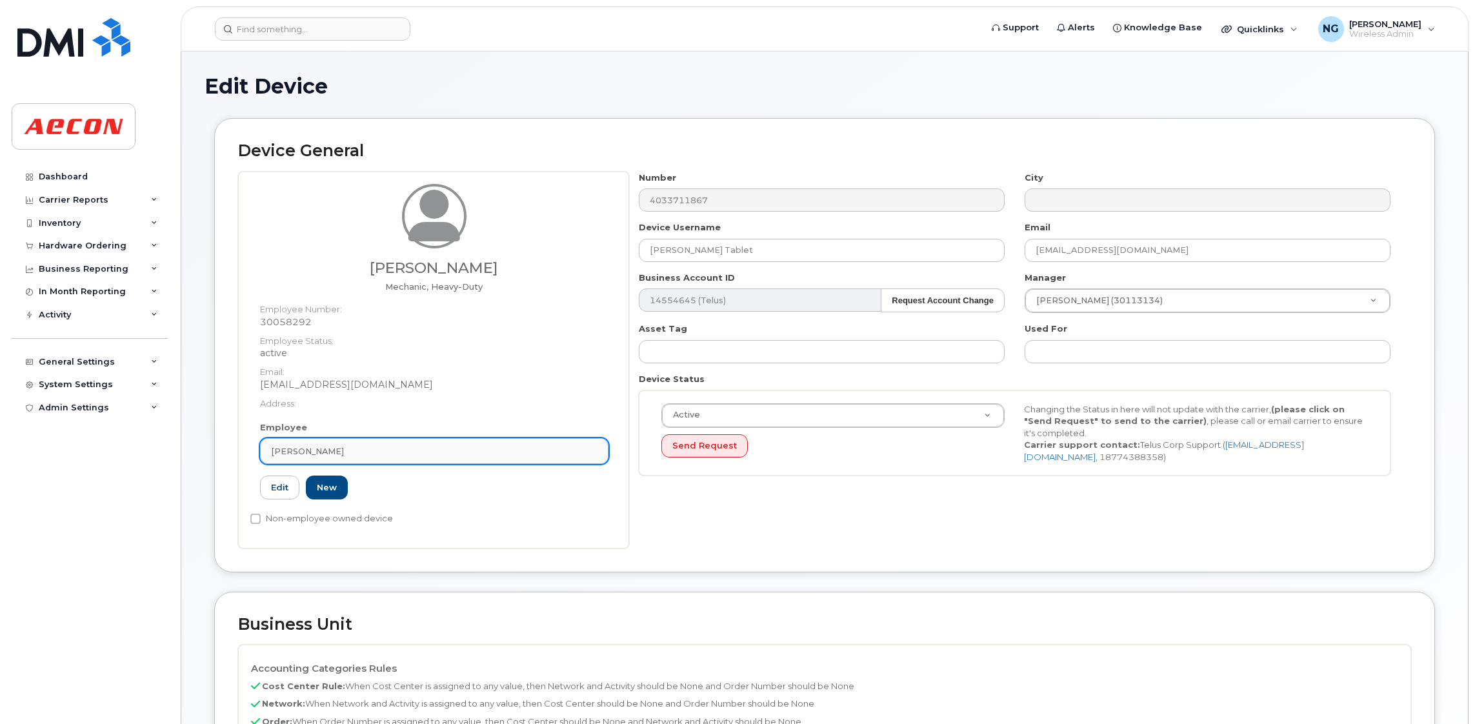
click at [425, 457] on div "Carter Henkel" at bounding box center [434, 451] width 327 height 12
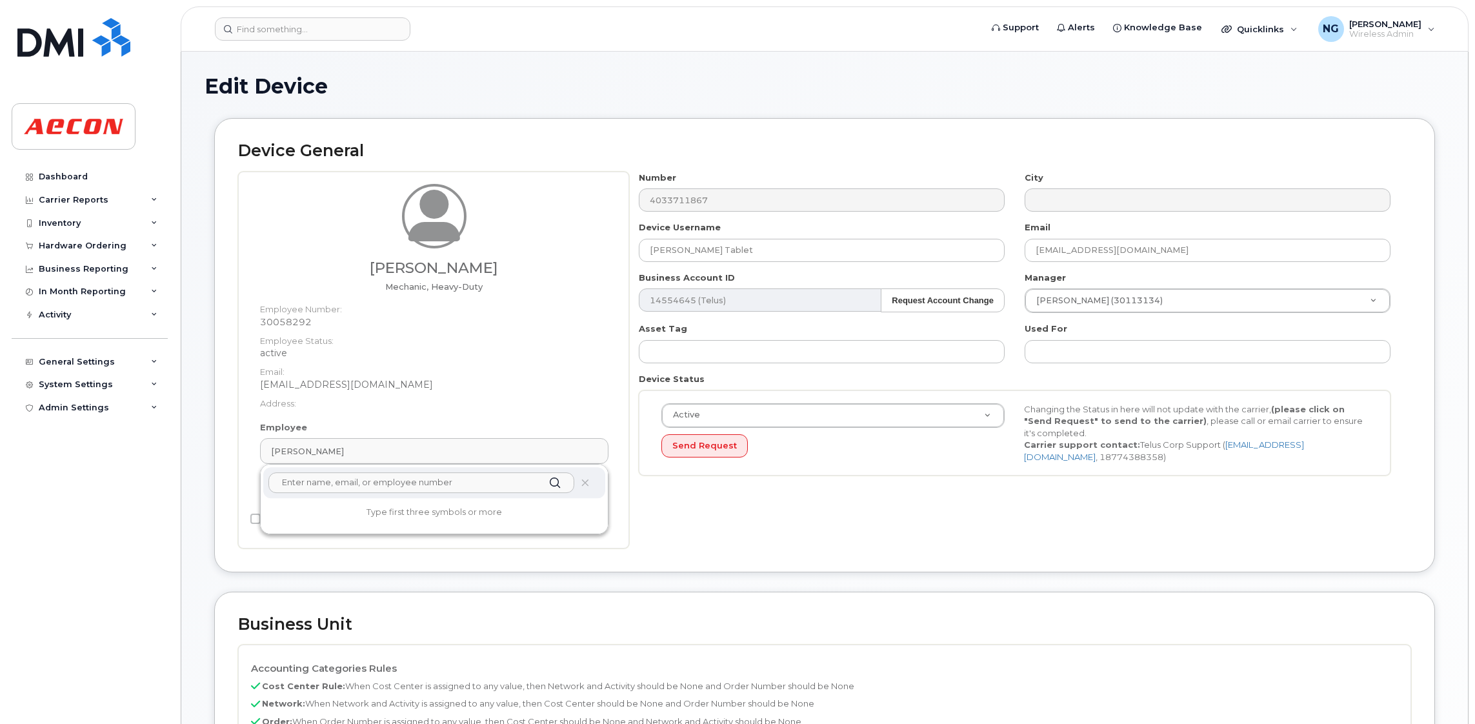
click at [400, 489] on input "text" at bounding box center [421, 482] width 306 height 21
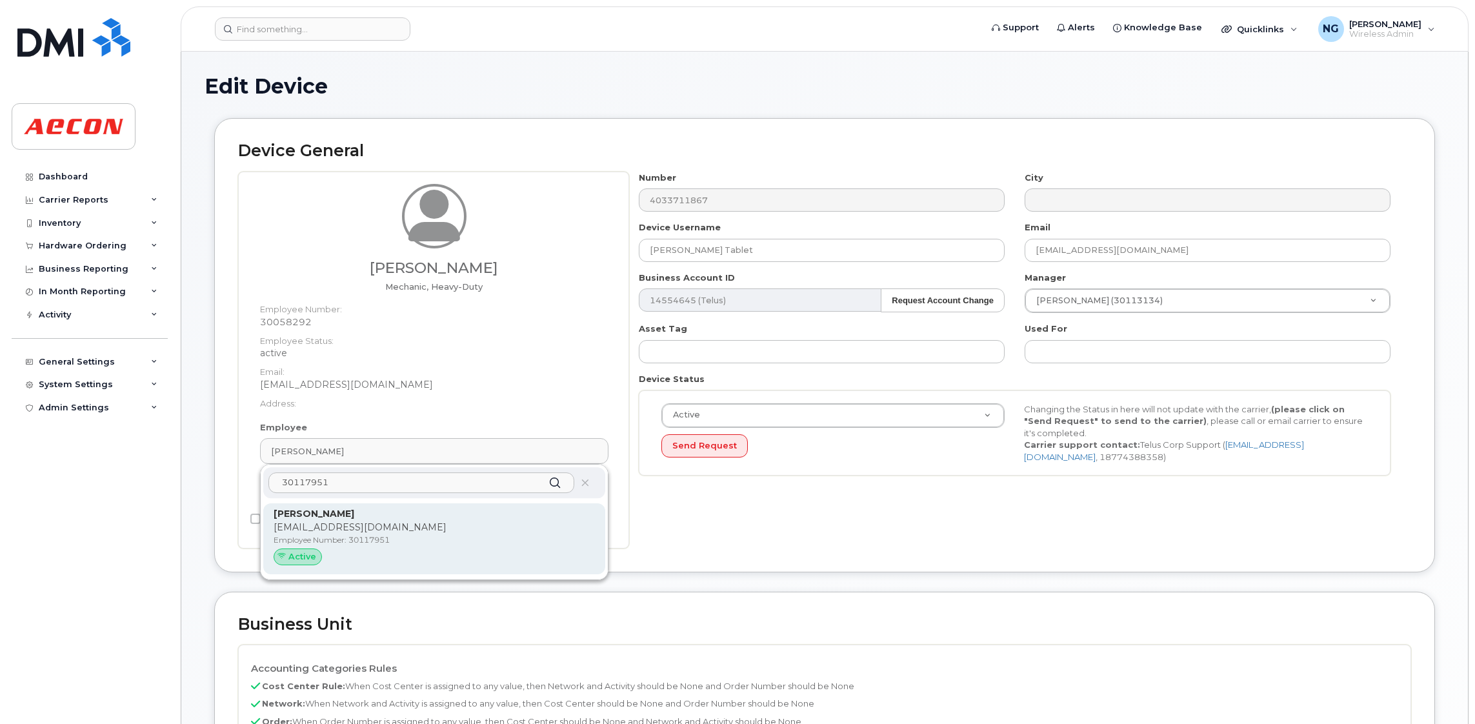
type input "30117951"
click at [485, 529] on p "LCORTESE@AECON.COM" at bounding box center [434, 528] width 321 height 14
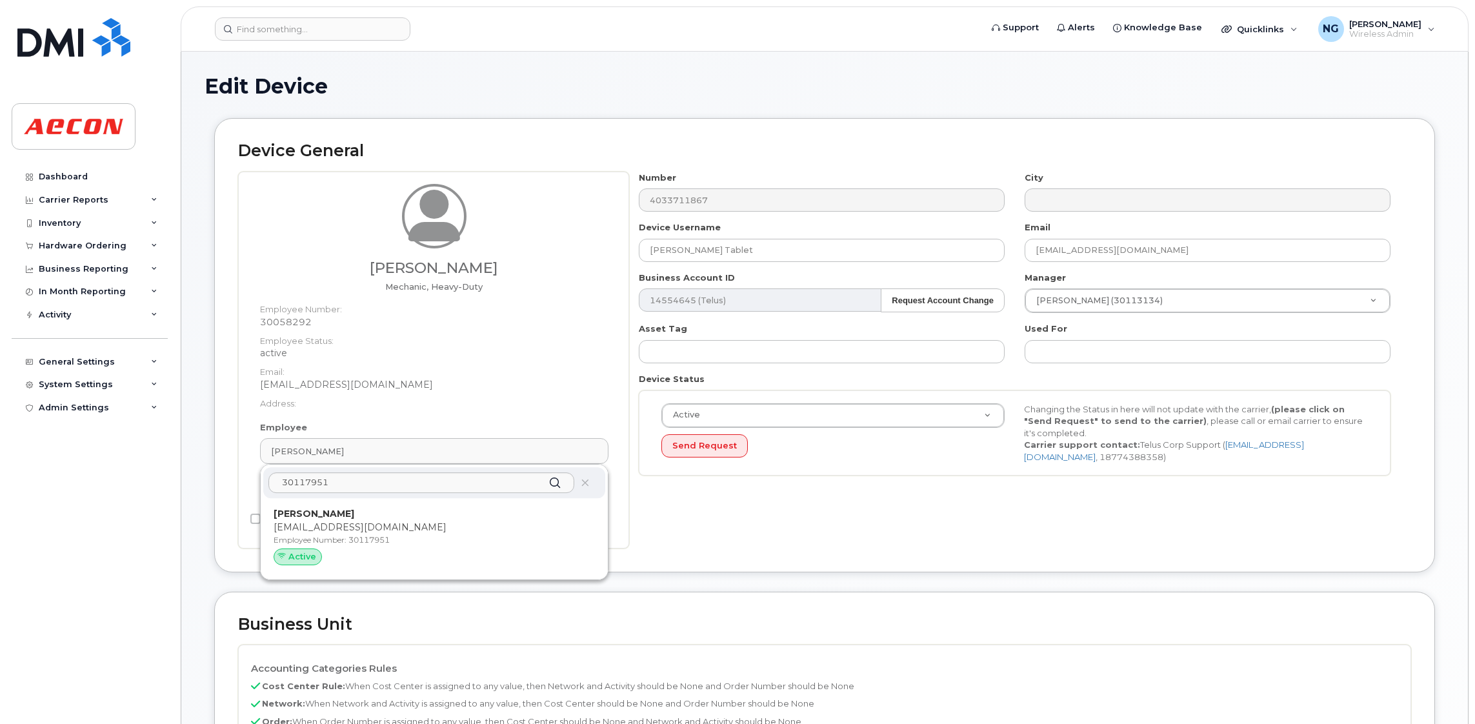
type input "30117951"
type input "Luigi Cortese"
type input "lcortese@aecon.com"
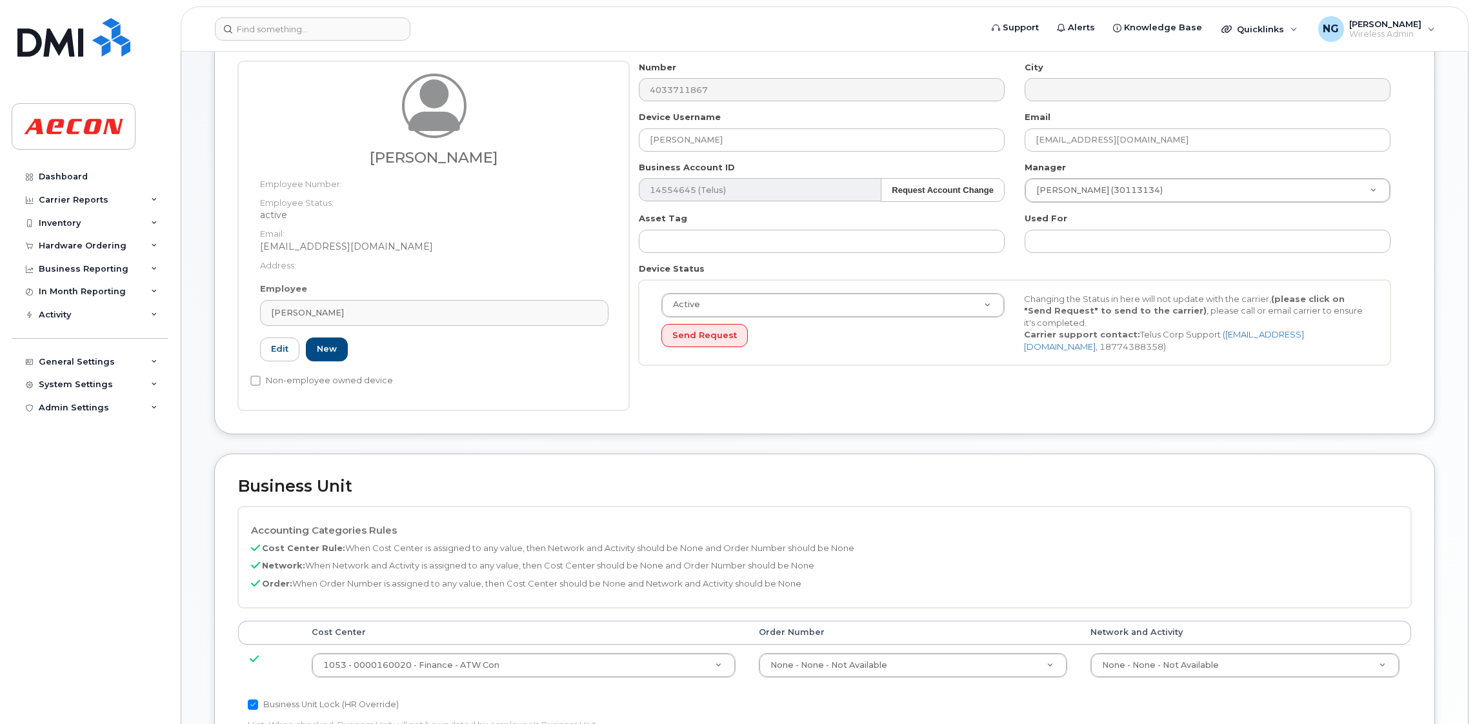
scroll to position [194, 0]
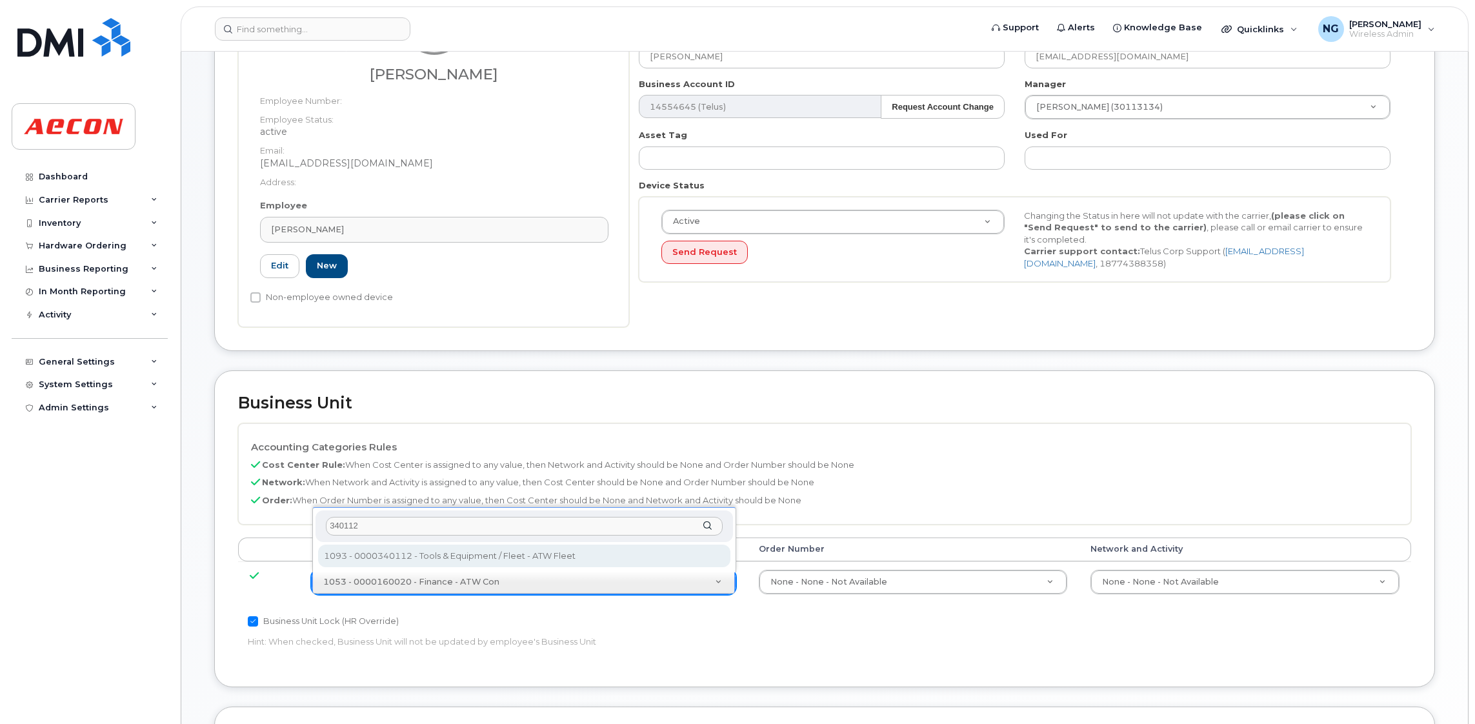
type input "340112"
type input "555652"
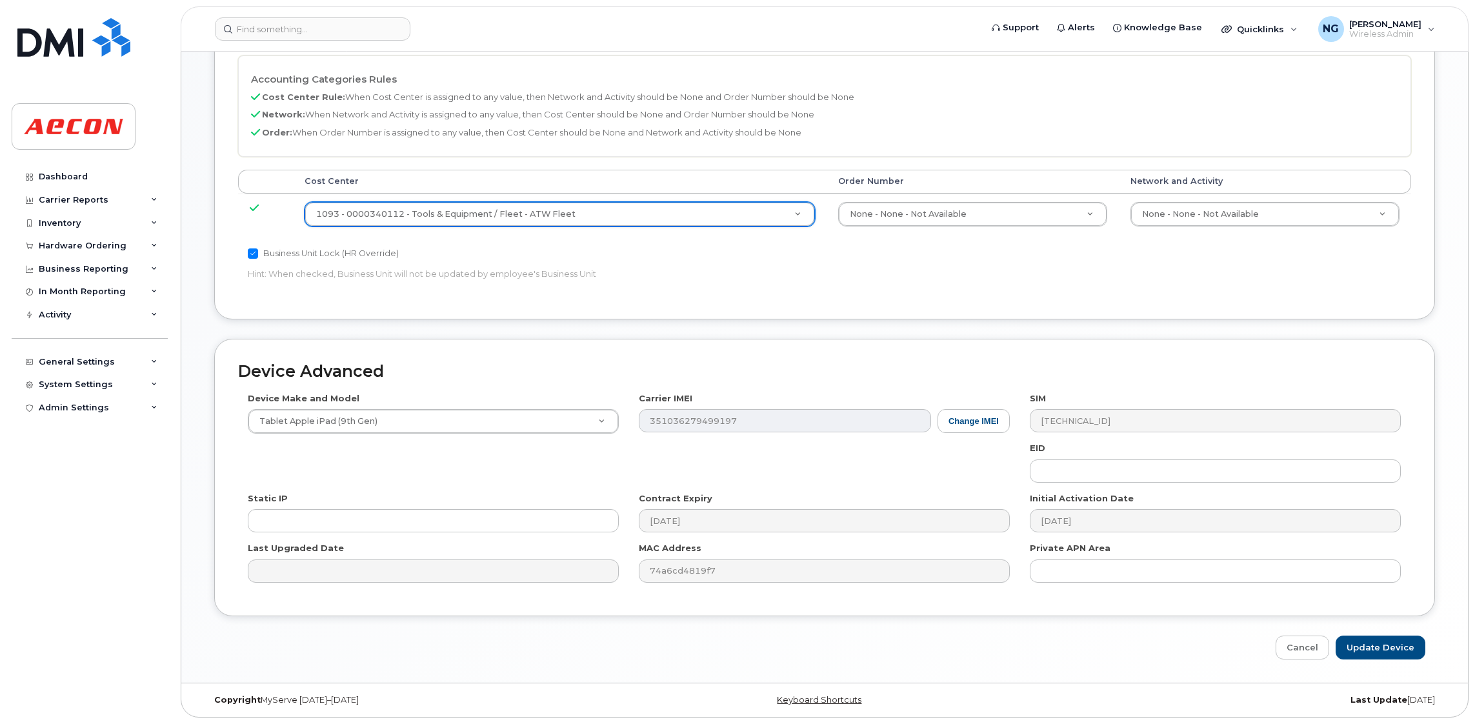
scroll to position [563, 0]
click at [1403, 647] on input "Update Device" at bounding box center [1381, 648] width 90 height 24
type input "Saving..."
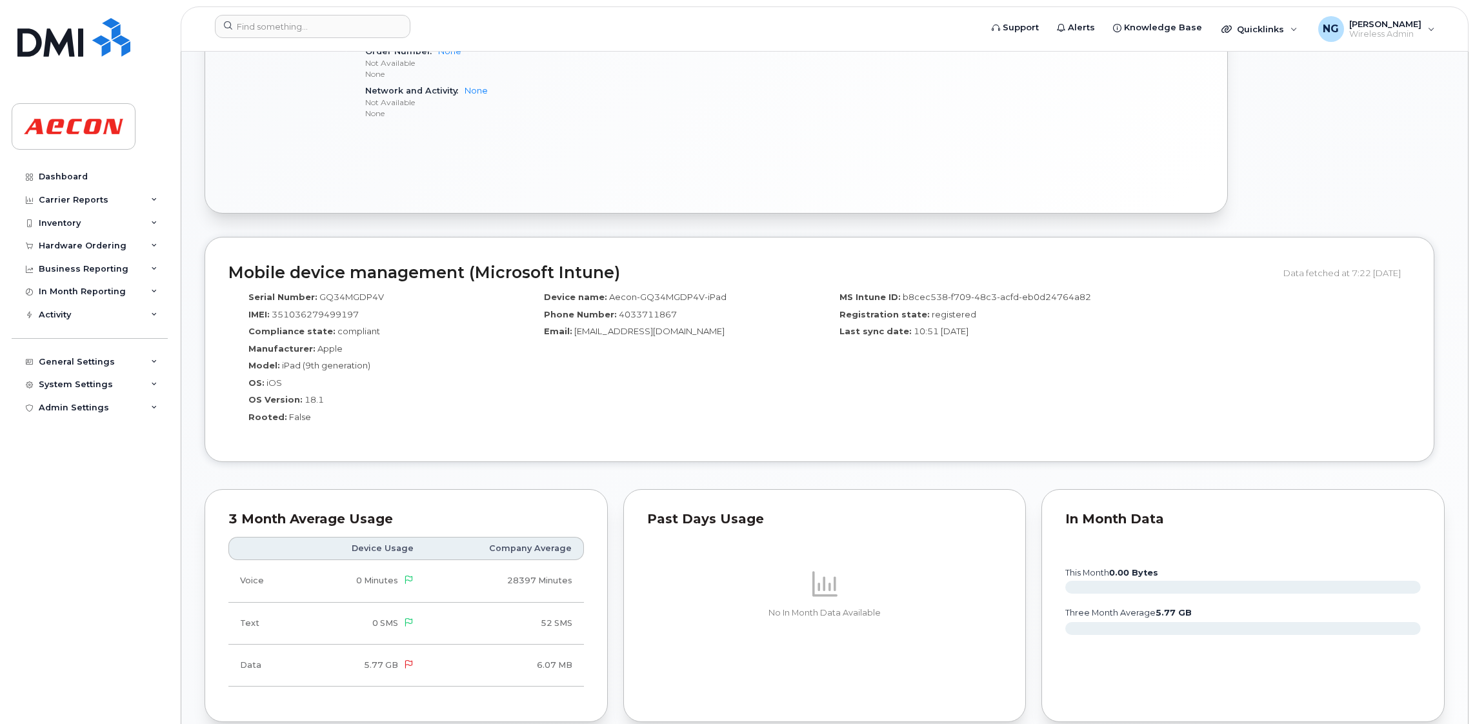
scroll to position [1064, 0]
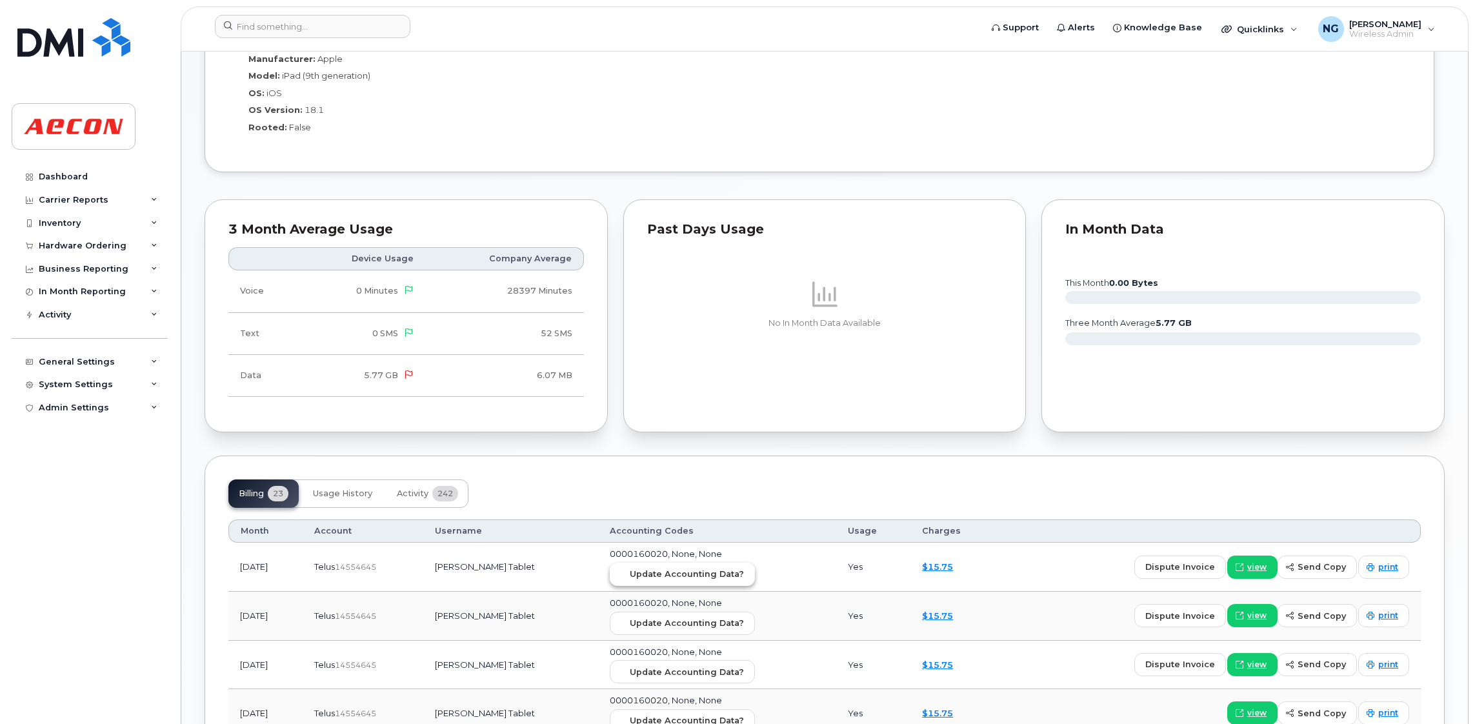
click at [677, 580] on span "Update Accounting Data?" at bounding box center [687, 574] width 114 height 12
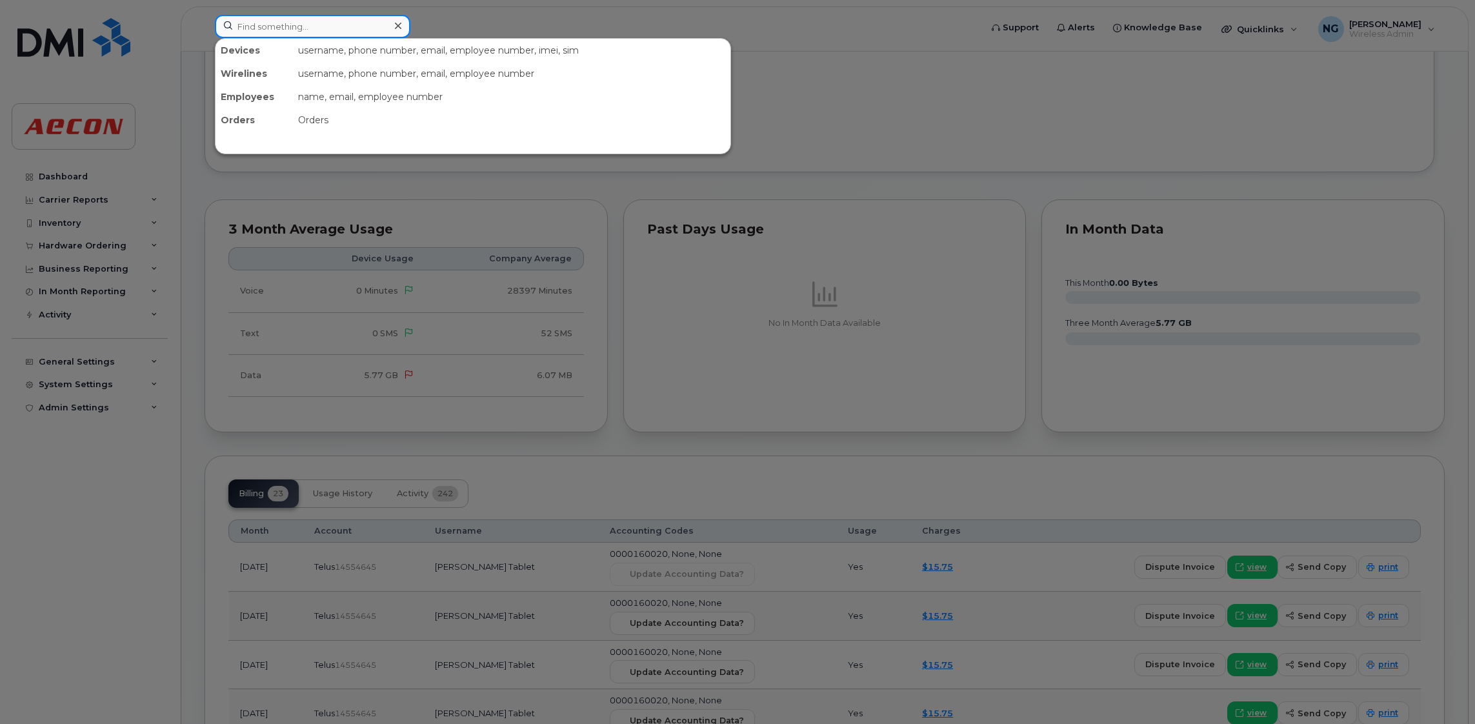
click at [301, 28] on input at bounding box center [313, 26] width 196 height 23
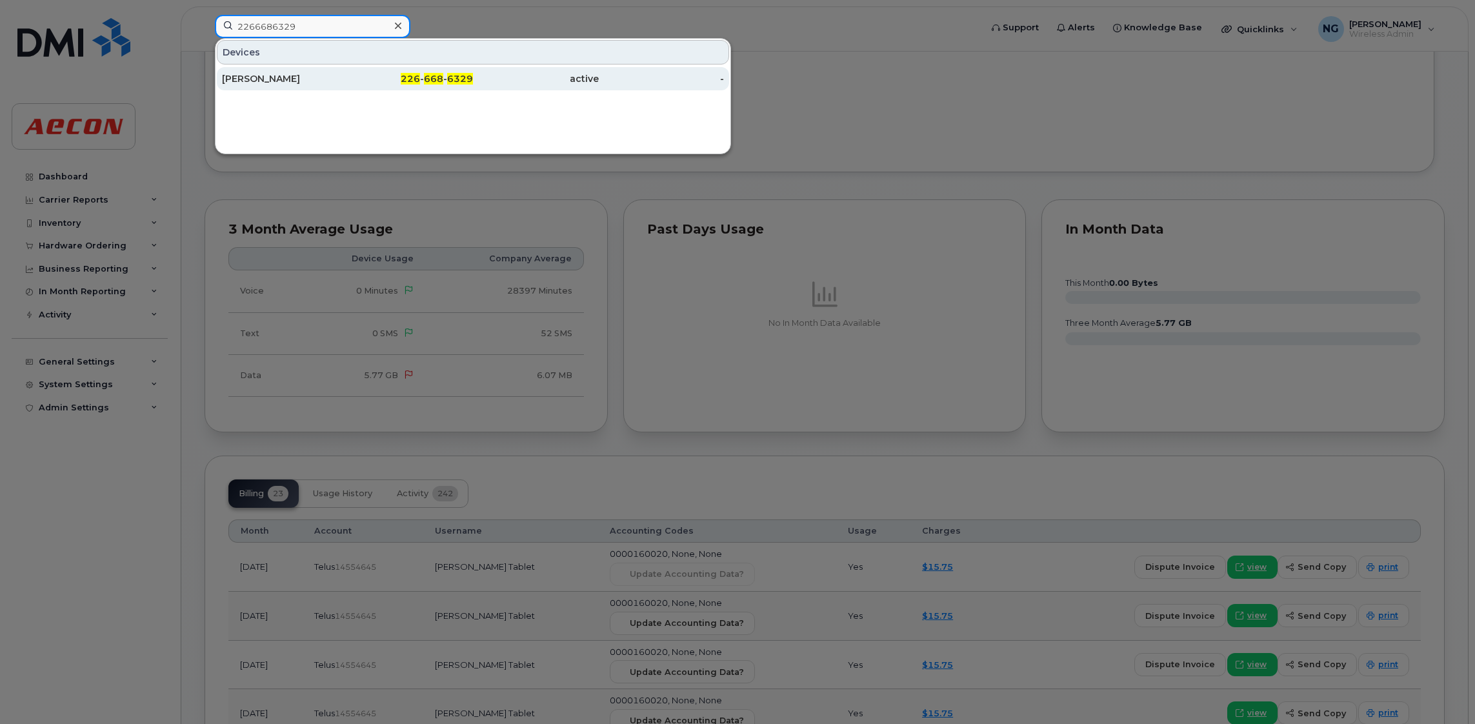
type input "2266686329"
click at [403, 85] on div "226 - 668 - 6329" at bounding box center [411, 78] width 126 height 13
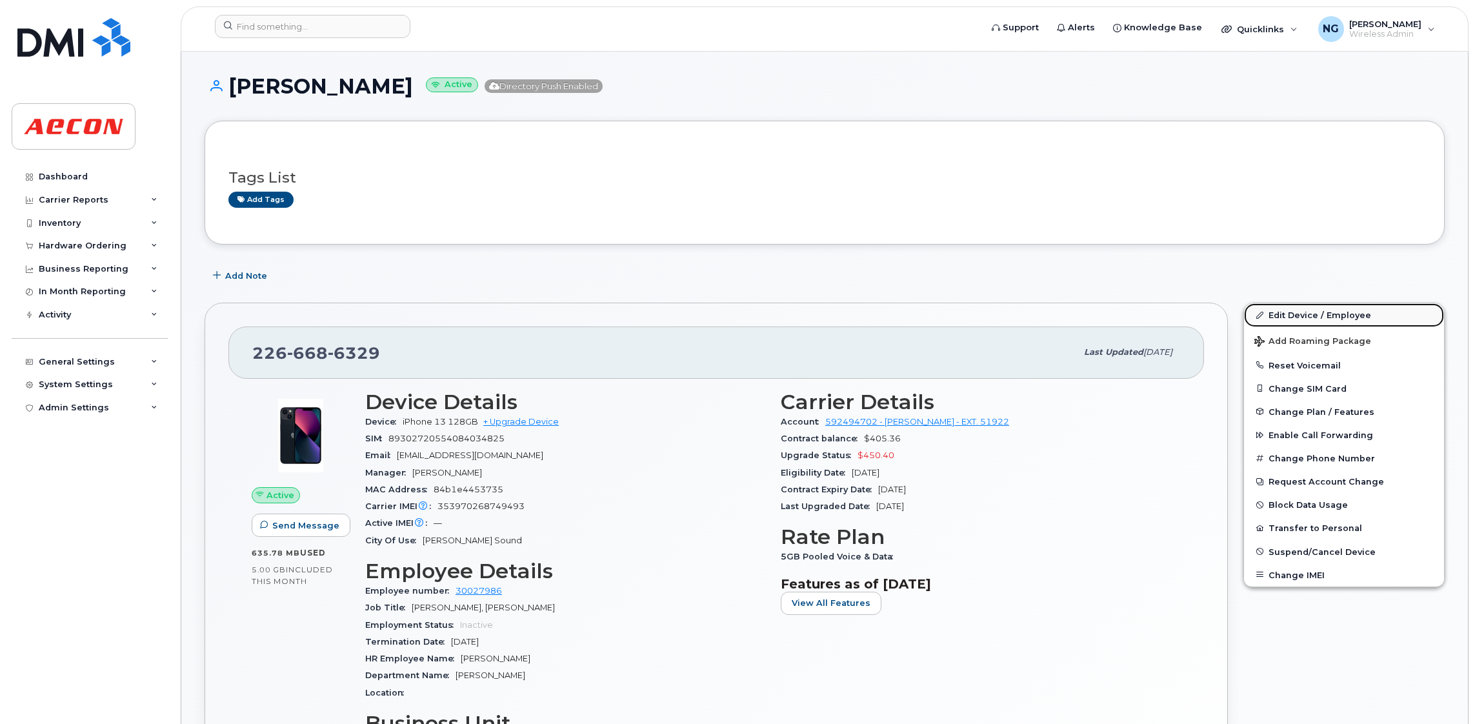
click at [1316, 309] on link "Edit Device / Employee" at bounding box center [1344, 314] width 200 height 23
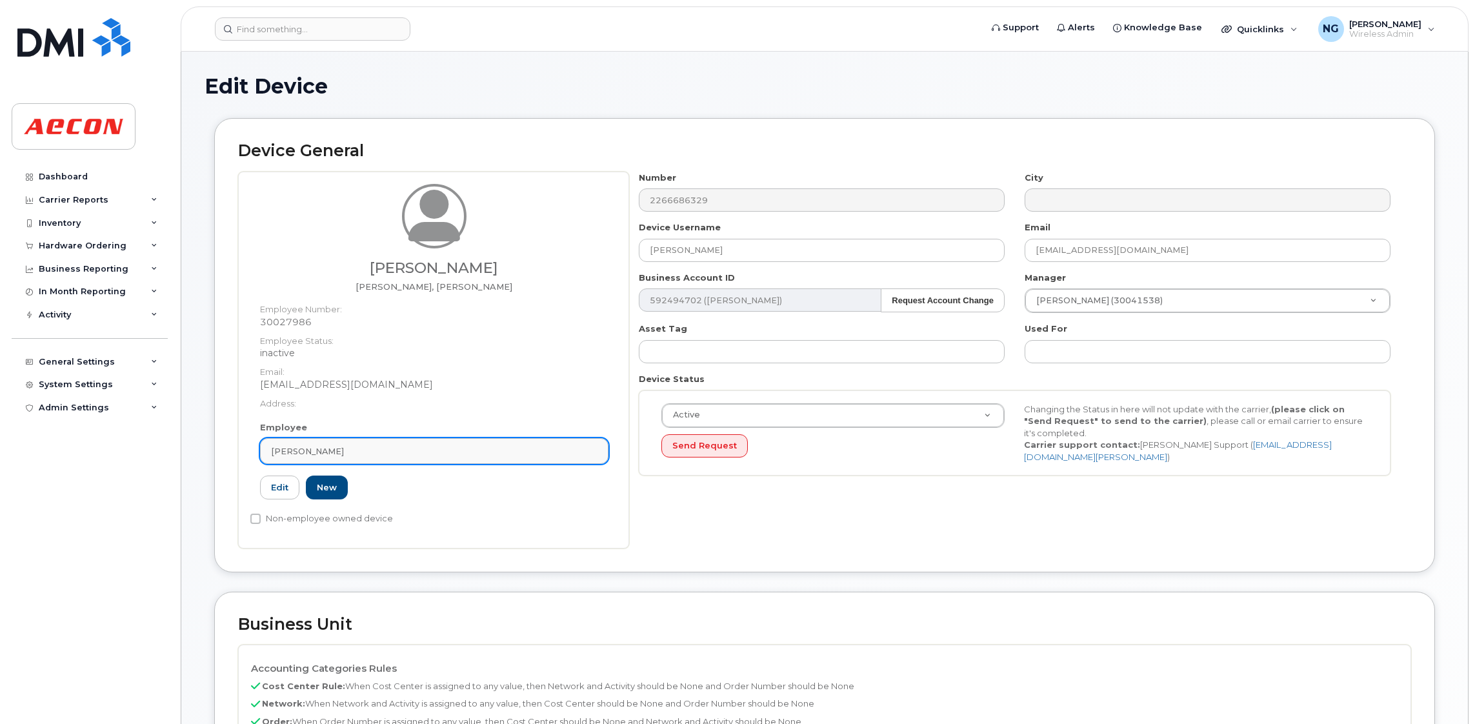
click at [477, 457] on div "[PERSON_NAME]" at bounding box center [434, 451] width 327 height 12
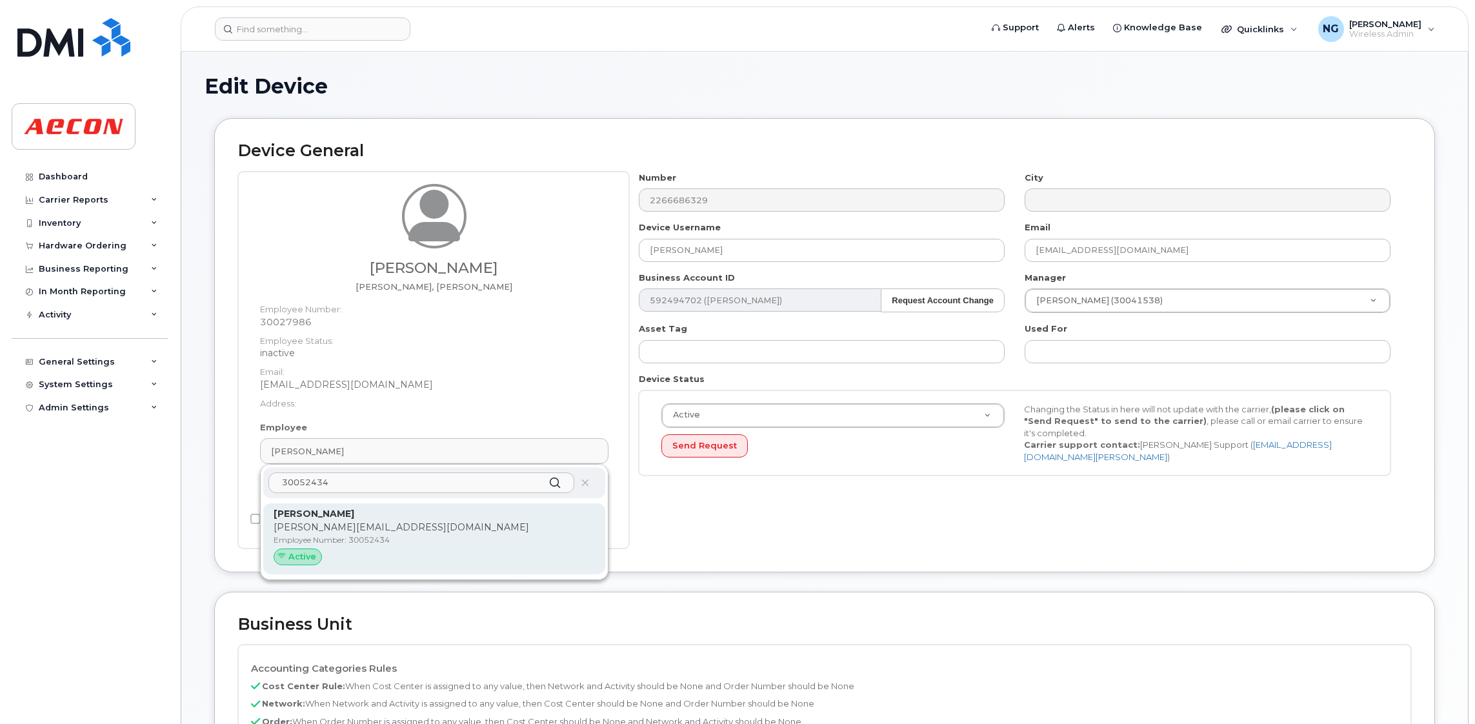
type input "30052434"
click at [447, 531] on p "MYOUNG@AECON.COM" at bounding box center [434, 528] width 321 height 14
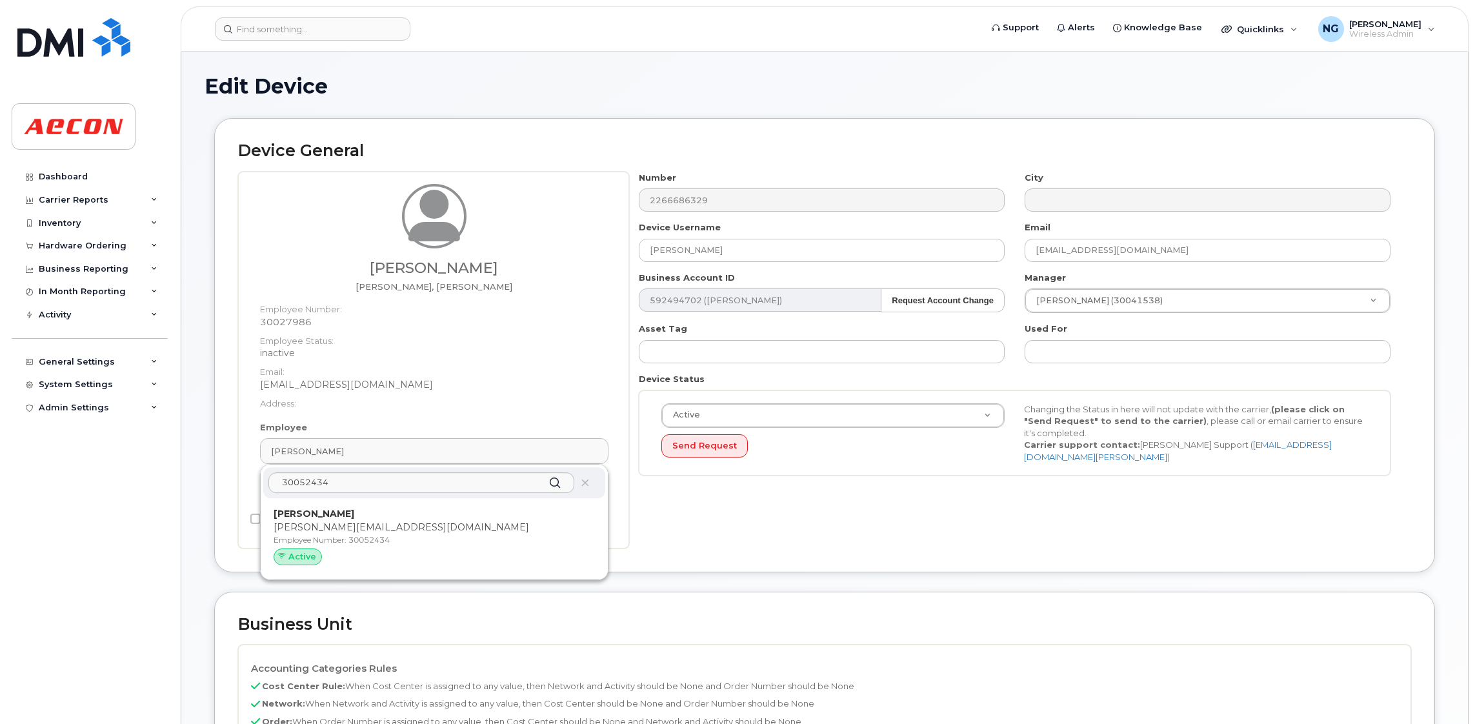
type input "30052434"
type input "[PERSON_NAME]"
type input "[PERSON_NAME][EMAIL_ADDRESS][DOMAIN_NAME]"
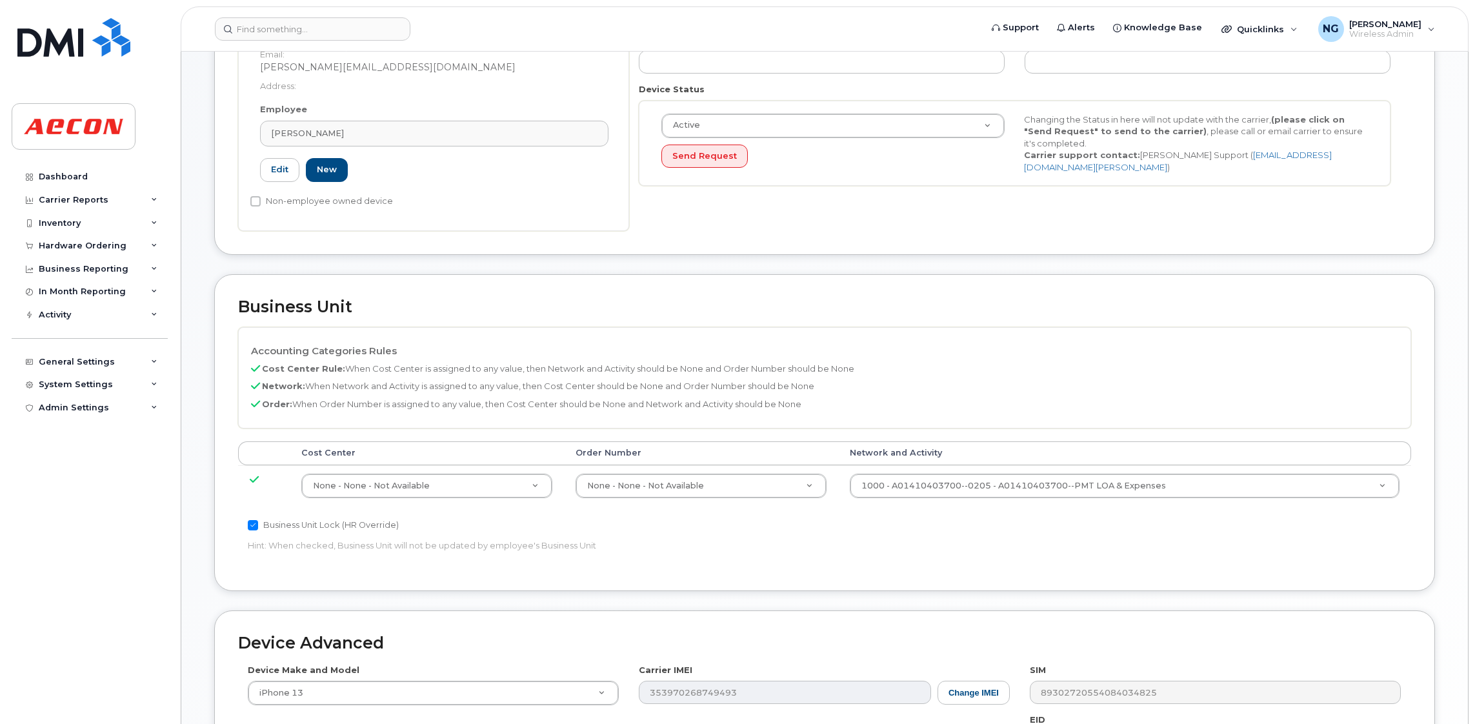
scroll to position [387, 0]
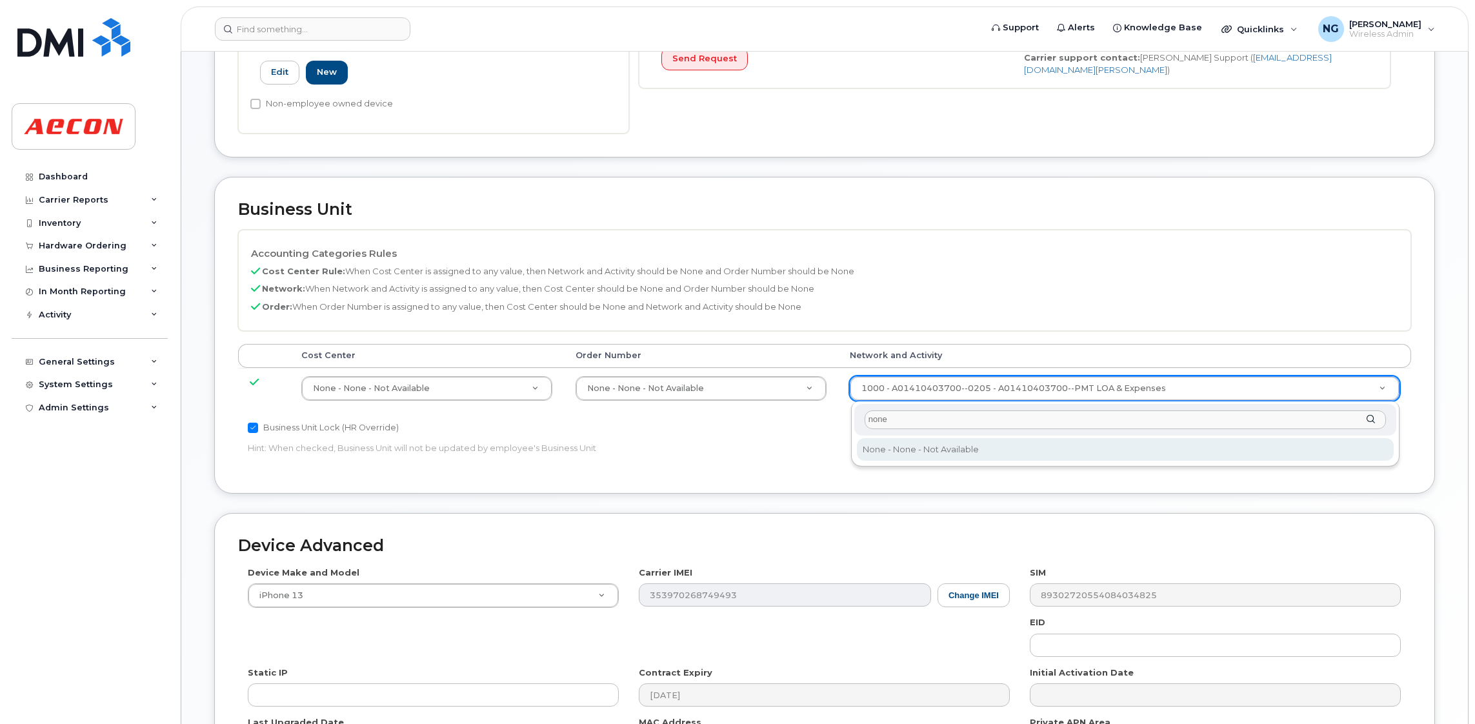
type input "none"
type input "283608"
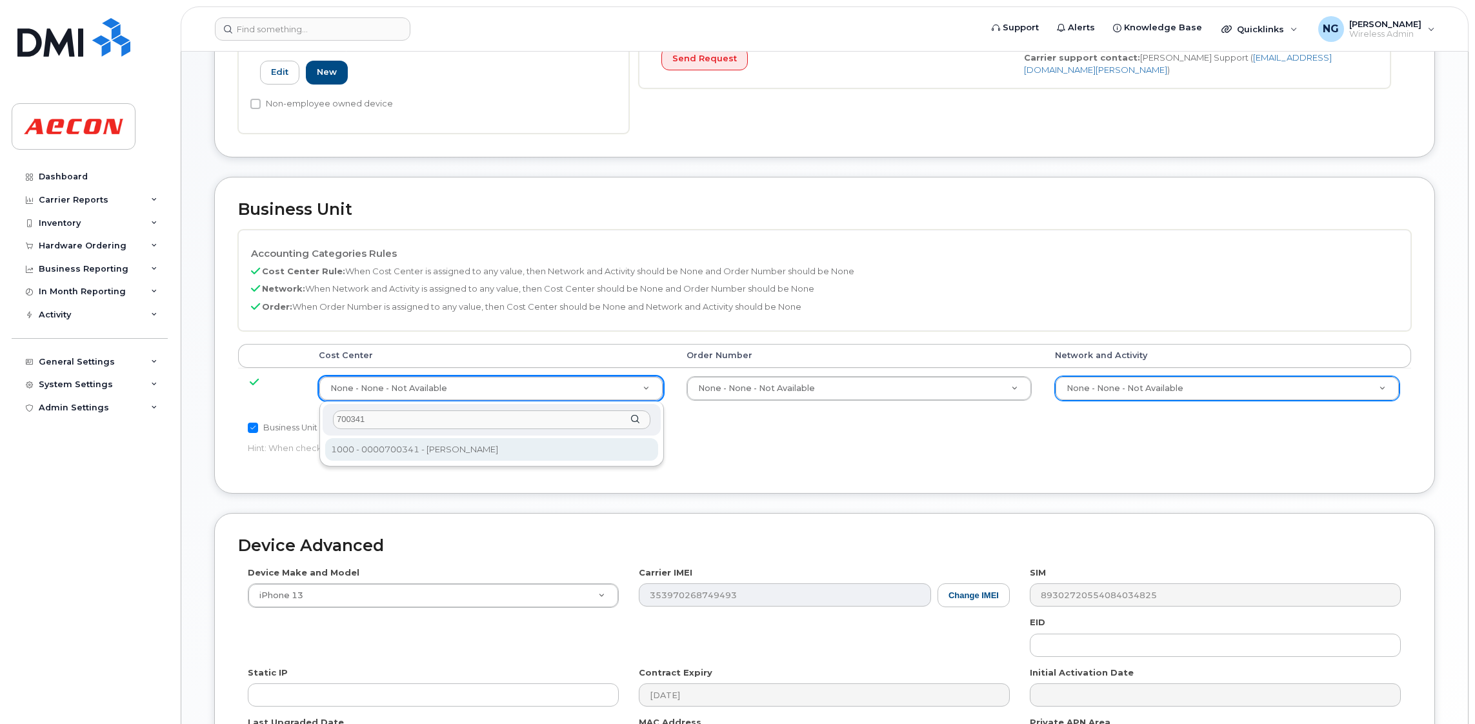
type input "700341"
type input "283964"
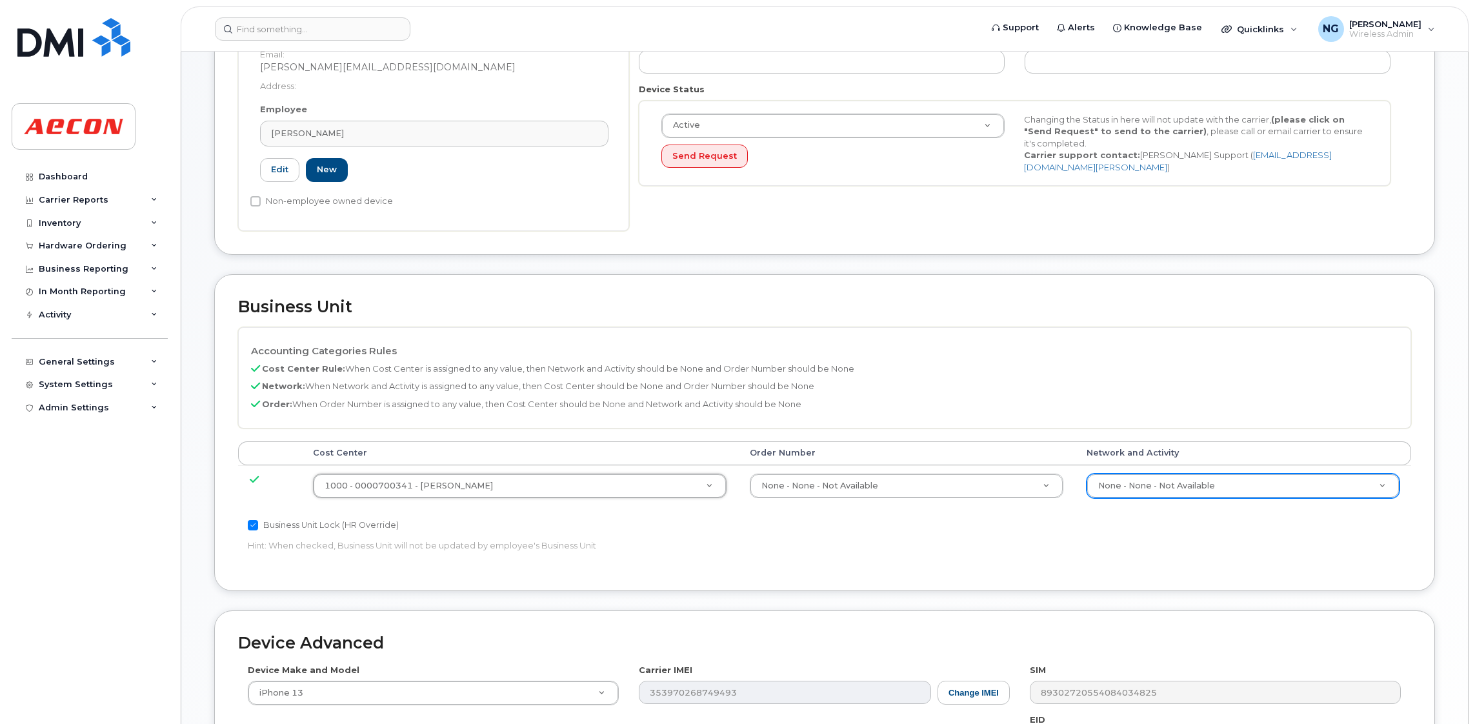
scroll to position [563, 0]
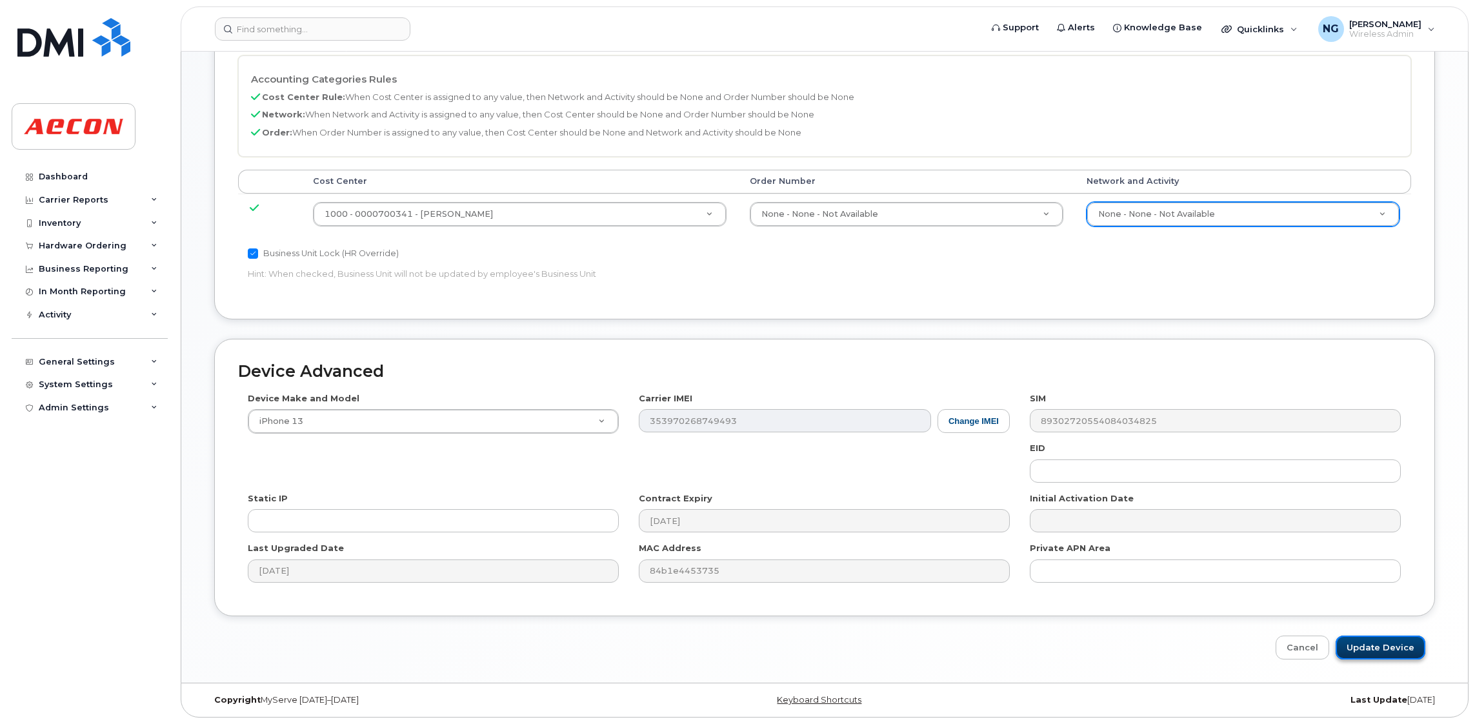
click at [1412, 650] on input "Update Device" at bounding box center [1381, 648] width 90 height 24
type input "Saving..."
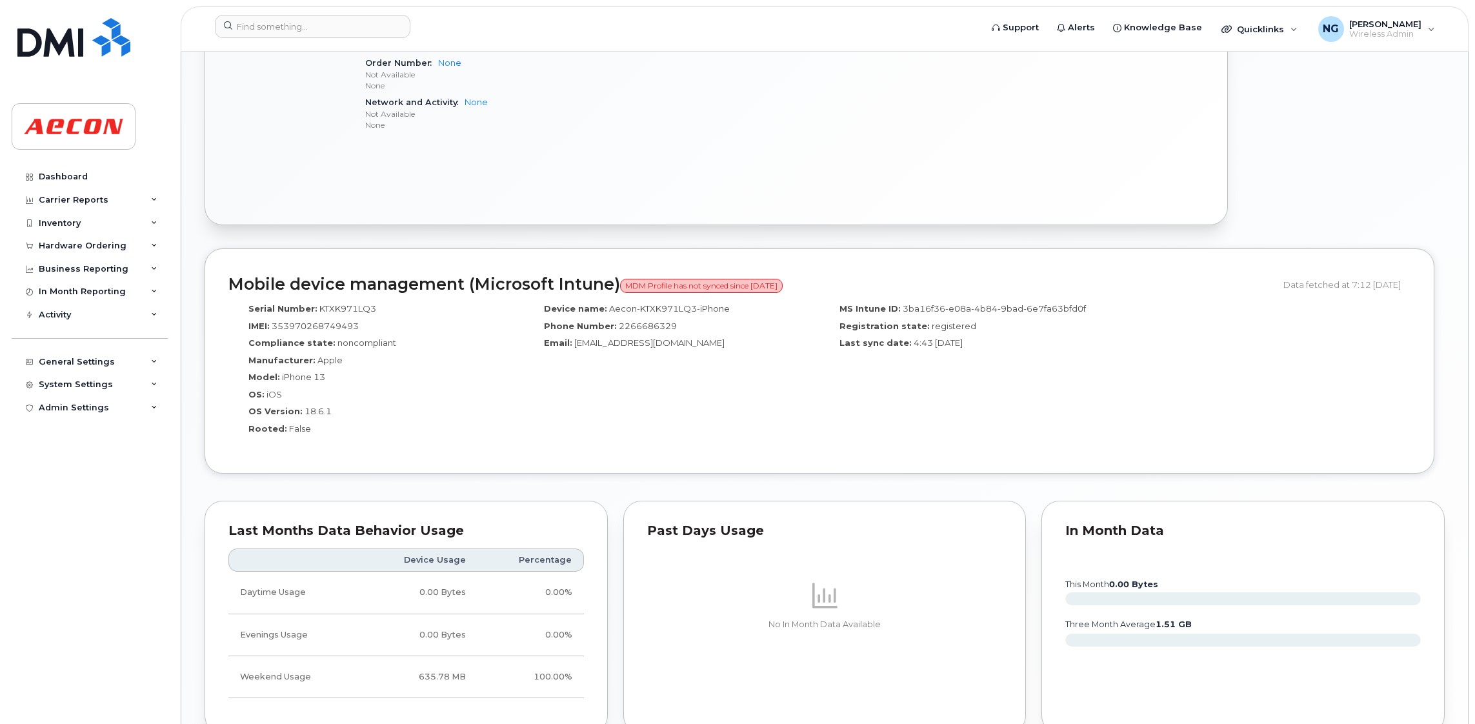
scroll to position [1137, 0]
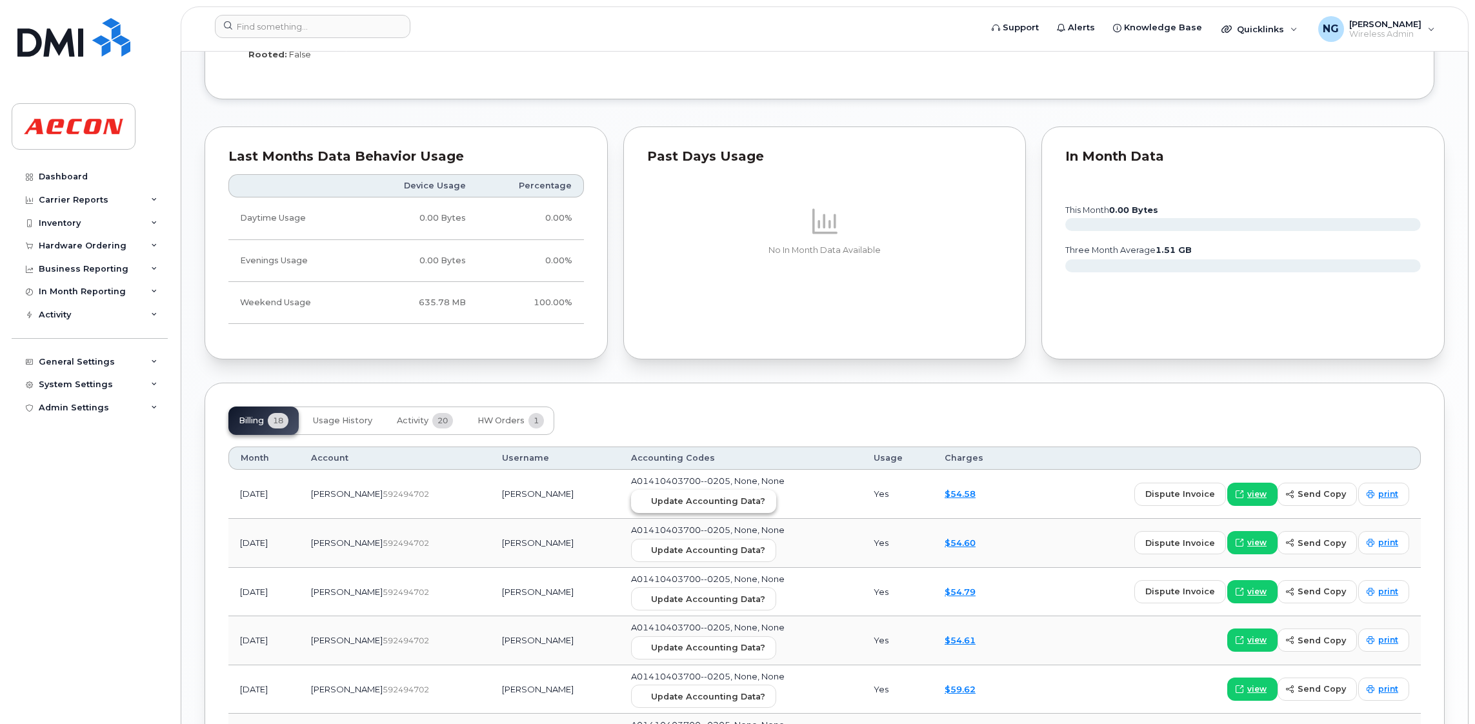
click at [676, 502] on span "Update Accounting Data?" at bounding box center [708, 501] width 114 height 12
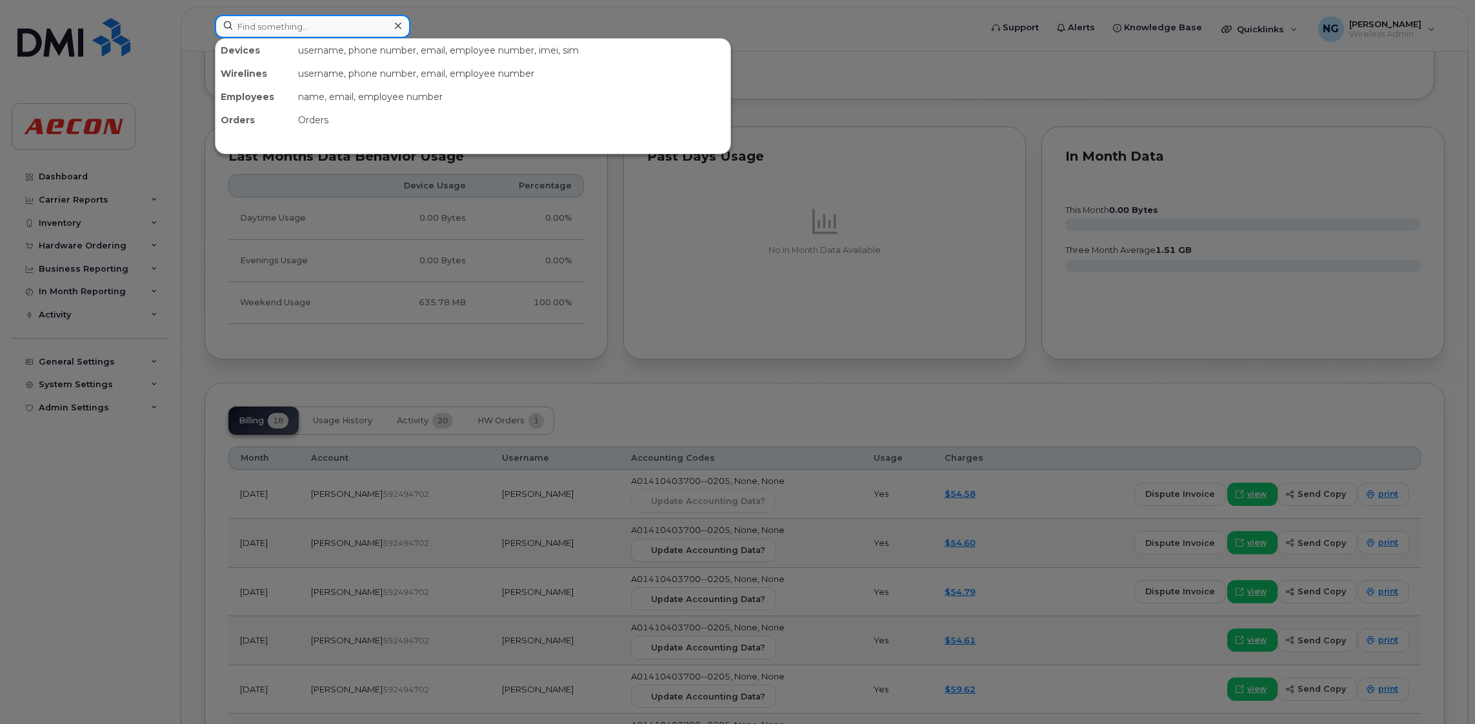
click at [374, 23] on input at bounding box center [313, 26] width 196 height 23
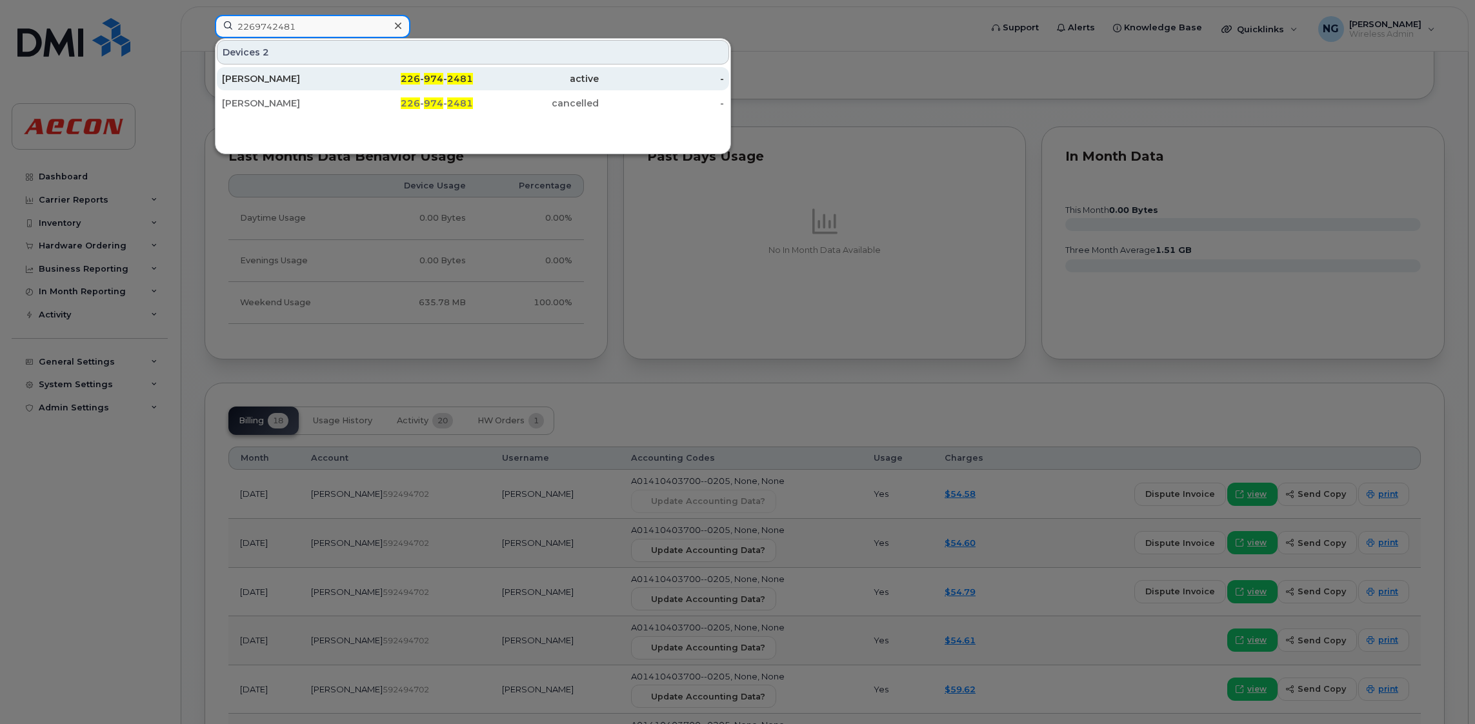
type input "2269742481"
click at [448, 81] on span "2481" at bounding box center [460, 79] width 26 height 12
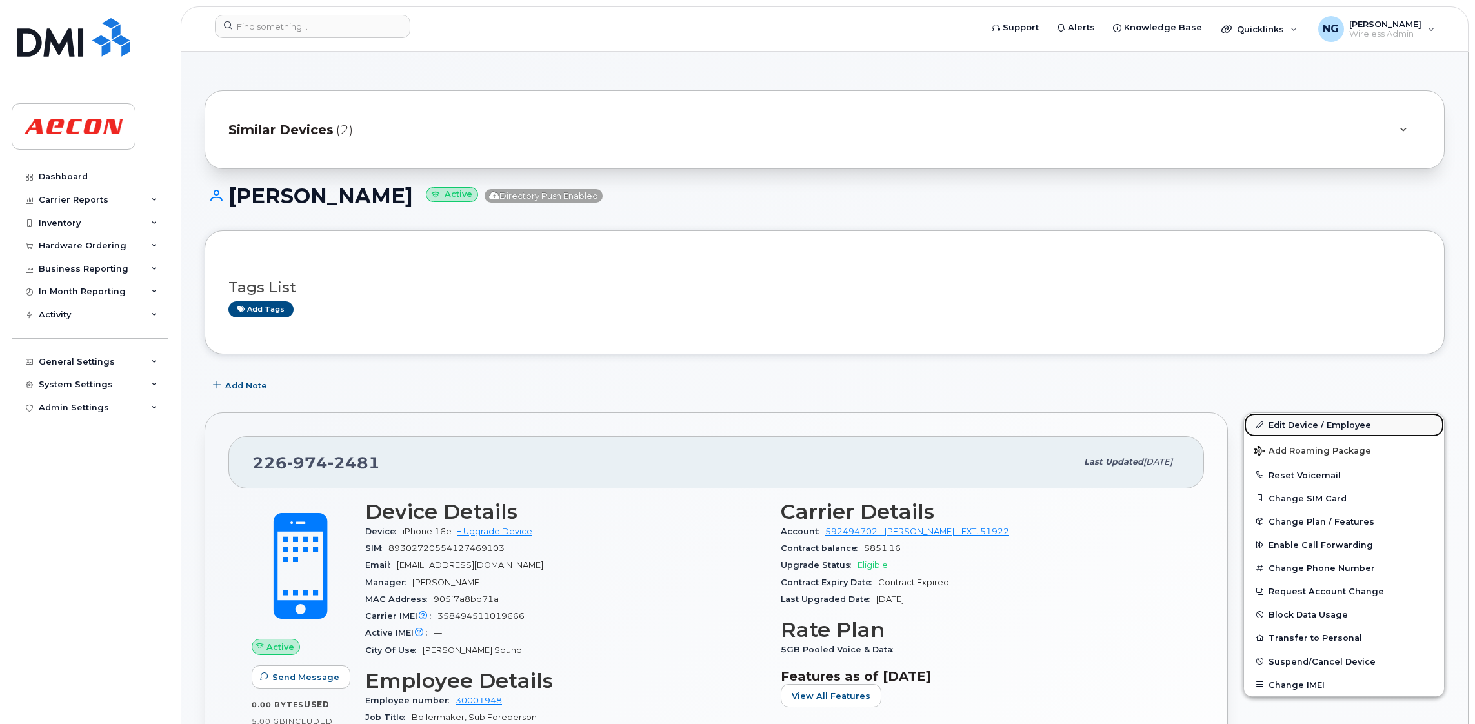
click at [1300, 426] on link "Edit Device / Employee" at bounding box center [1344, 424] width 200 height 23
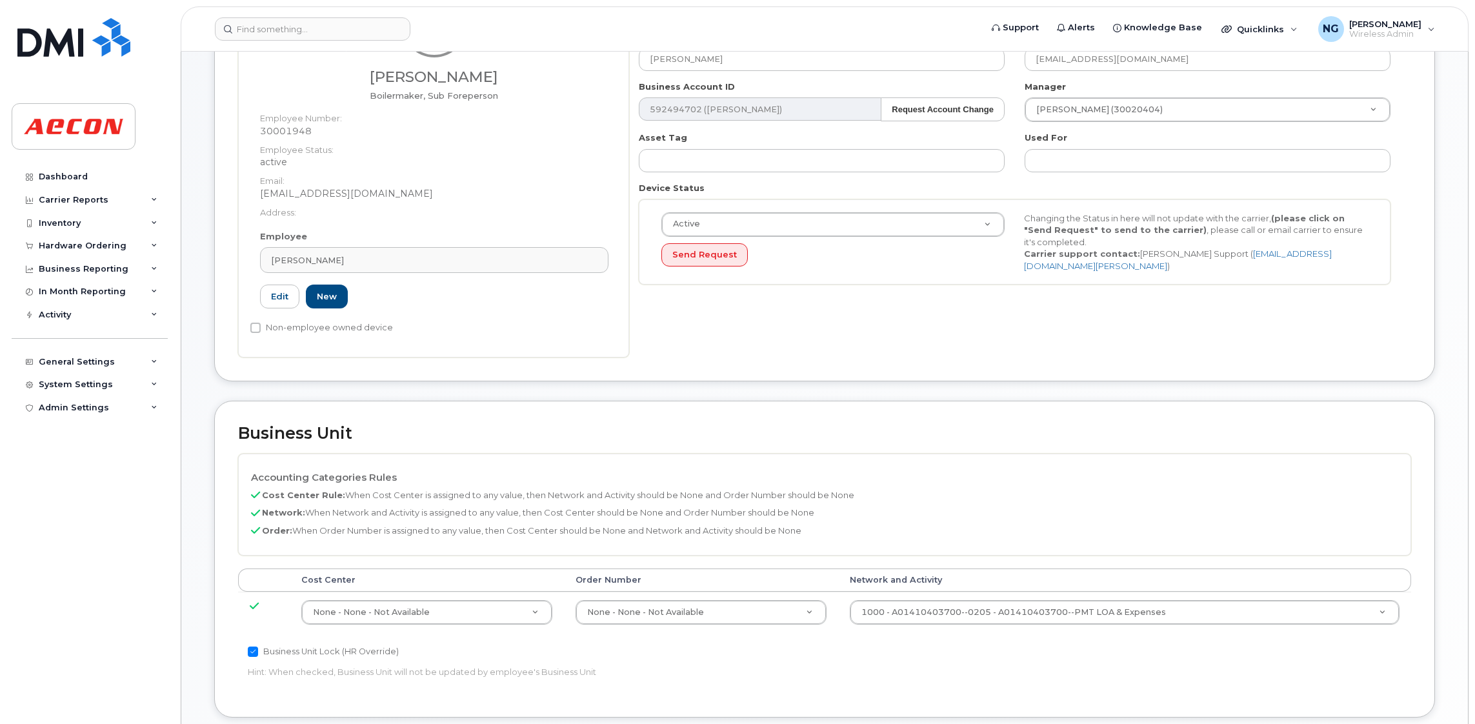
scroll to position [194, 0]
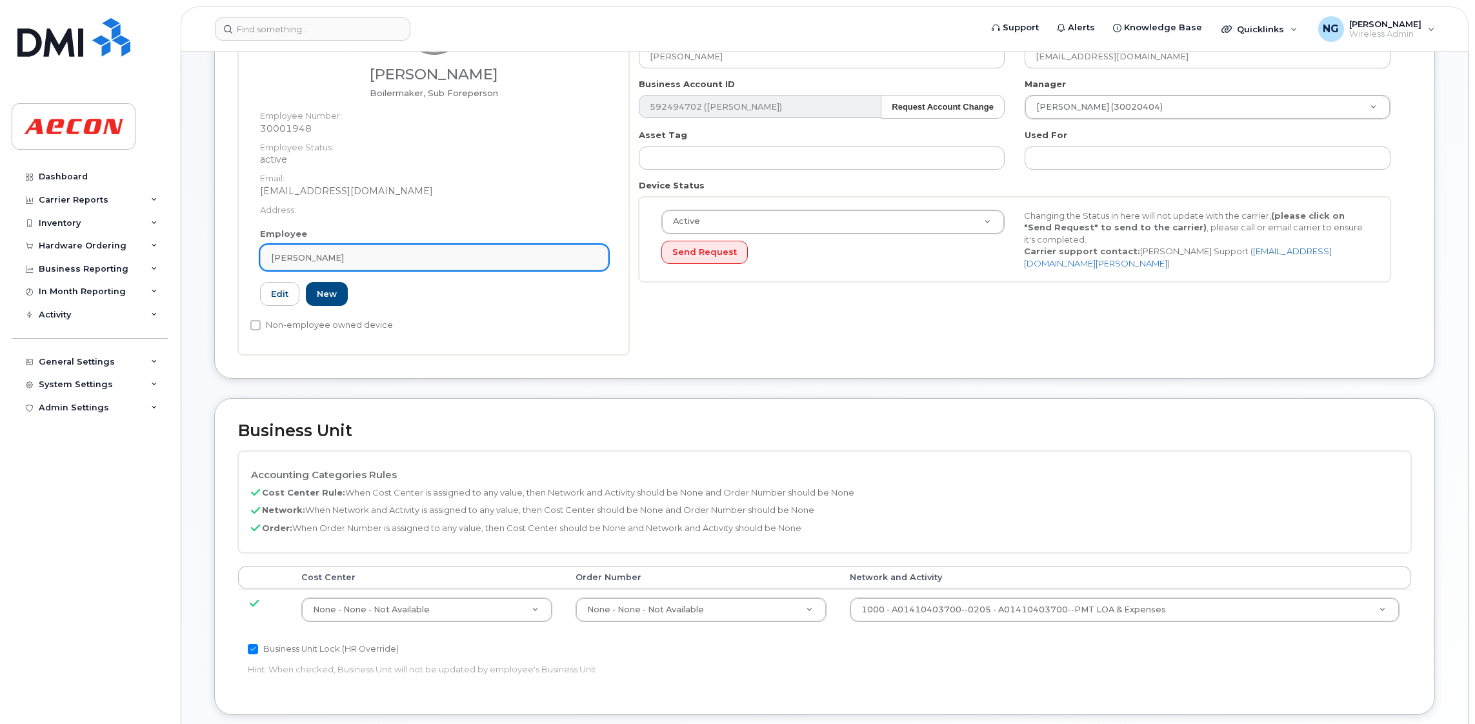
click at [431, 259] on div "[PERSON_NAME]" at bounding box center [434, 258] width 327 height 12
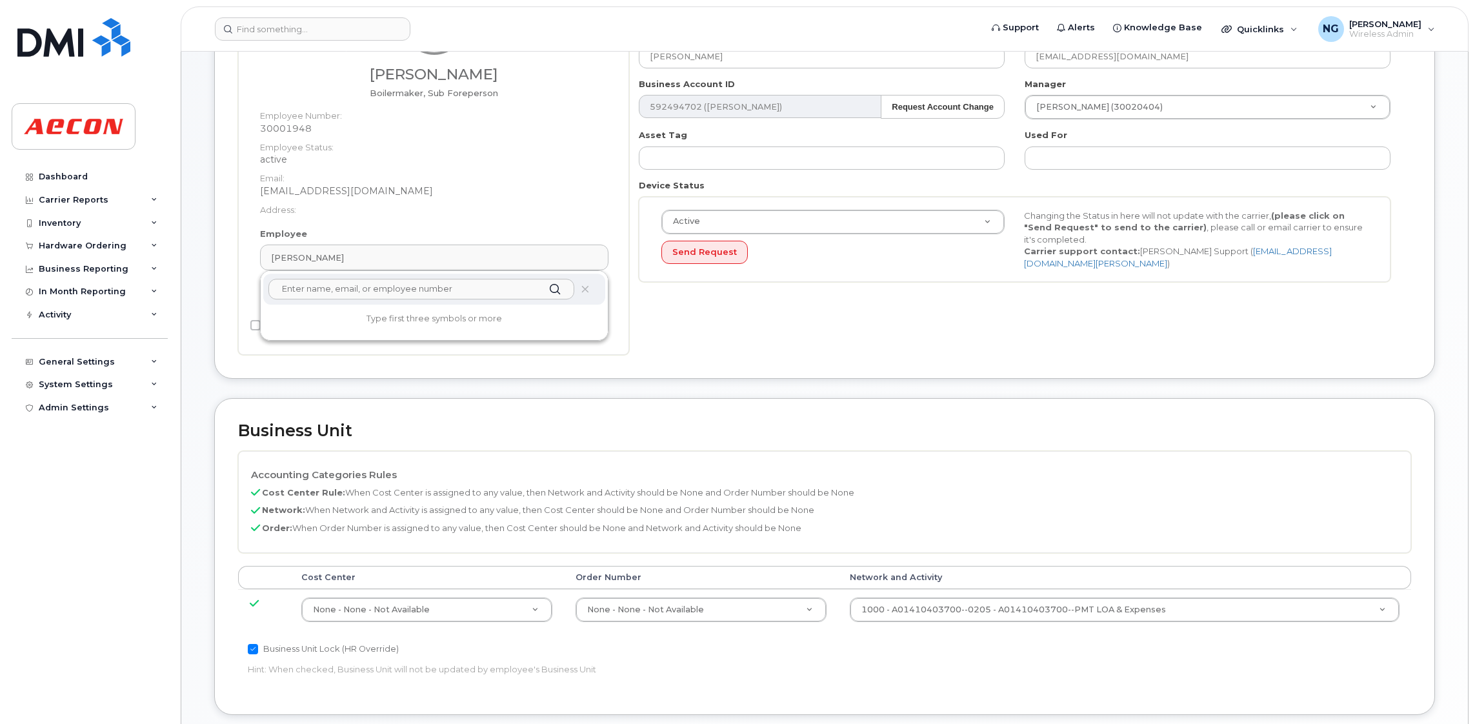
click at [404, 298] on input "text" at bounding box center [421, 289] width 306 height 21
click at [354, 295] on input "300115677" at bounding box center [421, 289] width 306 height 21
type input "3"
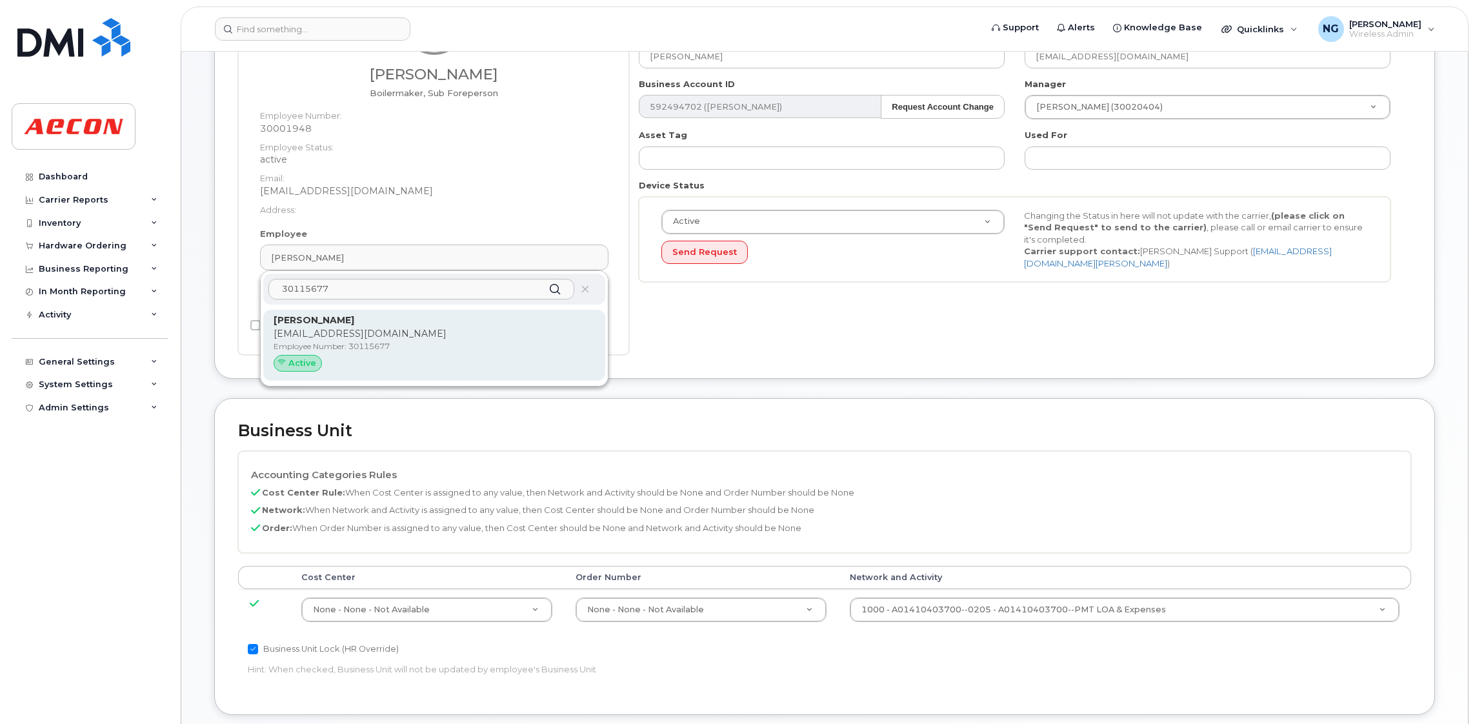
type input "30115677"
click at [473, 329] on p "[EMAIL_ADDRESS][DOMAIN_NAME]" at bounding box center [434, 334] width 321 height 14
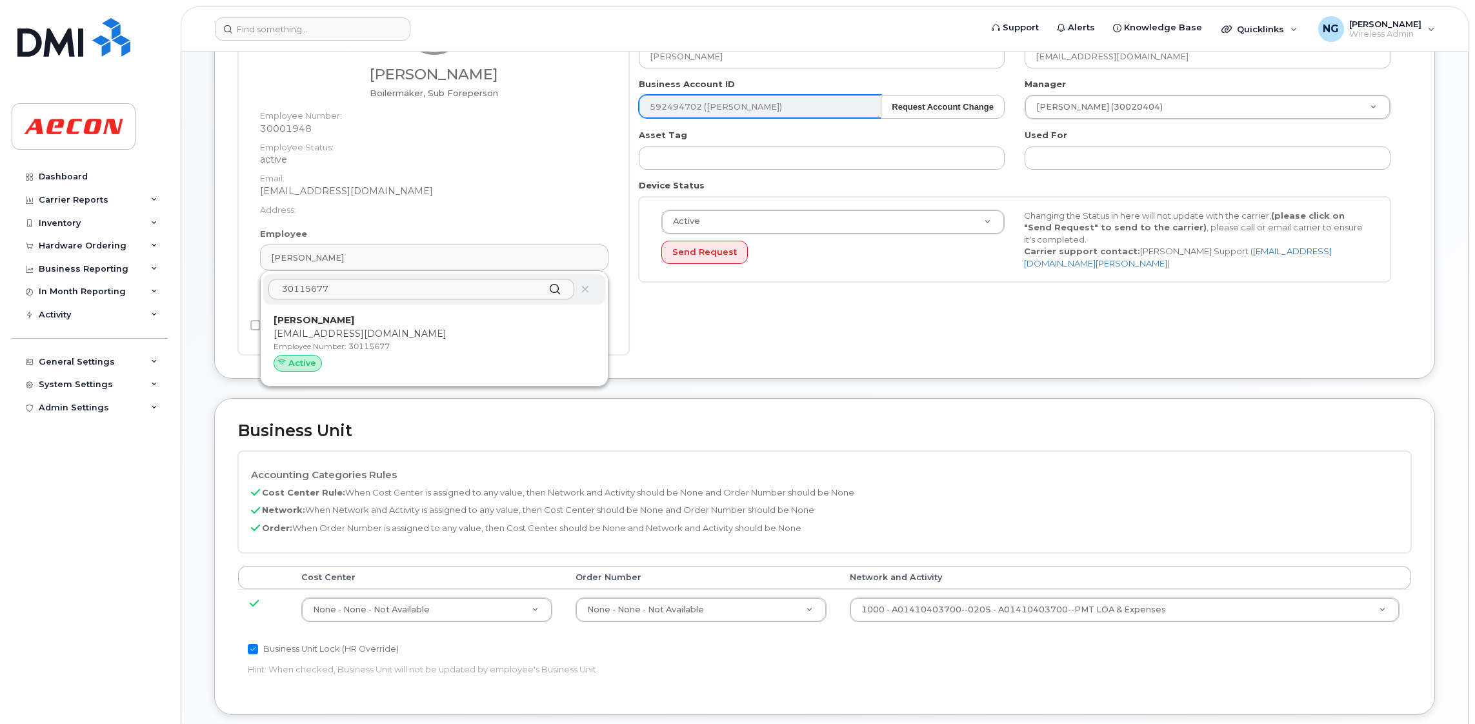
type input "30115677"
type input "[PERSON_NAME]"
type input "[EMAIL_ADDRESS][DOMAIN_NAME]"
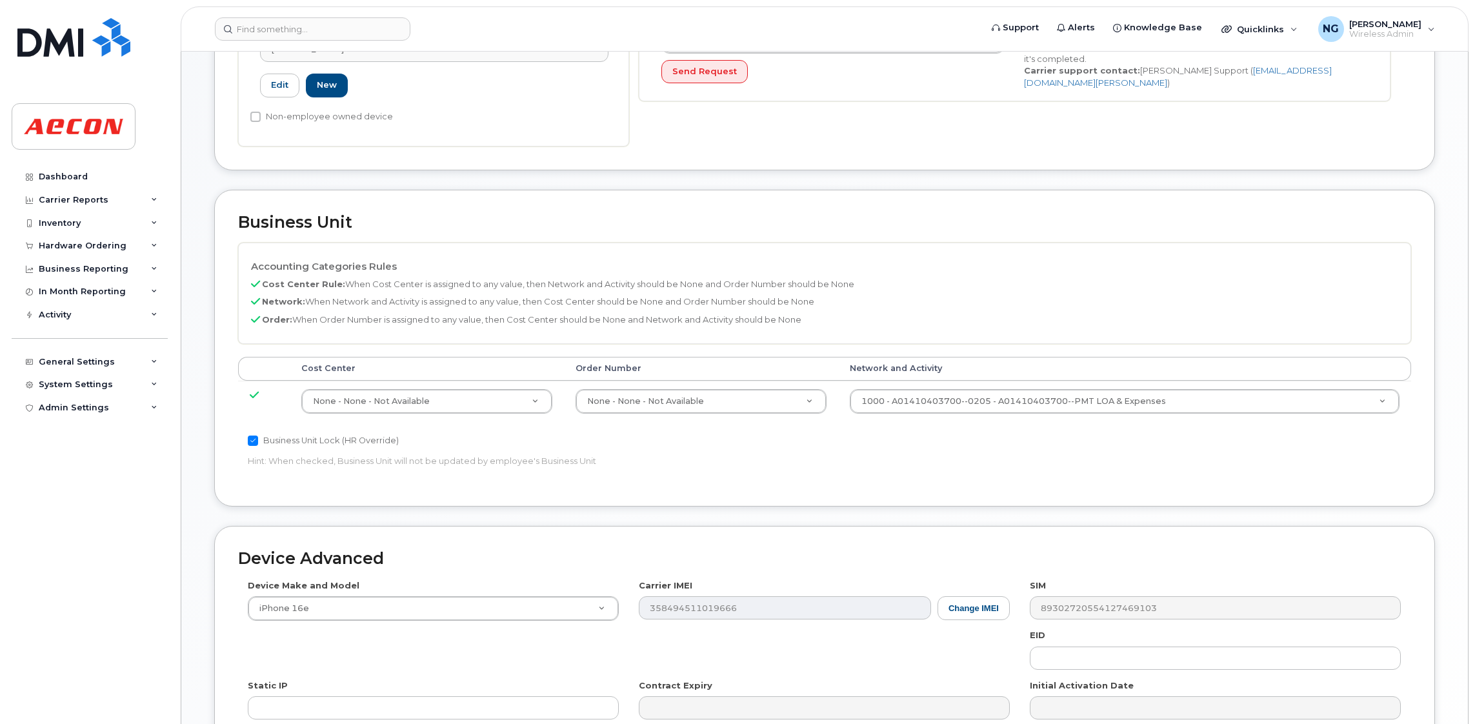
scroll to position [483, 0]
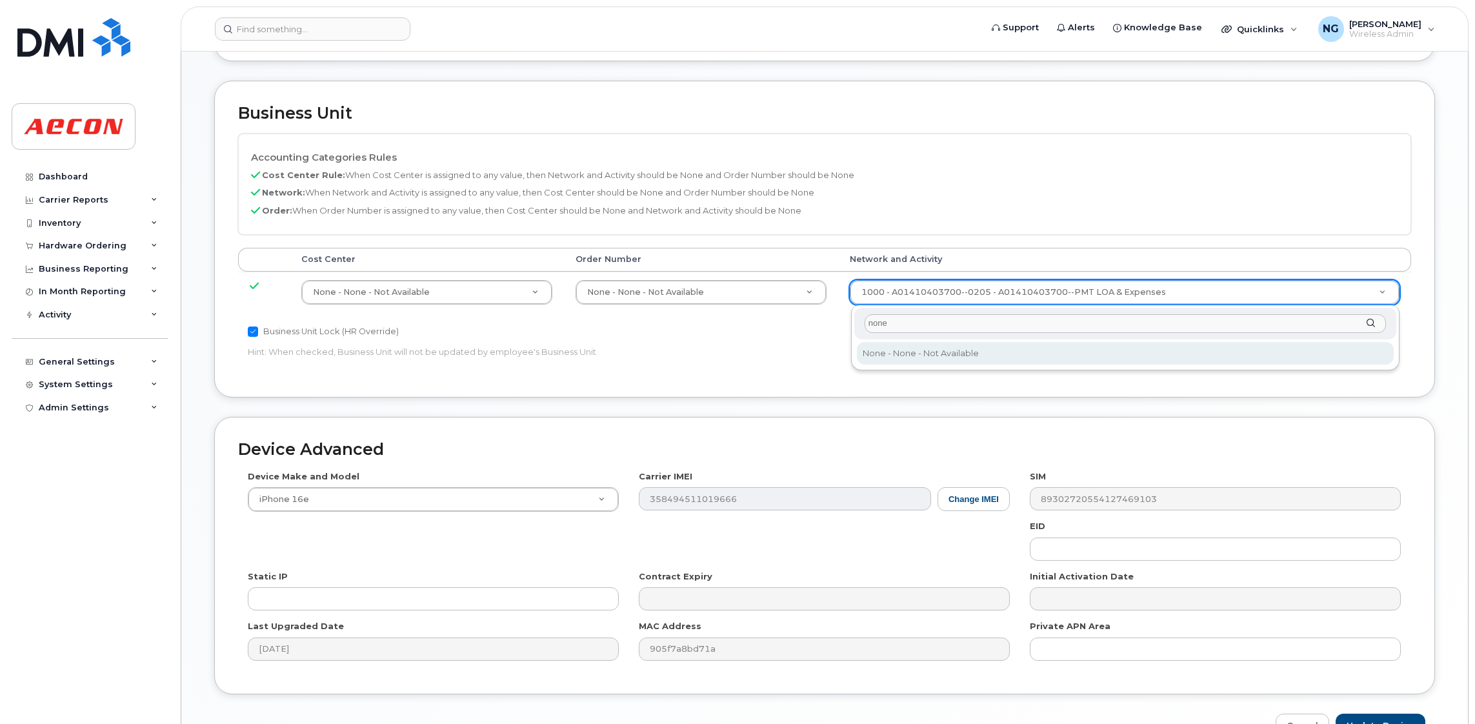
type input "none"
type input "283608"
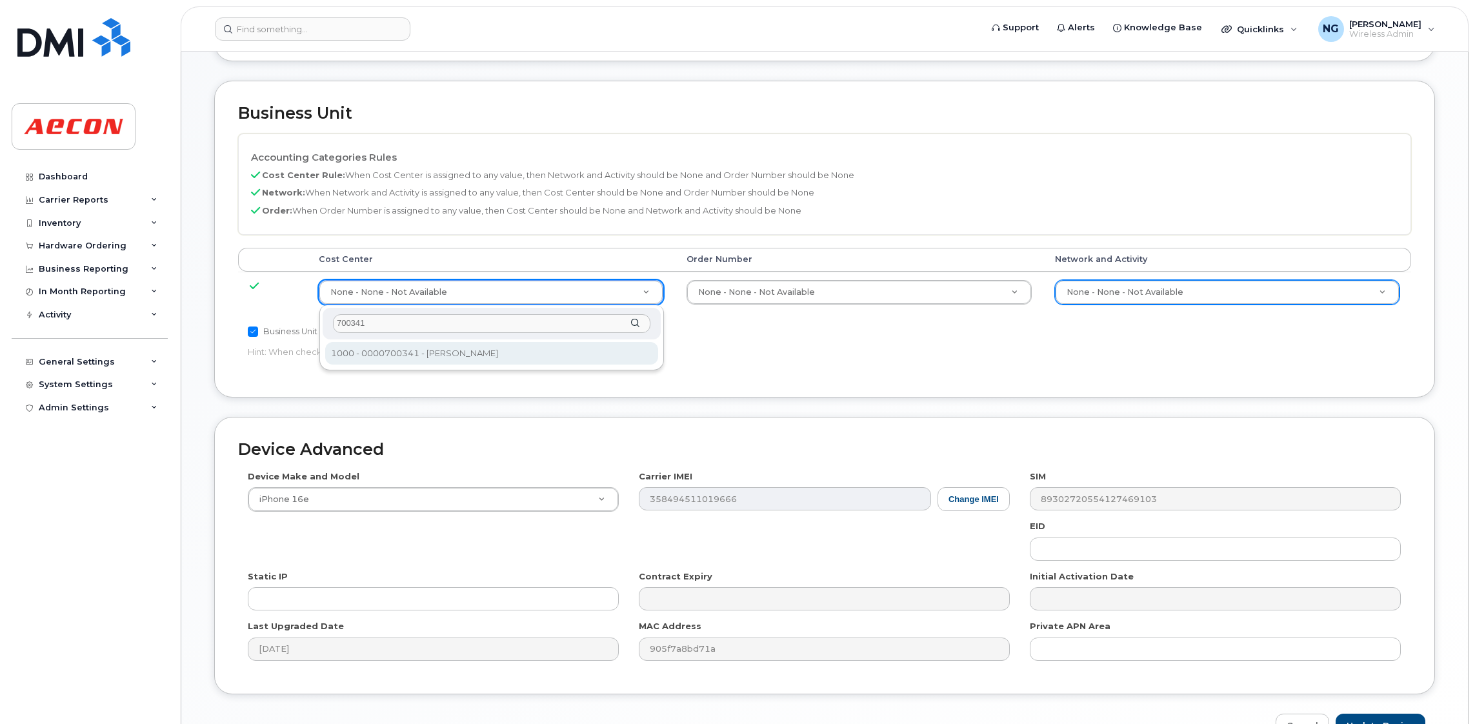
type input "700341"
type input "283964"
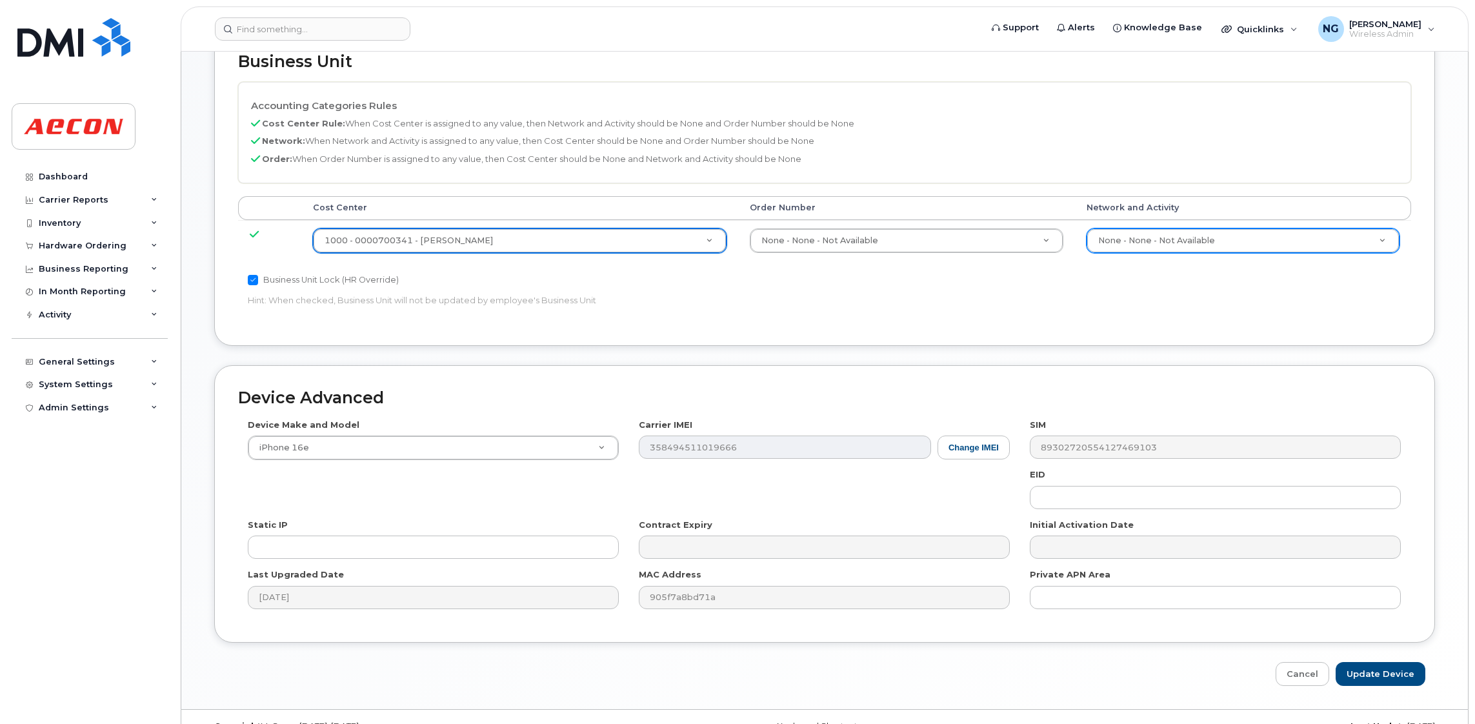
scroll to position [563, 0]
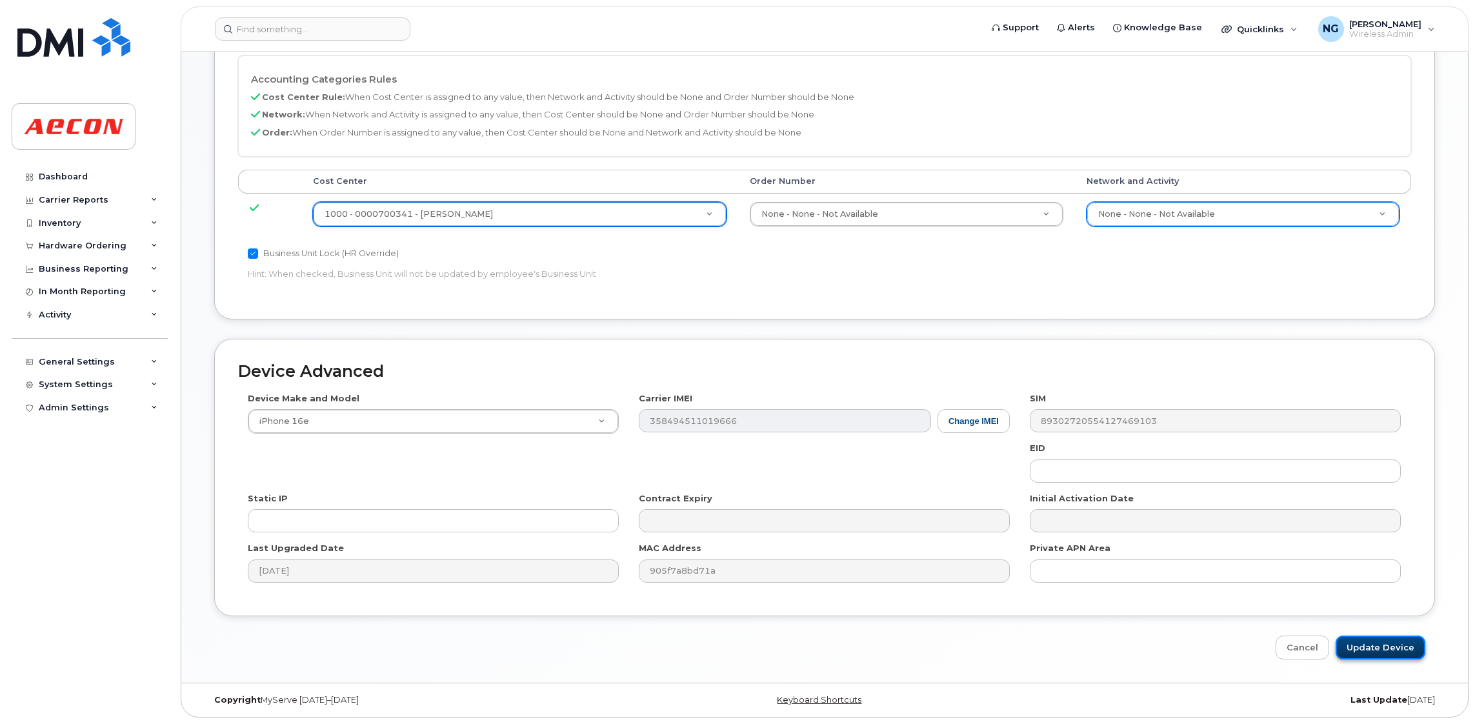
click at [1399, 642] on input "Update Device" at bounding box center [1381, 648] width 90 height 24
type input "Saving..."
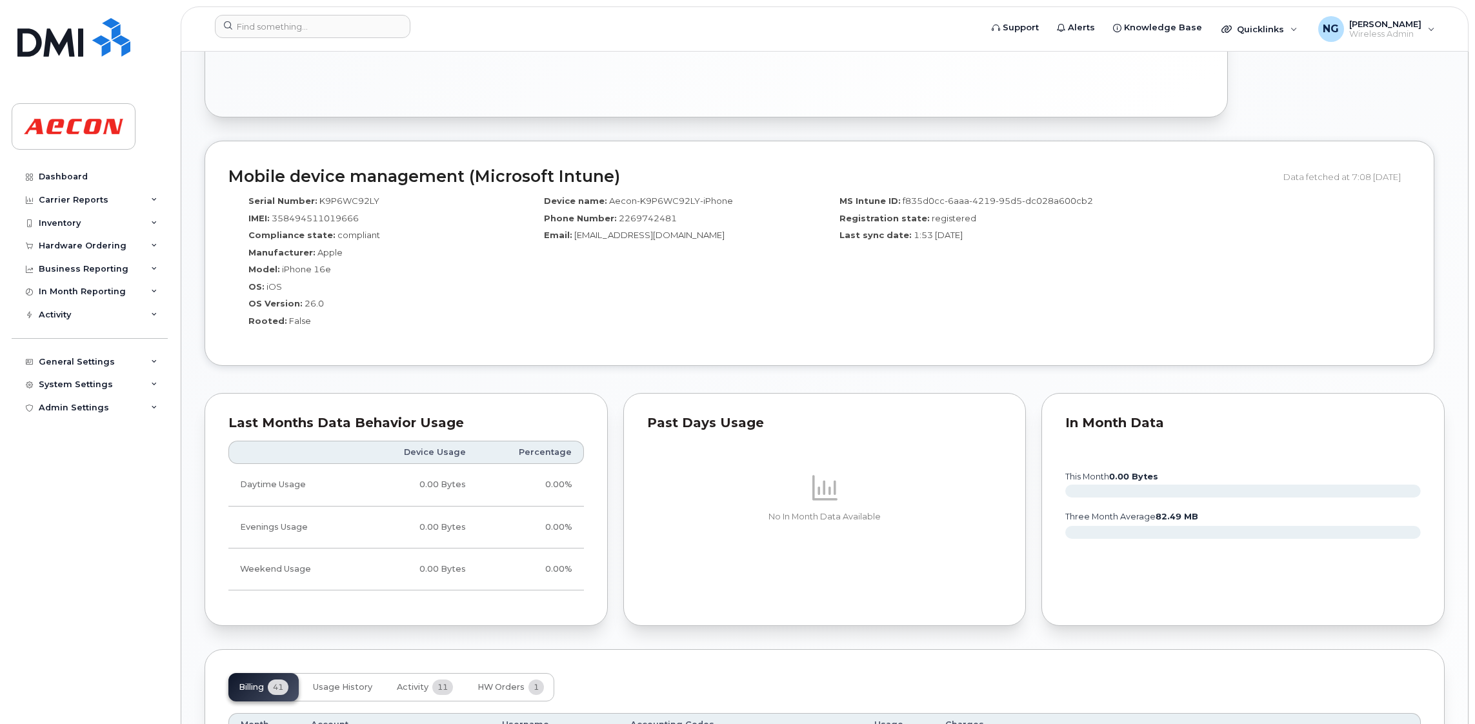
scroll to position [1258, 0]
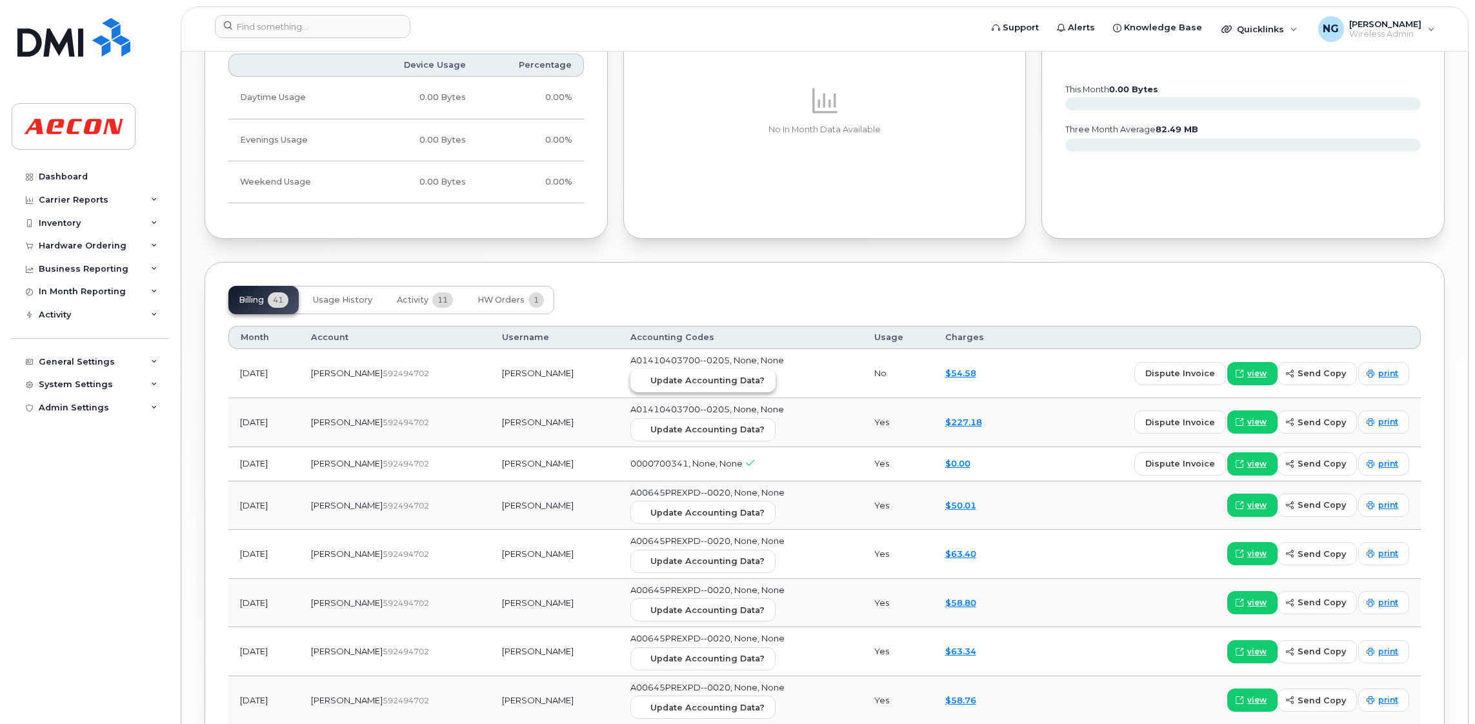
click at [722, 376] on span "Update Accounting Data?" at bounding box center [708, 380] width 114 height 12
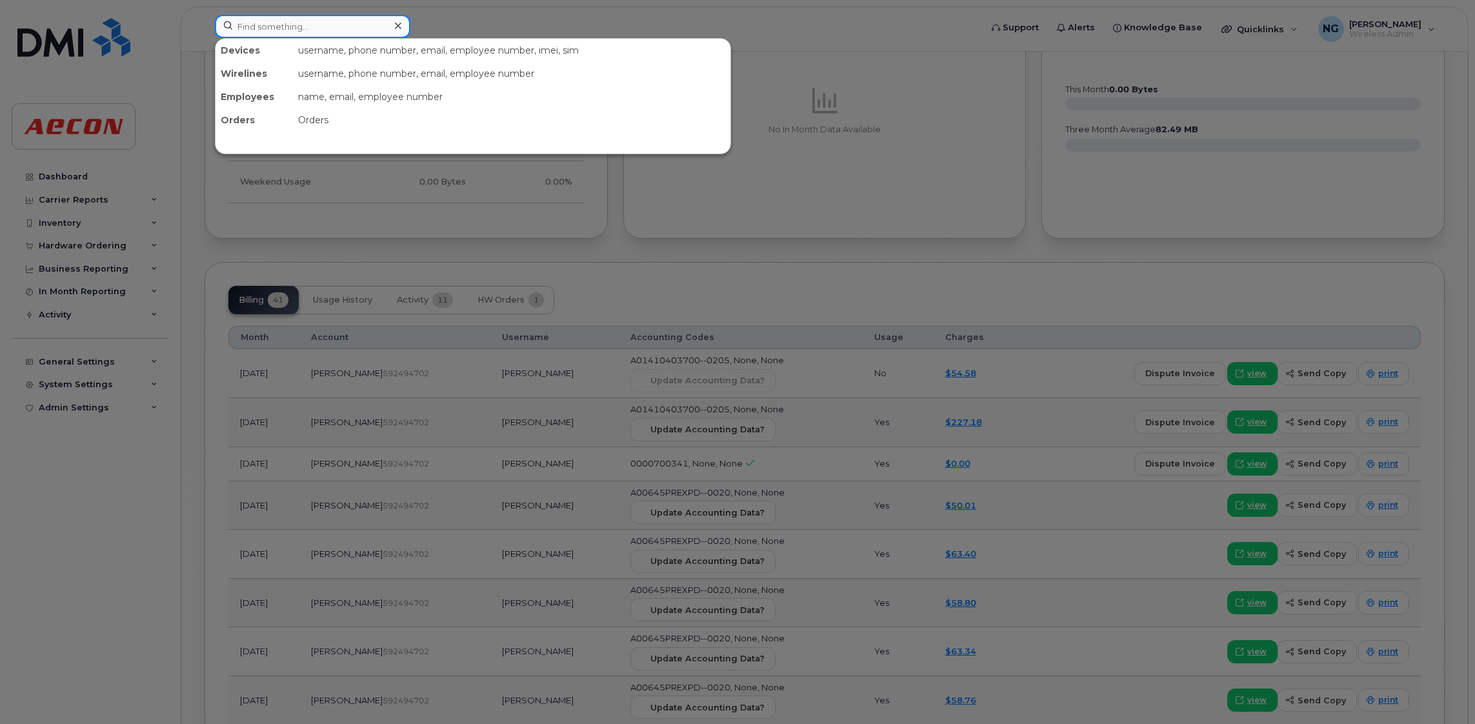
click at [322, 23] on input at bounding box center [313, 26] width 196 height 23
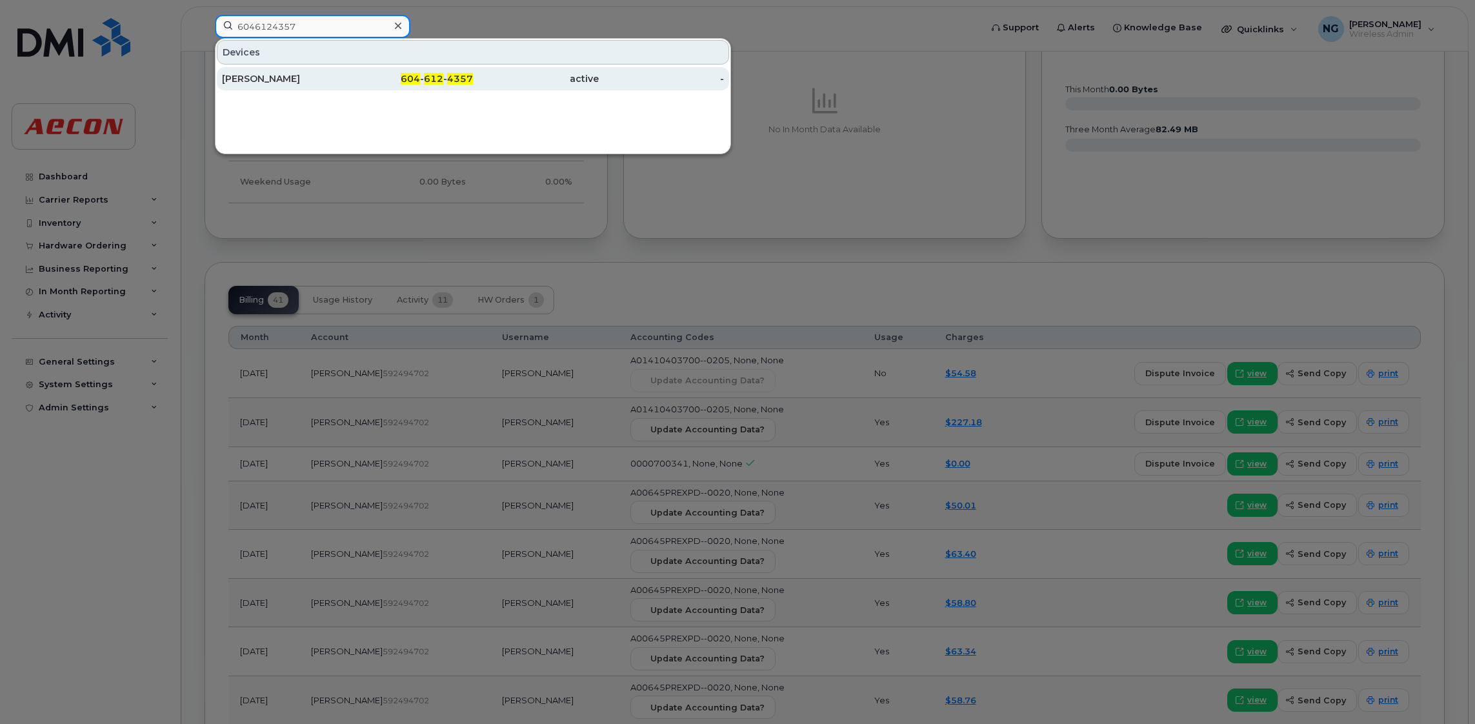
type input "6046124357"
click at [242, 78] on div "[PERSON_NAME]" at bounding box center [285, 78] width 126 height 13
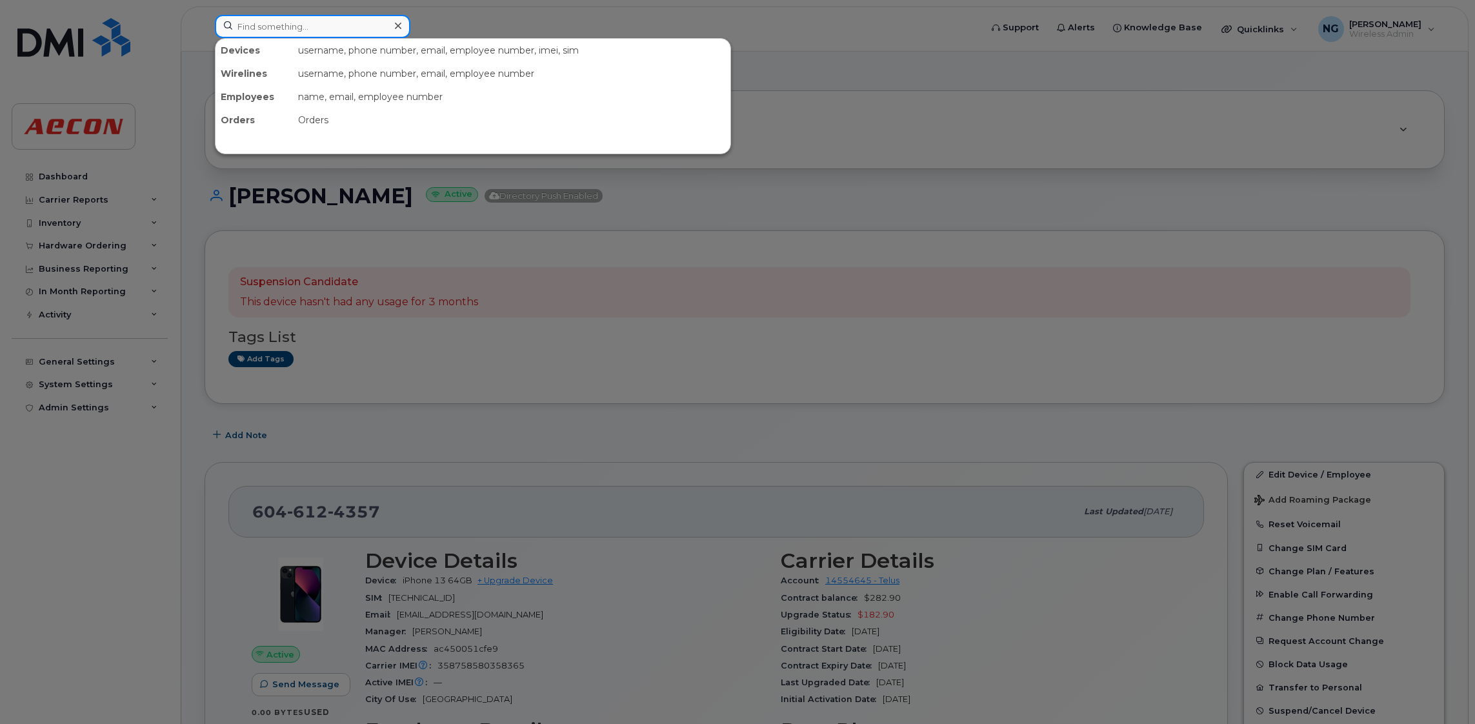
click at [307, 30] on input at bounding box center [313, 26] width 196 height 23
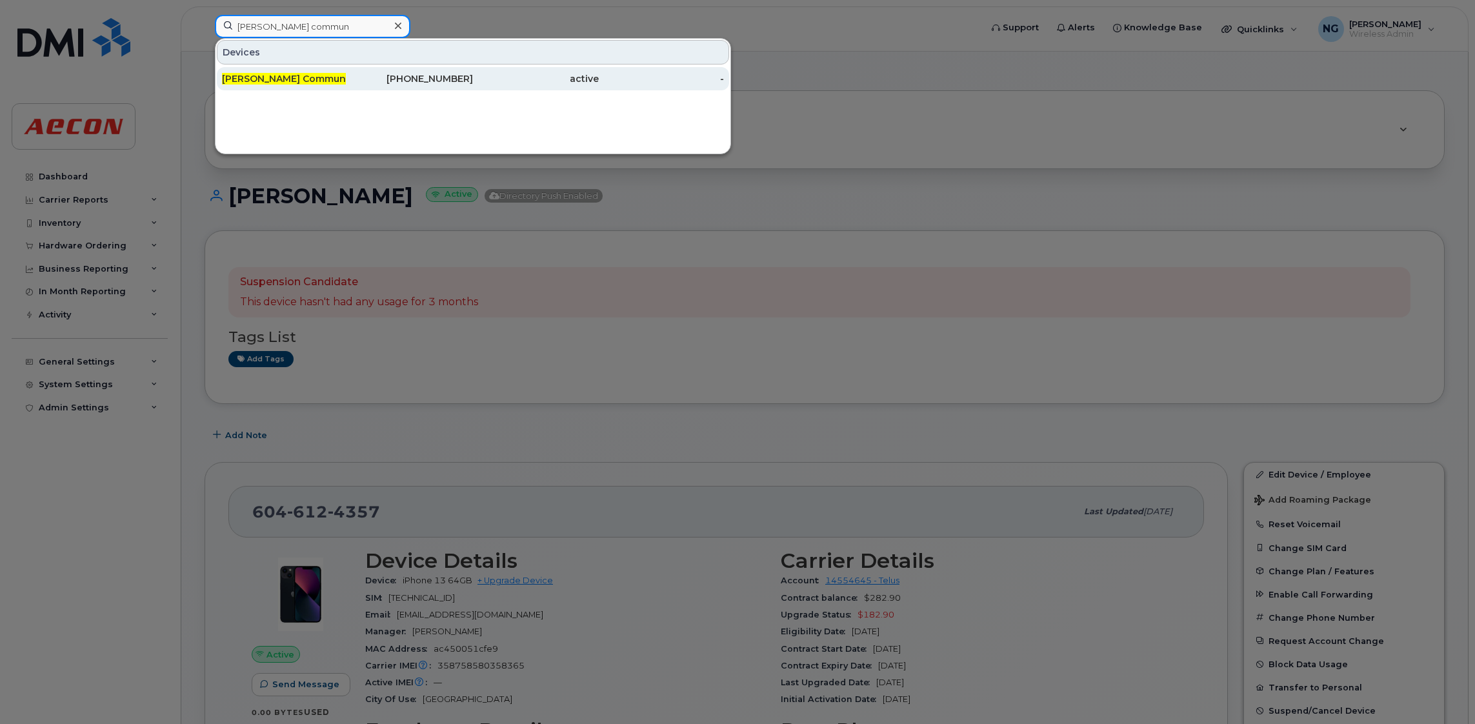
type input "pascale commun"
click at [286, 82] on span "[PERSON_NAME] Commun" at bounding box center [284, 79] width 124 height 12
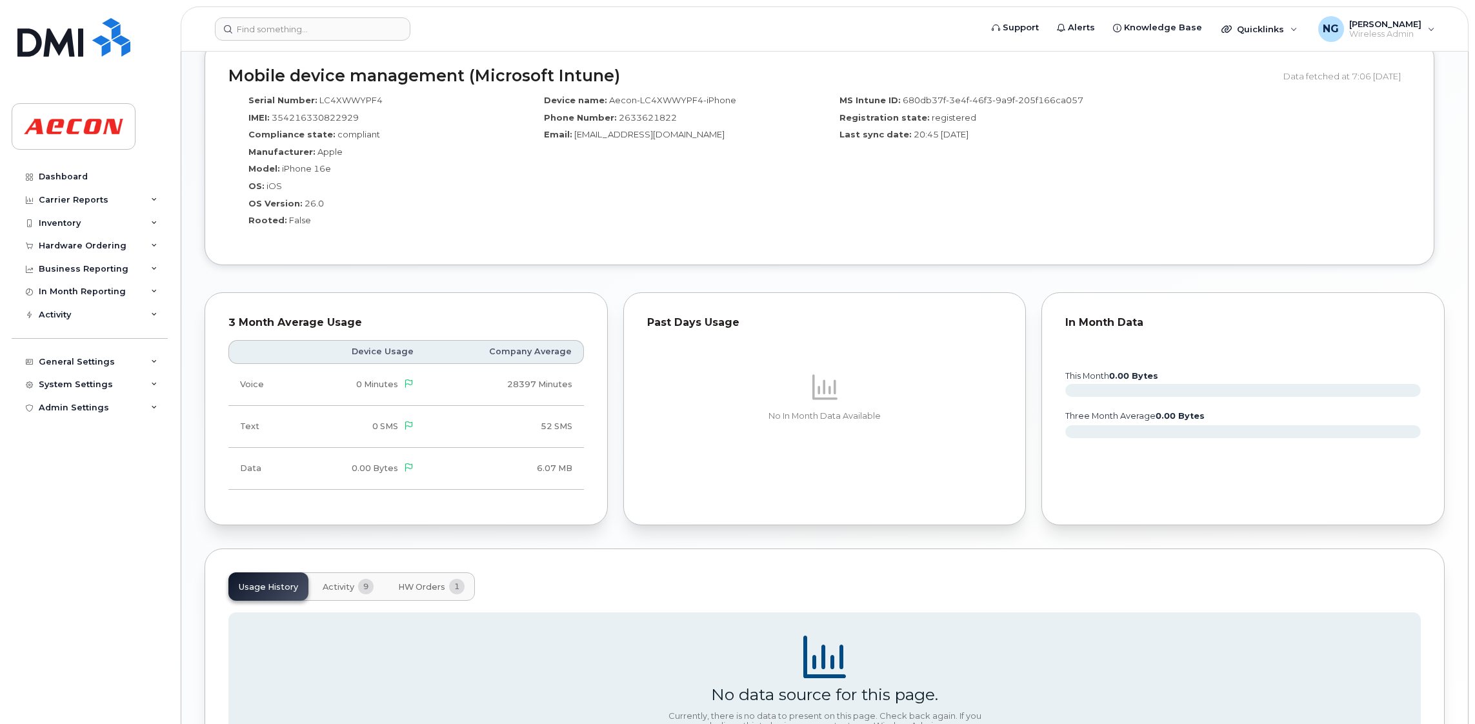
scroll to position [1004, 0]
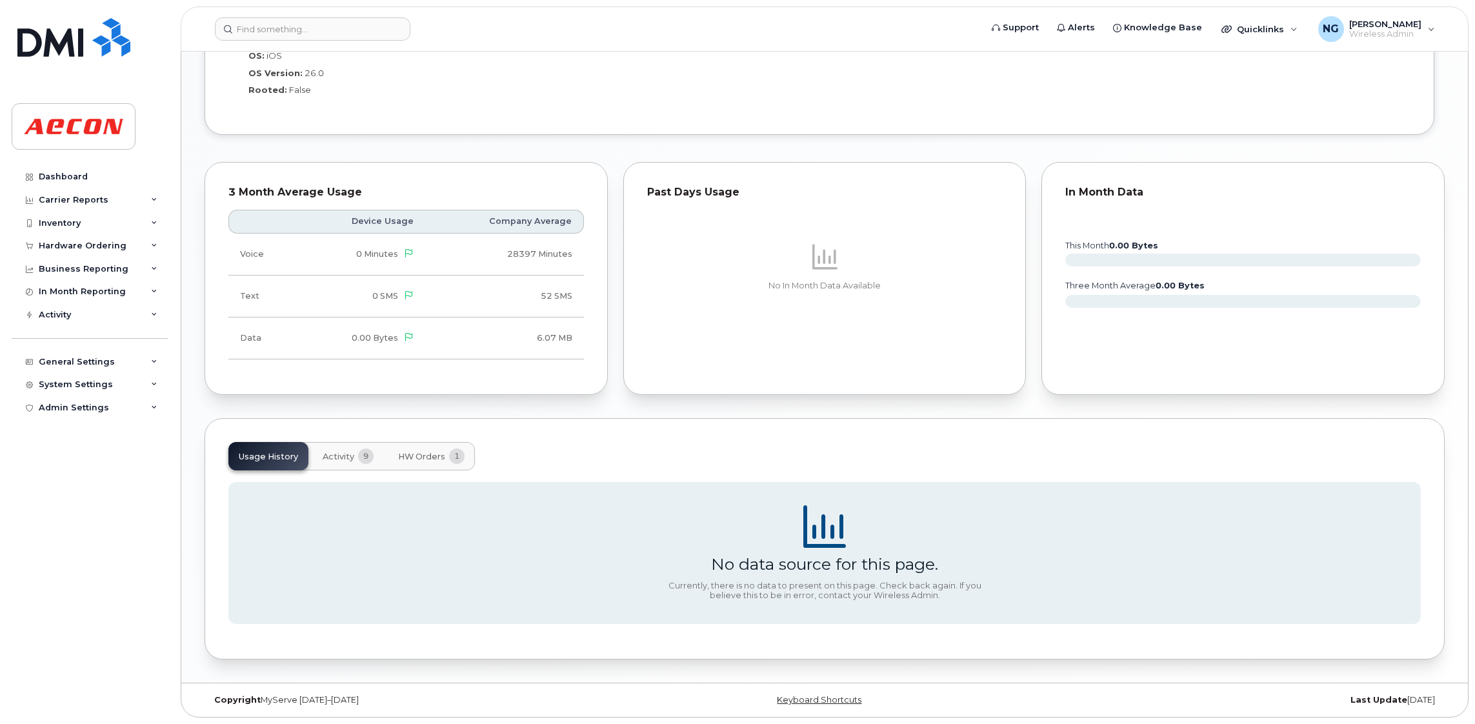
click at [438, 449] on button "HW Orders 1" at bounding box center [431, 456] width 87 height 28
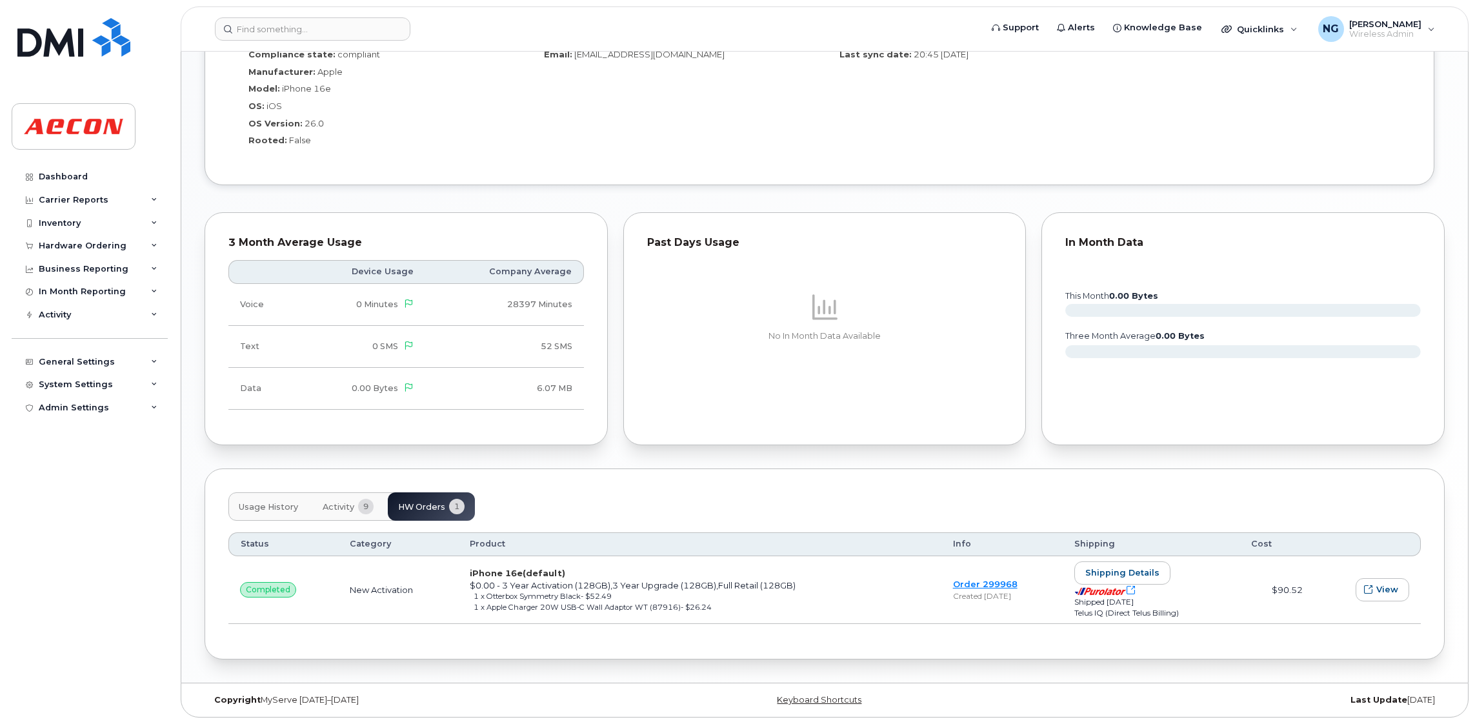
scroll to position [954, 0]
click at [962, 592] on div "Created [DATE]" at bounding box center [1002, 596] width 98 height 11
click at [959, 576] on td "Order 299968 Created [DATE]" at bounding box center [1002, 590] width 121 height 68
click at [953, 585] on link "Order 299968" at bounding box center [985, 584] width 65 height 10
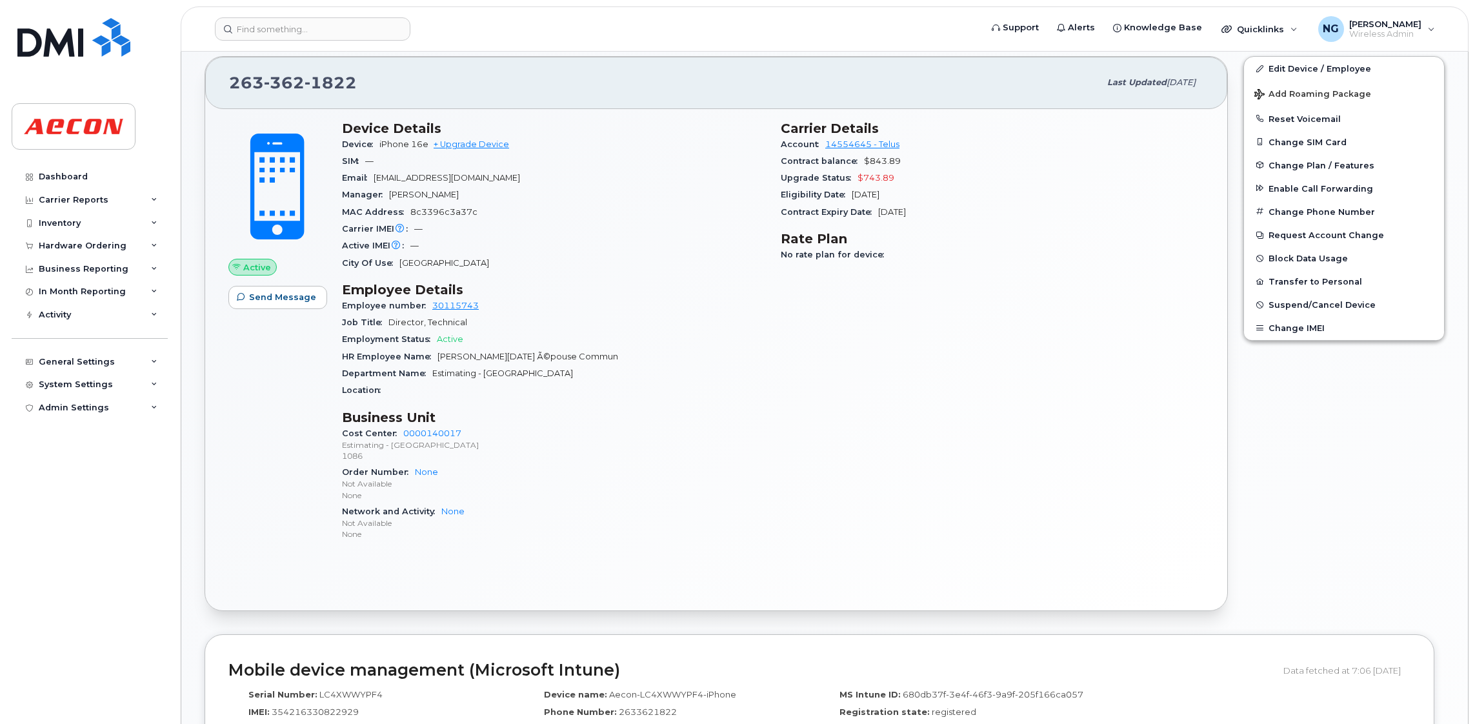
scroll to position [0, 0]
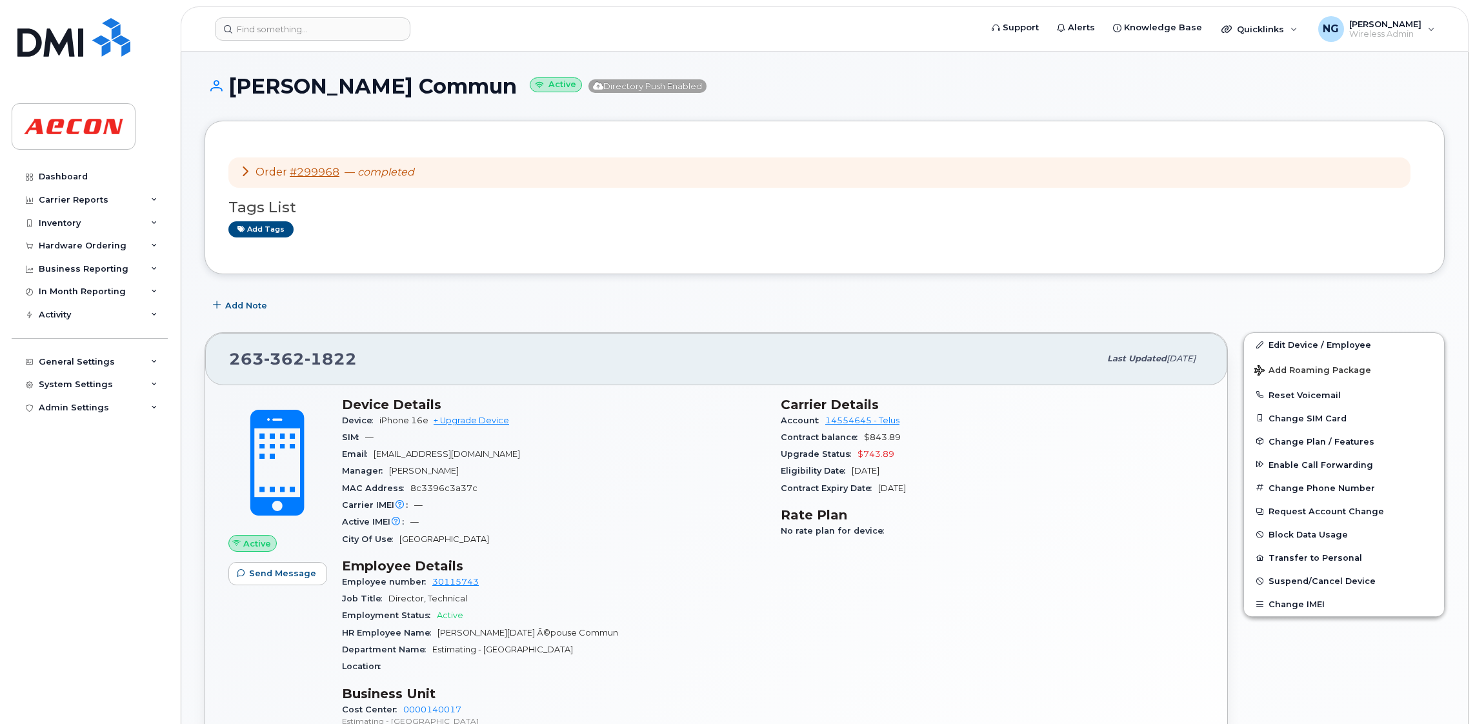
click at [561, 647] on div "Department Name Estimating - [GEOGRAPHIC_DATA]" at bounding box center [553, 650] width 423 height 17
drag, startPoint x: 382, startPoint y: 601, endPoint x: 494, endPoint y: 597, distance: 111.7
click at [494, 597] on div "Job Title Director, Technical" at bounding box center [553, 599] width 423 height 17
click at [846, 88] on h1 "Pascale Commun Active Directory Push Enabled" at bounding box center [825, 86] width 1240 height 23
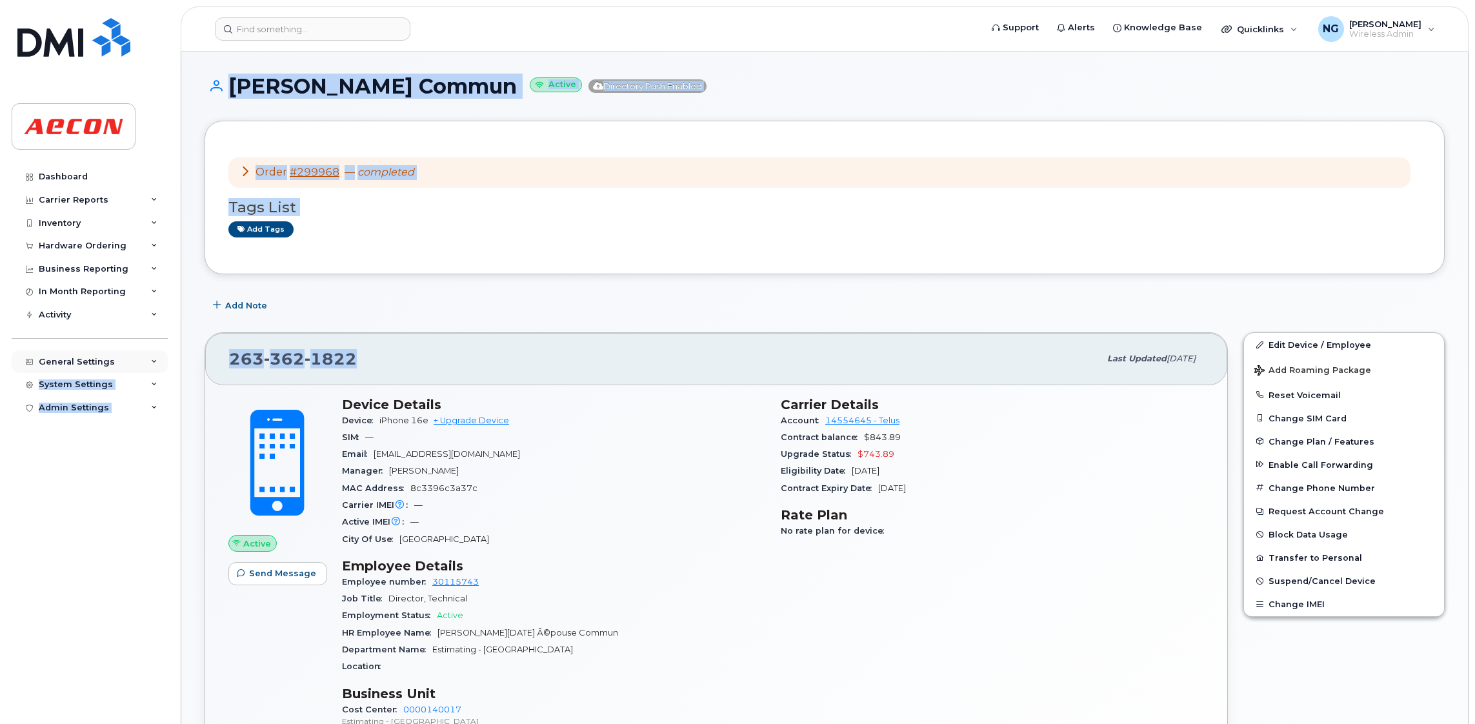
drag, startPoint x: 365, startPoint y: 359, endPoint x: 154, endPoint y: 373, distance: 212.2
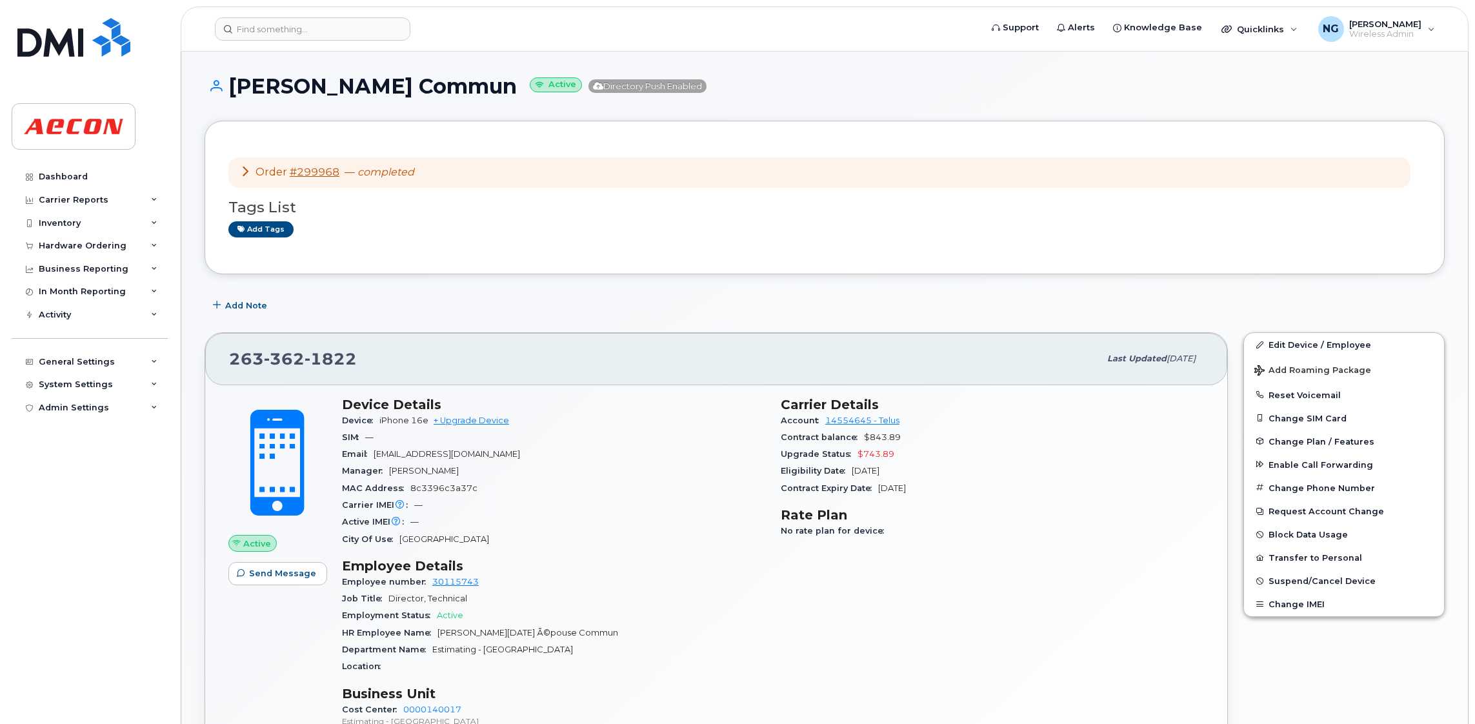
drag, startPoint x: 154, startPoint y: 373, endPoint x: 669, endPoint y: 401, distance: 515.8
click at [669, 401] on h3 "Device Details" at bounding box center [553, 404] width 423 height 15
drag, startPoint x: 355, startPoint y: 364, endPoint x: -4, endPoint y: 340, distance: 359.6
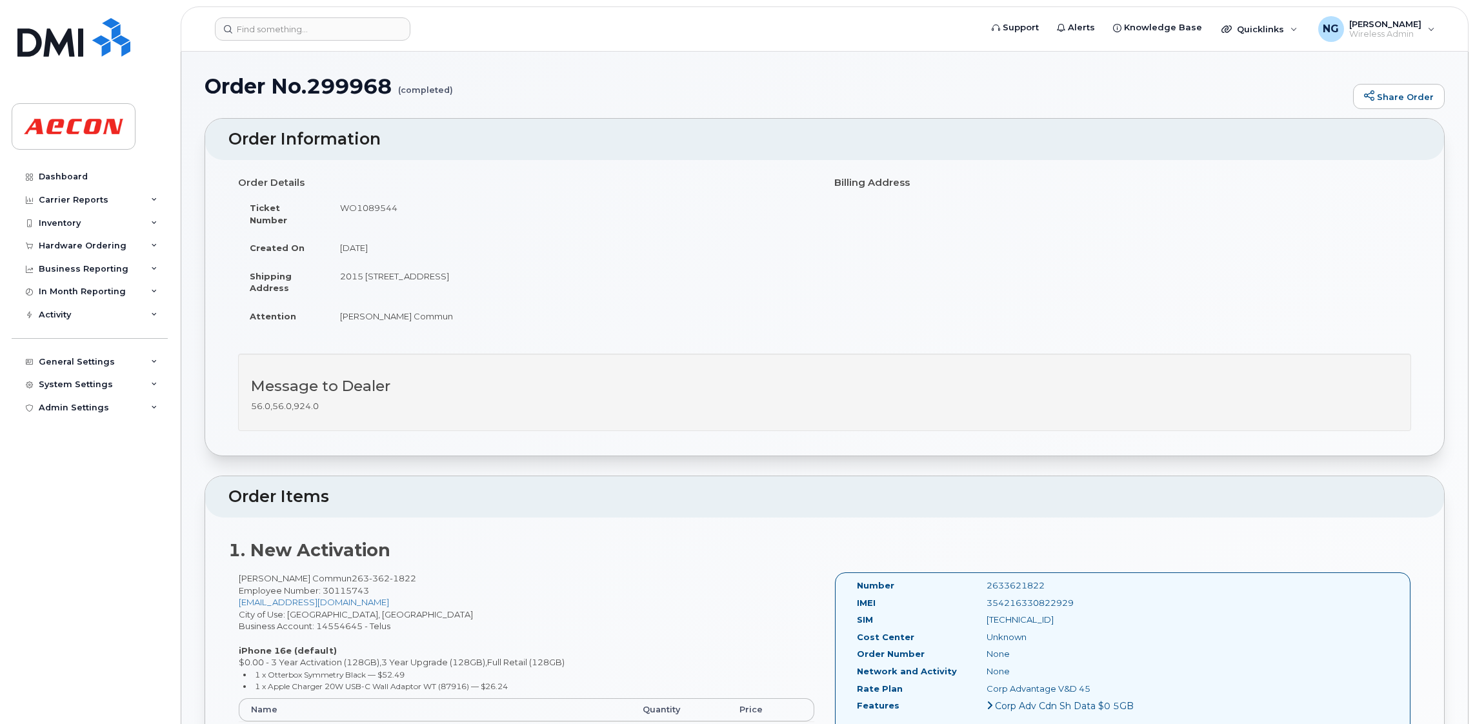
click at [378, 316] on td "Pascale Commun" at bounding box center [572, 316] width 487 height 28
drag, startPoint x: 397, startPoint y: 212, endPoint x: 338, endPoint y: 209, distance: 59.4
click at [338, 209] on td "WO1089544" at bounding box center [572, 214] width 487 height 40
drag, startPoint x: 338, startPoint y: 209, endPoint x: 379, endPoint y: 210, distance: 41.3
copy td "WO1089544"
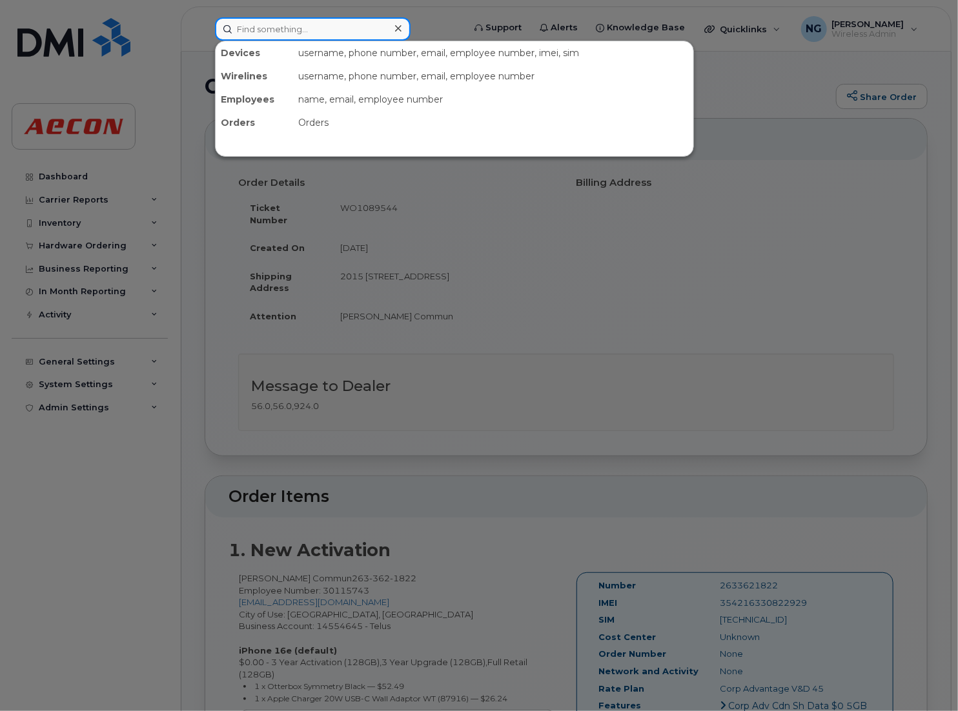
click at [288, 31] on input at bounding box center [313, 28] width 196 height 23
click at [251, 25] on input at bounding box center [313, 28] width 196 height 23
paste input "[PERSON_NAME]"
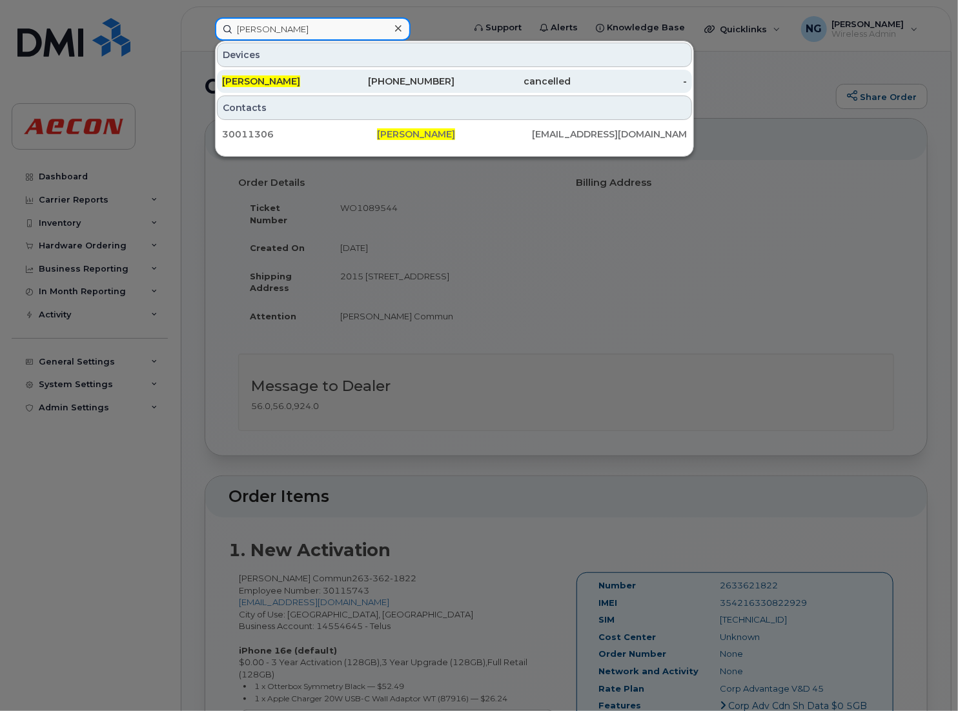
type input "[PERSON_NAME]"
click at [411, 80] on div "416-529-4978" at bounding box center [396, 81] width 116 height 13
